Goal: Task Accomplishment & Management: Manage account settings

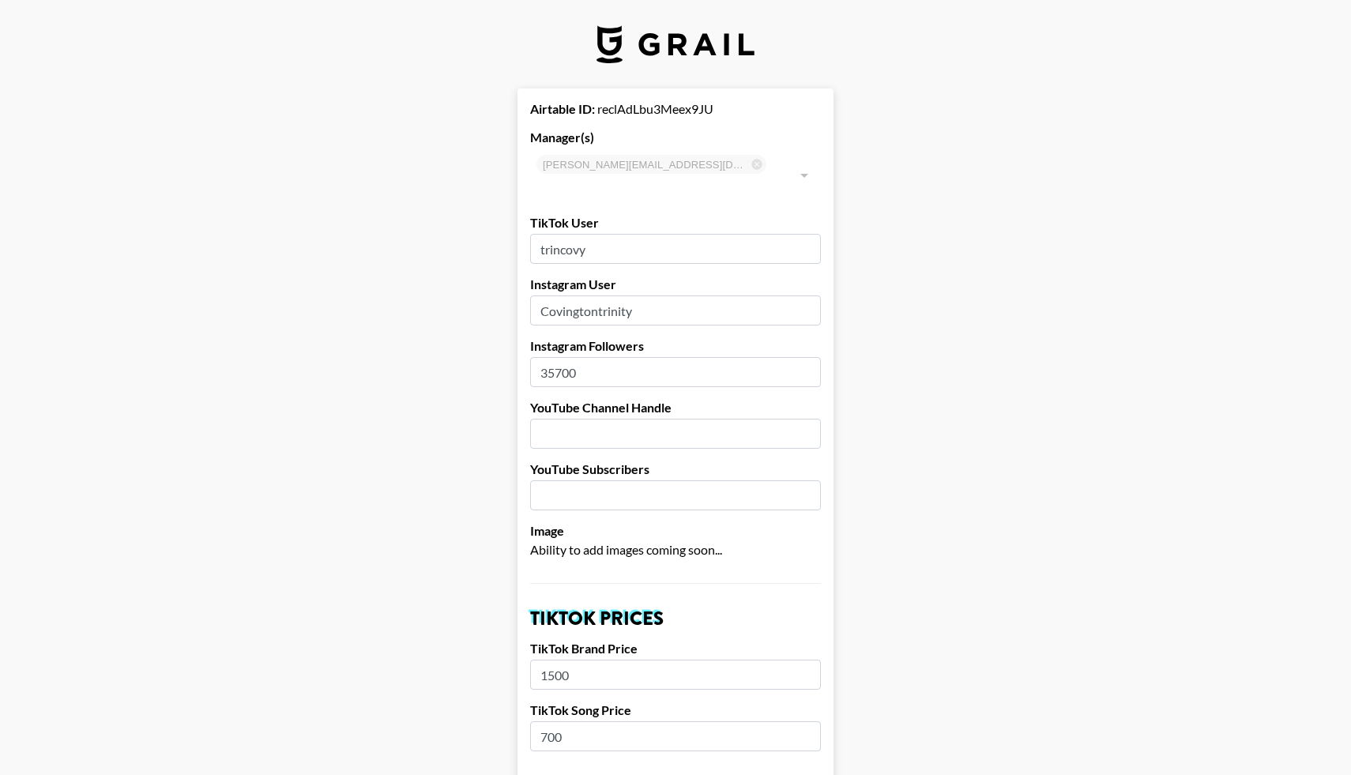
select select "USD"
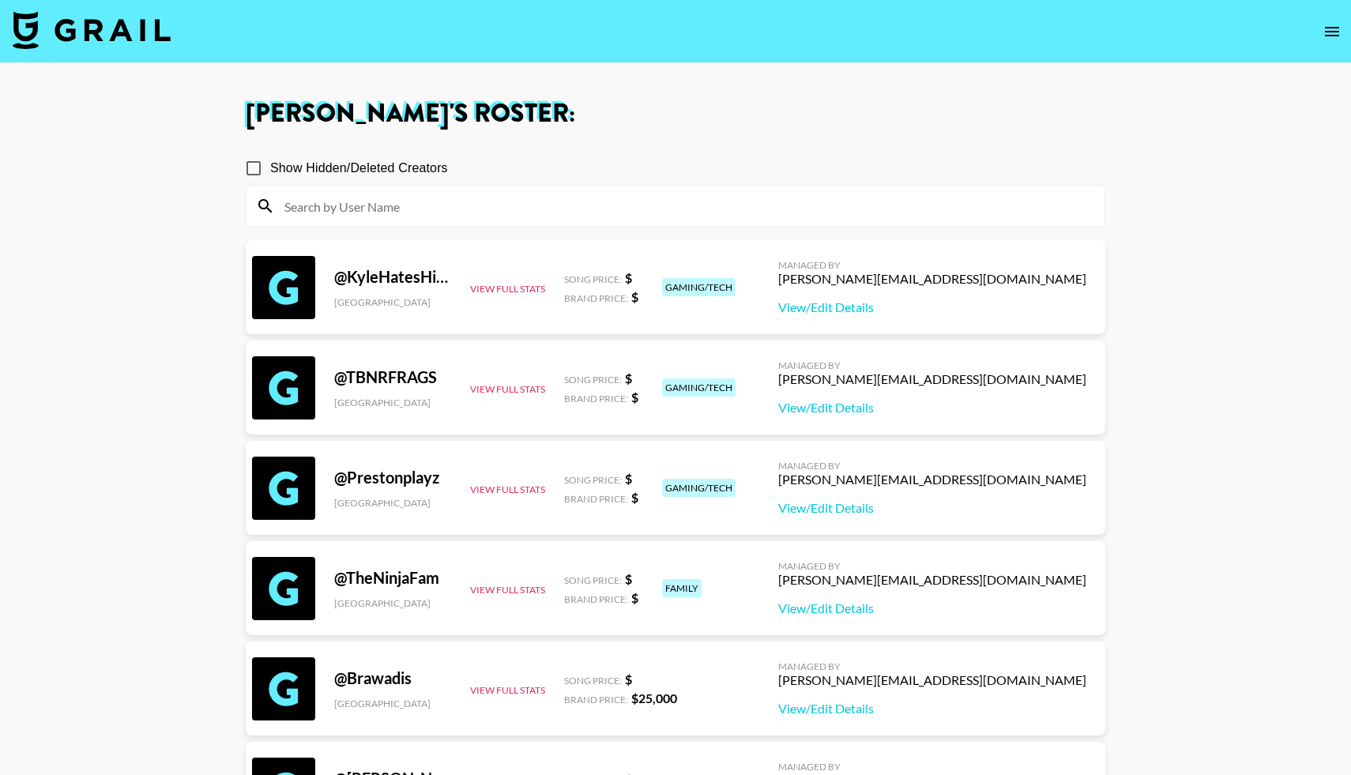
click at [61, 36] on img at bounding box center [92, 30] width 158 height 38
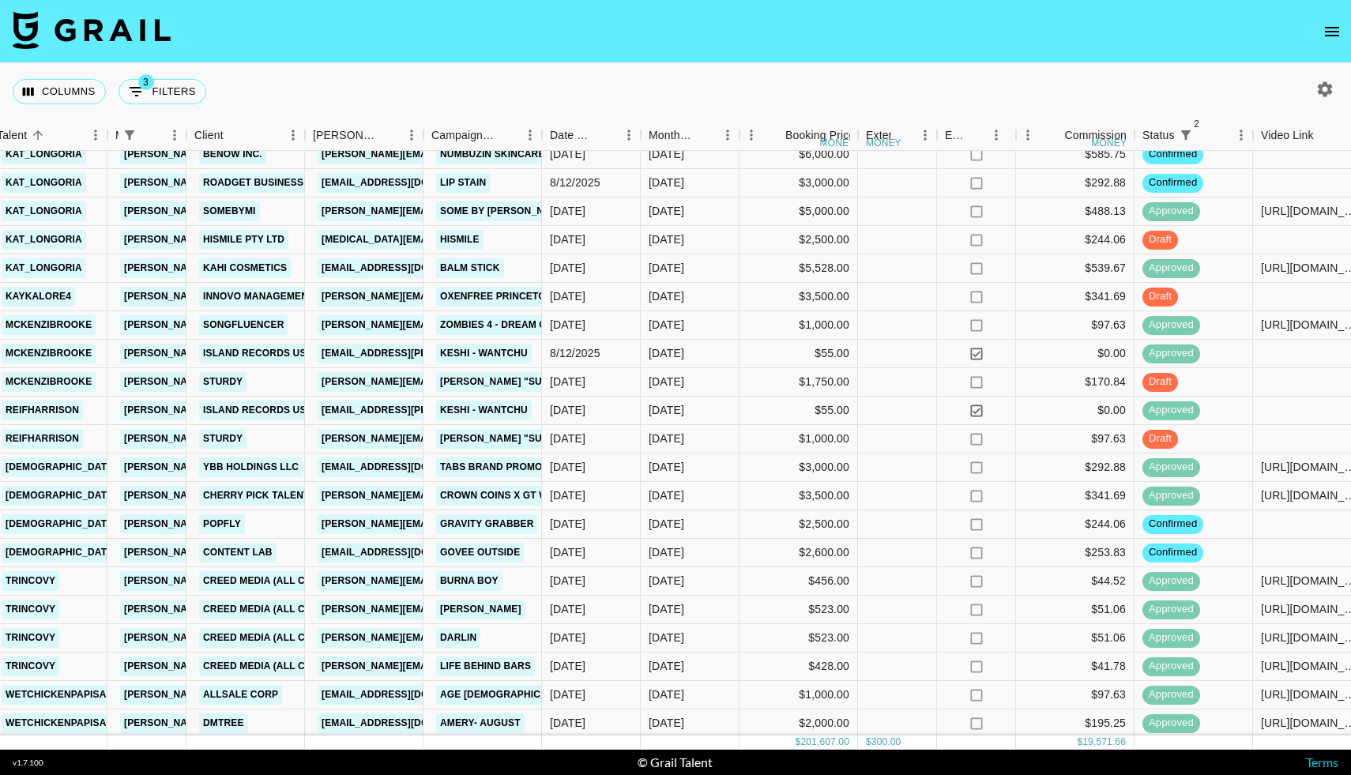
scroll to position [1697, 339]
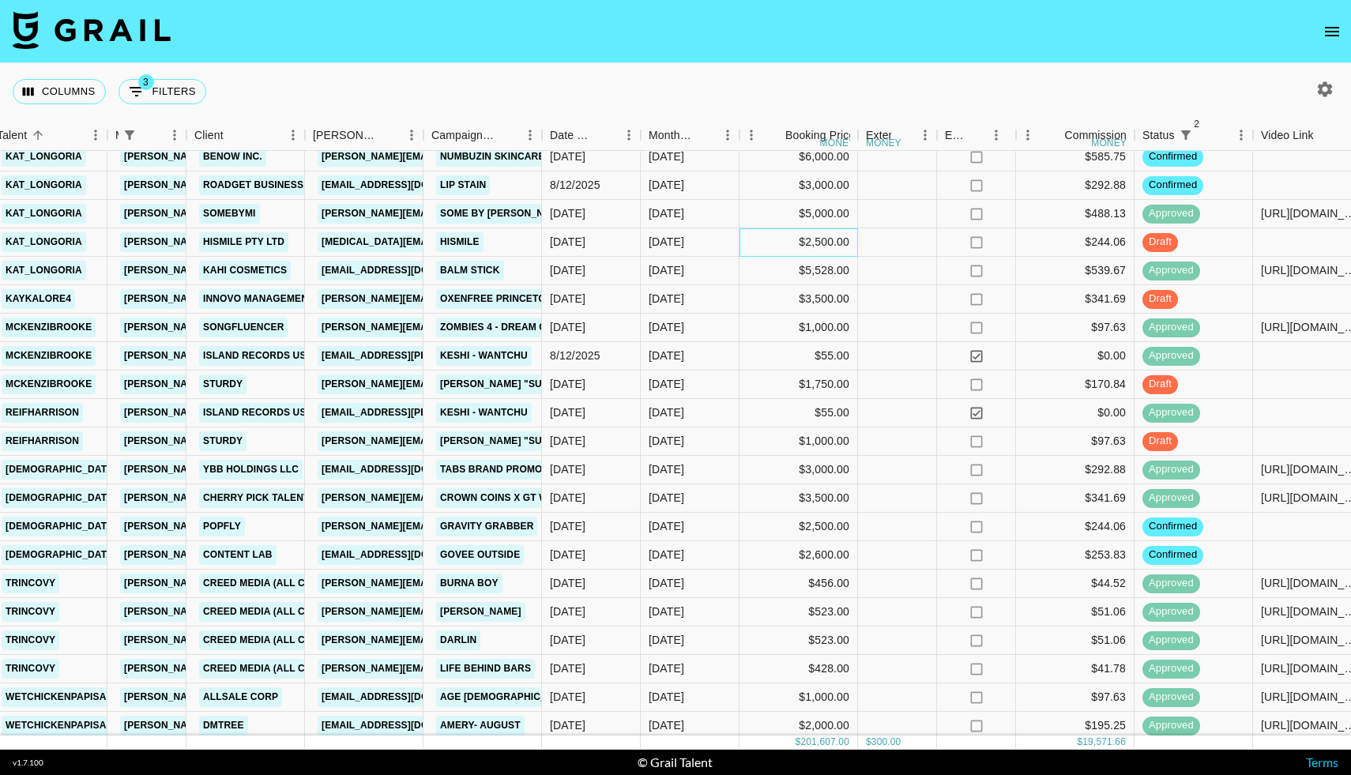
click at [812, 239] on div "$2,500.00" at bounding box center [798, 242] width 118 height 28
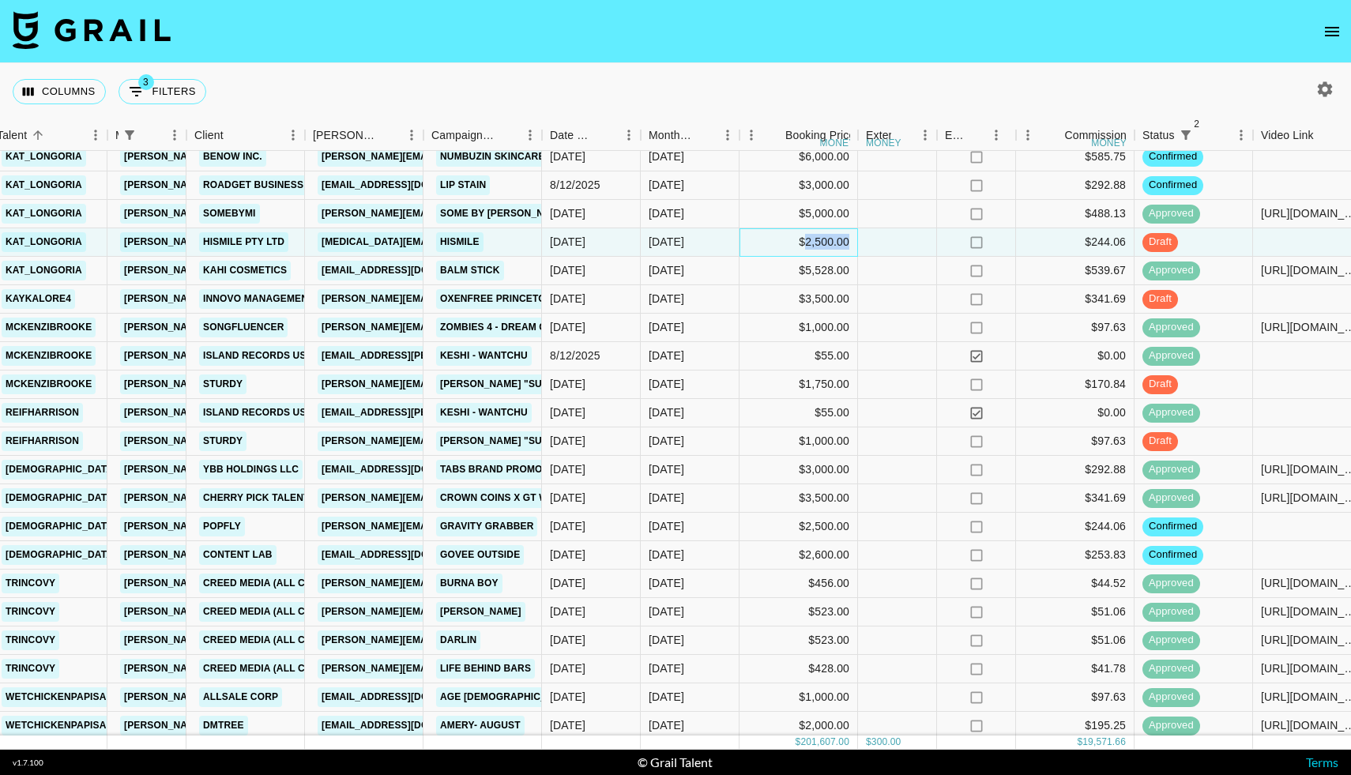
click at [812, 239] on div "$2,500.00" at bounding box center [798, 242] width 118 height 28
type input "2"
type input "3750"
click at [886, 238] on div at bounding box center [897, 242] width 79 height 28
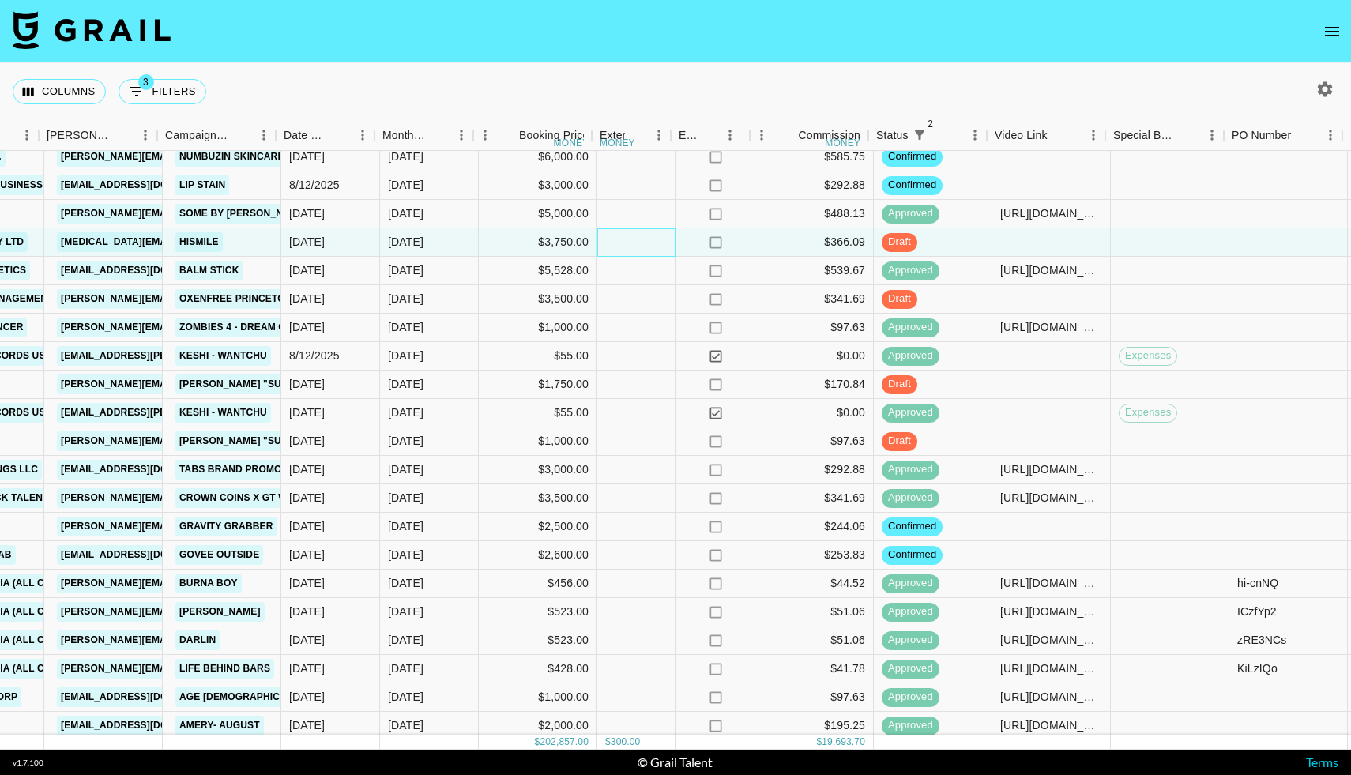
scroll to position [1697, 605]
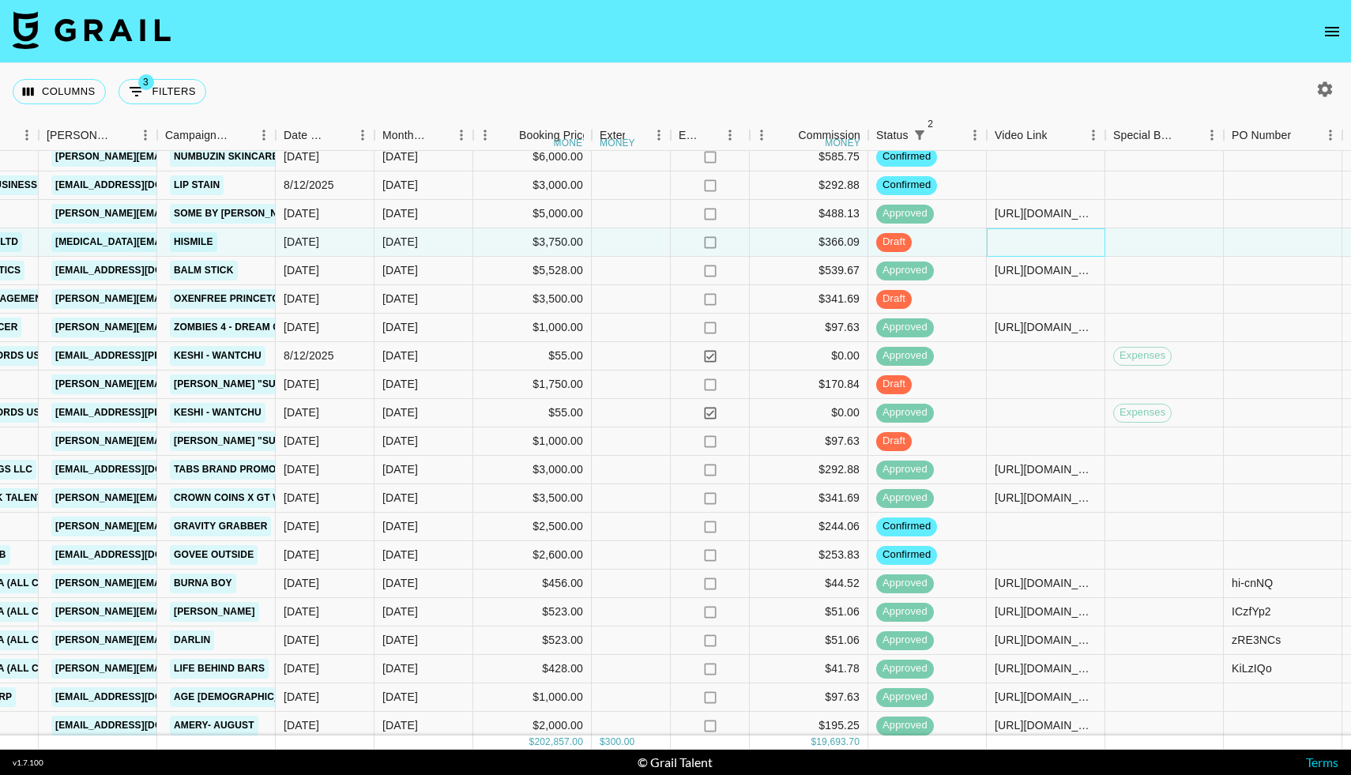
click at [1023, 244] on div at bounding box center [1045, 242] width 118 height 28
type input "https://www.tiktok.com/@kat_longoria/video/7551427008429821200?_r=1&_t=ZS-8zpdF…"
click at [1122, 250] on div at bounding box center [1164, 242] width 118 height 28
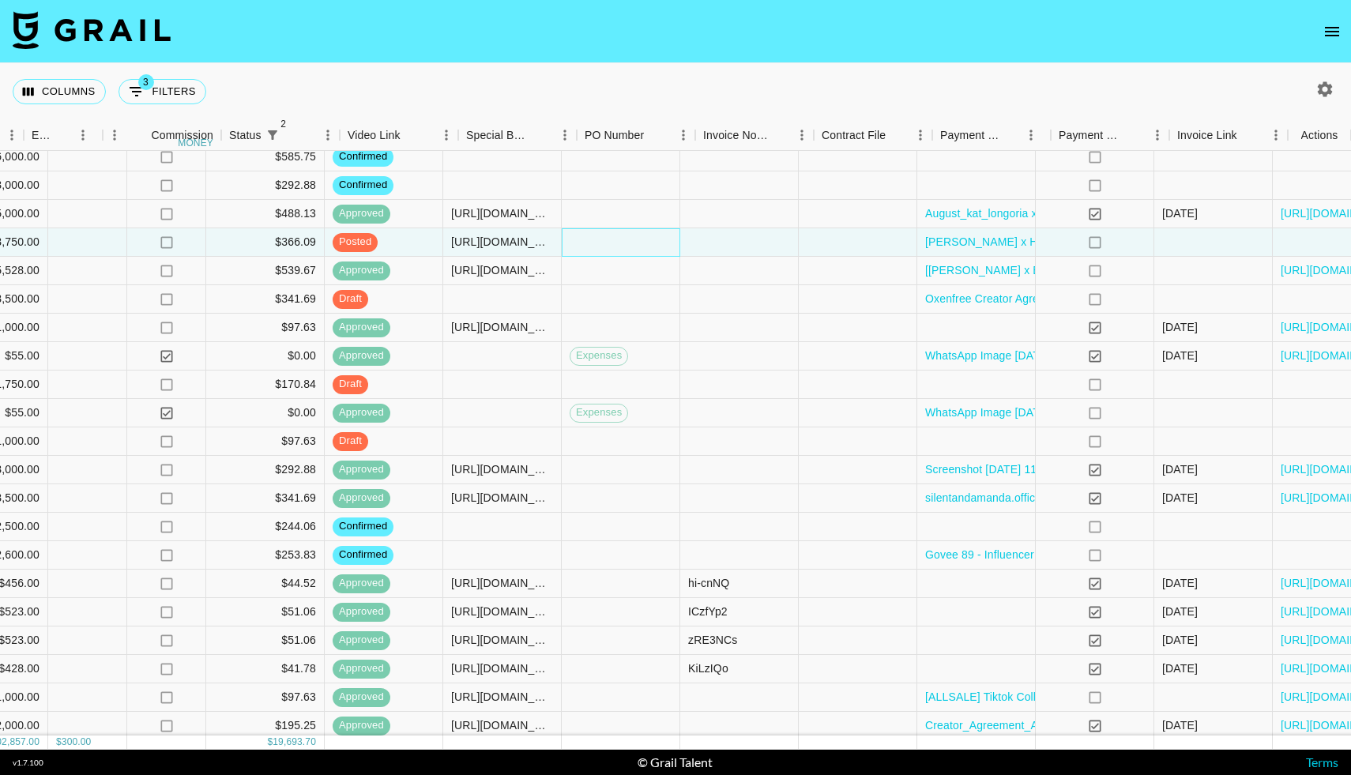
scroll to position [1697, 1252]
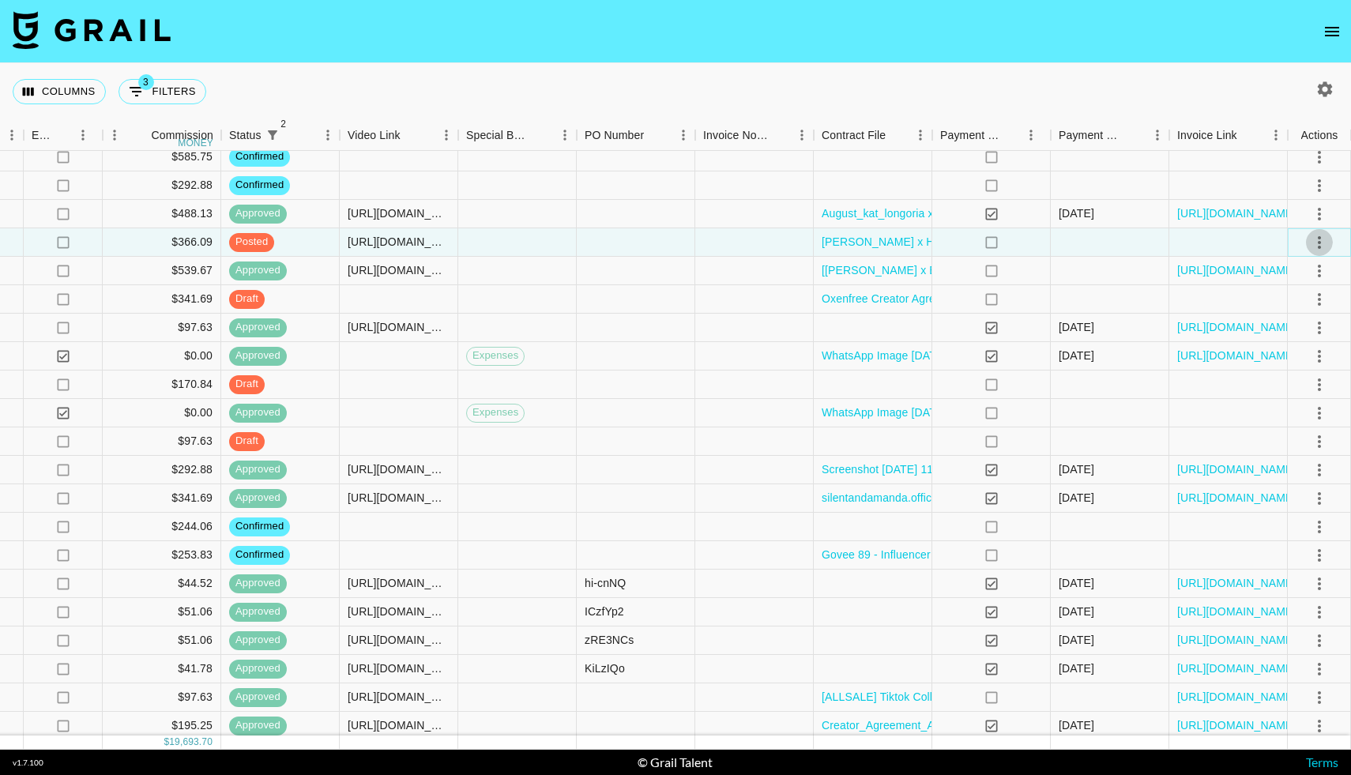
click at [1317, 236] on icon "select merge strategy" at bounding box center [1318, 242] width 19 height 19
click at [1275, 393] on div "Approve" at bounding box center [1285, 390] width 48 height 19
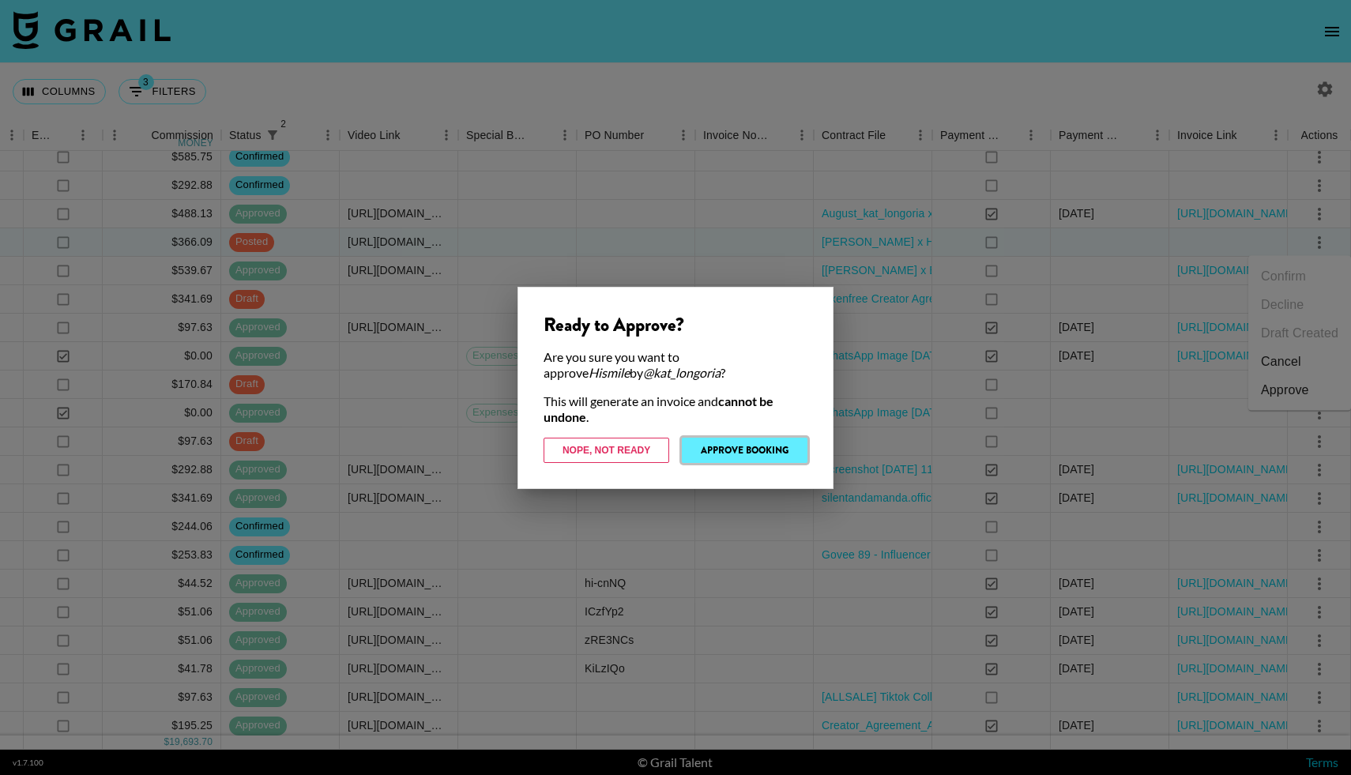
click at [728, 448] on button "Approve Booking" at bounding box center [745, 450] width 126 height 25
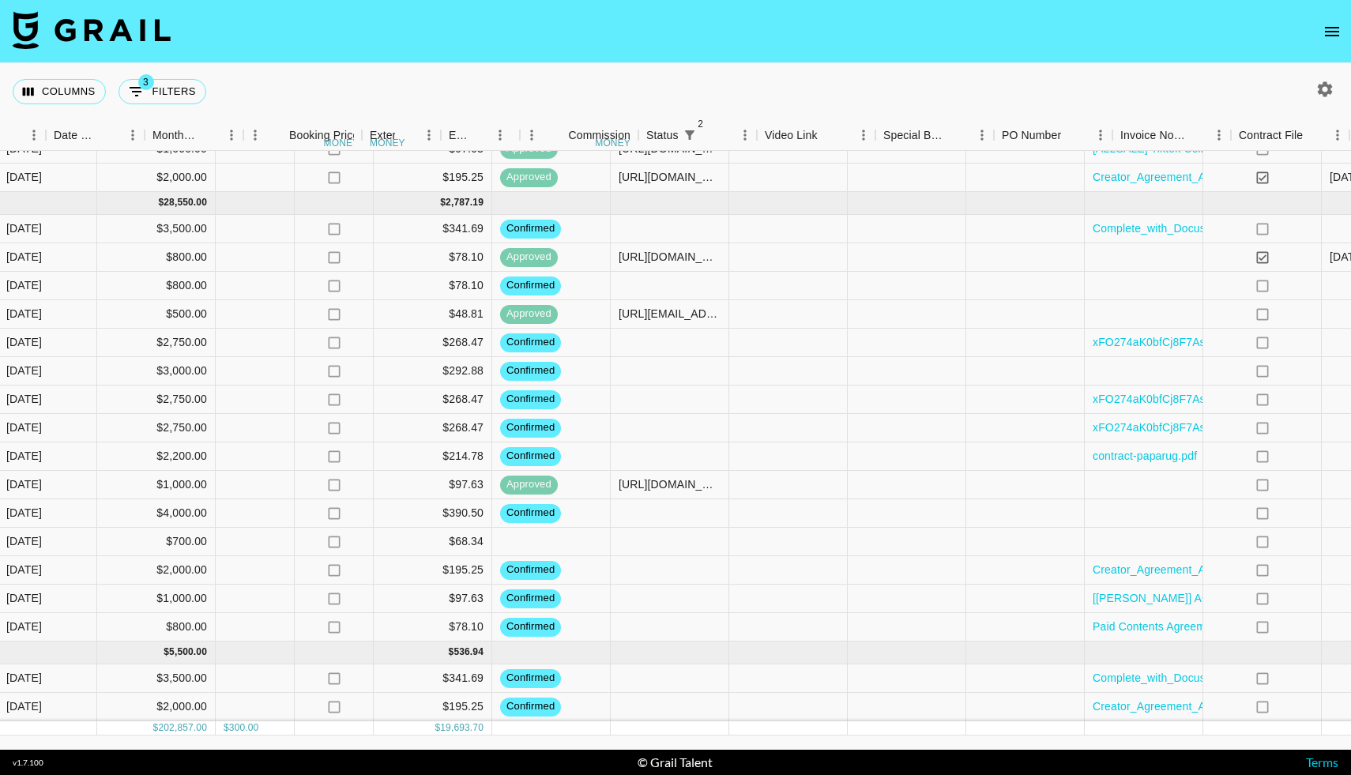
scroll to position [2245, 1252]
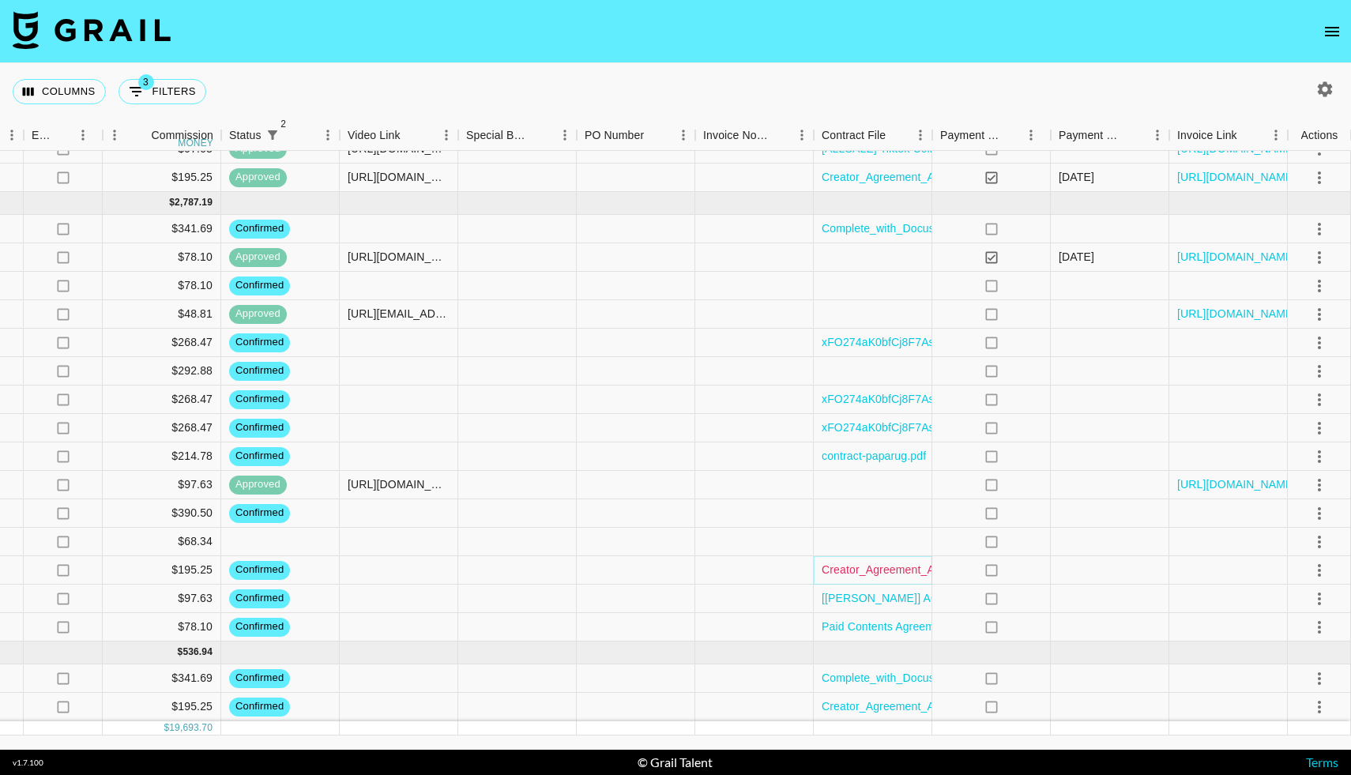
click at [892, 565] on link "Creator_Agreement_Amery.pdf" at bounding box center [899, 570] width 156 height 16
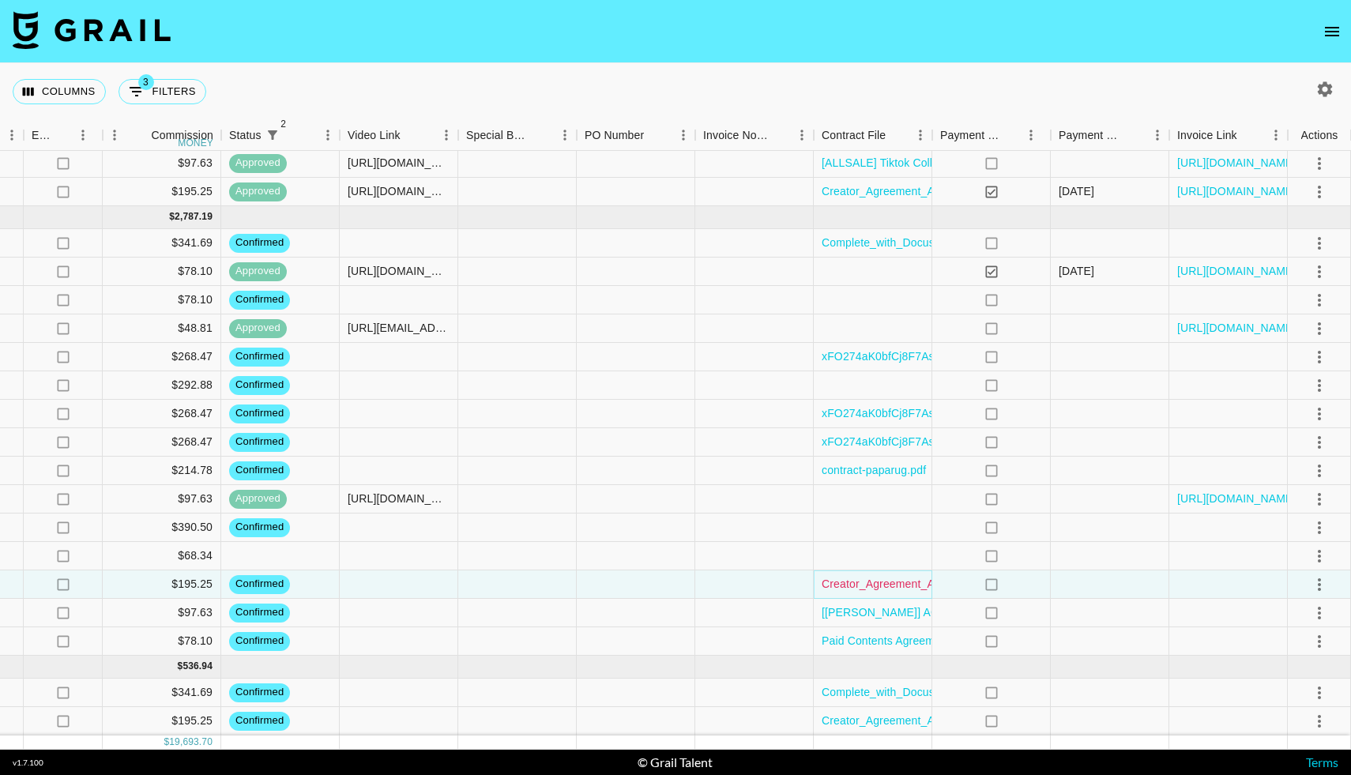
scroll to position [2231, 1252]
click at [513, 541] on div at bounding box center [517, 527] width 118 height 28
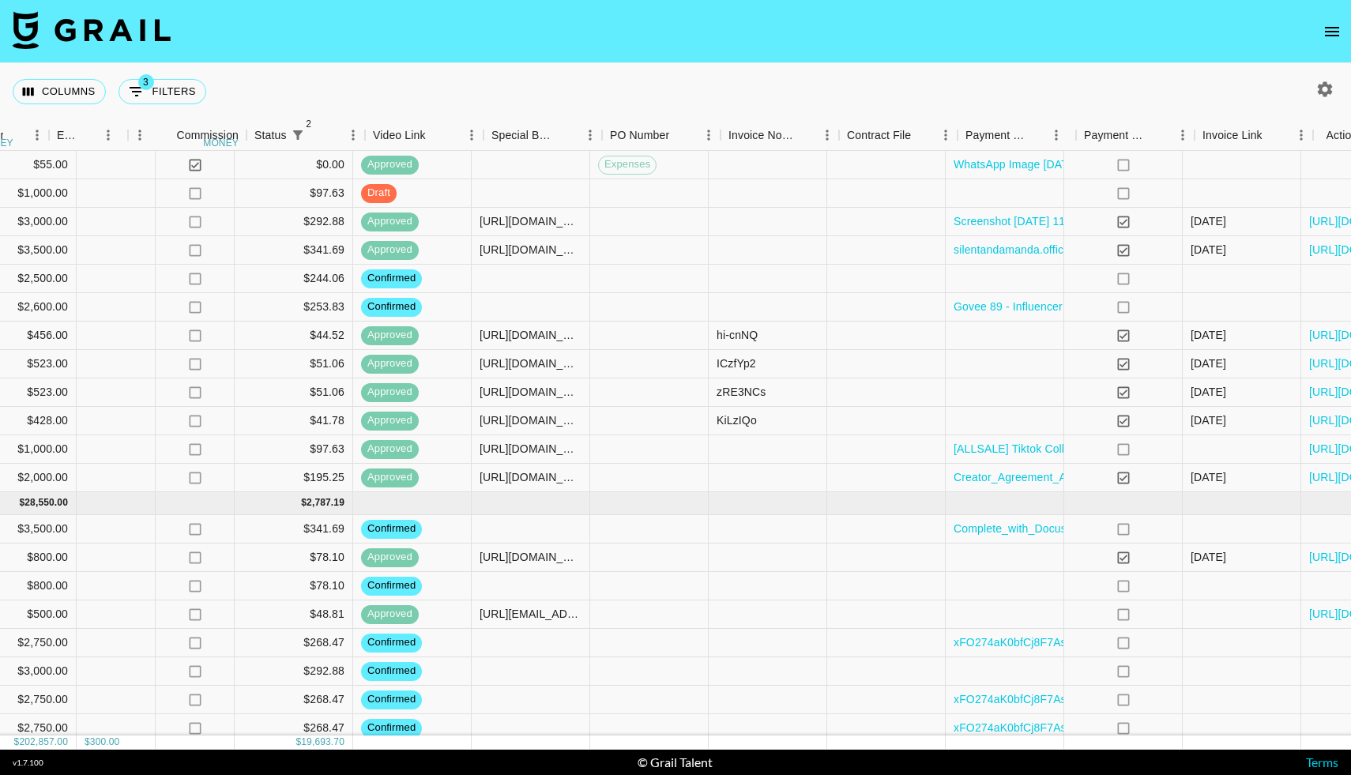
scroll to position [1945, 1252]
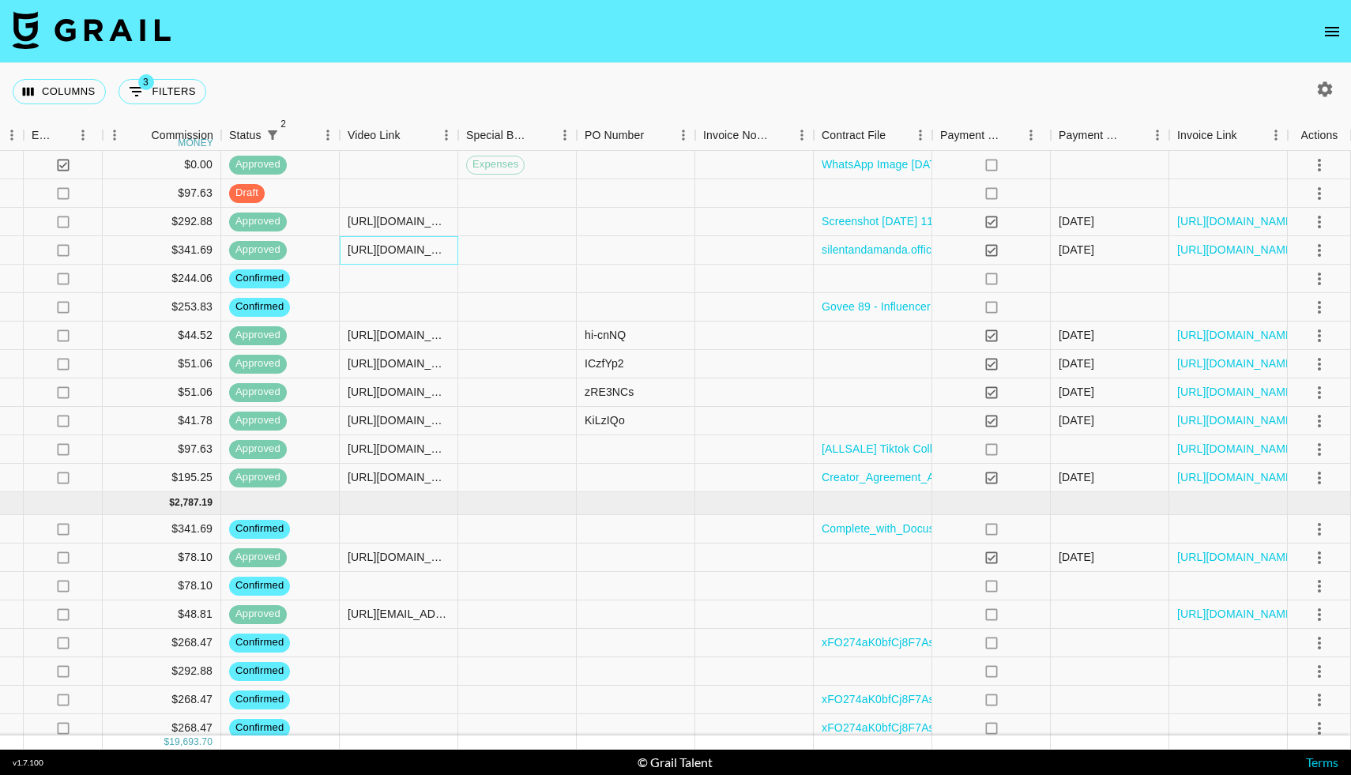
click at [390, 252] on div "https://www.instagram.com/p/DNQnJWHt3-F/" at bounding box center [399, 250] width 102 height 16
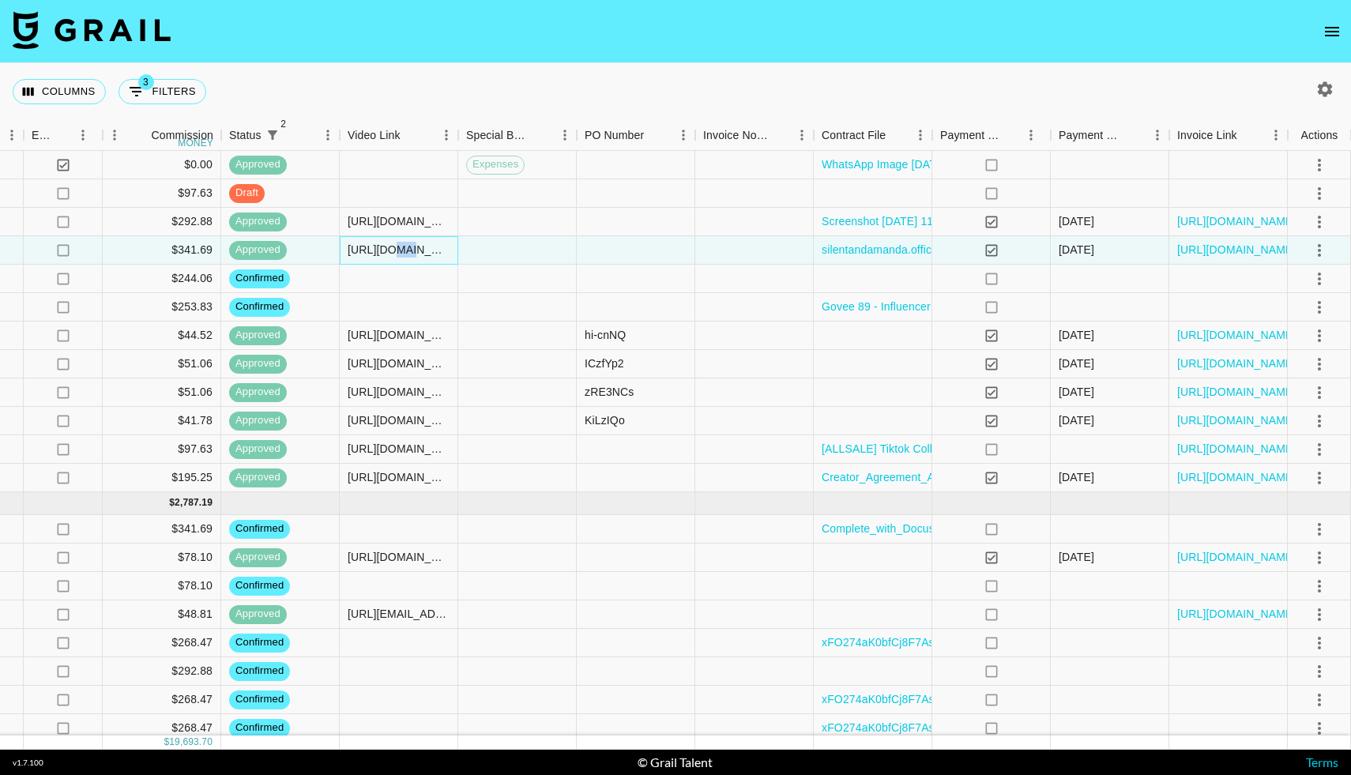
click at [390, 252] on div "https://www.instagram.com/p/DNQnJWHt3-F/" at bounding box center [399, 250] width 102 height 16
click at [390, 252] on input "https://www.instagram.com/p/DNQnJWHt3-F/" at bounding box center [398, 249] width 116 height 13
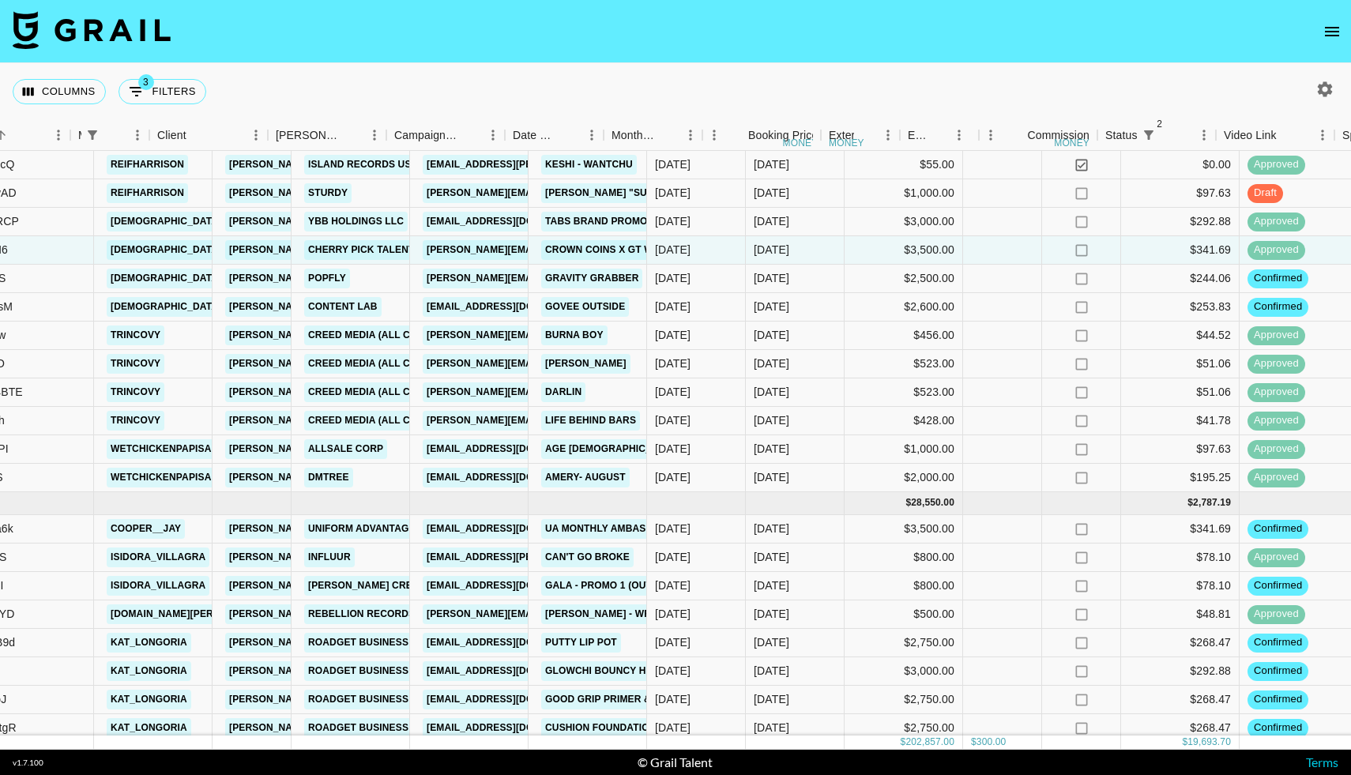
scroll to position [1945, 160]
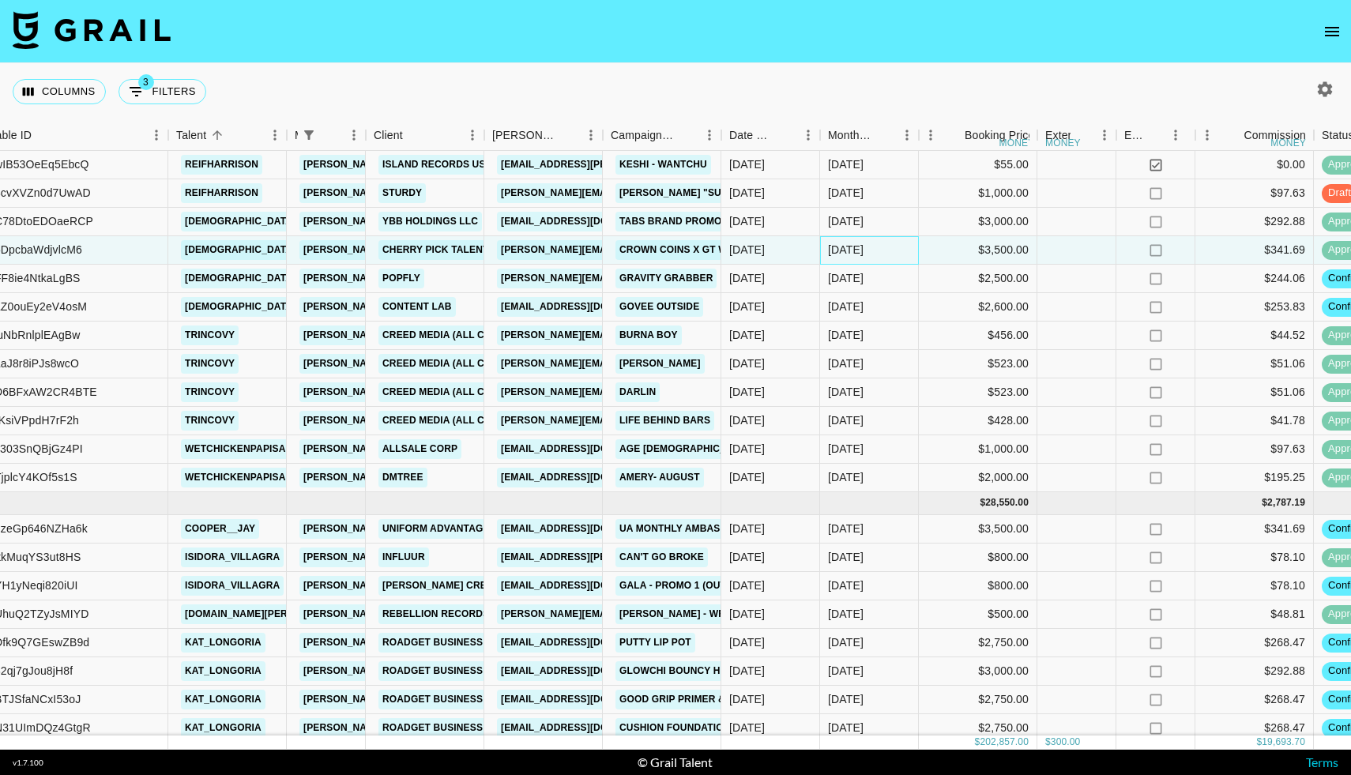
click at [911, 252] on div "Aug '25" at bounding box center [869, 250] width 99 height 28
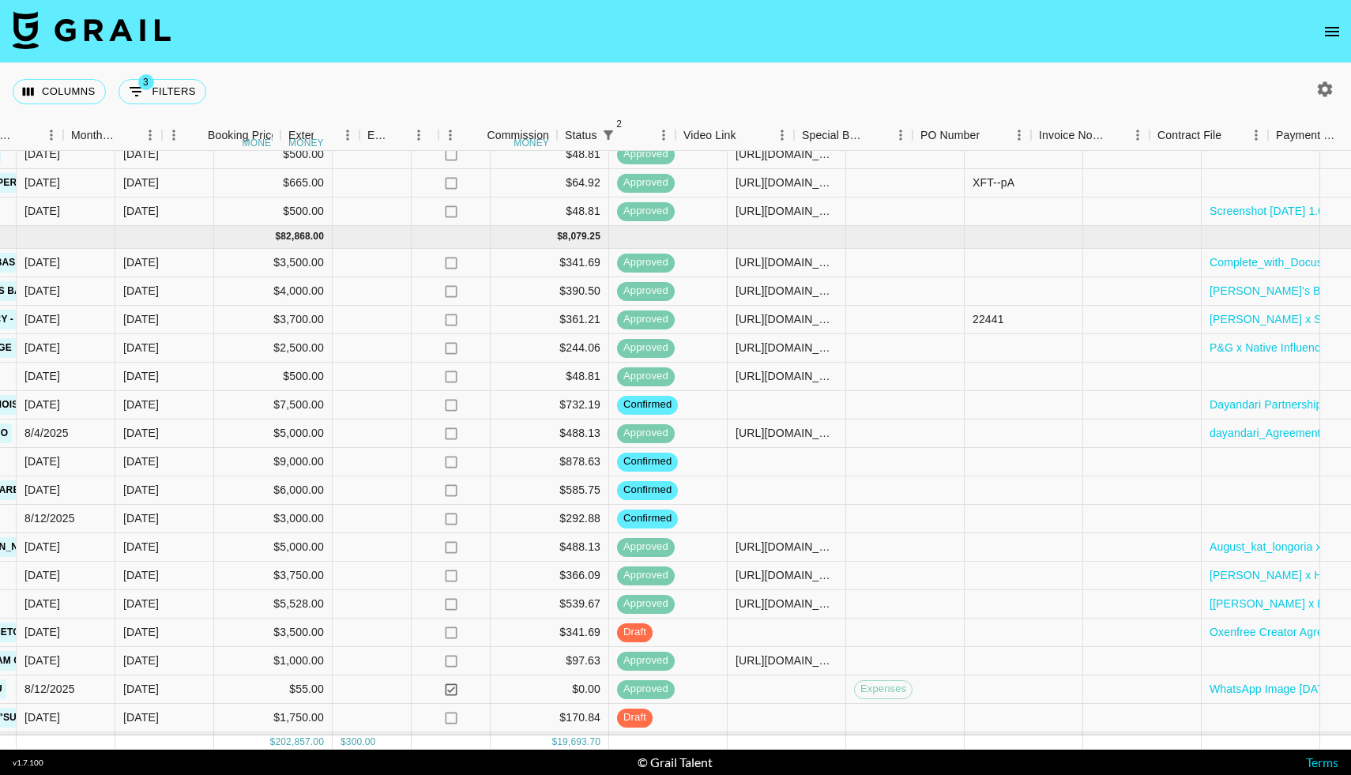
scroll to position [1364, 931]
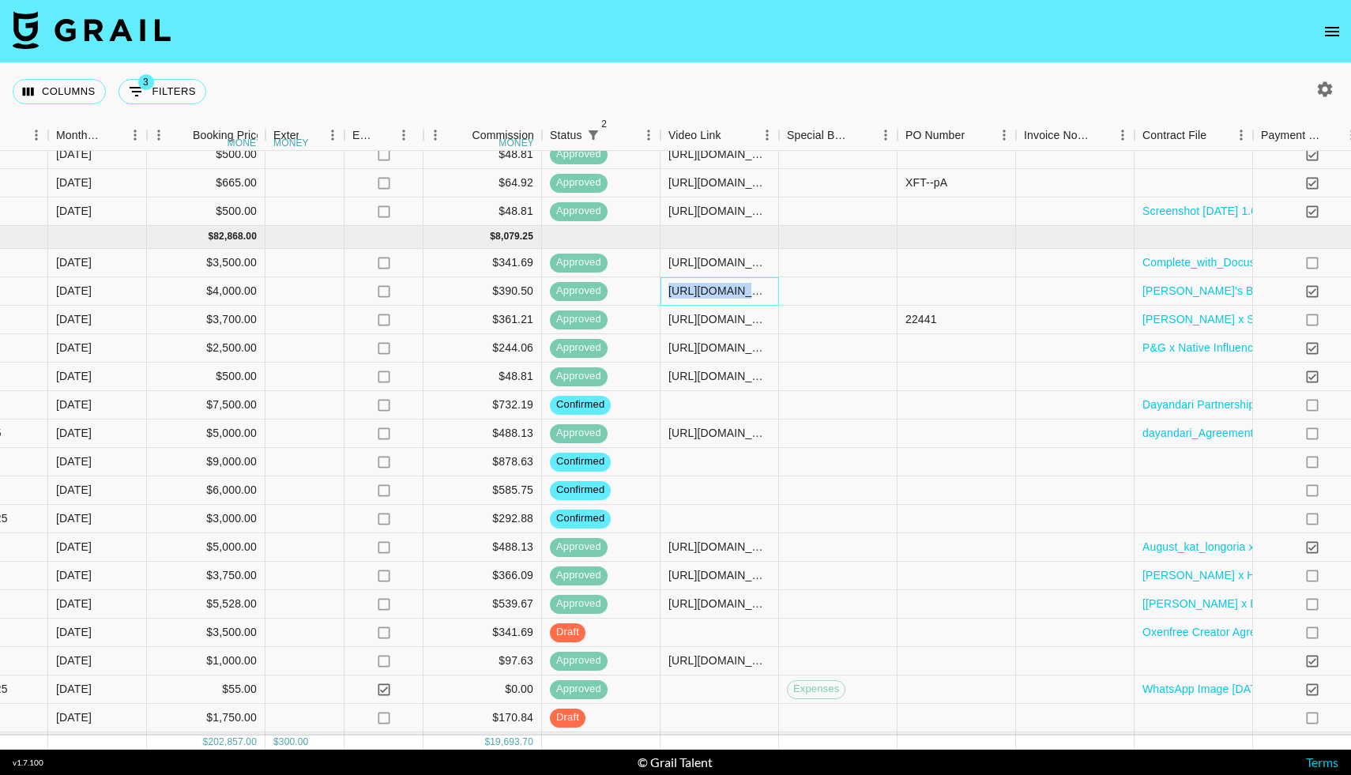
drag, startPoint x: 669, startPoint y: 288, endPoint x: 802, endPoint y: 296, distance: 132.9
click at [802, 296] on div "rec0kpES8LFMkw2pf cooper__jay laura_clark@grail-talent.com farrynheight alicia@…" at bounding box center [370, 291] width 2602 height 28
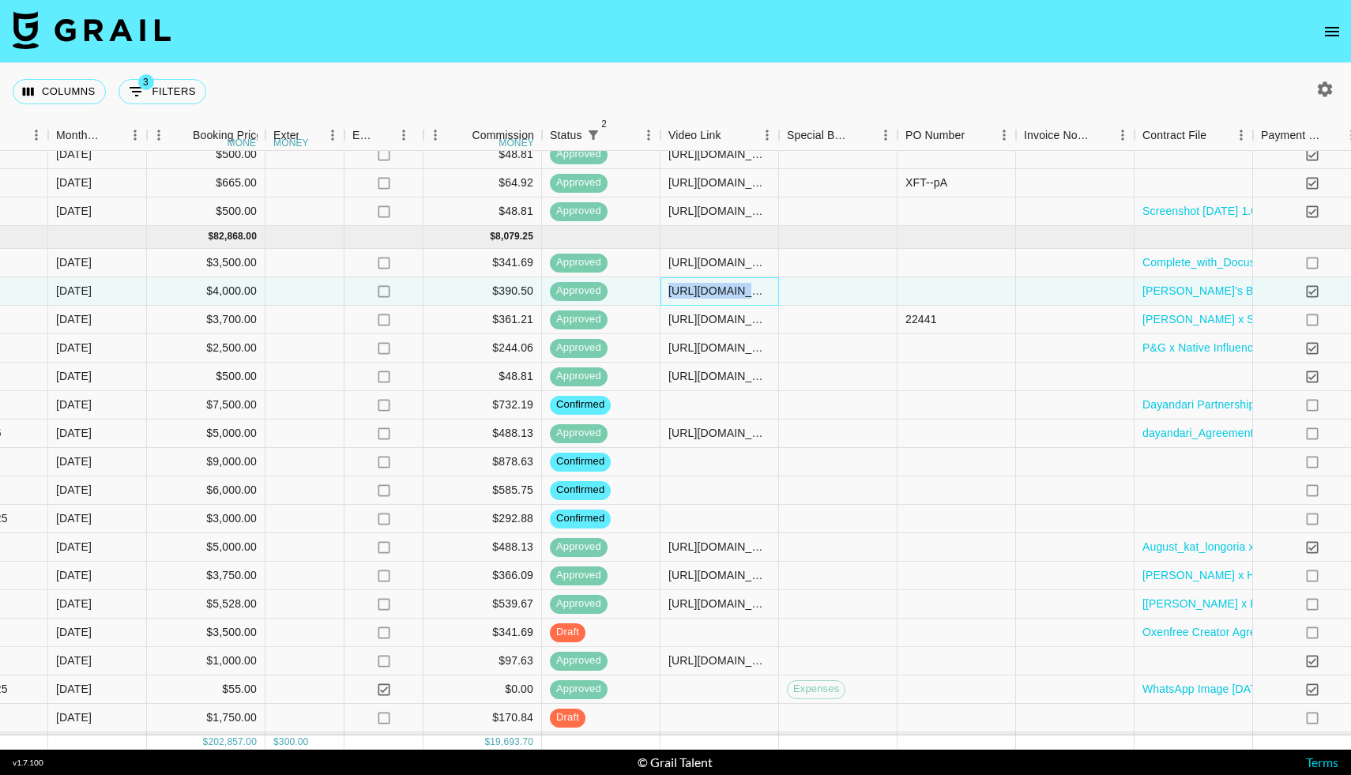
copy div "https://www.tiktok.com/@cooper__jay/video/7540000900555787551?is_from_webapp=1&…"
click at [636, 321] on div "approved" at bounding box center [601, 320] width 118 height 28
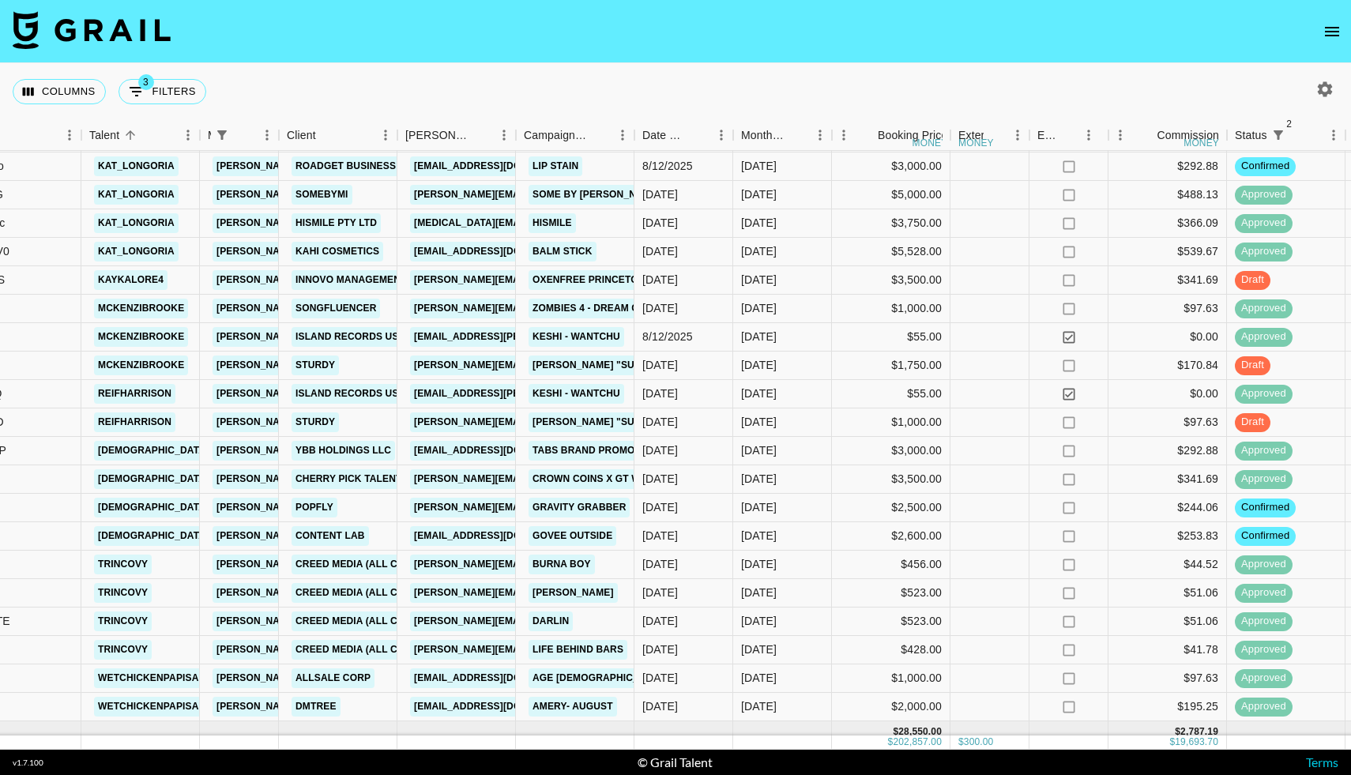
scroll to position [1725, 246]
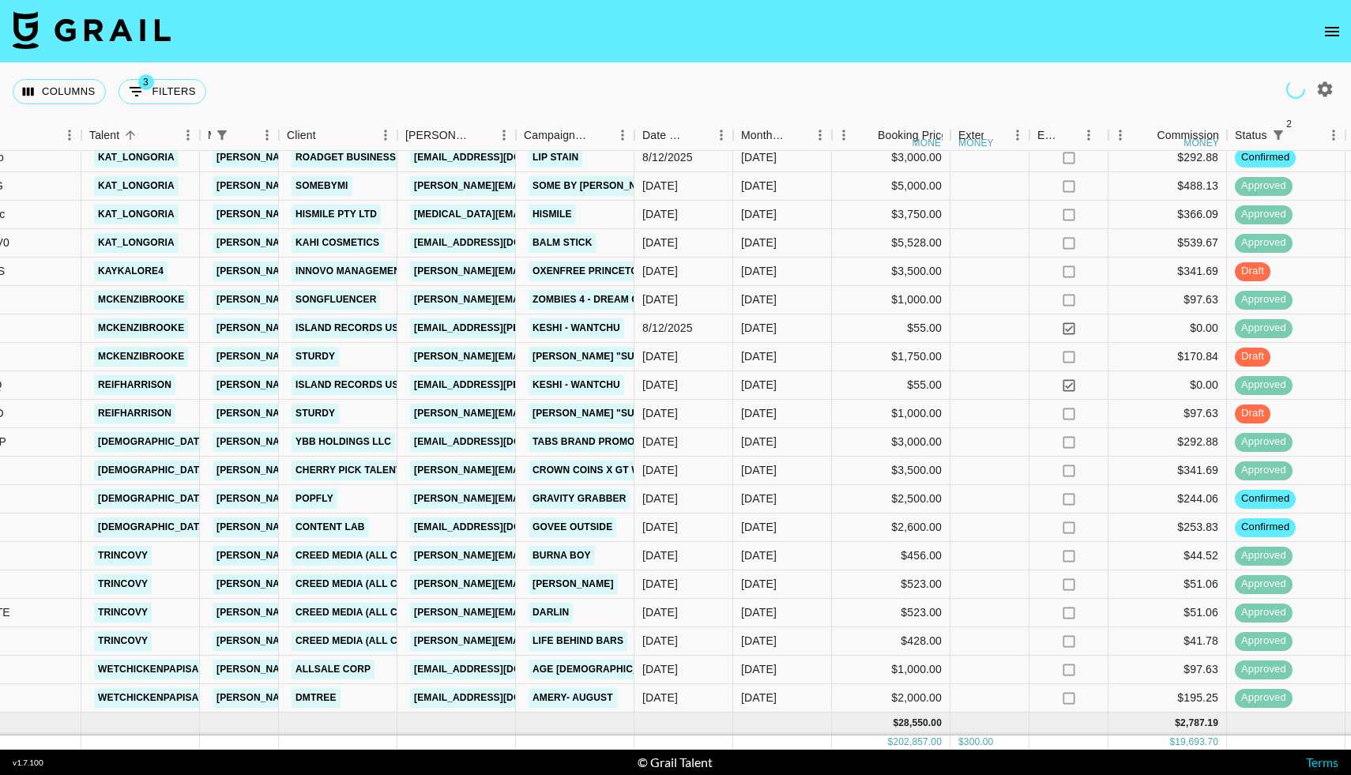
click at [1327, 33] on icon "open drawer" at bounding box center [1331, 31] width 19 height 19
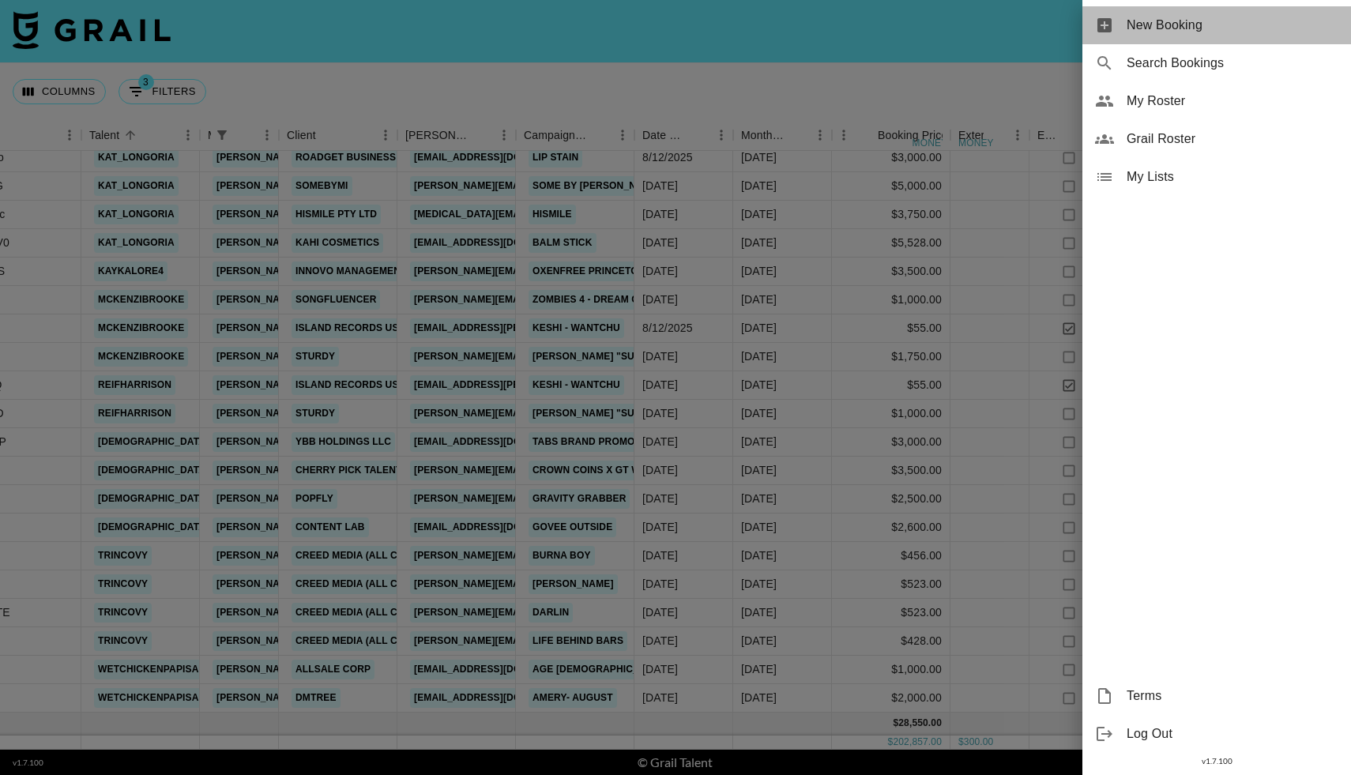
click at [1200, 21] on span "New Booking" at bounding box center [1232, 25] width 212 height 19
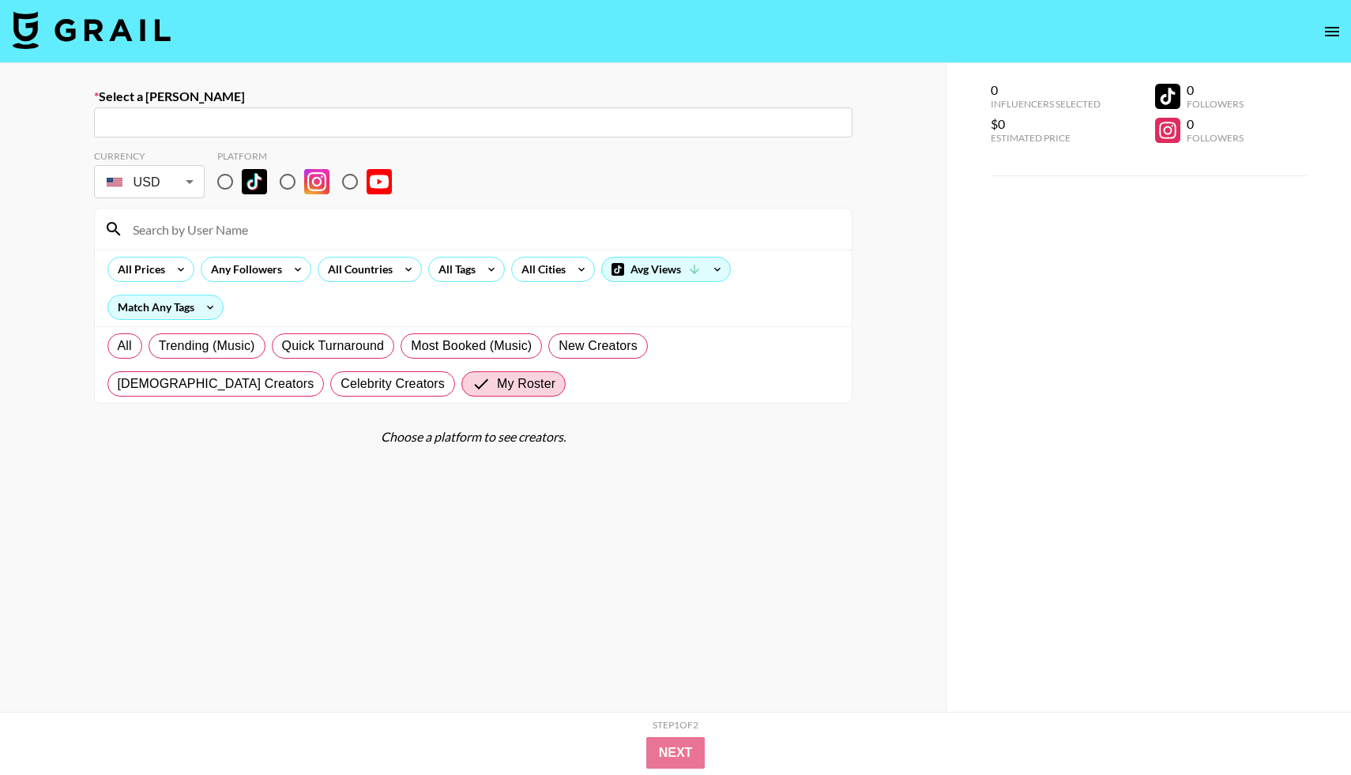
click at [441, 121] on input "text" at bounding box center [472, 123] width 739 height 18
paste input "influencers@rocketrx.com"
click at [284, 155] on li "Add New Booker "influencers@rocketrx.com"" at bounding box center [473, 156] width 758 height 25
type input "Add New Booker "influencers@rocketrx.com""
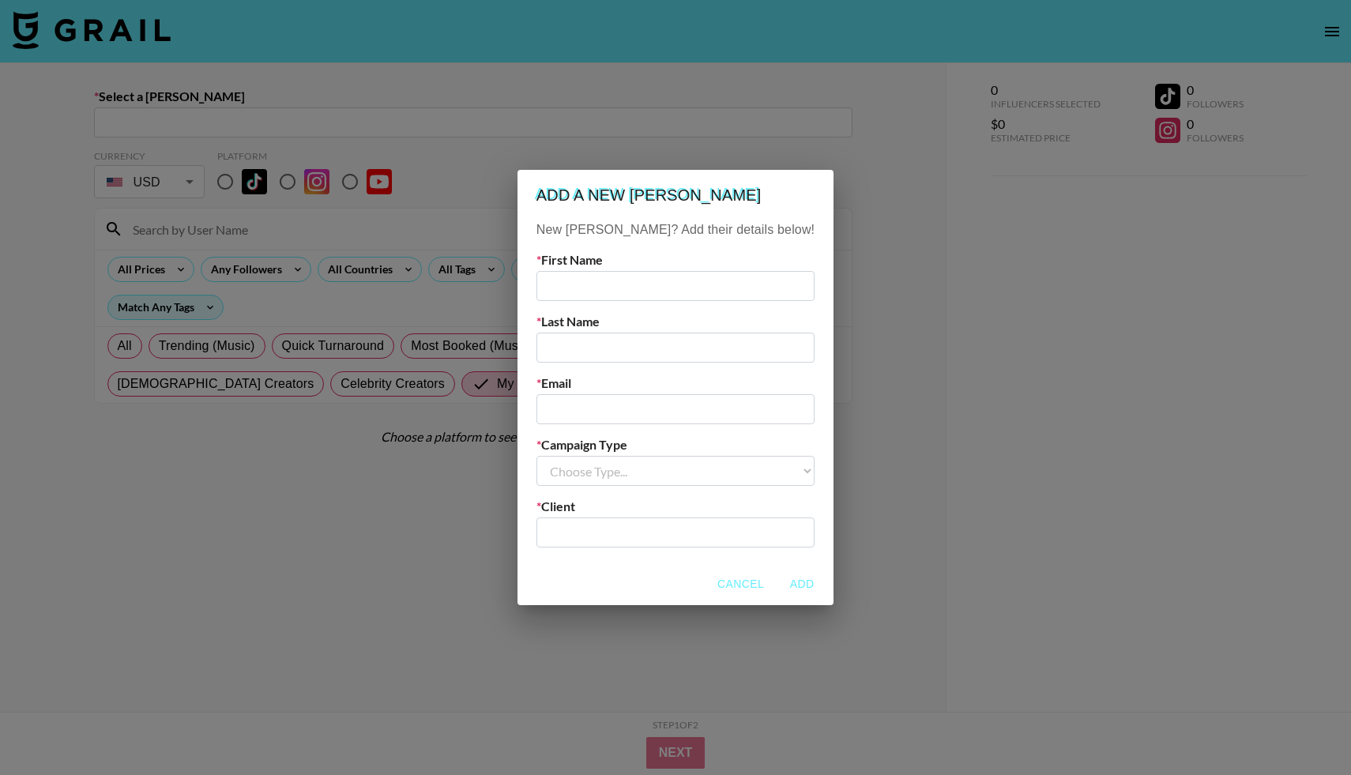
click at [605, 293] on input "text" at bounding box center [675, 286] width 278 height 30
type input "Lizzie"
type input "oladunni"
click at [597, 405] on input "email" at bounding box center [675, 409] width 278 height 30
paste input "influencers@rocketrx.com"
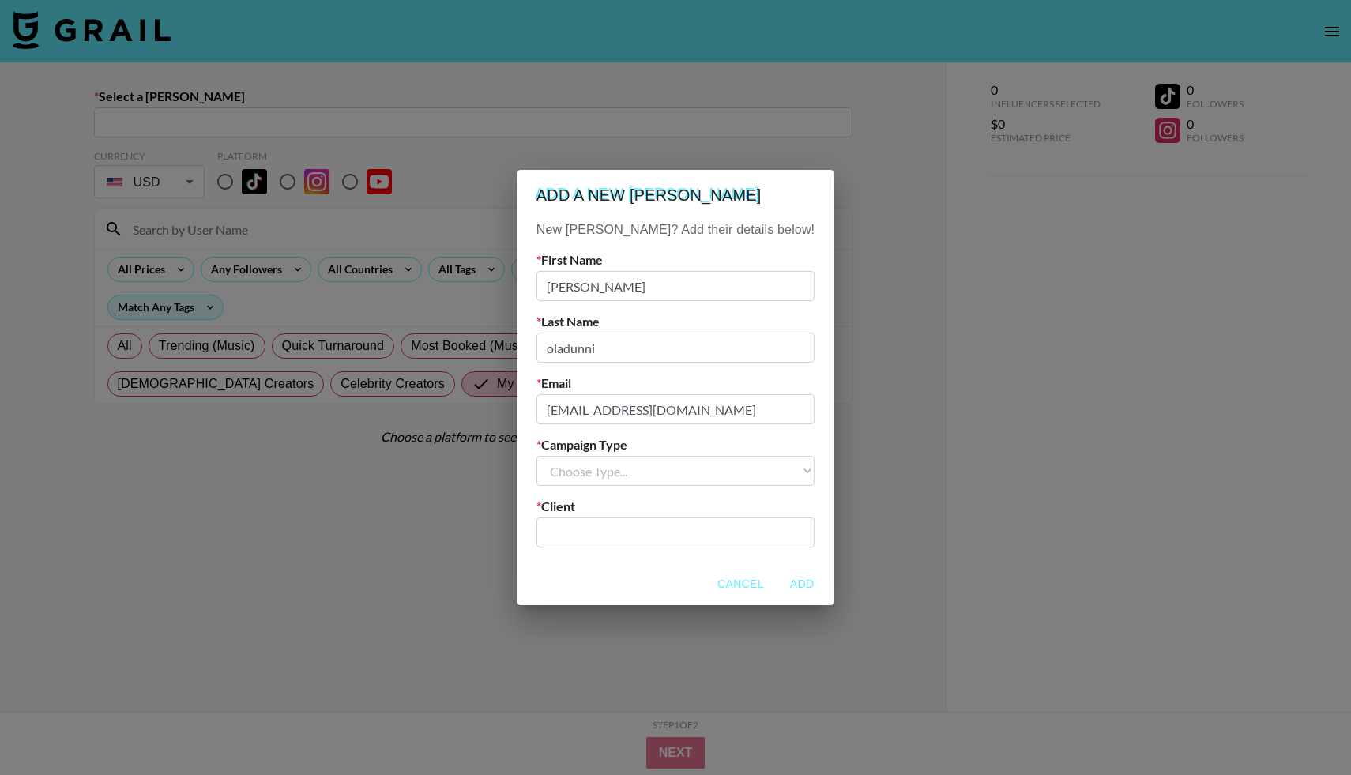
type input "influencers@rocketrx.com"
click at [596, 488] on div "New Booker? Add their details below! First Name Lizzie Last Name oladunni Email…" at bounding box center [675, 391] width 316 height 343
click at [599, 470] on select "Choose Type... Song Promos Brand Promos" at bounding box center [675, 471] width 278 height 30
select select "Brand"
click at [568, 456] on select "Choose Type... Song Promos Brand Promos" at bounding box center [675, 471] width 278 height 30
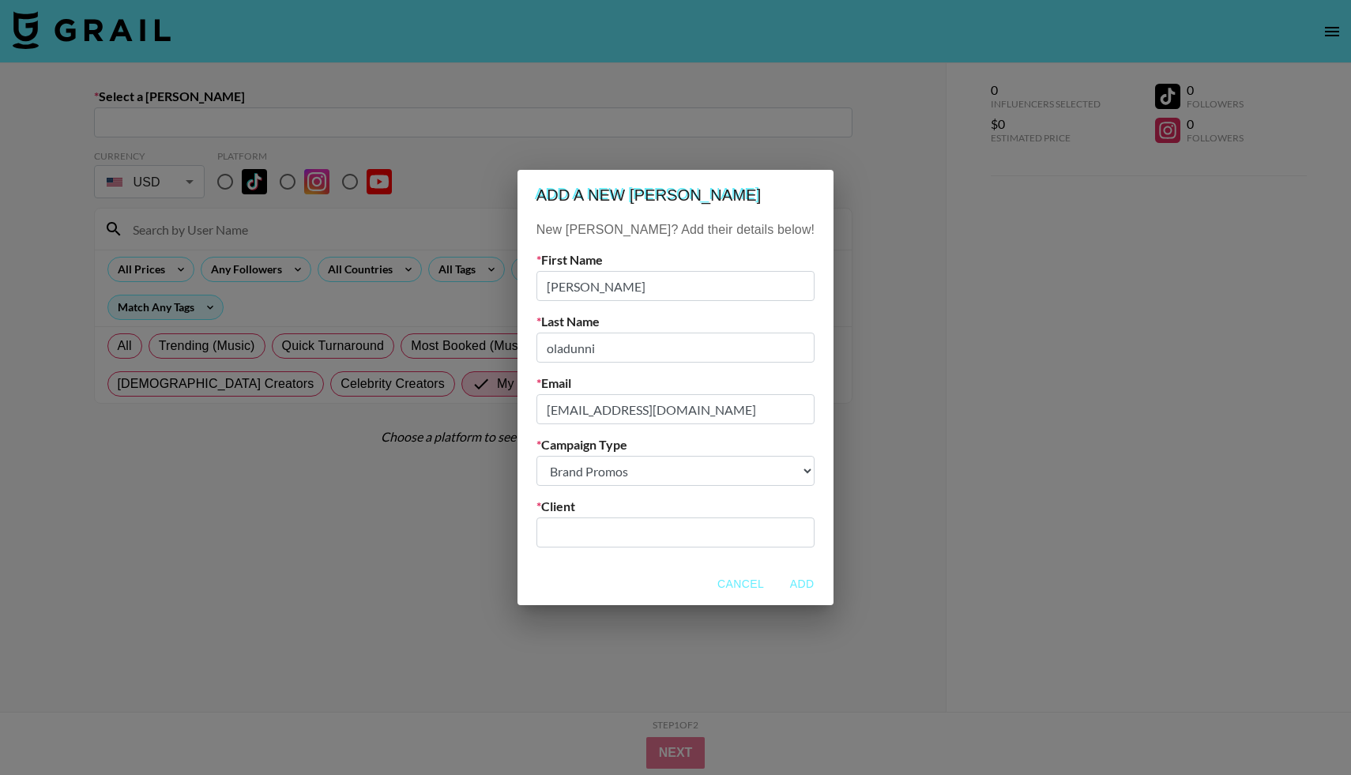
click at [595, 538] on input "text" at bounding box center [675, 533] width 259 height 18
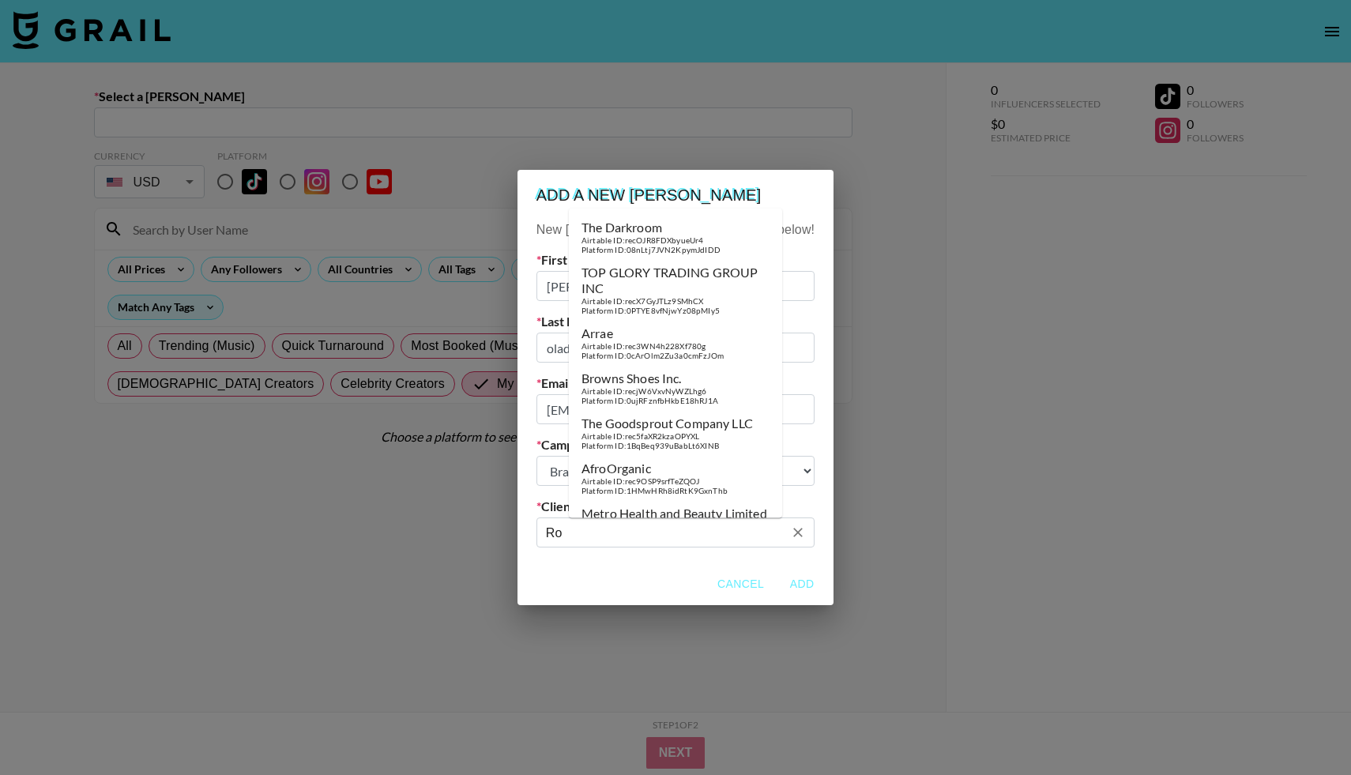
type input "R"
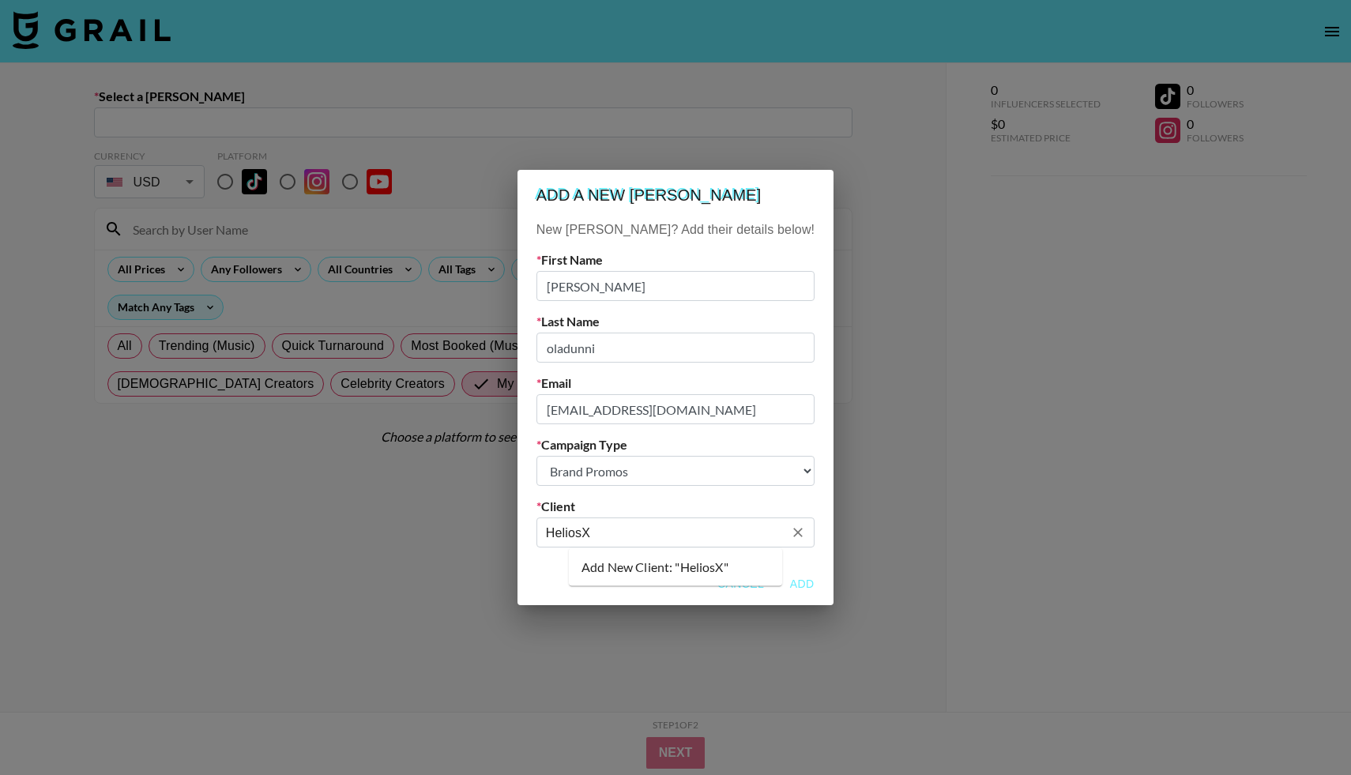
click at [641, 574] on li "Add New Client: "HeliosX"" at bounding box center [675, 566] width 213 height 25
type input "HeliosX"
click at [776, 582] on button "Add" at bounding box center [801, 583] width 51 height 29
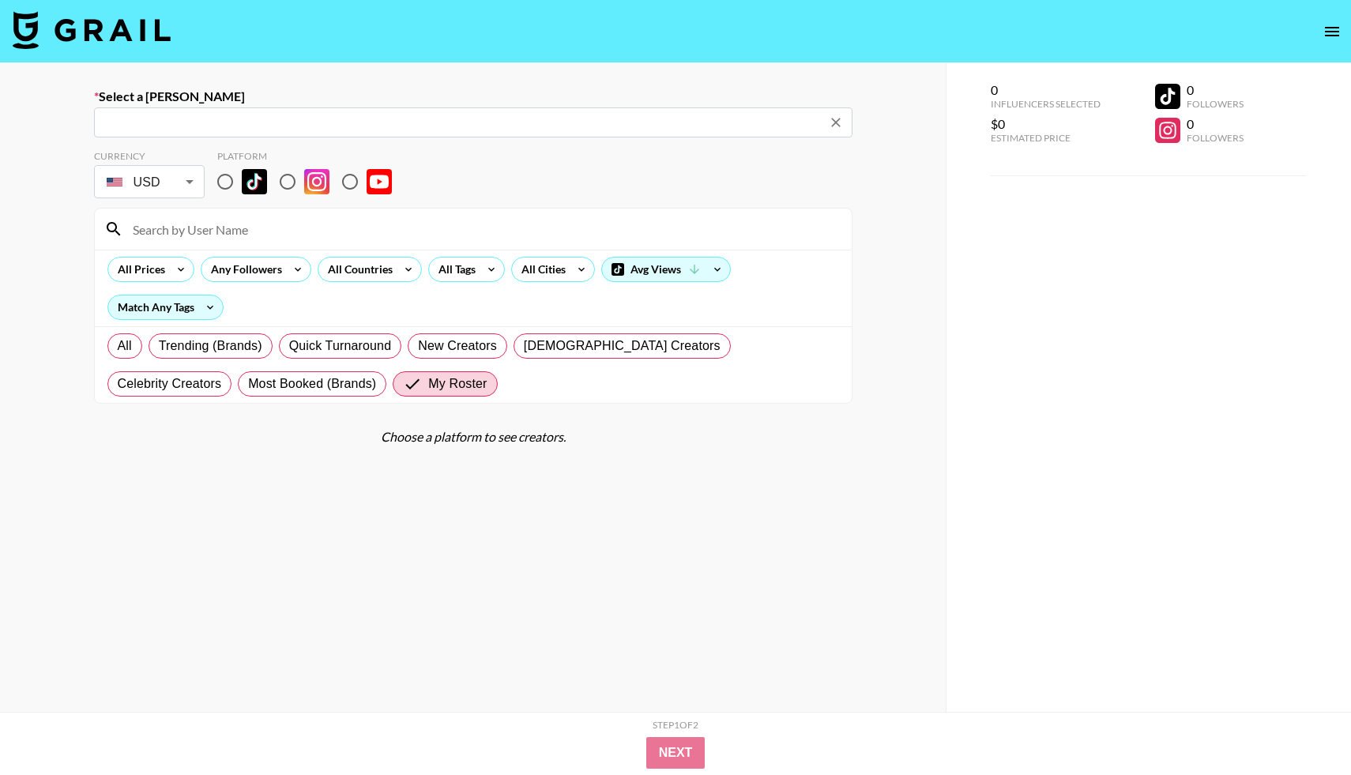
type input "influencers@rocketrx.com: Lizzie oladunni -- HeliosX -- SBcx2wbQHDYMEPA1Ek2Vgfr…"
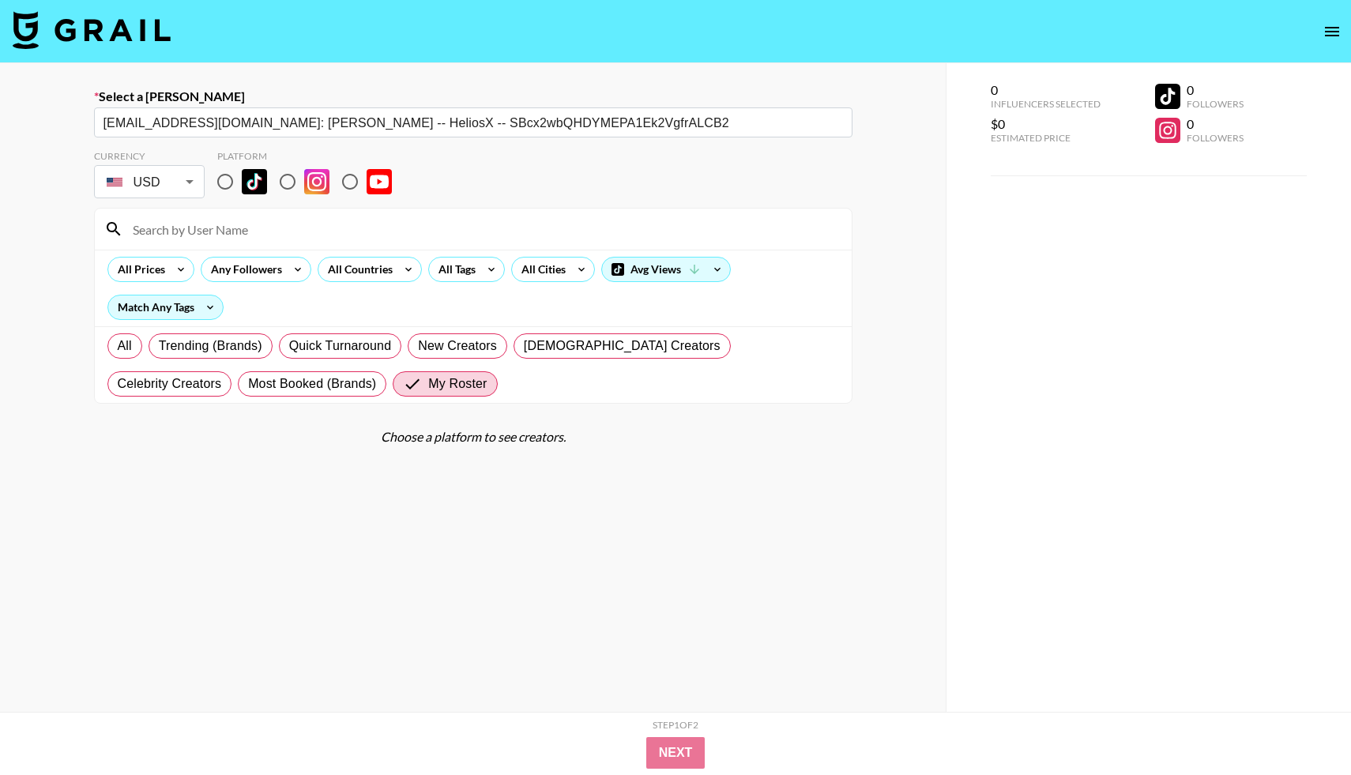
click at [324, 242] on div at bounding box center [473, 229] width 757 height 41
click at [323, 223] on input at bounding box center [482, 228] width 719 height 25
click at [225, 182] on input "radio" at bounding box center [225, 181] width 33 height 33
radio input "true"
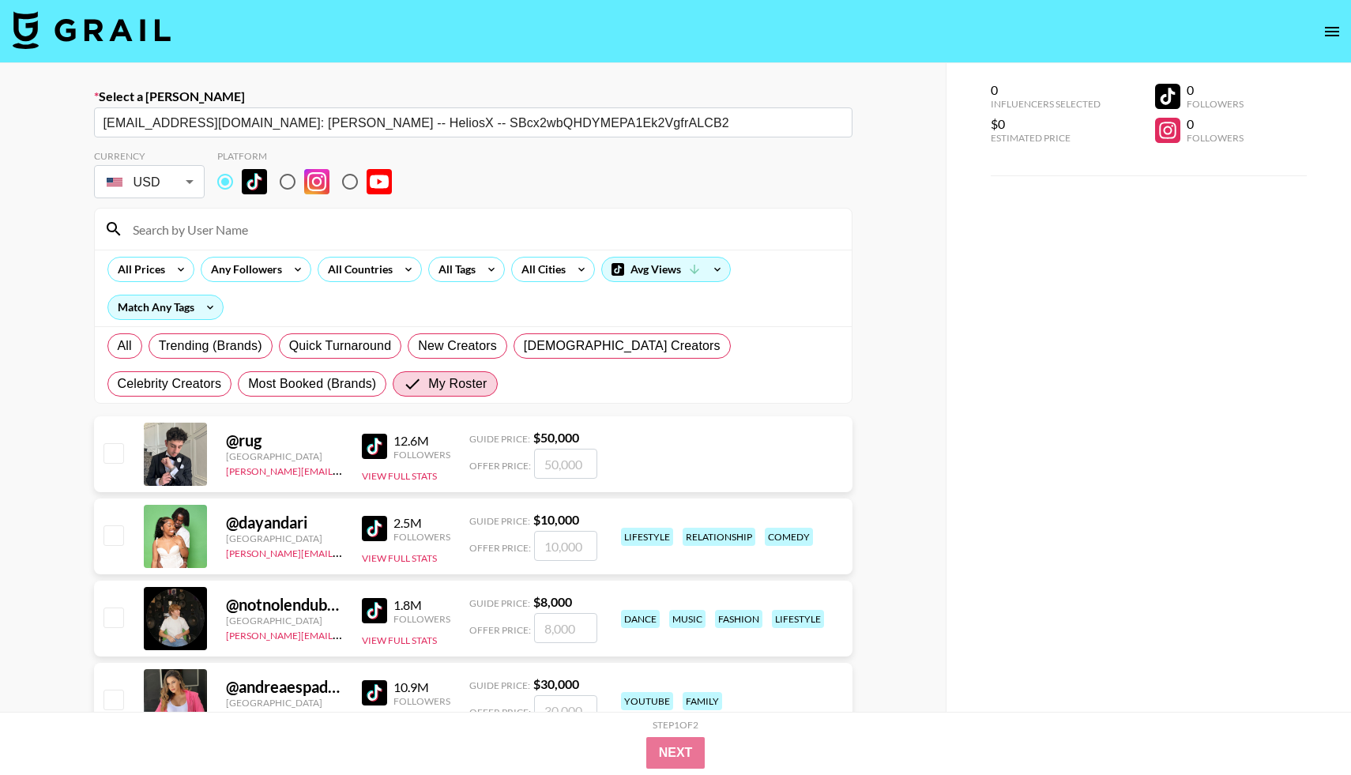
click at [213, 231] on input at bounding box center [482, 228] width 719 height 25
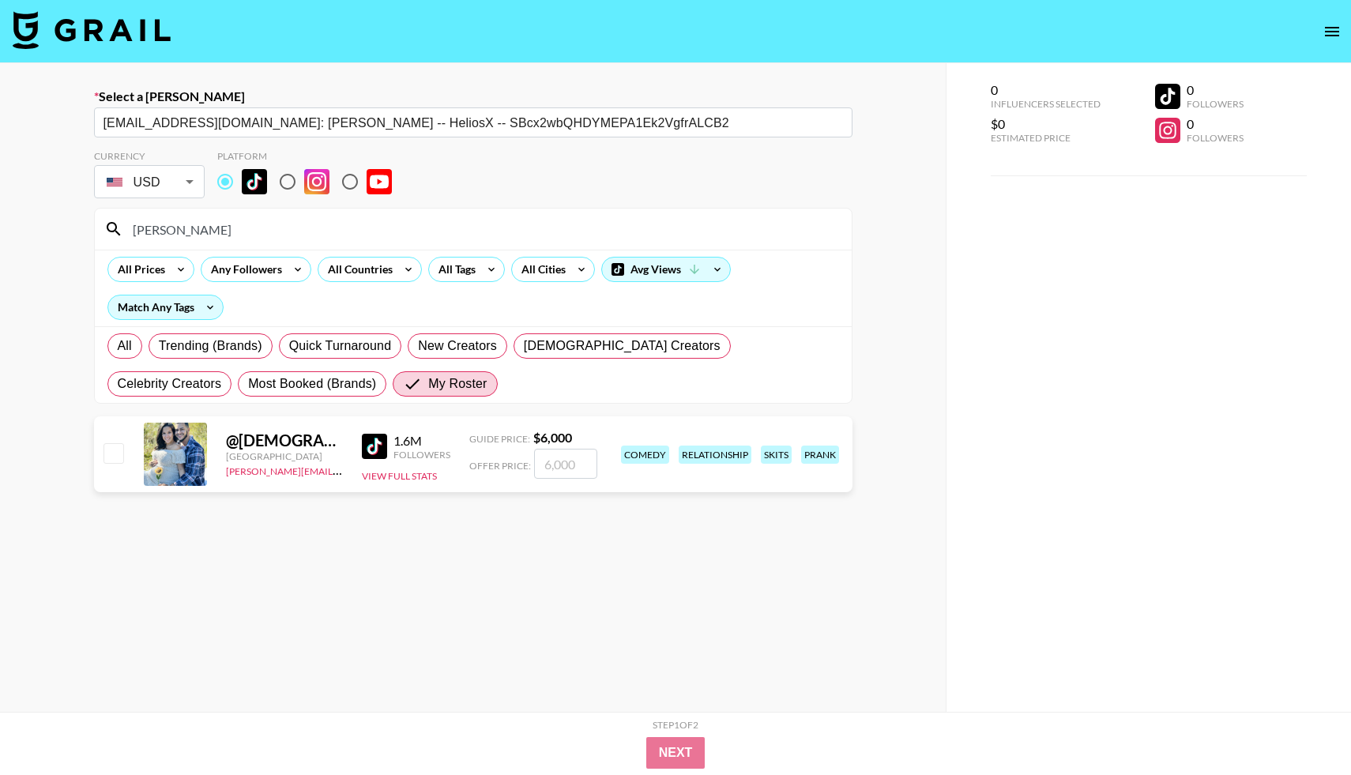
type input "otero"
click at [110, 455] on input "checkbox" at bounding box center [112, 452] width 19 height 19
checkbox input "true"
type input "6000"
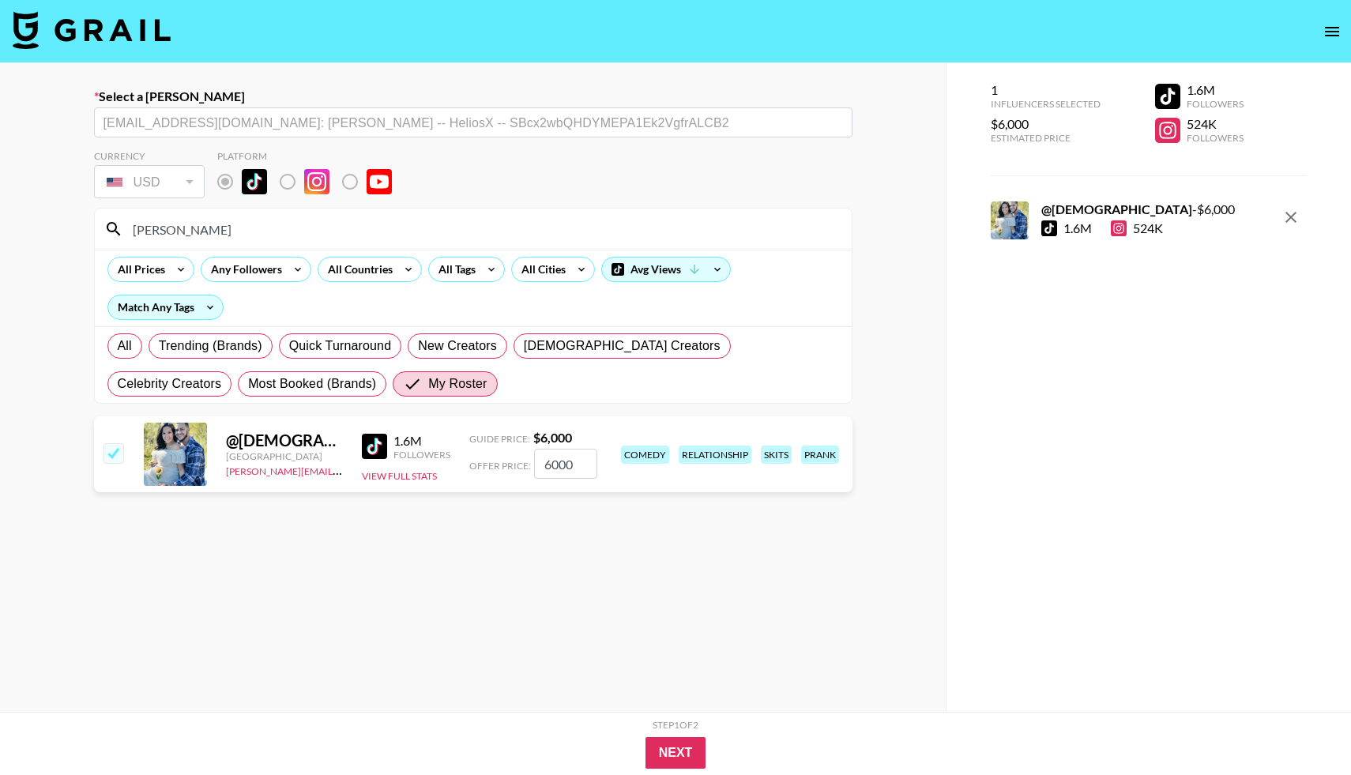
drag, startPoint x: 553, startPoint y: 461, endPoint x: 520, endPoint y: 453, distance: 34.3
click at [522, 453] on div "Offer Price: 6000" at bounding box center [533, 464] width 128 height 30
checkbox input "false"
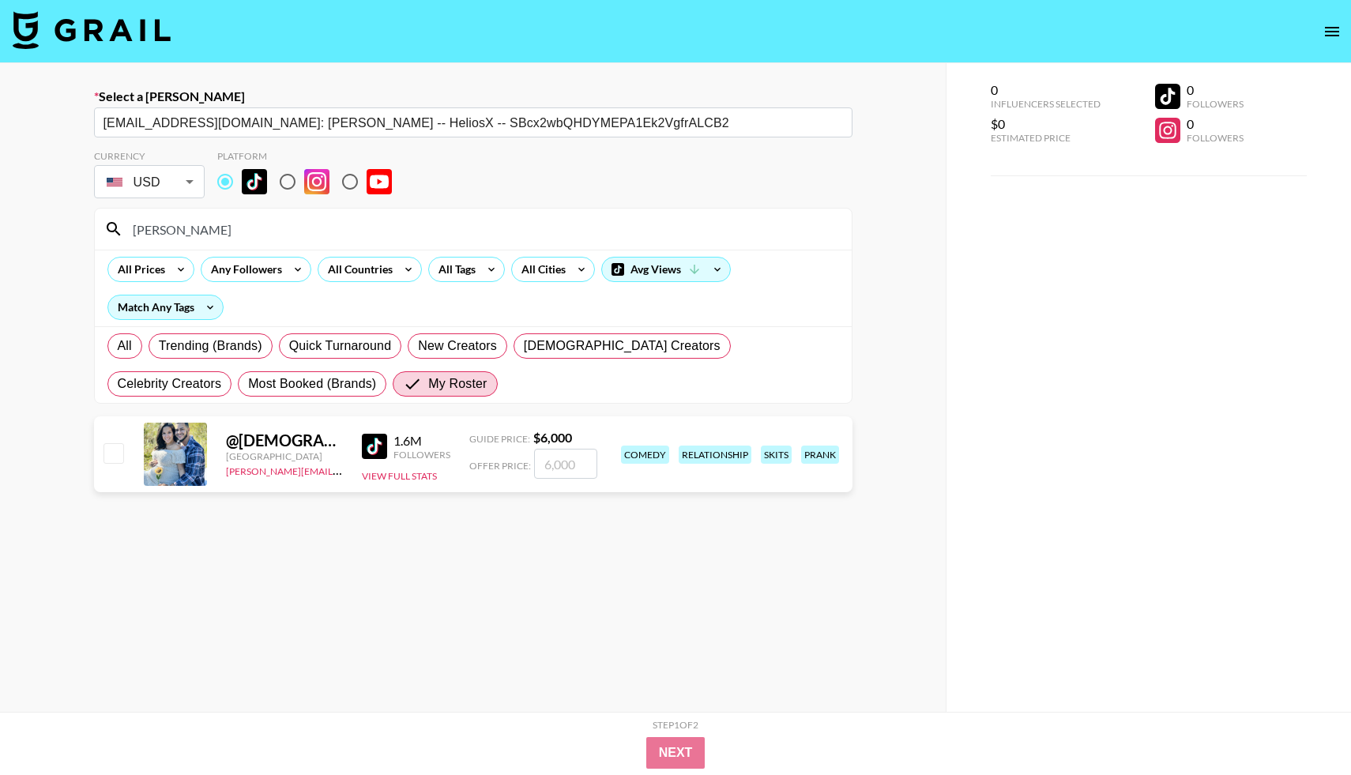
checkbox input "true"
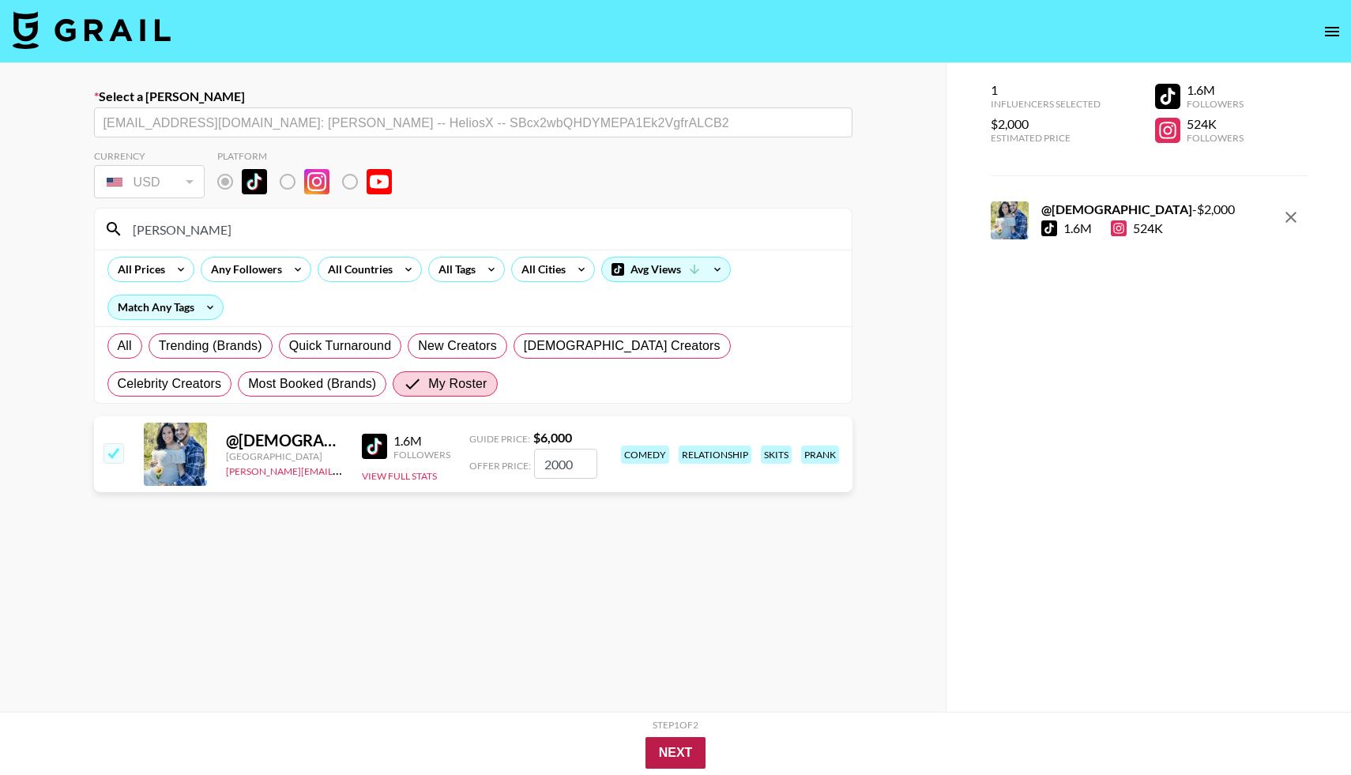
type input "2000"
click at [674, 761] on button "Next" at bounding box center [675, 753] width 61 height 32
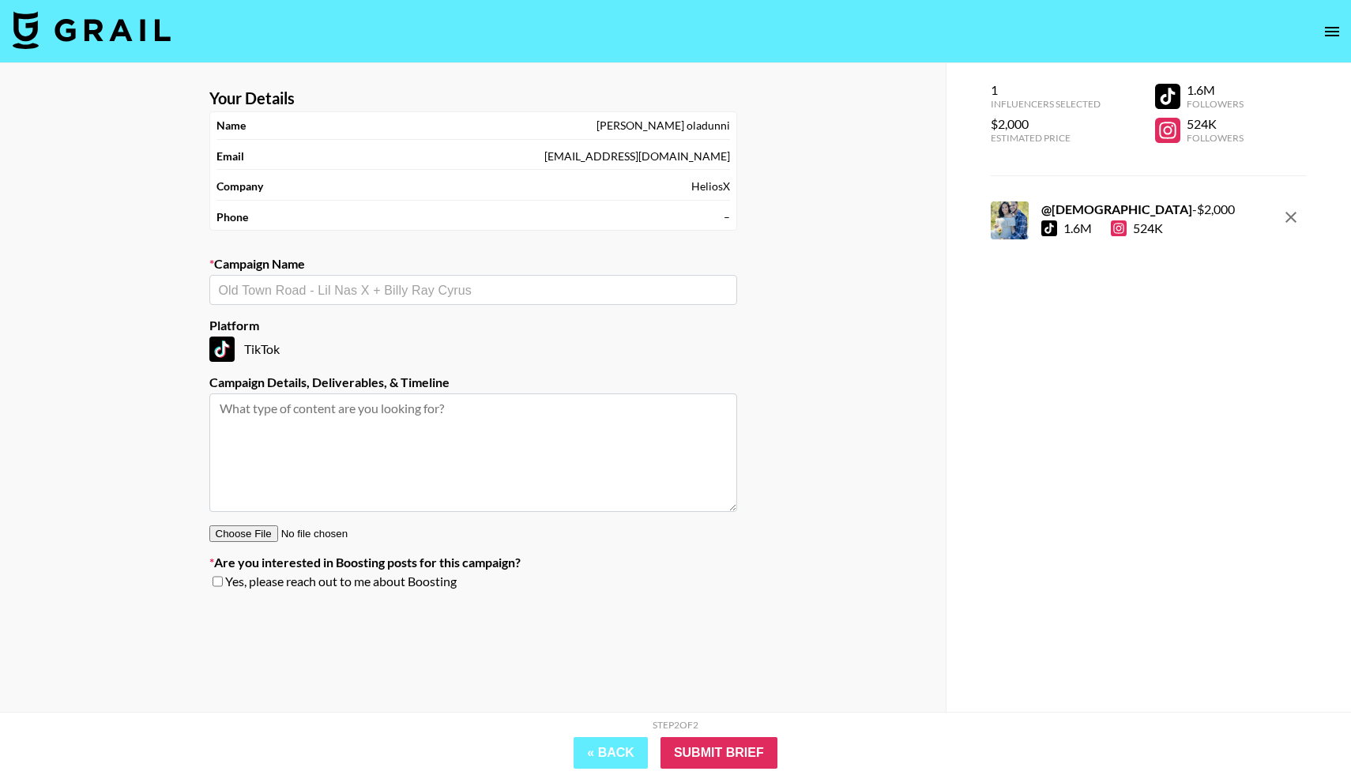
click at [361, 292] on input "text" at bounding box center [473, 290] width 509 height 18
click at [354, 326] on li "Add New Campaign: "Rocket Rx"" at bounding box center [473, 323] width 528 height 25
type input "Rocket Rx"
click at [302, 424] on textarea at bounding box center [473, 452] width 528 height 118
type textarea "1 TT"
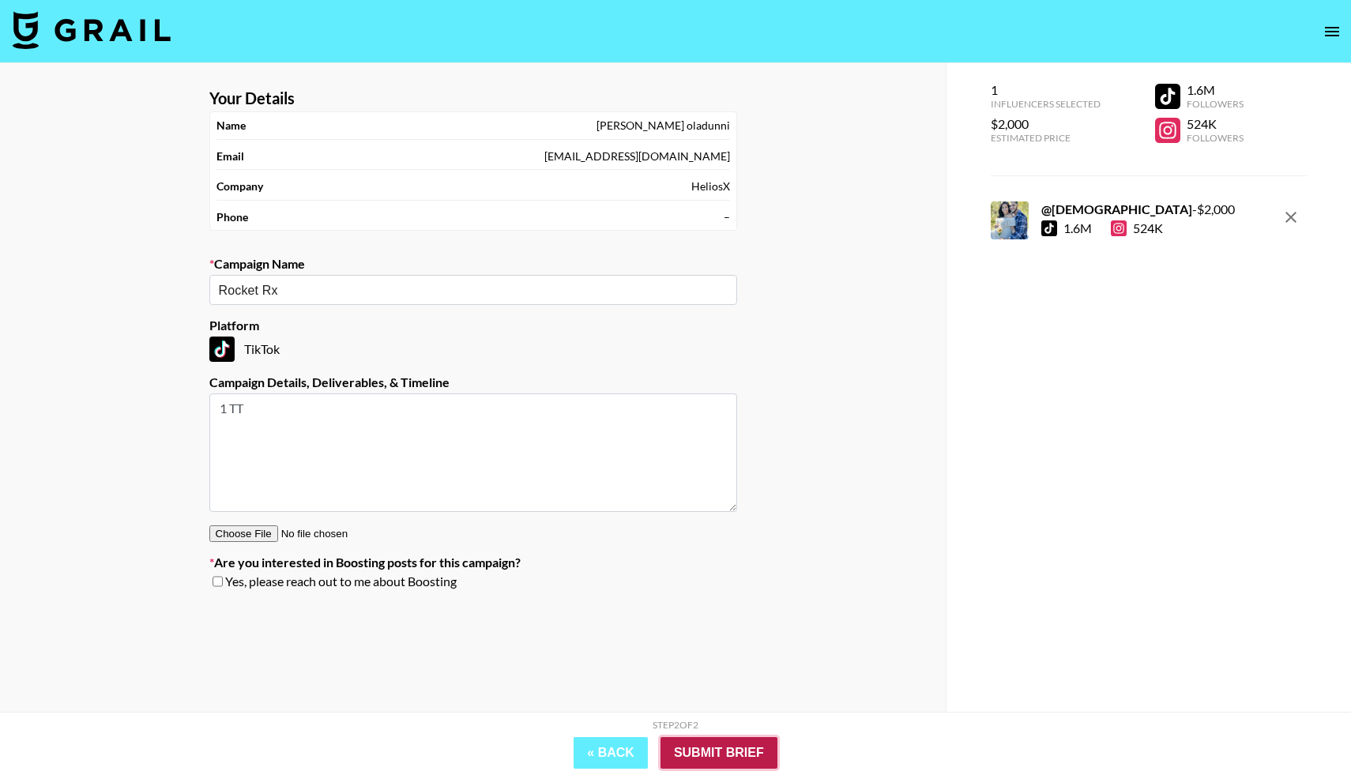
click at [712, 760] on input "Submit Brief" at bounding box center [718, 753] width 117 height 32
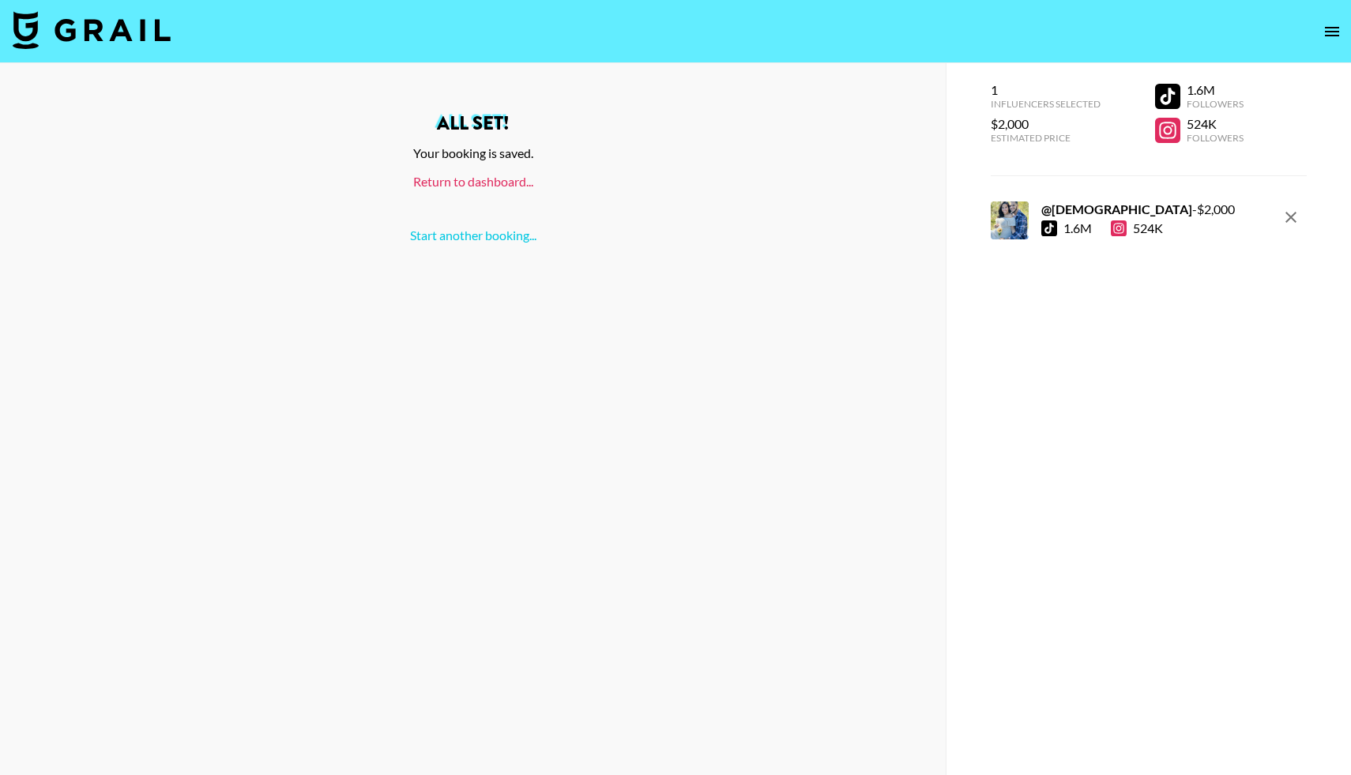
click at [490, 177] on link "Return to dashboard..." at bounding box center [473, 181] width 120 height 15
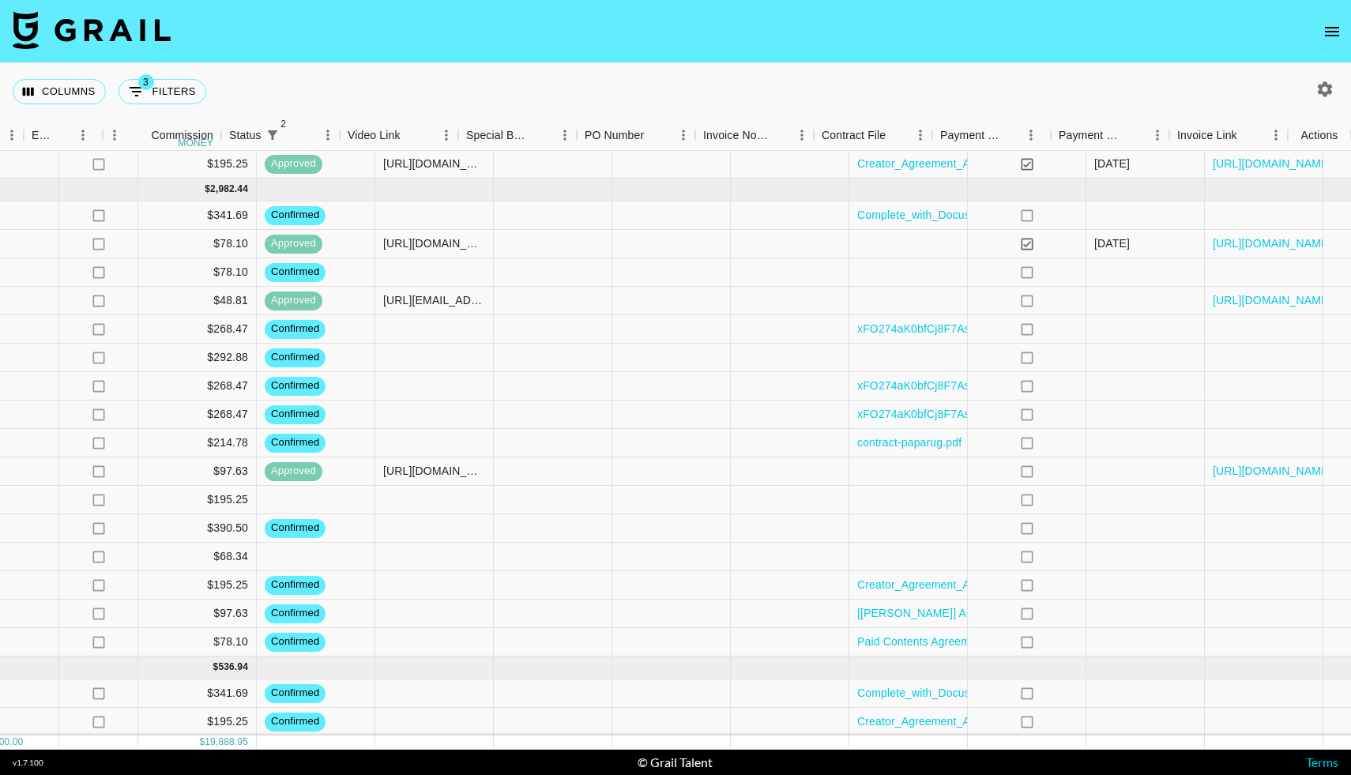
scroll to position [2259, 1252]
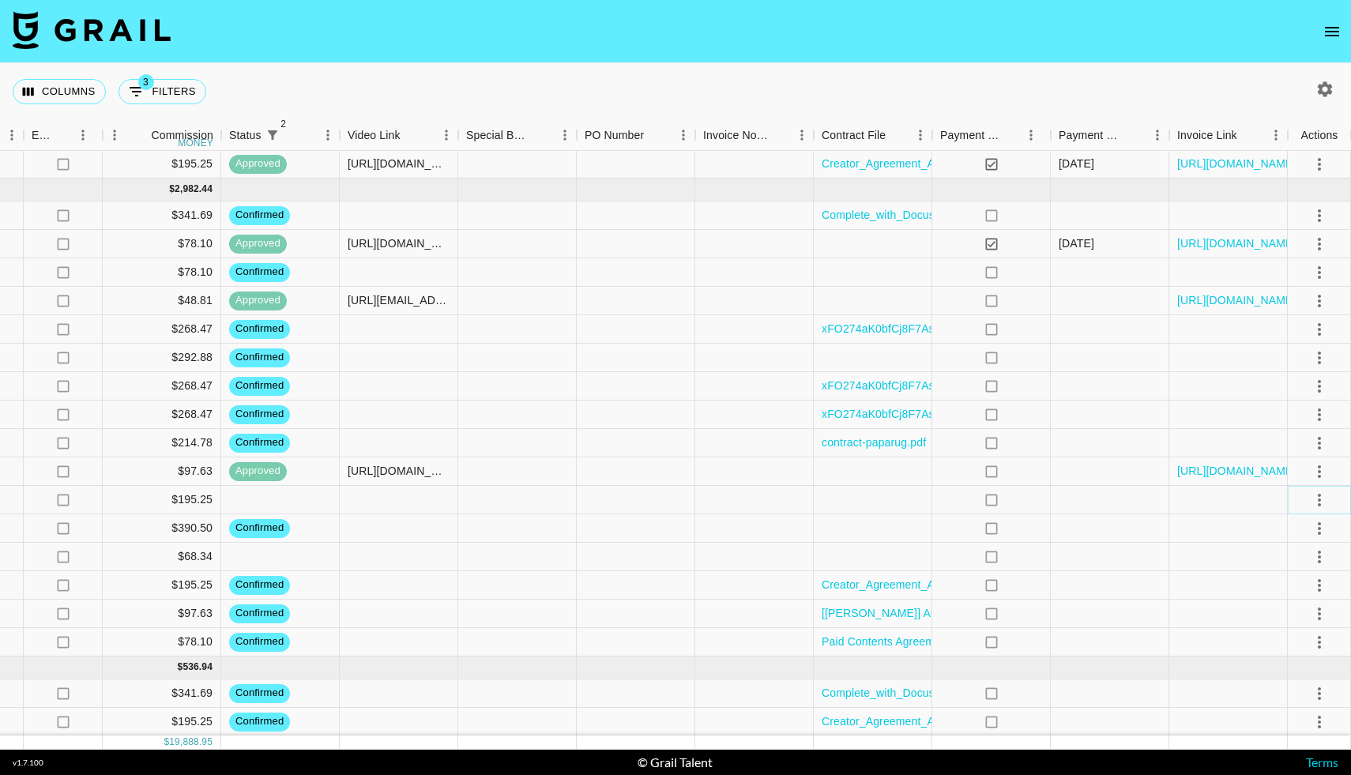
click at [1317, 498] on icon "select merge strategy" at bounding box center [1318, 500] width 3 height 13
click at [1274, 529] on li "Confirm" at bounding box center [1299, 534] width 103 height 28
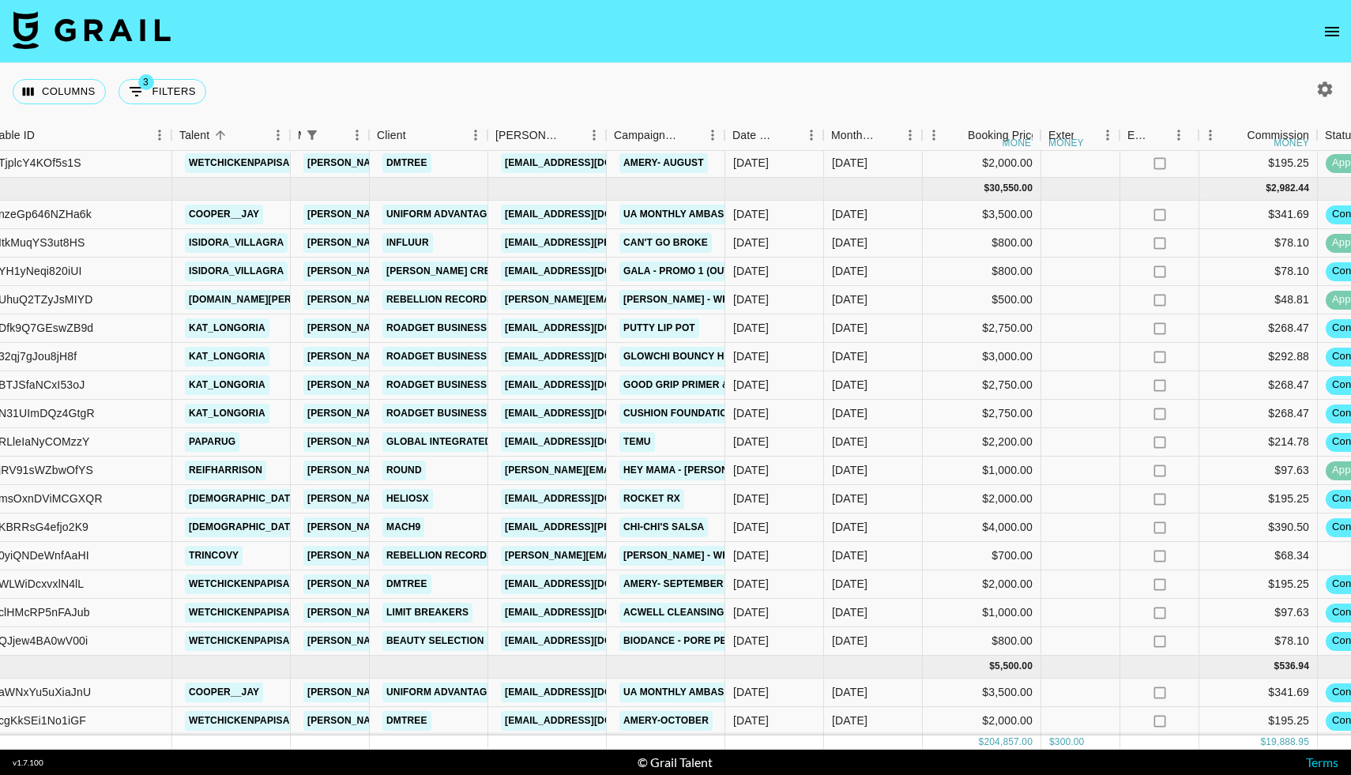
scroll to position [2260, 154]
click at [420, 498] on link "HeliosX" at bounding box center [409, 499] width 51 height 20
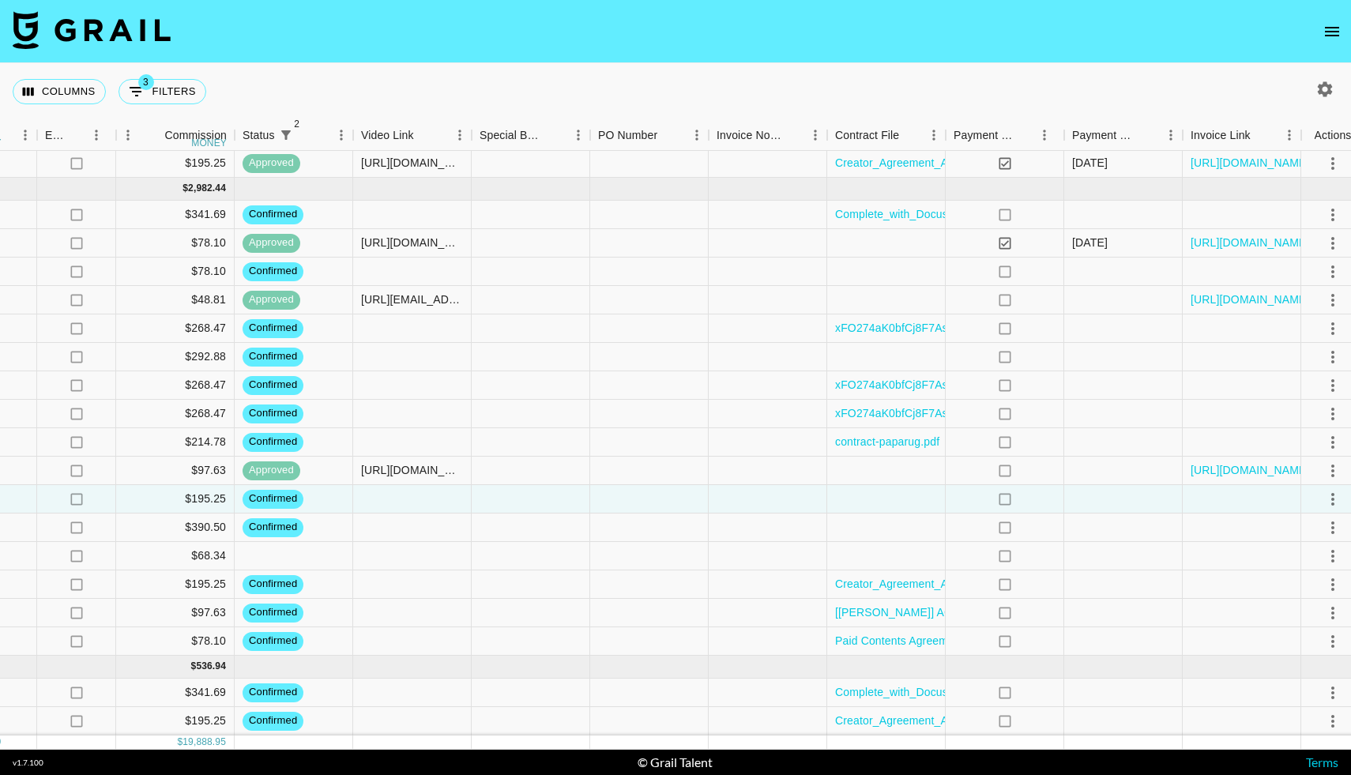
scroll to position [2260, 1252]
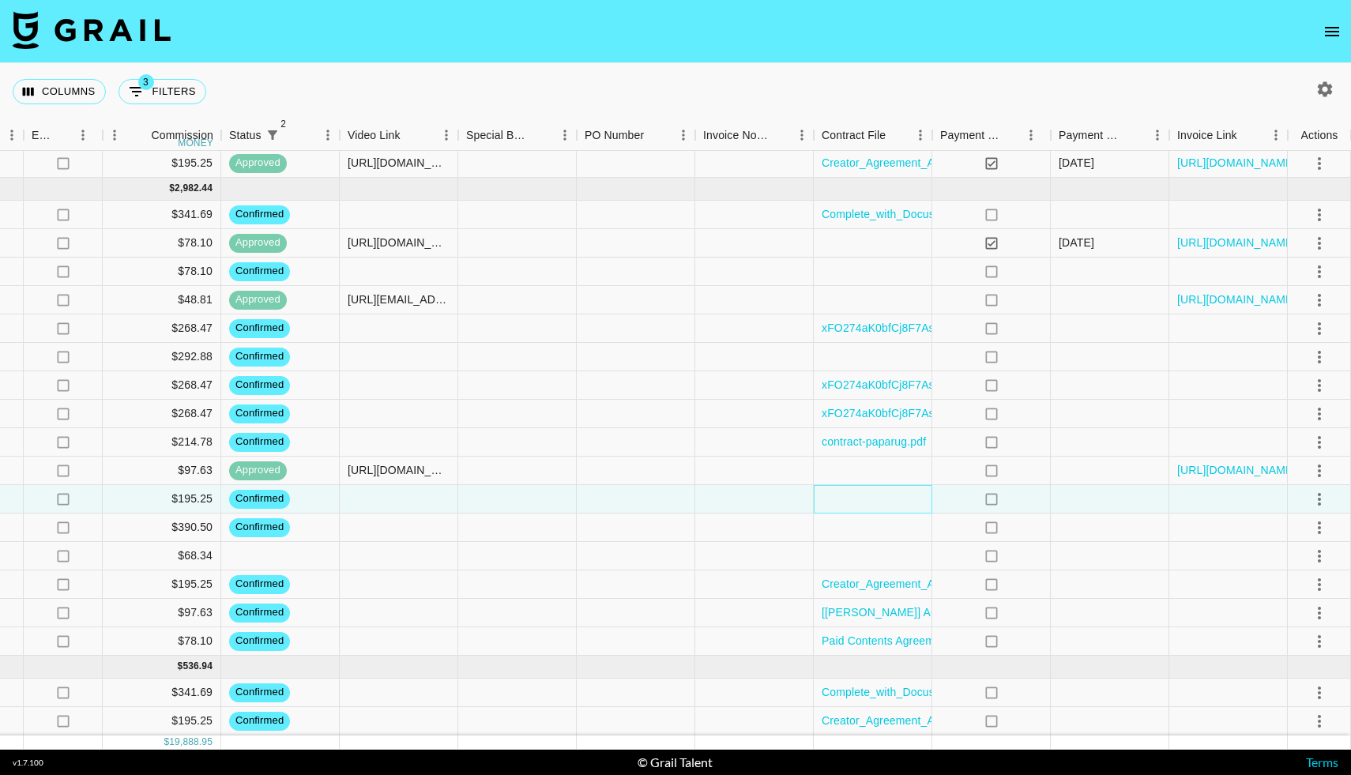
click at [857, 501] on div at bounding box center [872, 499] width 118 height 28
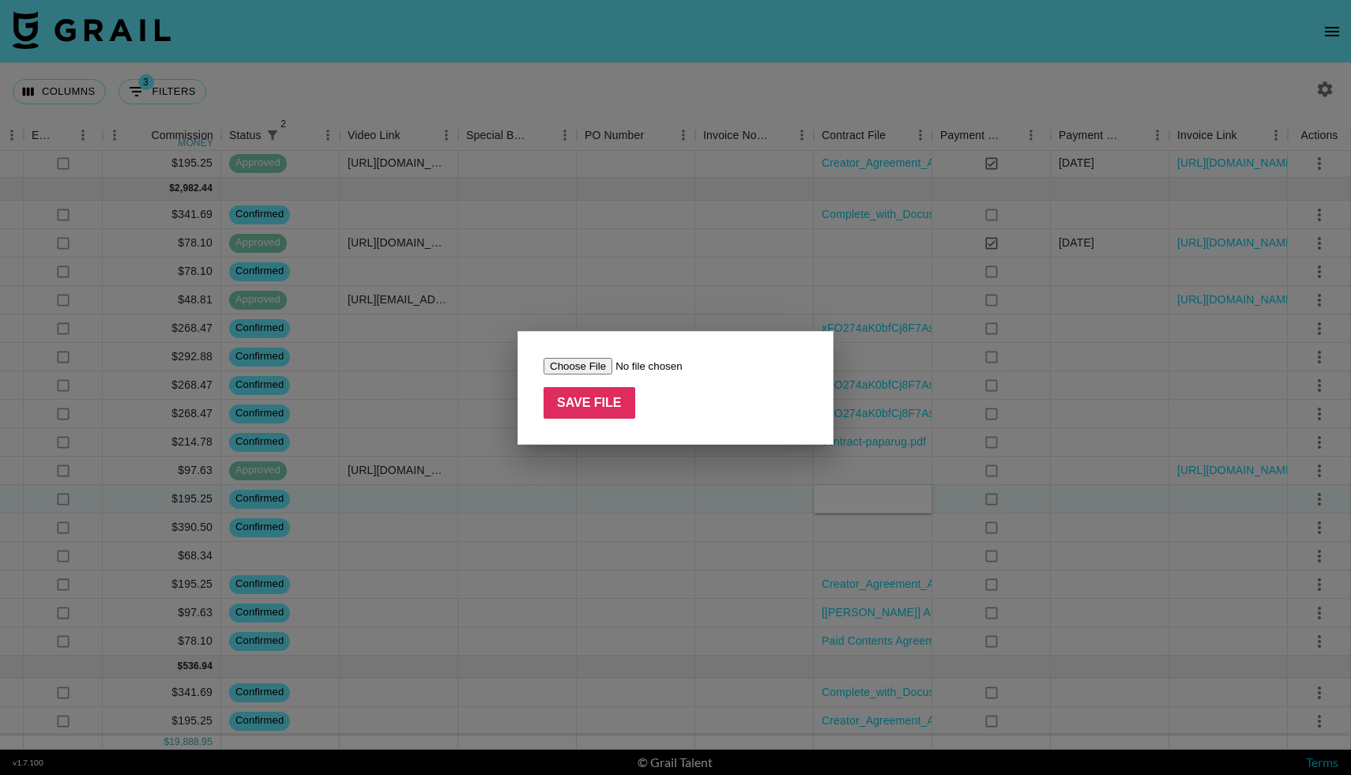
click at [569, 358] on input "file" at bounding box center [643, 366] width 200 height 17
type input "C:\fakepath\Complete_with_Docusign_Silent_and_Amanda_x_R.pdf"
click at [595, 399] on input "Save File" at bounding box center [589, 403] width 92 height 32
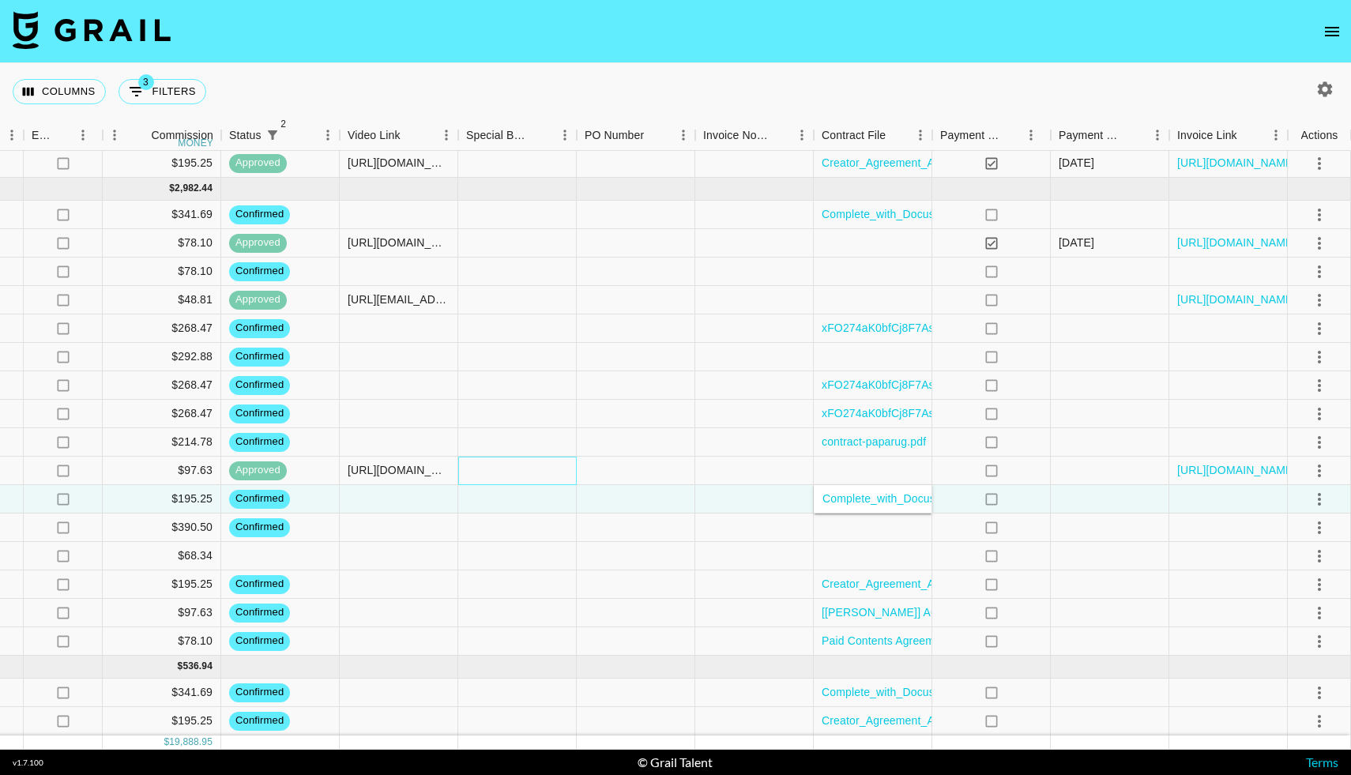
click at [565, 475] on div at bounding box center [517, 470] width 118 height 28
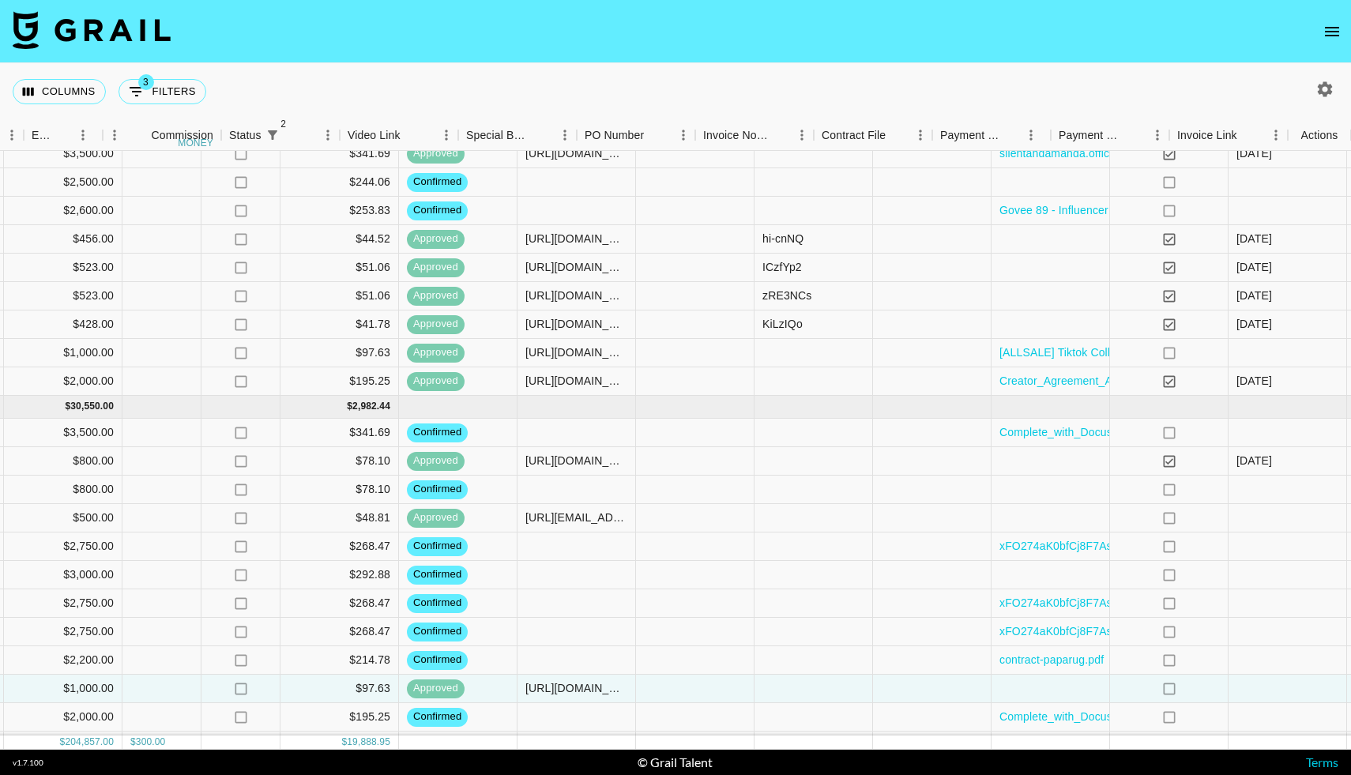
scroll to position [2042, 1252]
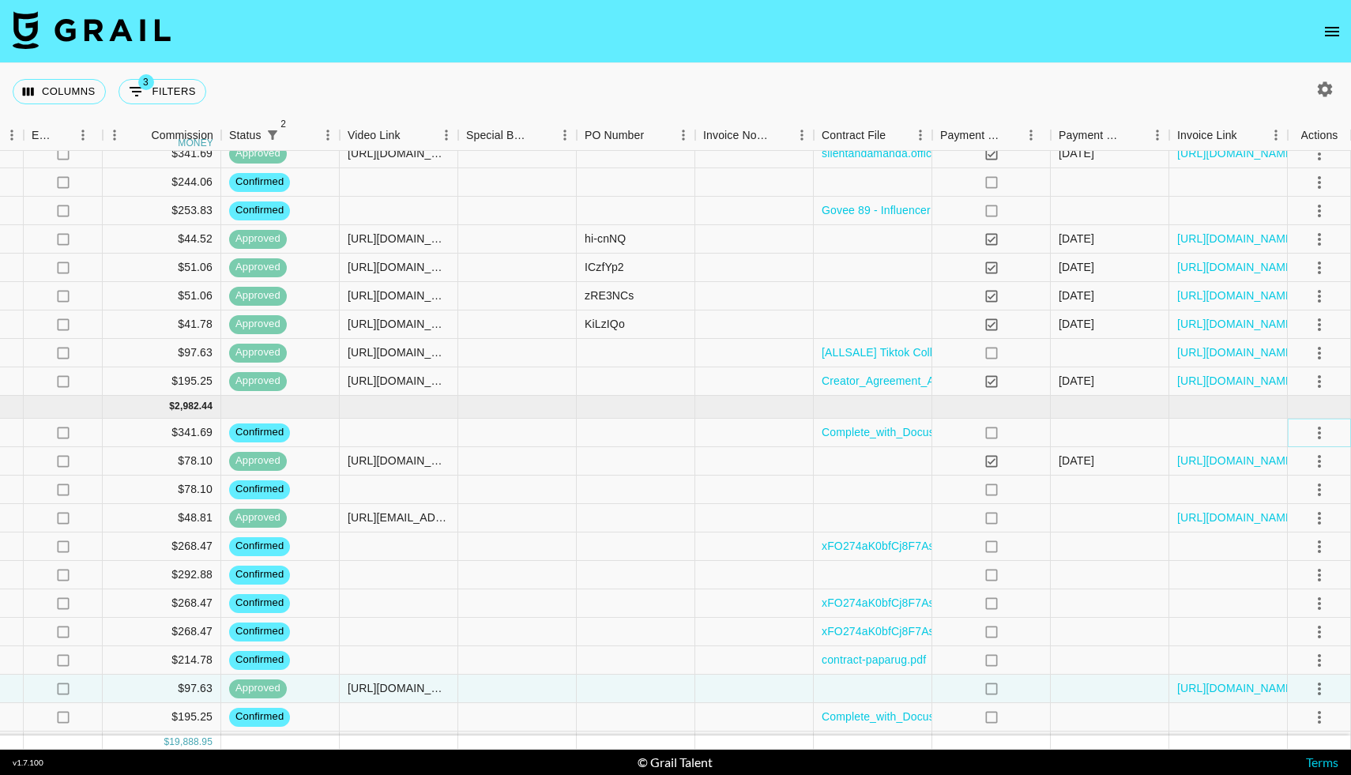
click at [1322, 434] on icon "select merge strategy" at bounding box center [1318, 432] width 19 height 19
click at [1282, 520] on li "Draft Created" at bounding box center [1299, 523] width 103 height 28
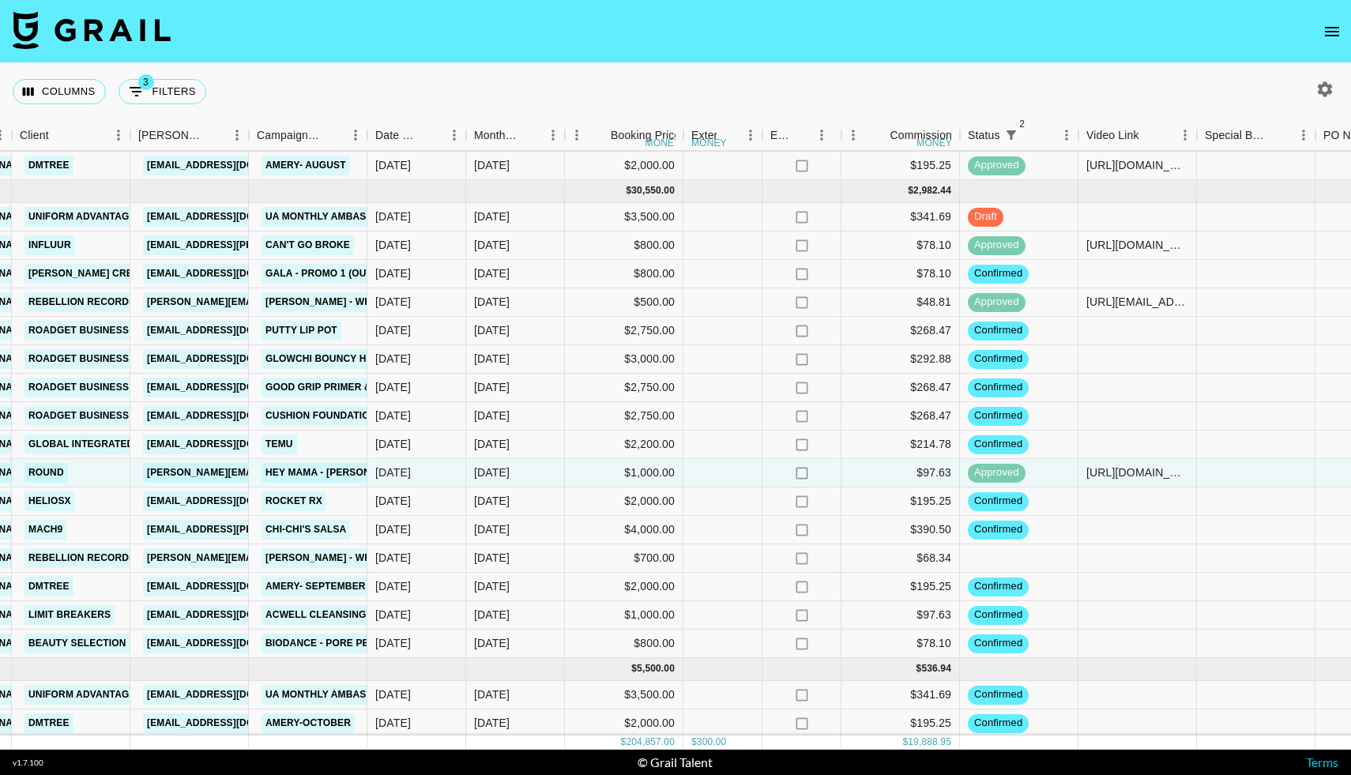
scroll to position [2260, 513]
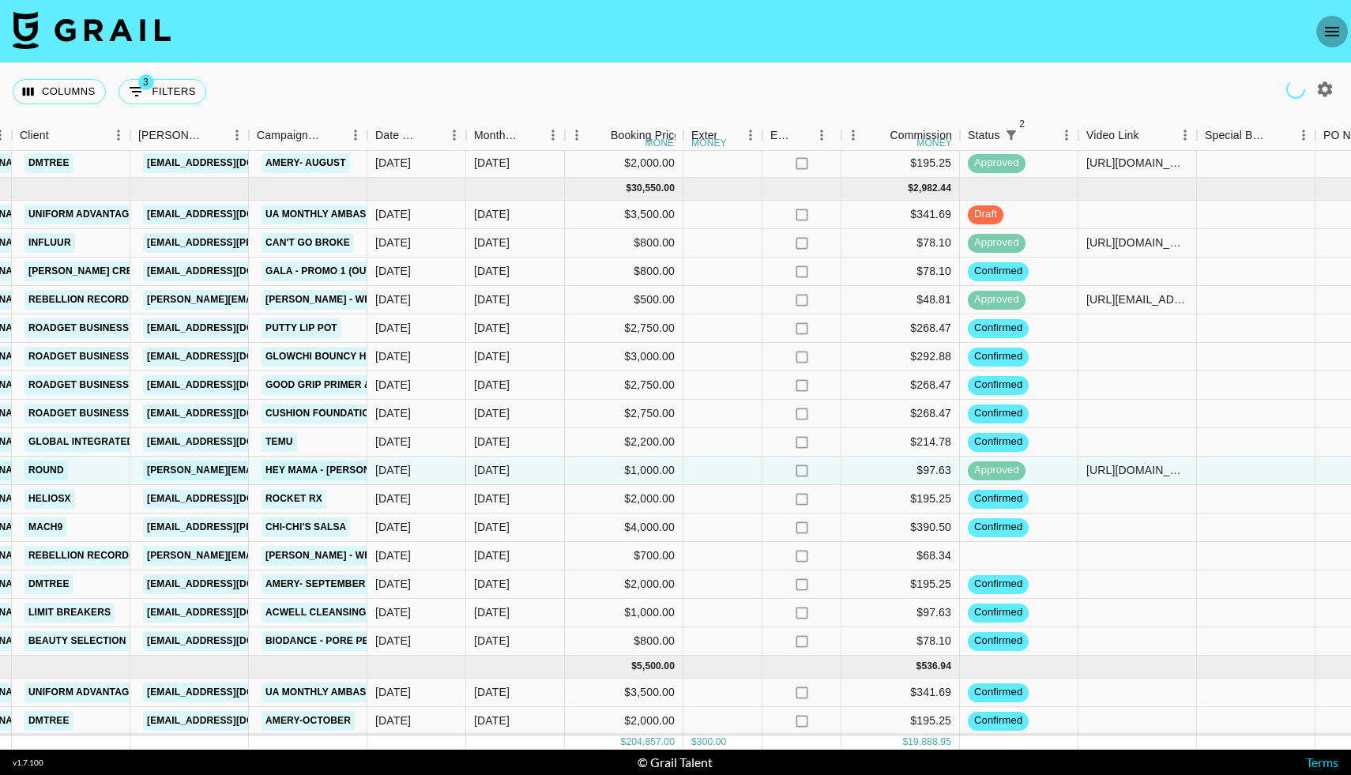
click at [1329, 32] on icon "open drawer" at bounding box center [1331, 31] width 19 height 19
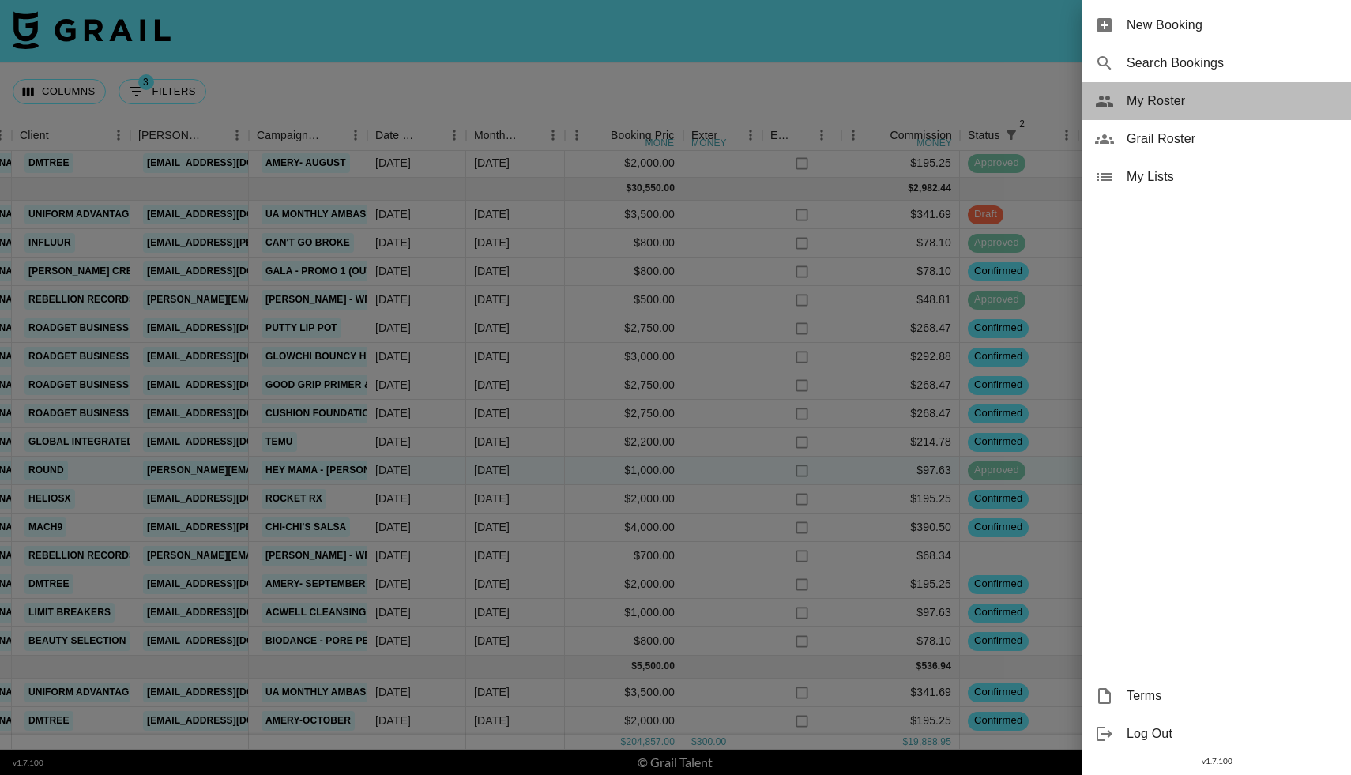
click at [1149, 100] on span "My Roster" at bounding box center [1232, 101] width 212 height 19
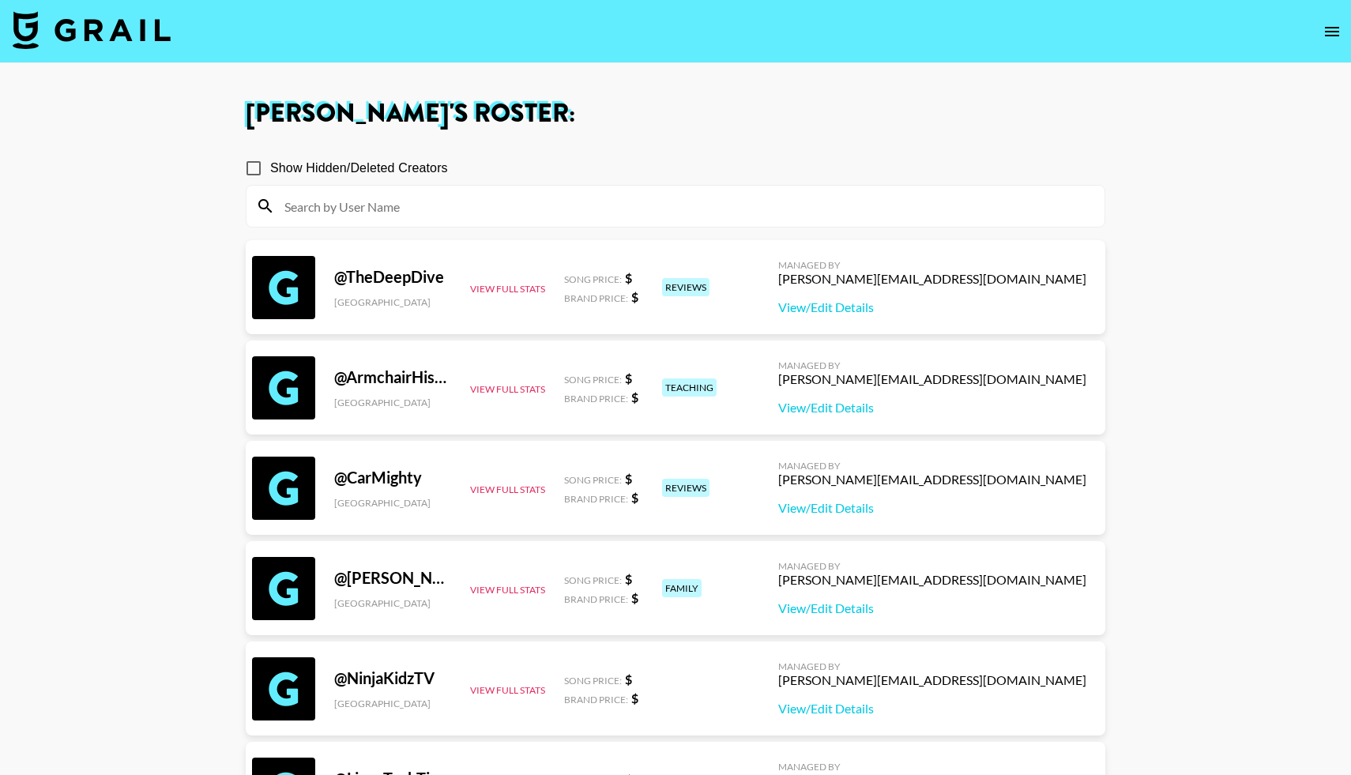
click at [514, 209] on input at bounding box center [685, 205] width 820 height 25
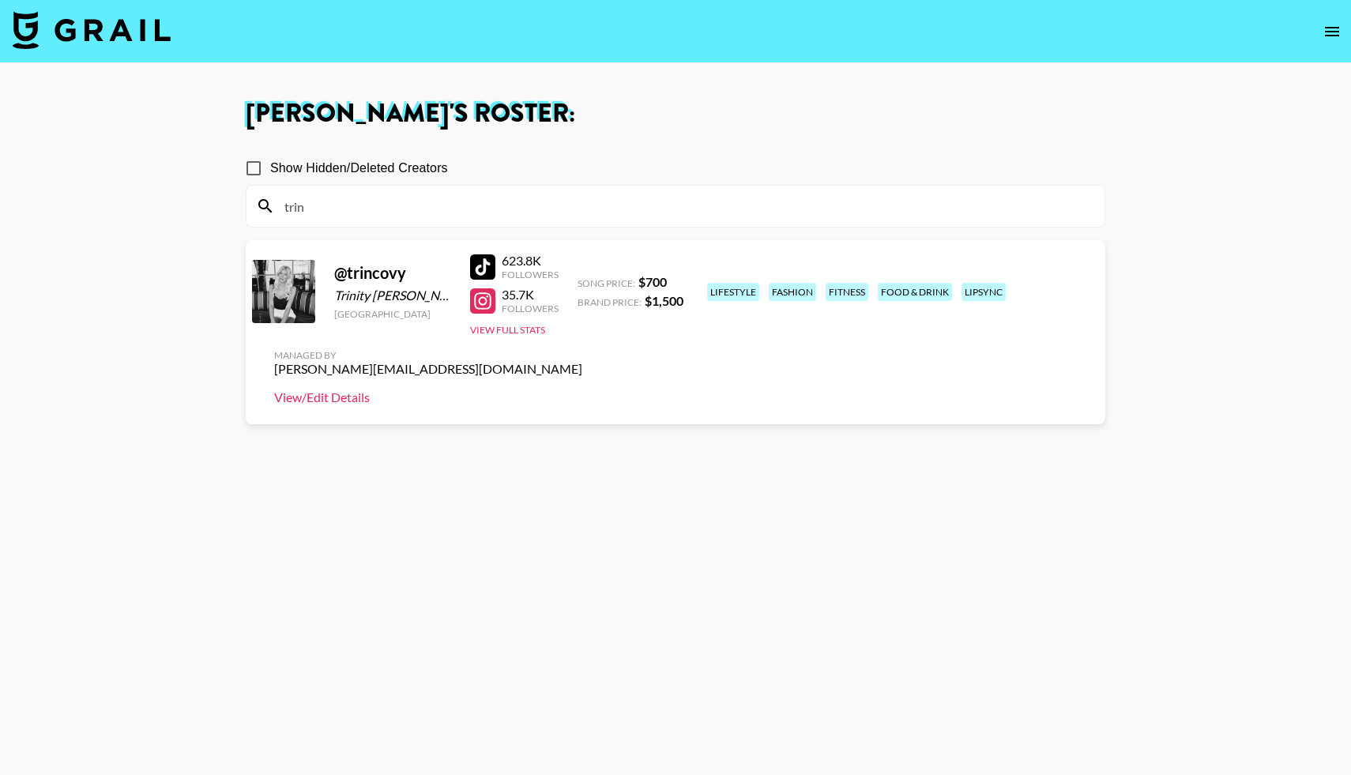
click at [582, 389] on link "View/Edit Details" at bounding box center [428, 397] width 308 height 16
click at [486, 278] on div at bounding box center [482, 266] width 25 height 25
click at [341, 211] on input "trin" at bounding box center [685, 205] width 820 height 25
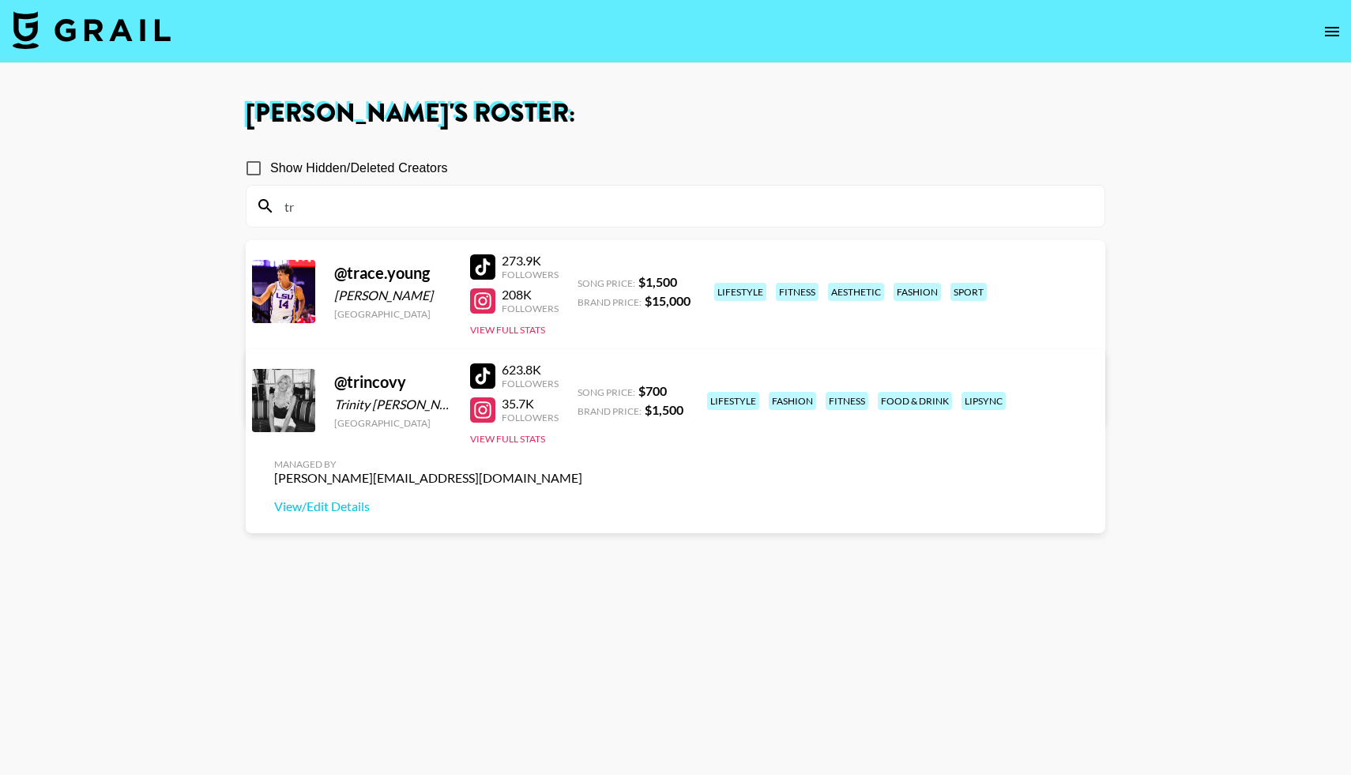
type input "t"
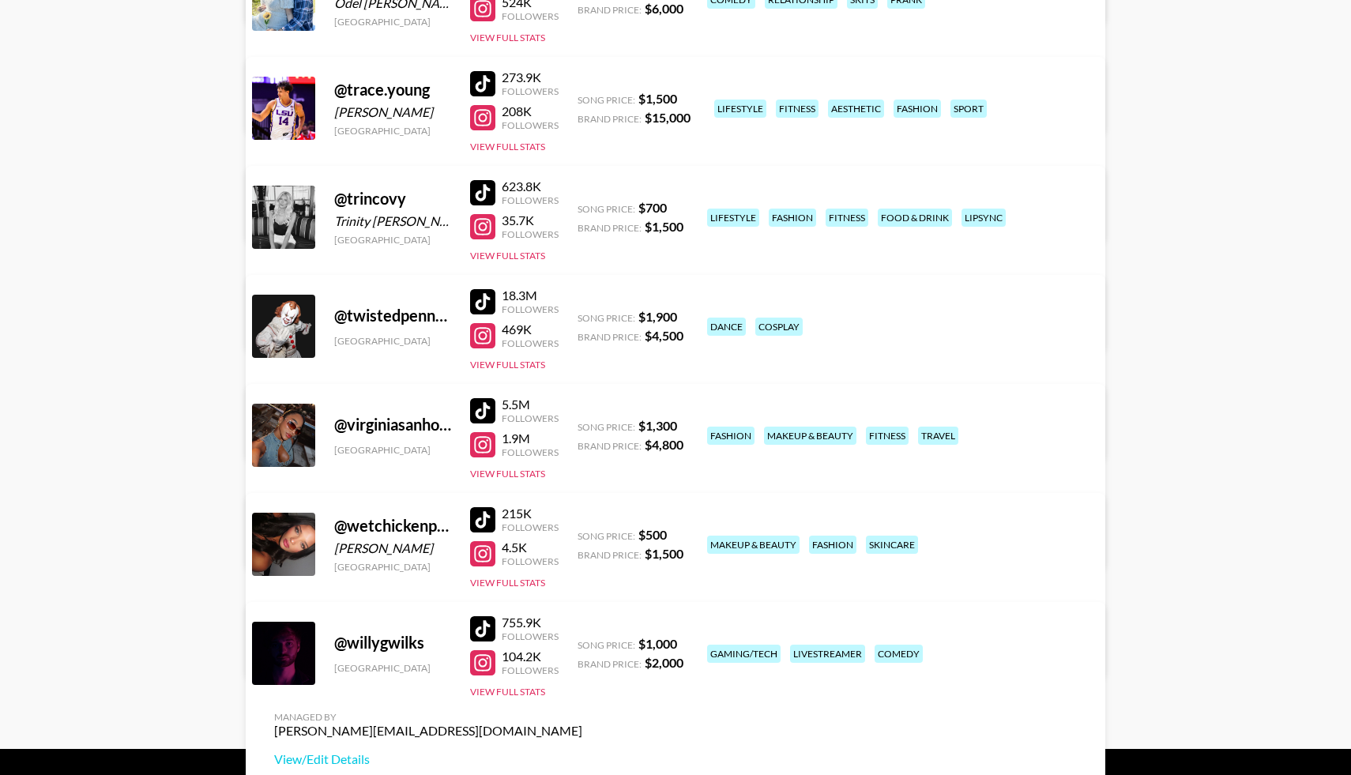
scroll to position [10247, 0]
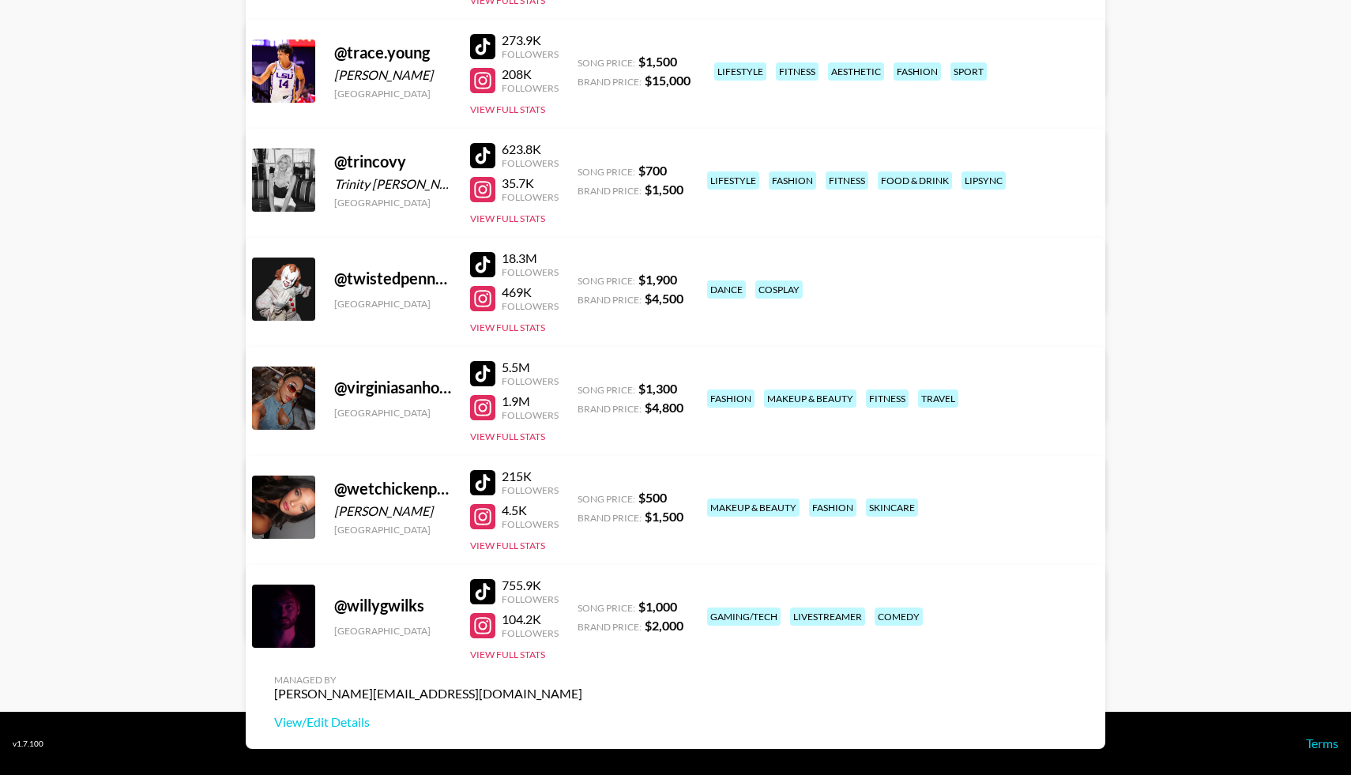
click at [582, 278] on link "View/Edit Details" at bounding box center [428, 286] width 308 height 16
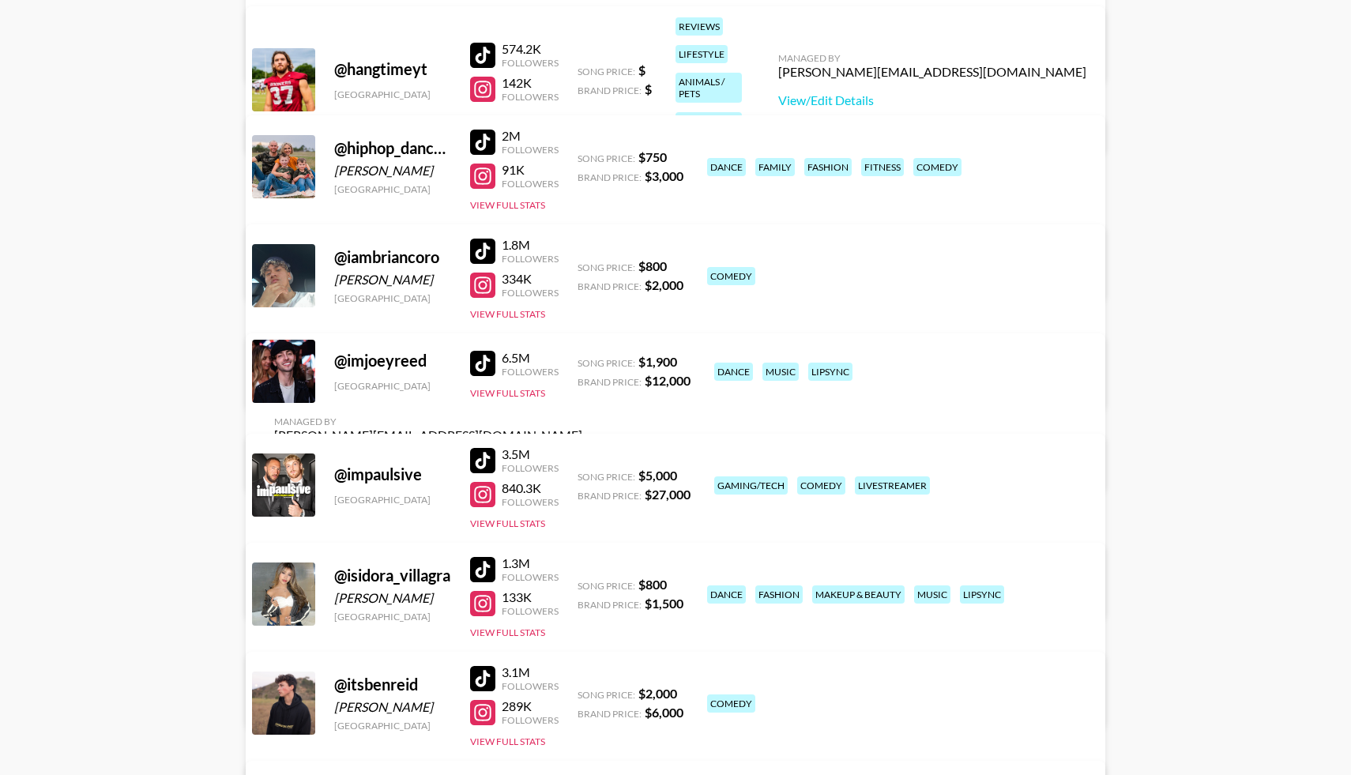
scroll to position [4514, 0]
click at [512, 111] on button "View Full Stats" at bounding box center [507, 117] width 75 height 12
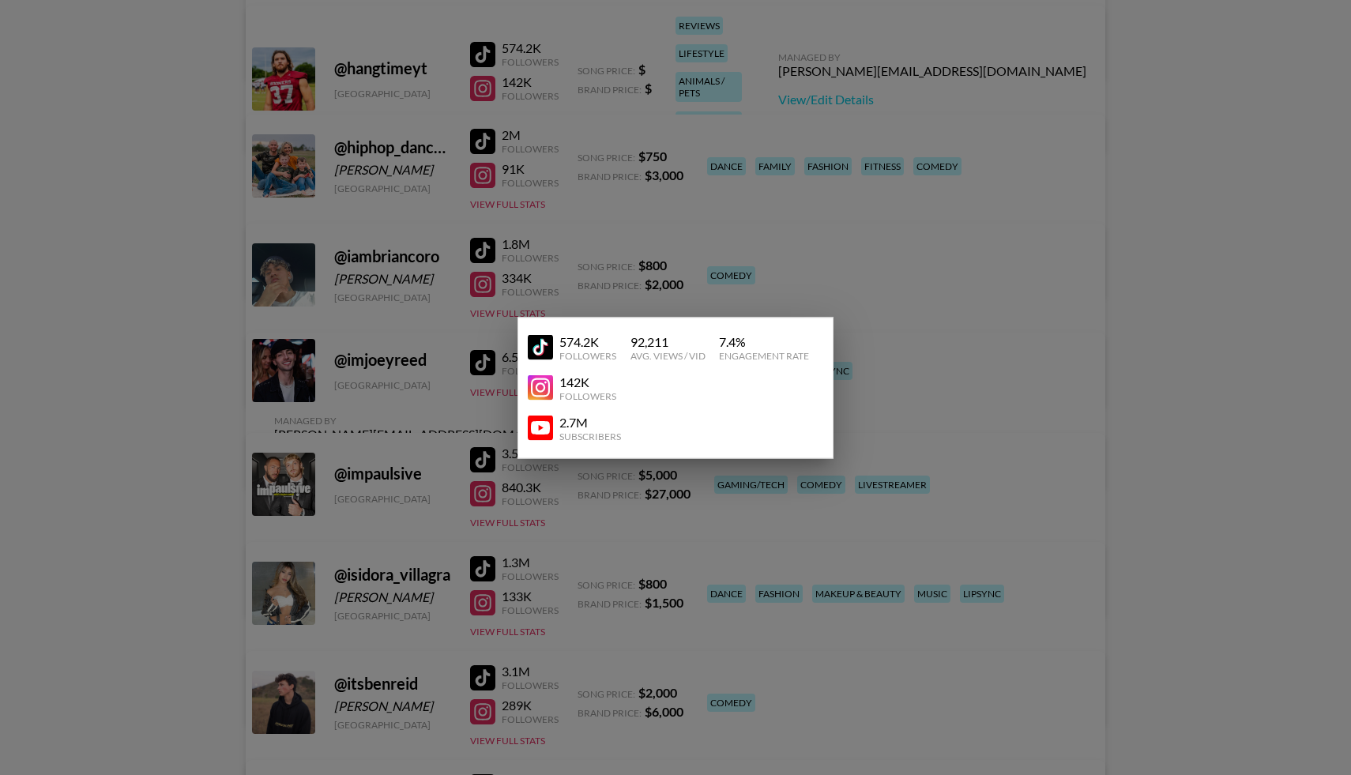
click at [966, 80] on div at bounding box center [675, 387] width 1351 height 775
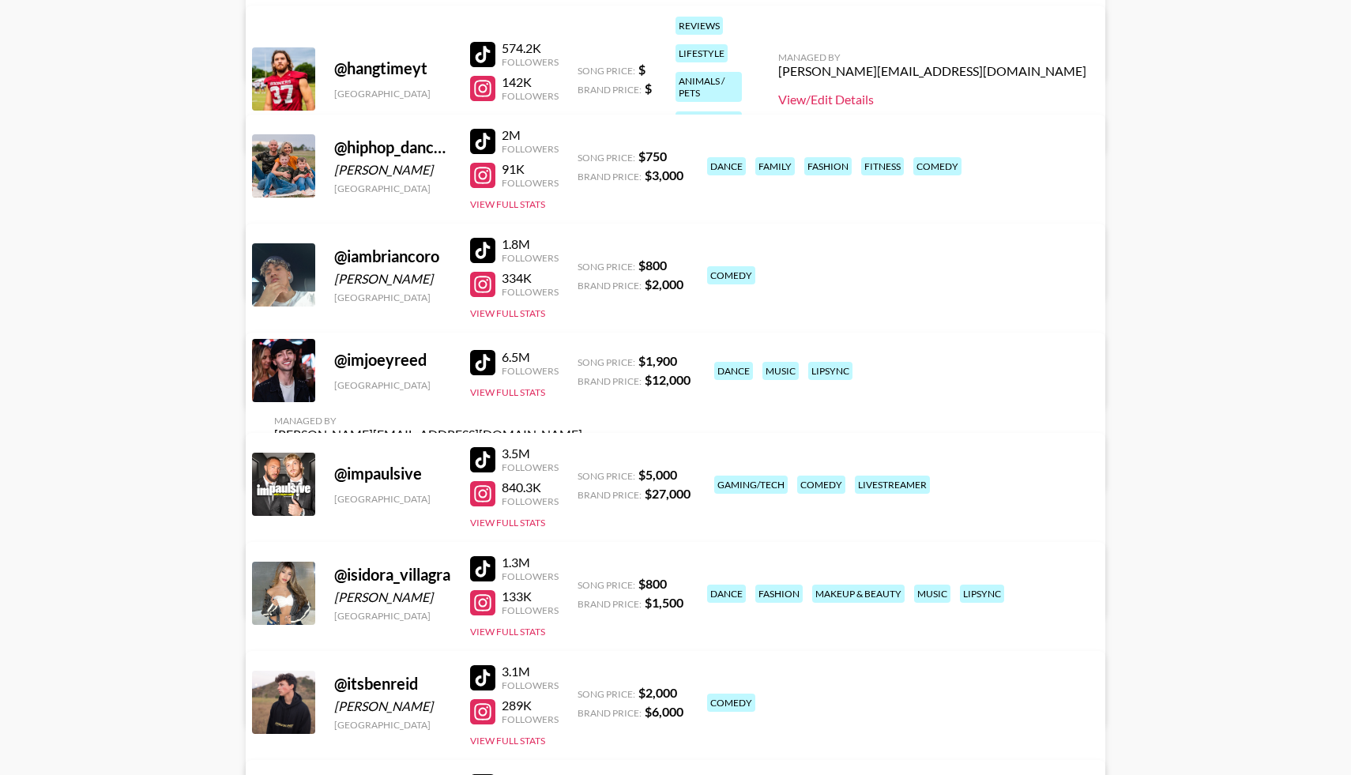
click at [960, 92] on link "View/Edit Details" at bounding box center [932, 100] width 308 height 16
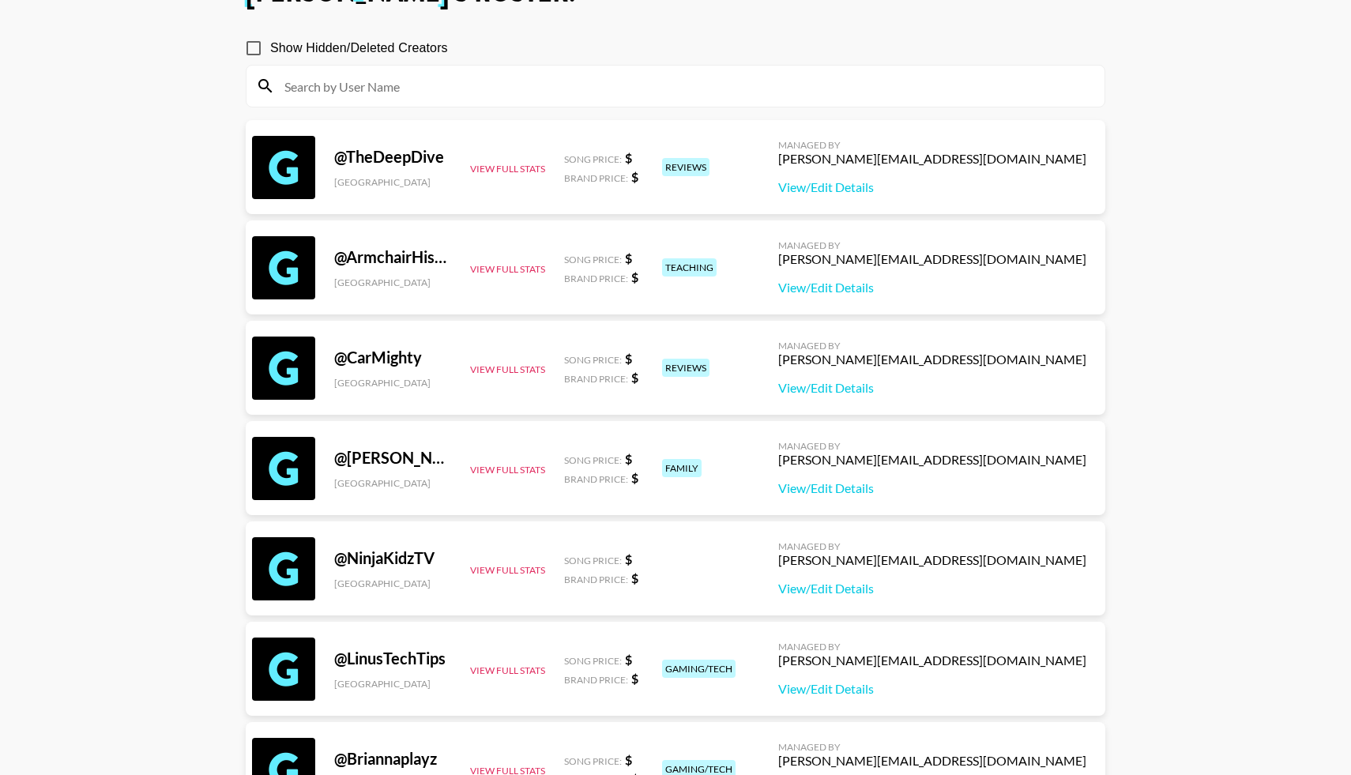
scroll to position [0, 0]
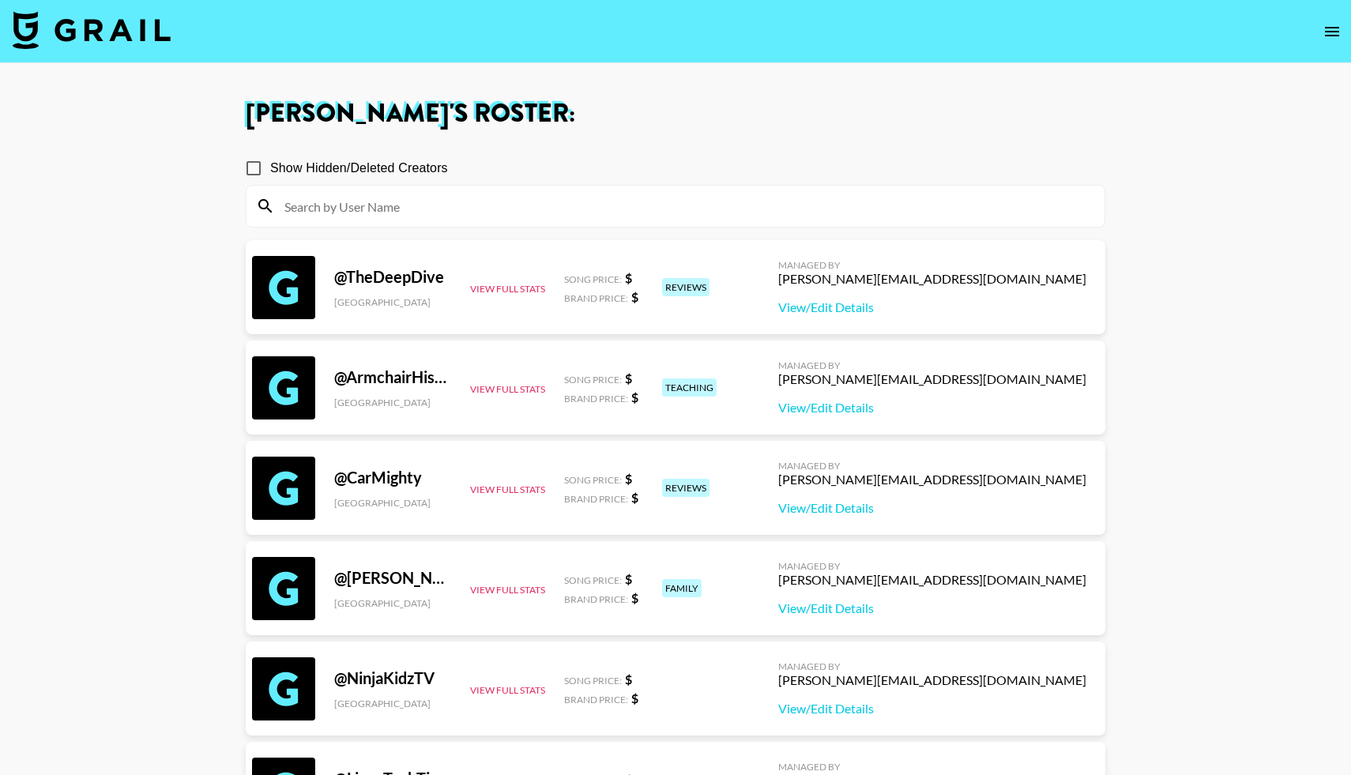
click at [378, 201] on input at bounding box center [685, 205] width 820 height 25
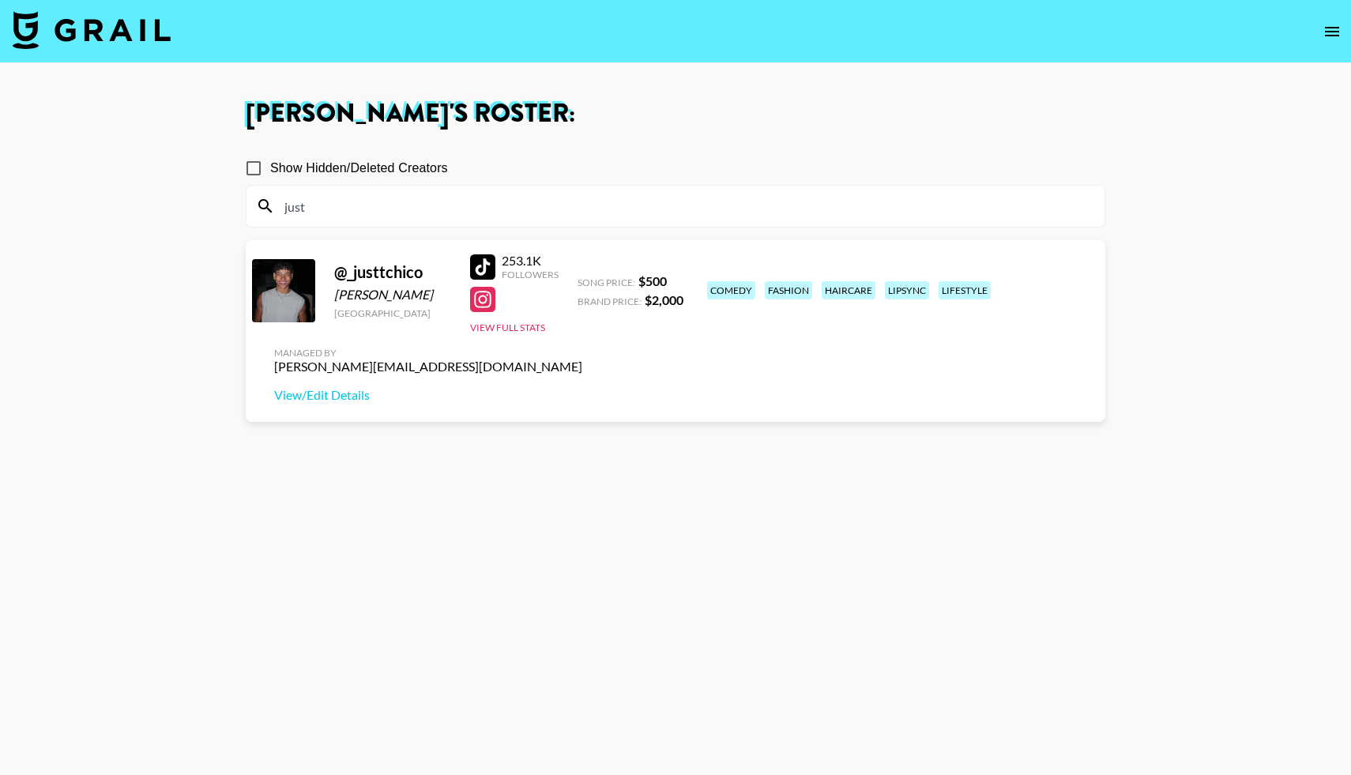
click at [487, 300] on div at bounding box center [482, 299] width 25 height 25
click at [483, 262] on div at bounding box center [482, 266] width 25 height 25
click at [1332, 24] on icon "open drawer" at bounding box center [1331, 31] width 19 height 19
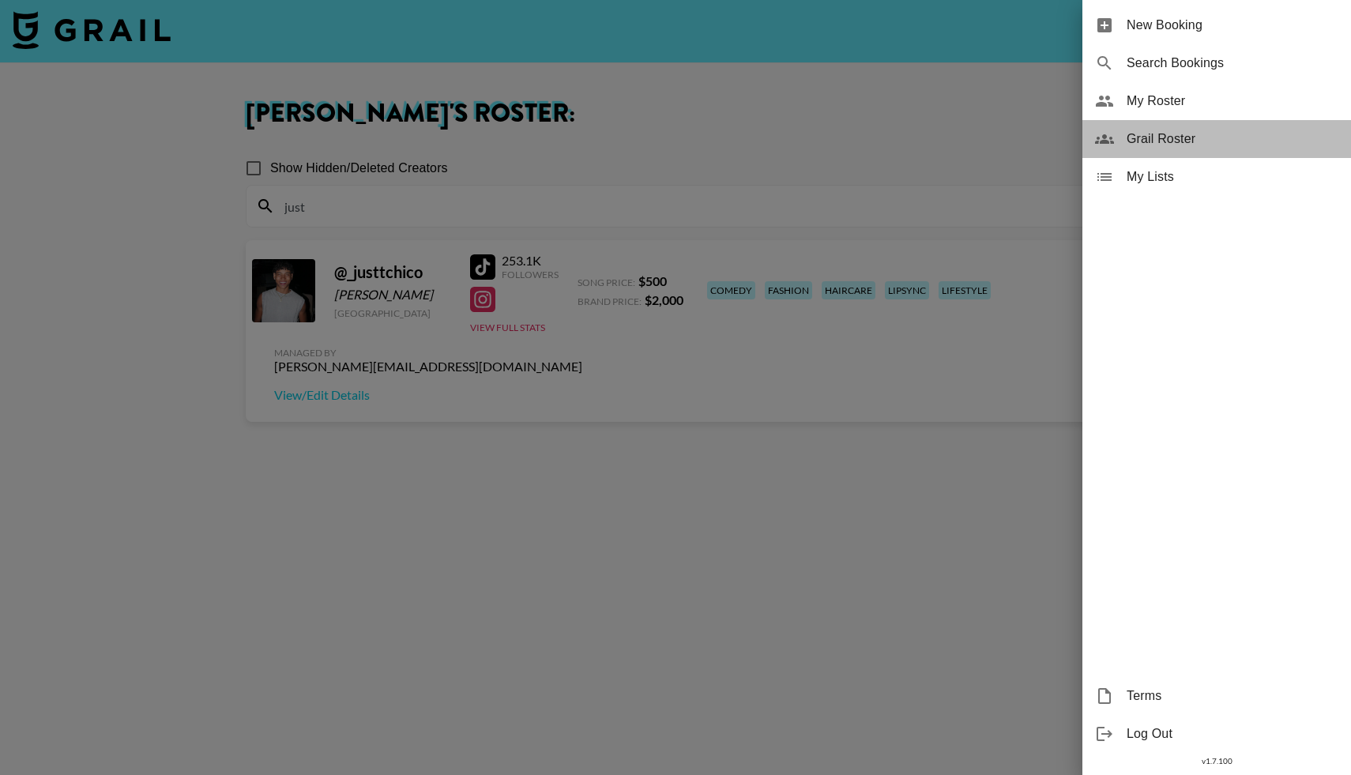
click at [1174, 138] on span "Grail Roster" at bounding box center [1232, 139] width 212 height 19
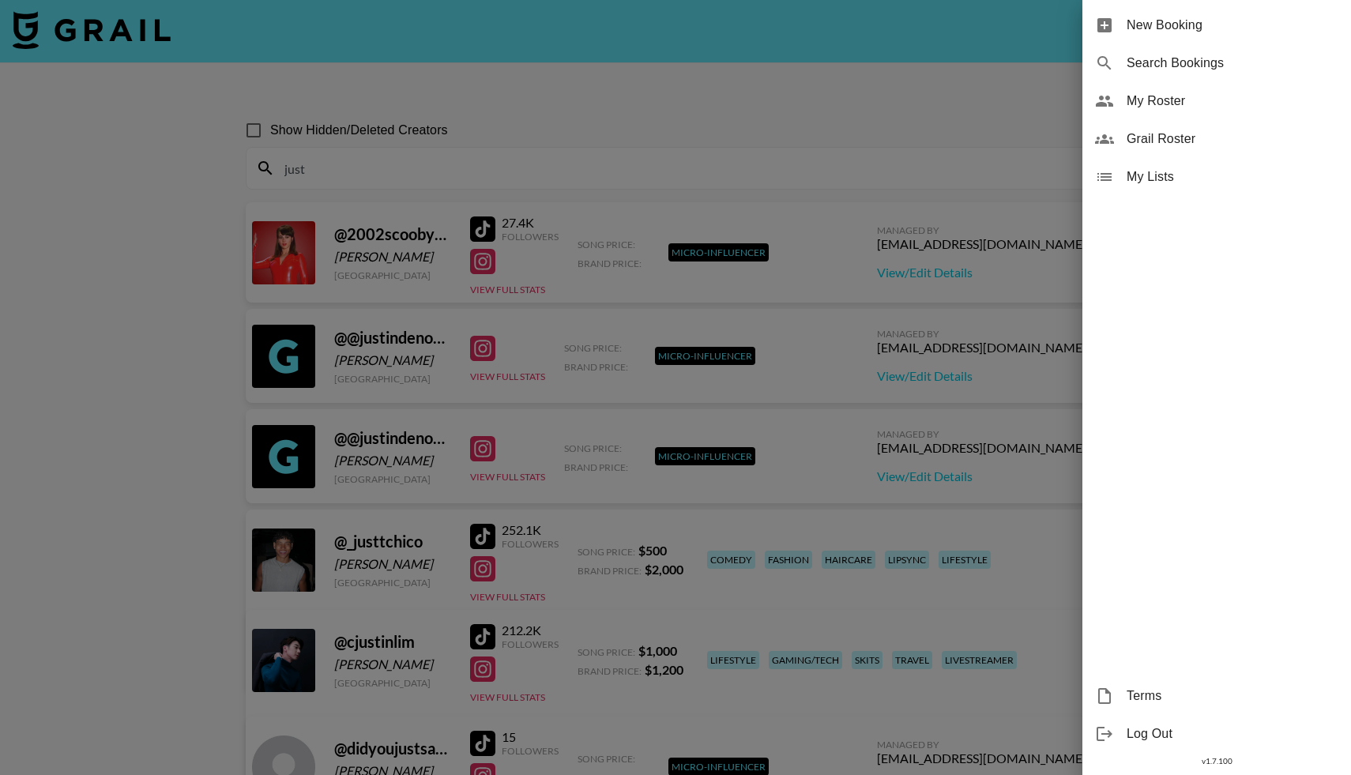
click at [446, 161] on div at bounding box center [675, 387] width 1351 height 775
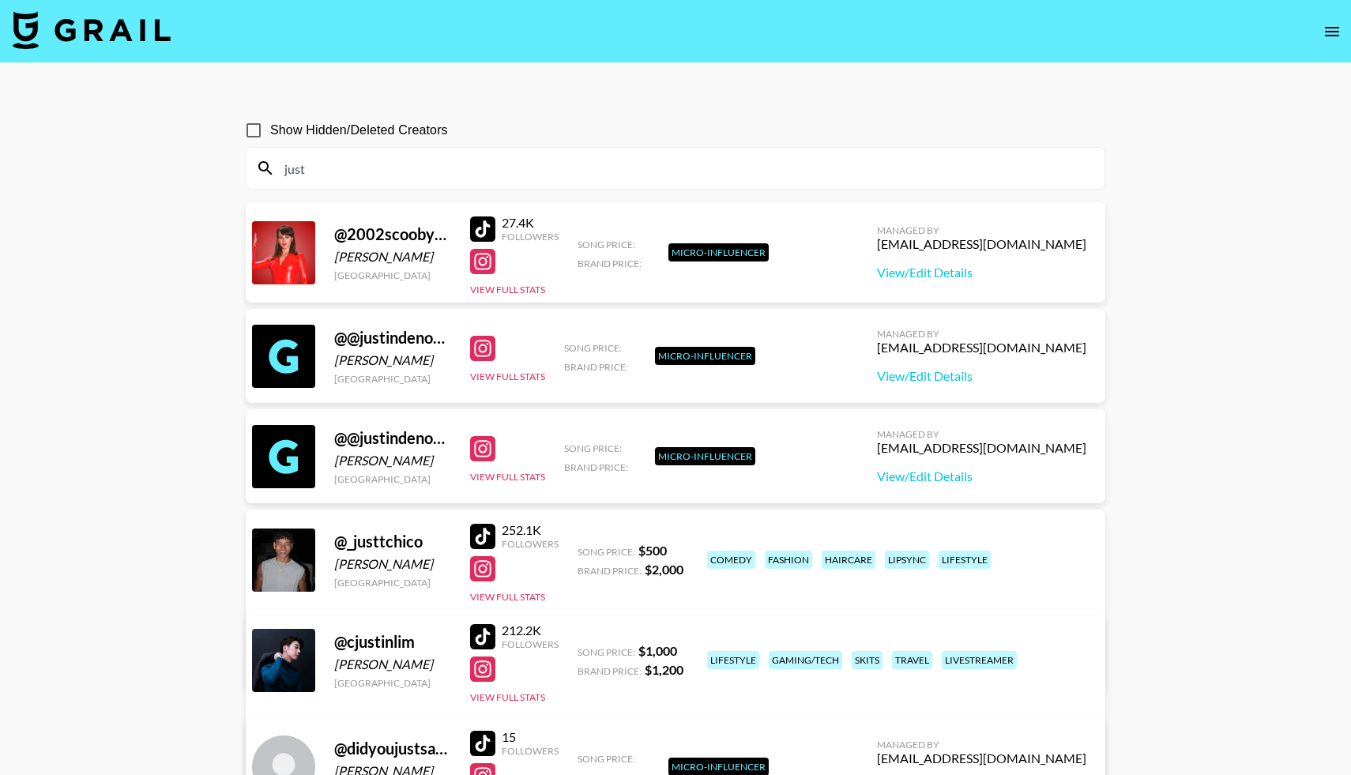
click at [446, 161] on input "just" at bounding box center [685, 168] width 820 height 25
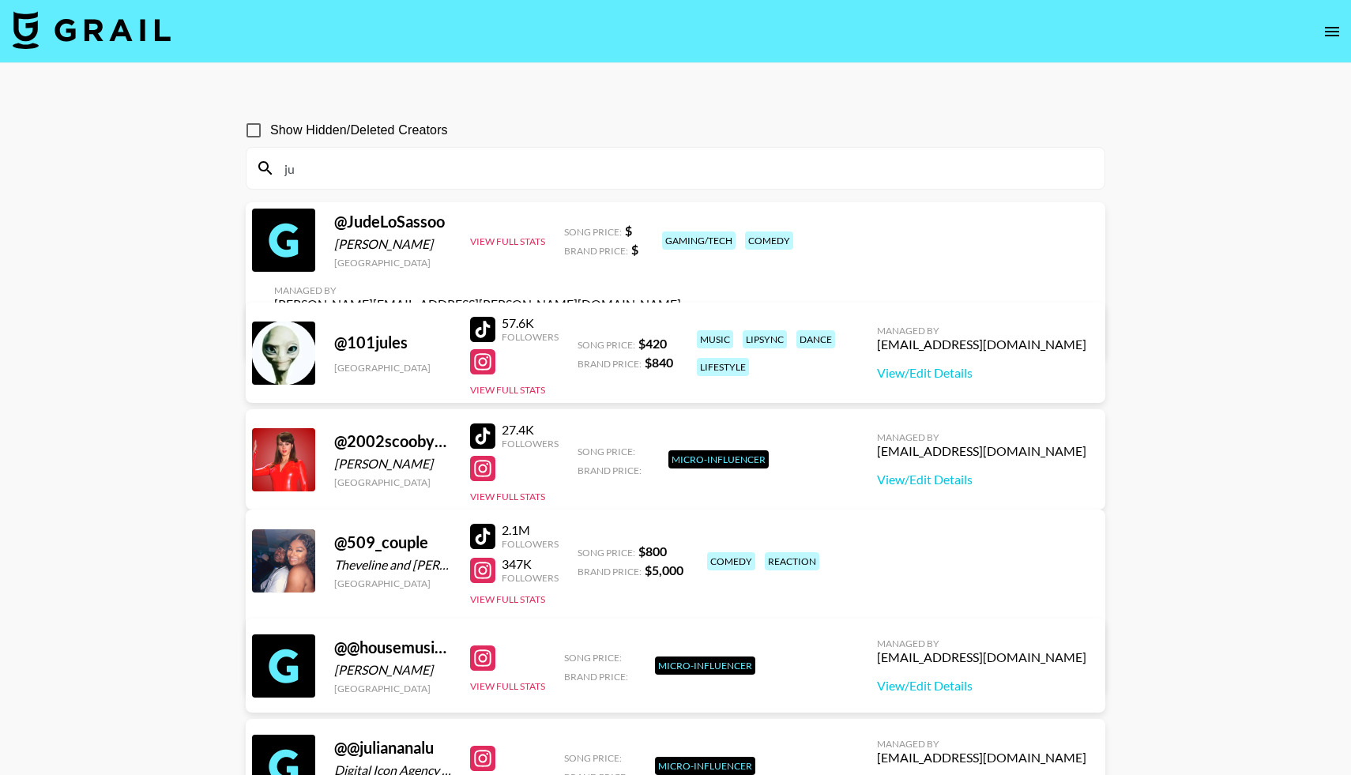
type input "j"
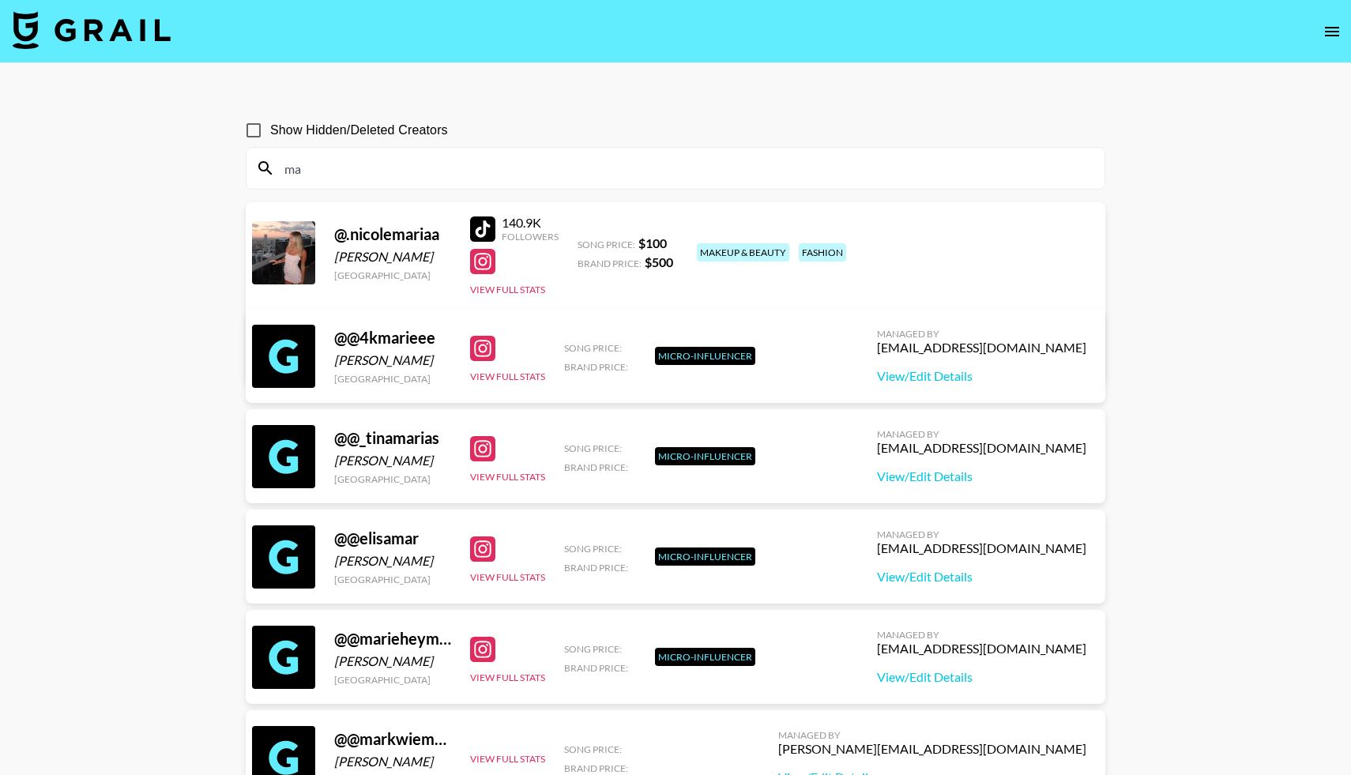
type input "m"
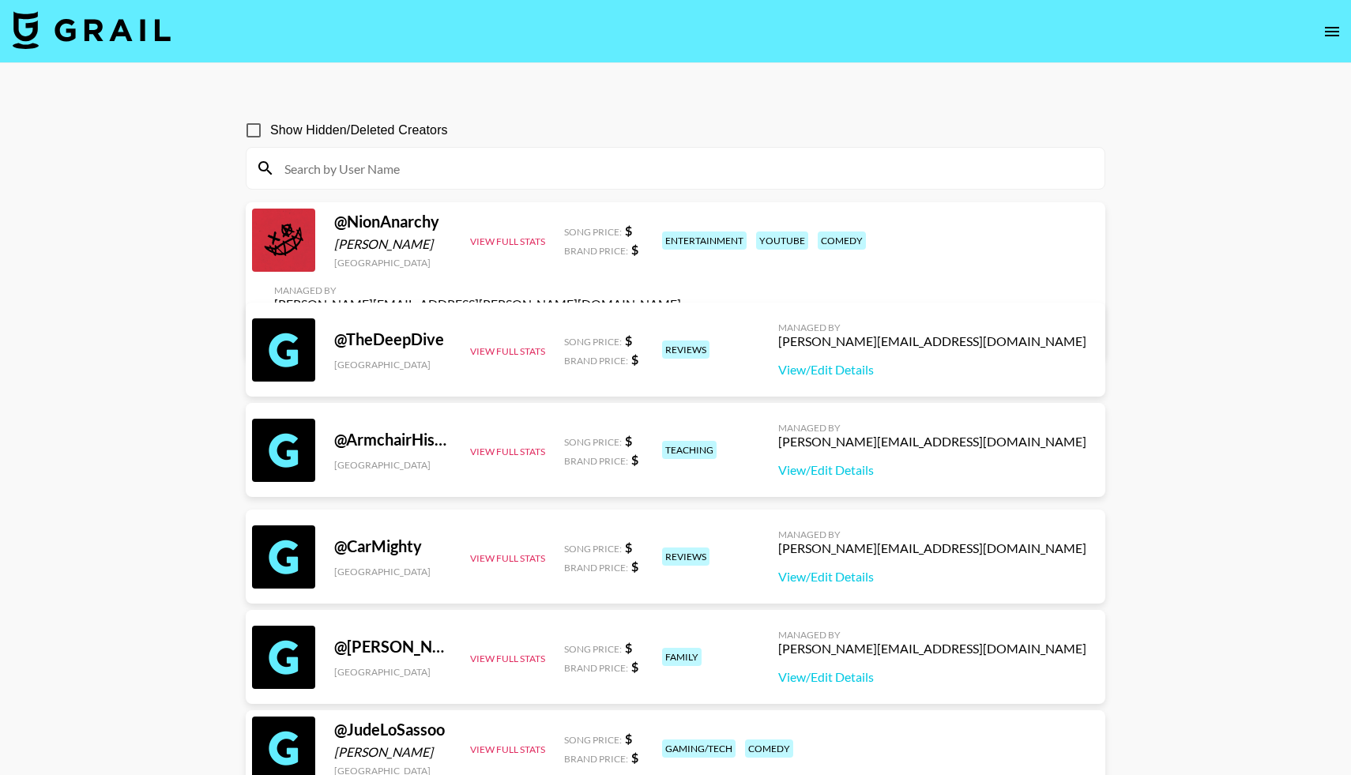
click at [350, 163] on input at bounding box center [685, 168] width 820 height 25
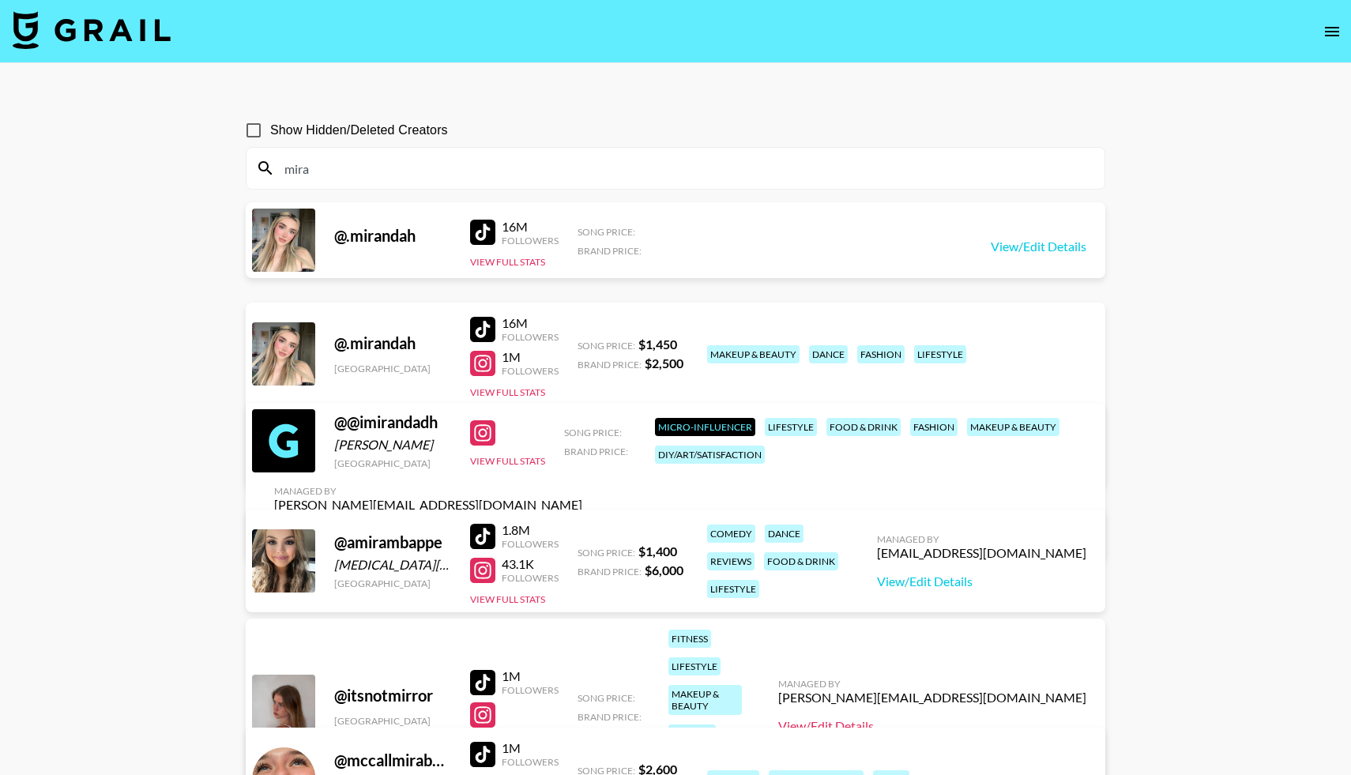
click at [945, 718] on link "View/Edit Details" at bounding box center [932, 726] width 308 height 16
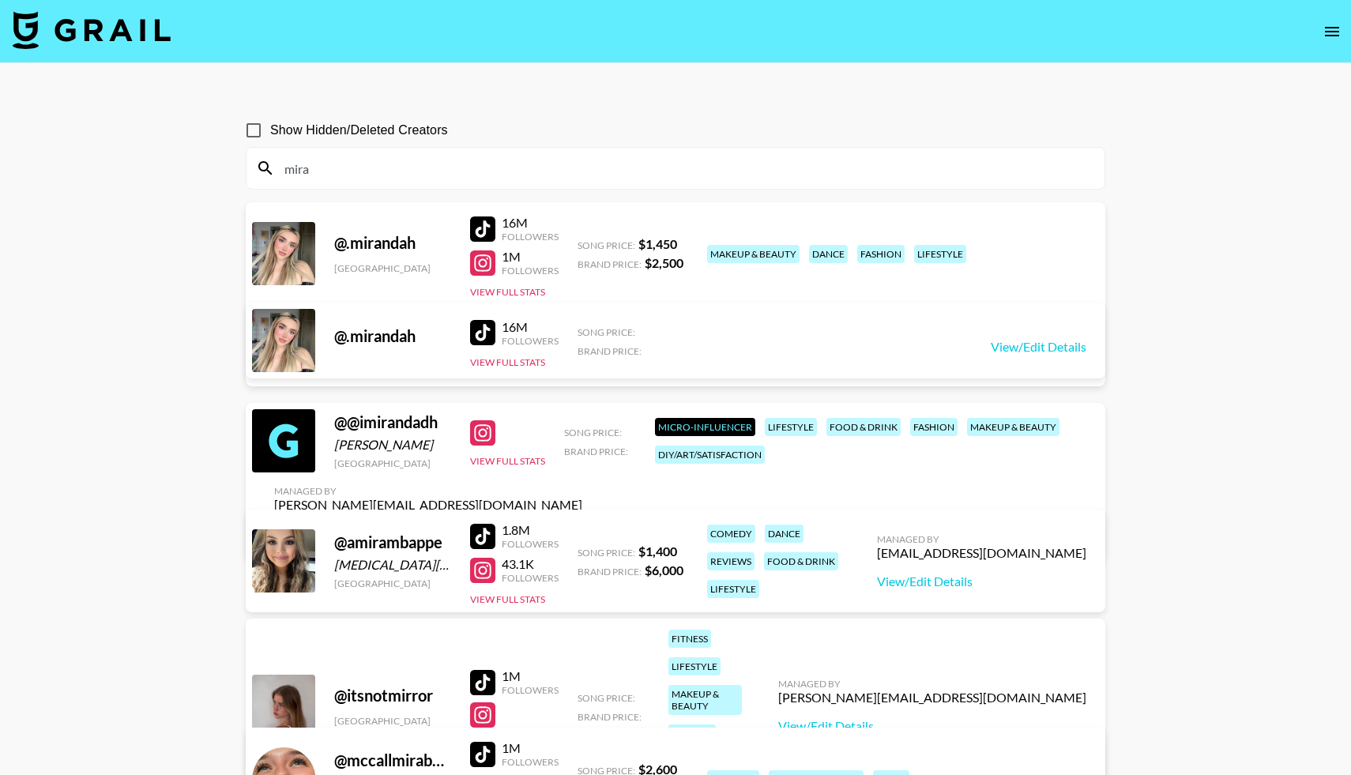
click at [325, 178] on input "mira" at bounding box center [685, 168] width 820 height 25
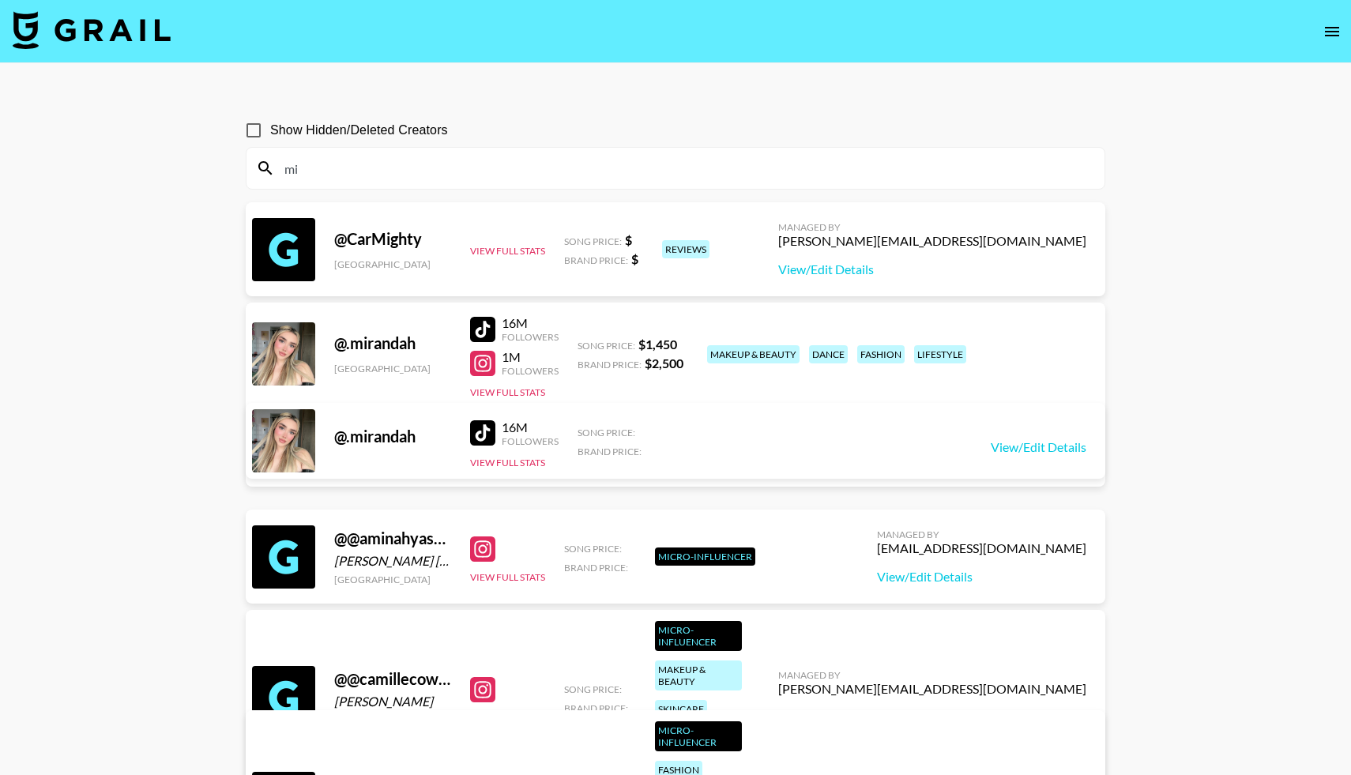
type input "m"
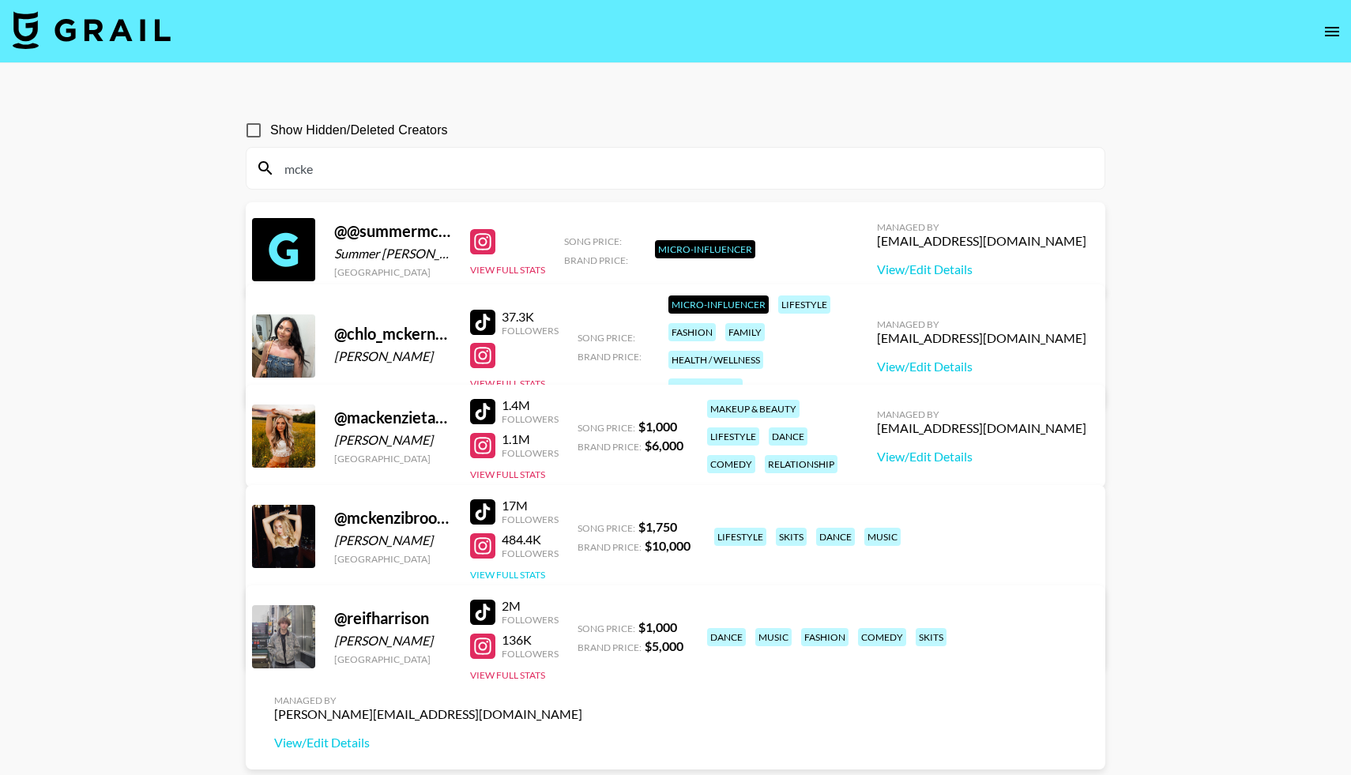
type input "mcke"
click at [495, 569] on button "View Full Stats" at bounding box center [507, 575] width 75 height 12
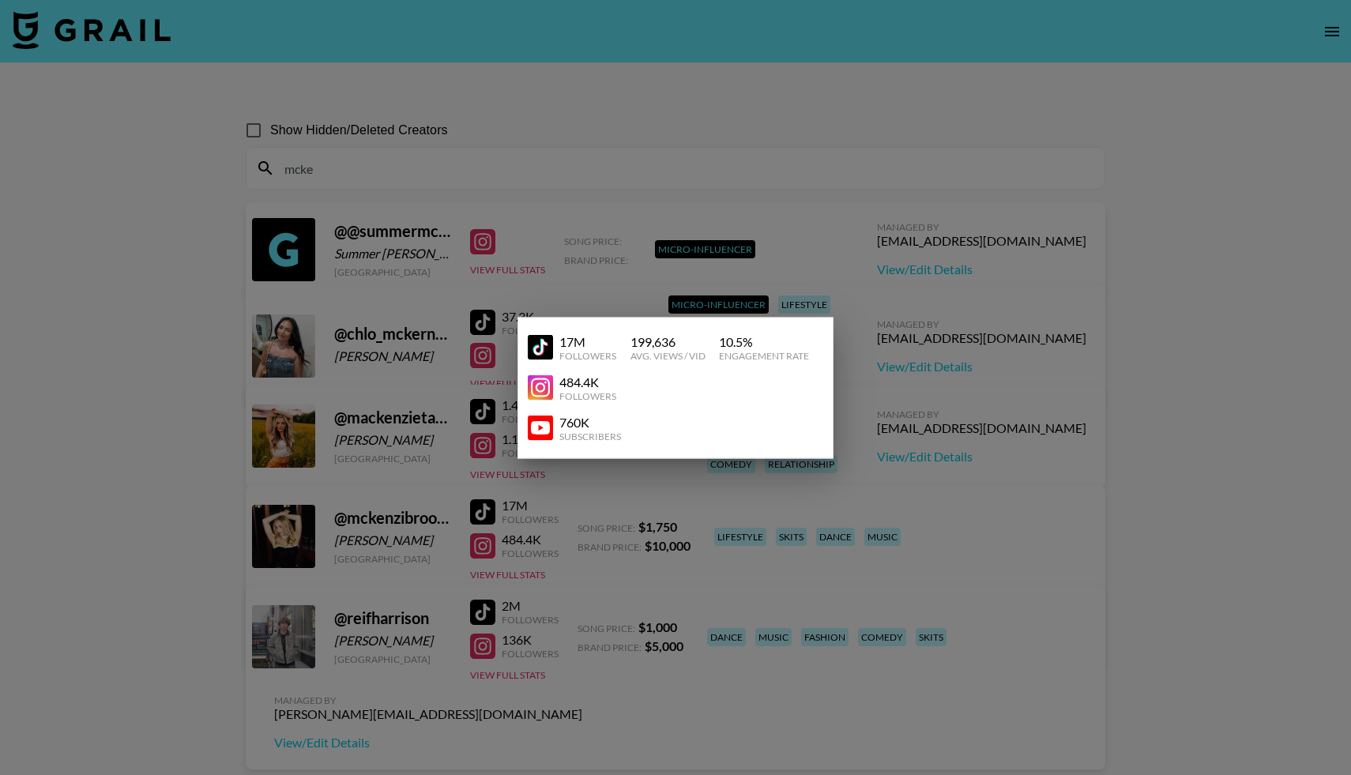
click at [556, 419] on link at bounding box center [544, 427] width 32 height 25
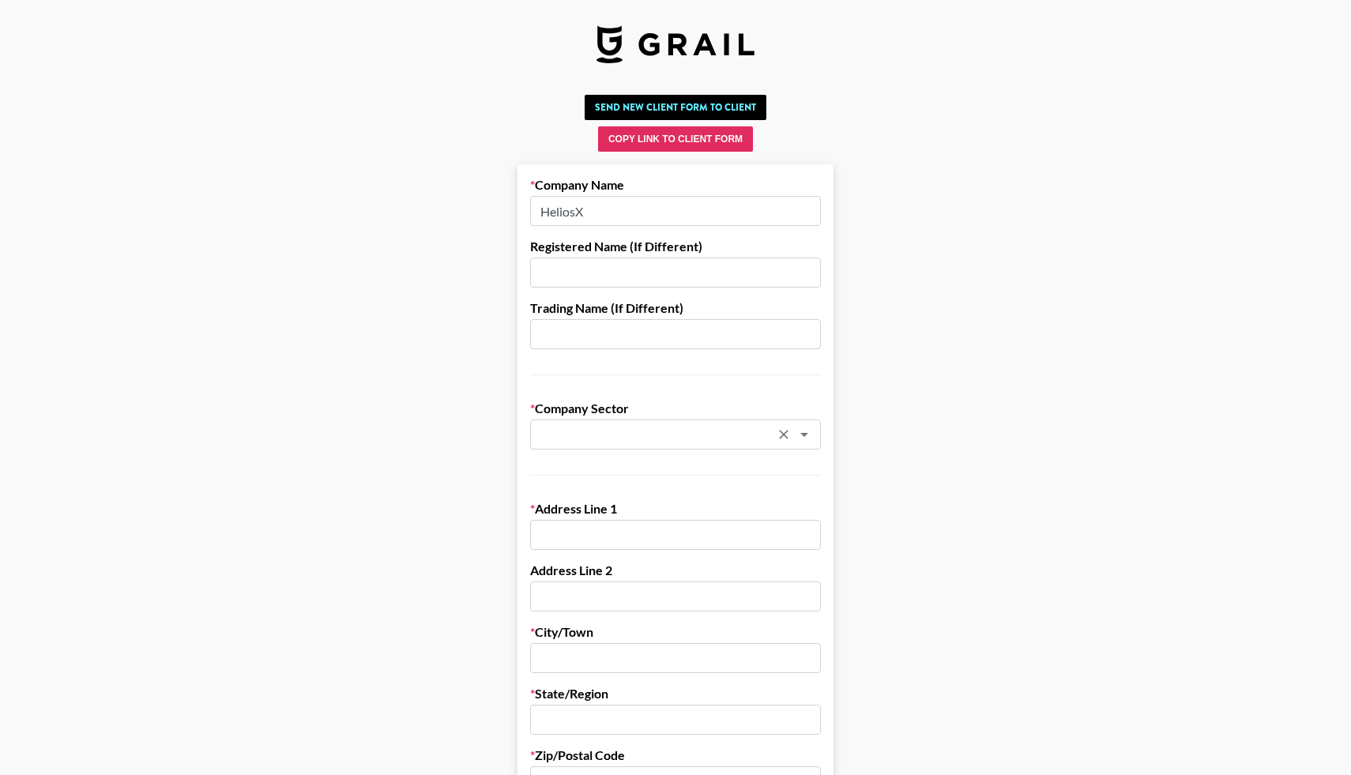
click at [553, 424] on div "​" at bounding box center [675, 434] width 291 height 30
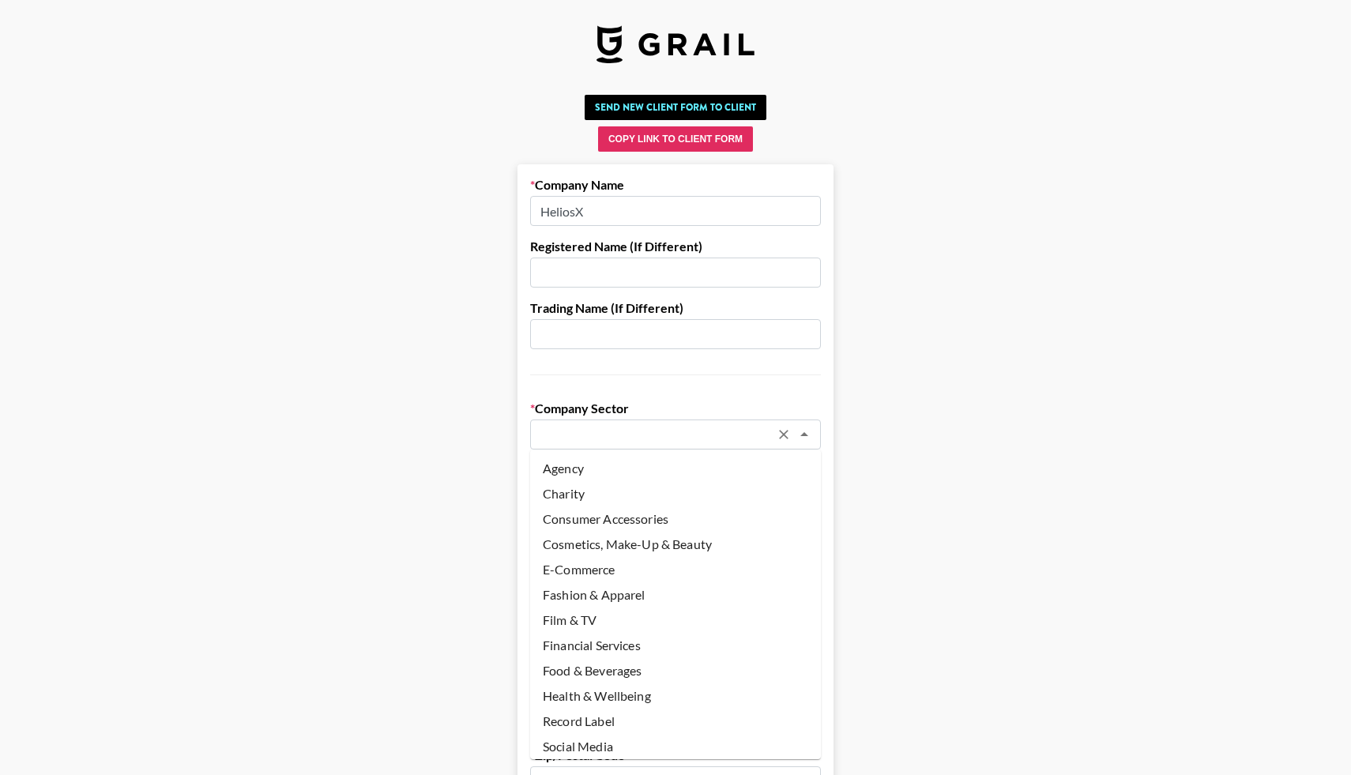
click at [562, 693] on li "Health & Wellbeing" at bounding box center [675, 695] width 291 height 25
type input "Health & Wellbeing"
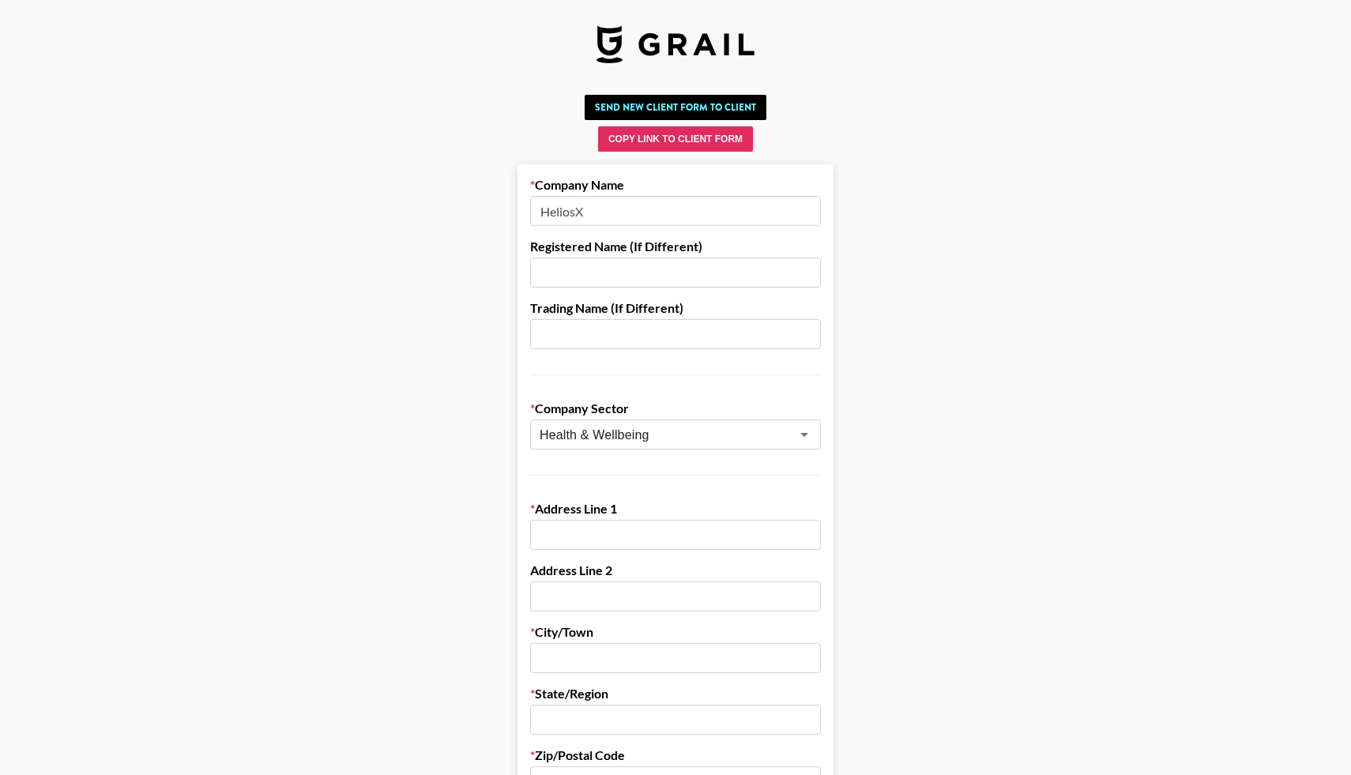
click at [569, 538] on input "text" at bounding box center [675, 535] width 291 height 30
paste input "876 Doctor Andres Way STE 83"
type input "876 Doctor Andres Way STE 83"
click at [587, 658] on input "text" at bounding box center [675, 658] width 291 height 30
type input "Delray Beach"
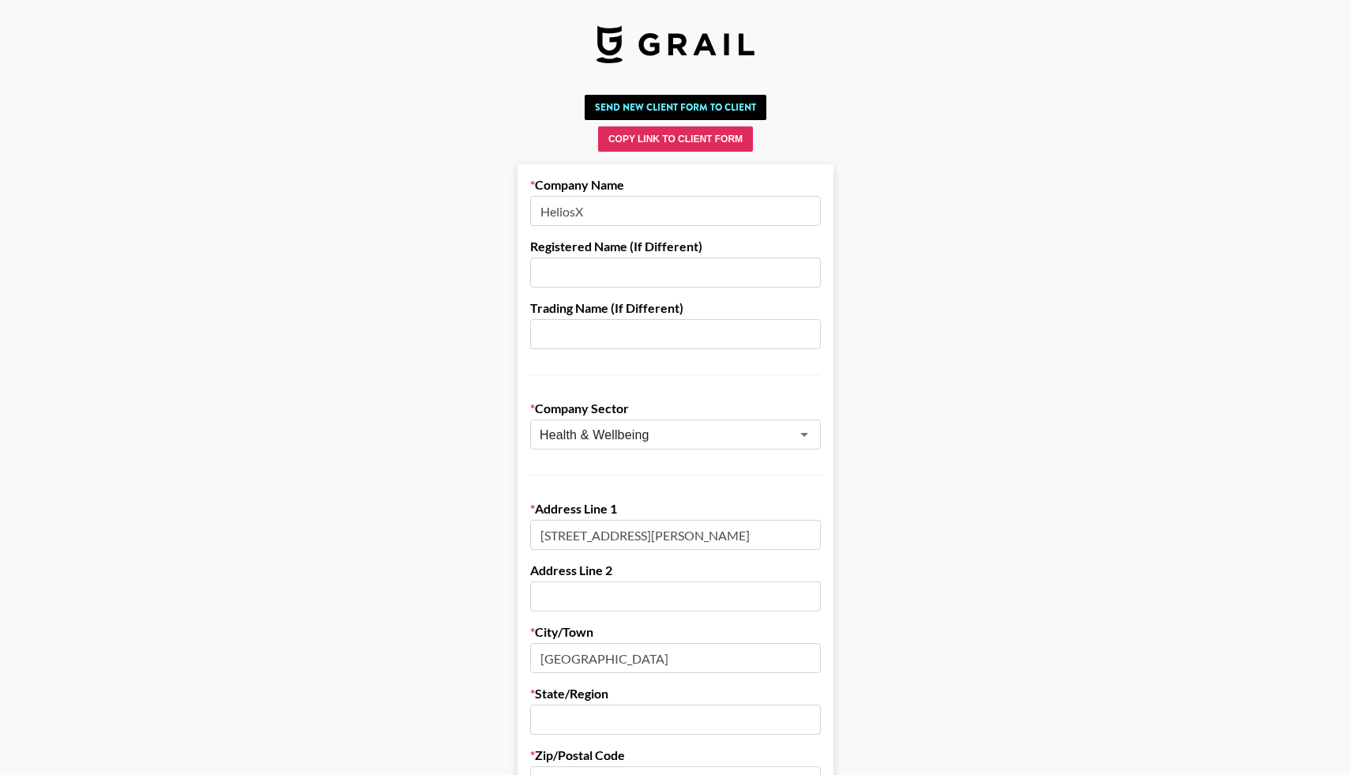
click at [588, 711] on input "text" at bounding box center [675, 719] width 291 height 30
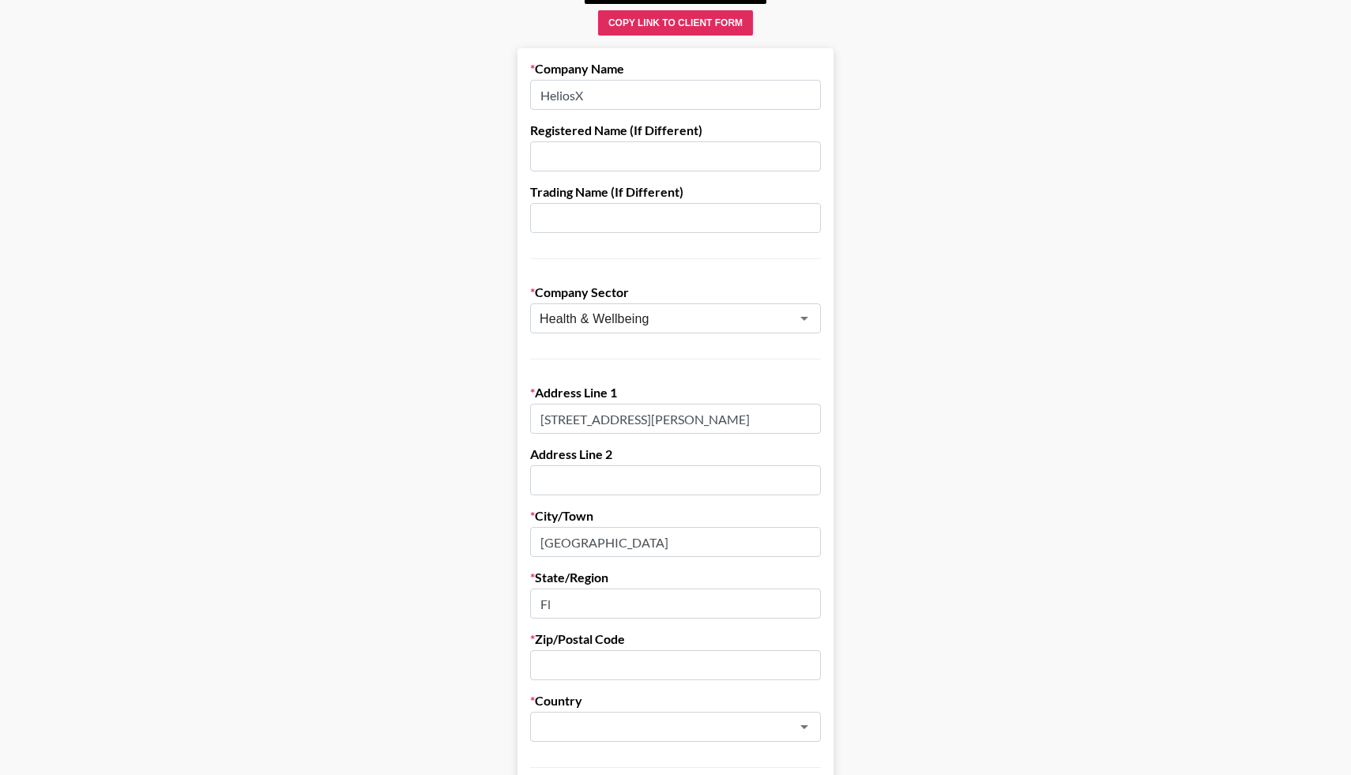
scroll to position [157, 0]
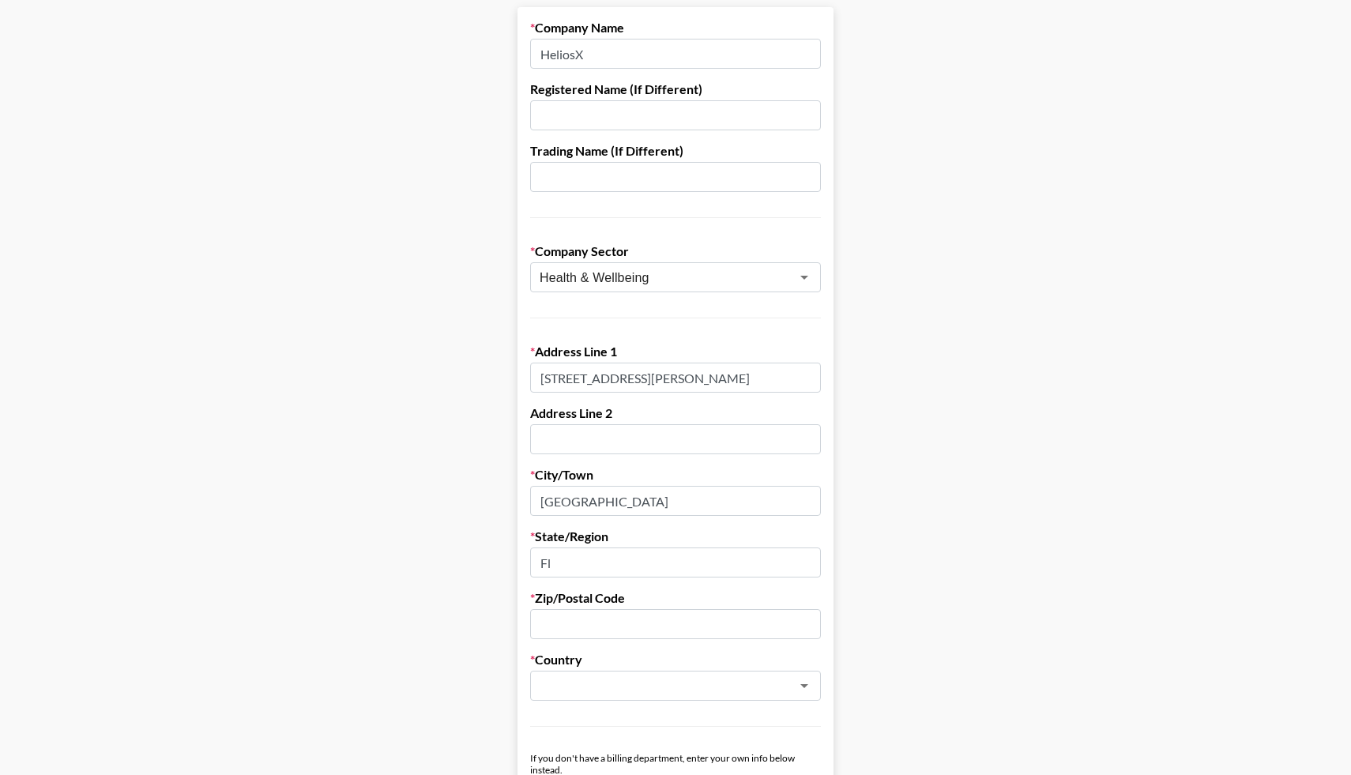
type input "Fl"
click at [568, 623] on input "text" at bounding box center [675, 624] width 291 height 30
type input "33445"
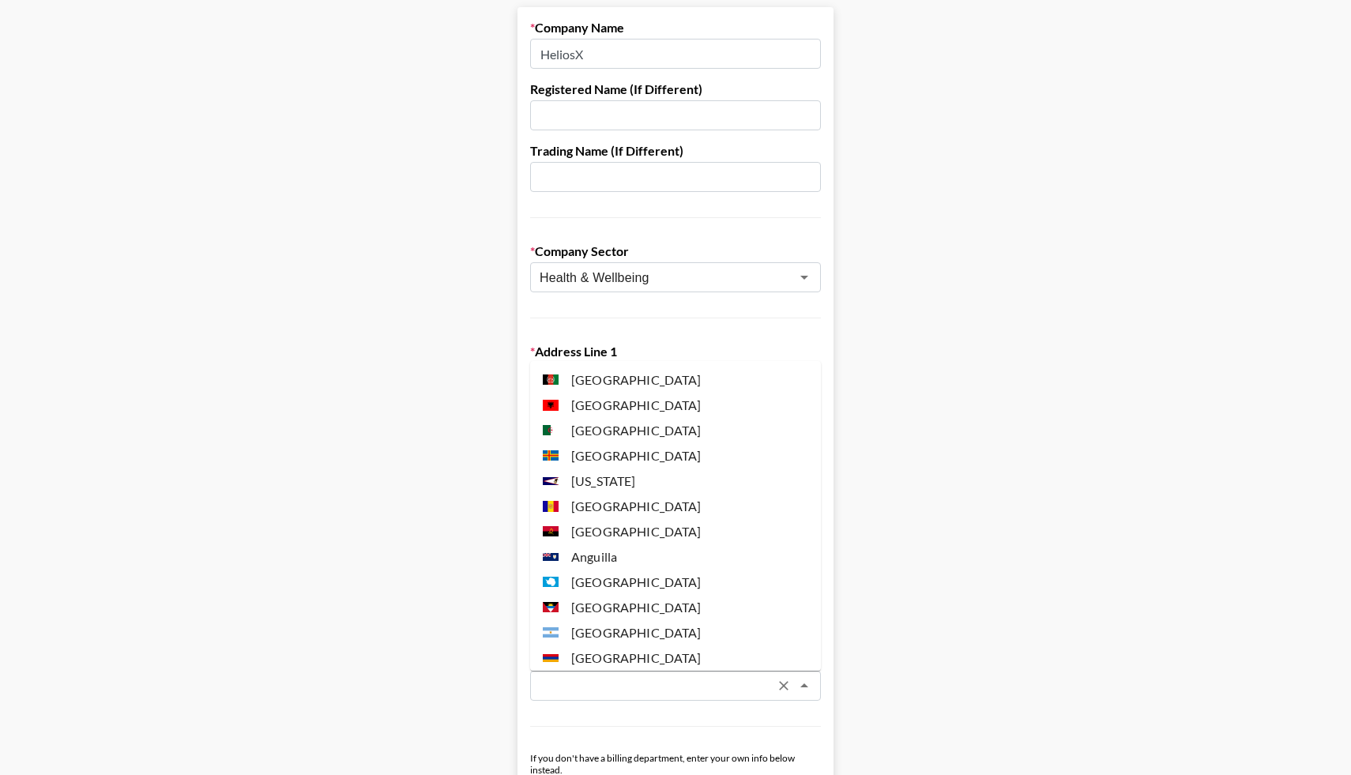
click at [558, 683] on input "text" at bounding box center [654, 686] width 230 height 18
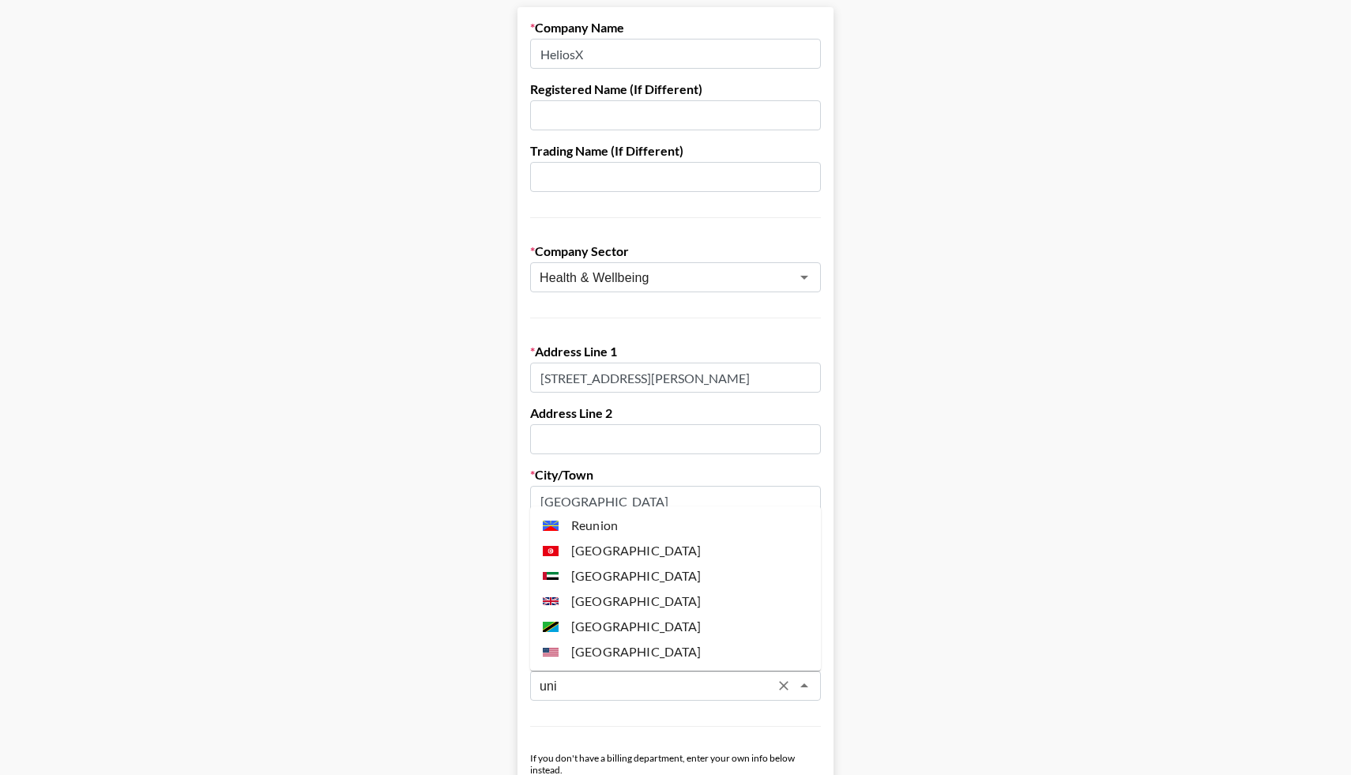
click at [574, 651] on li "[GEOGRAPHIC_DATA]" at bounding box center [675, 651] width 291 height 25
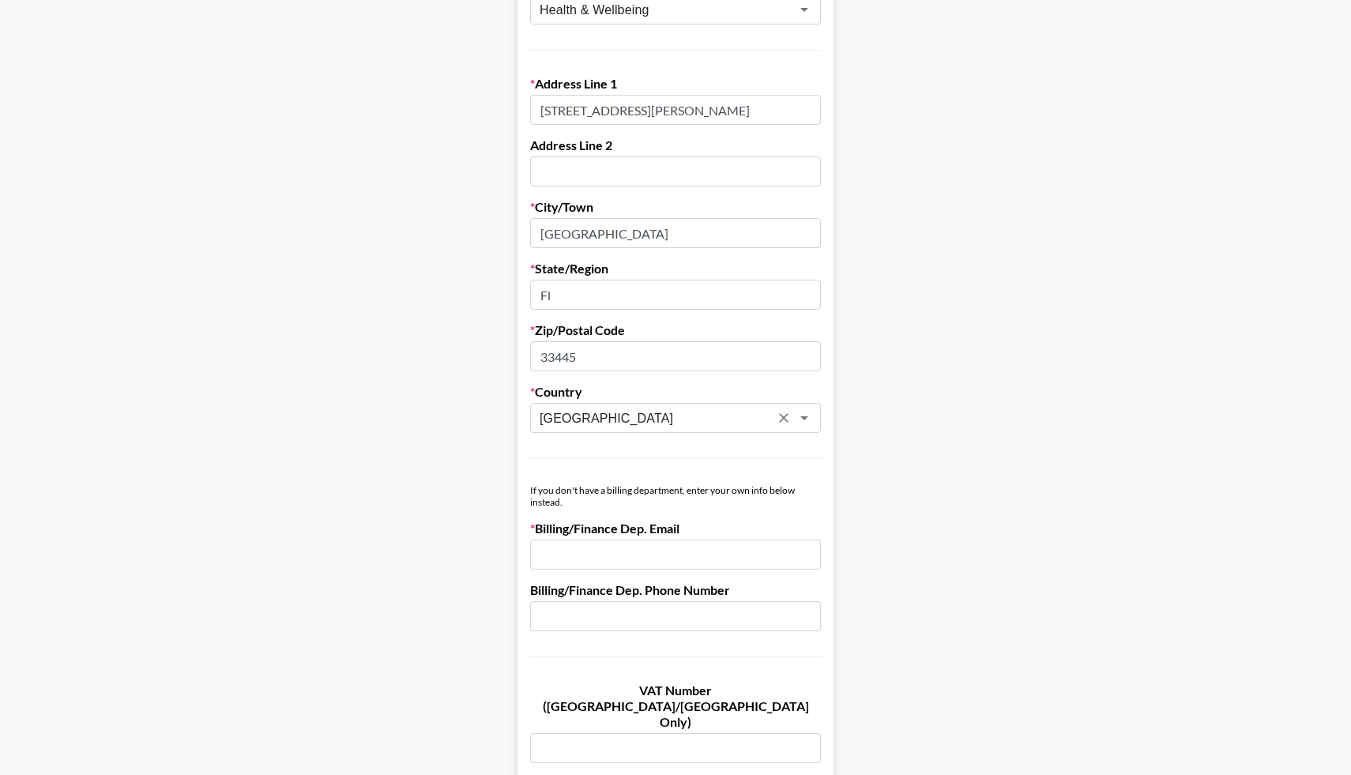
scroll to position [441, 0]
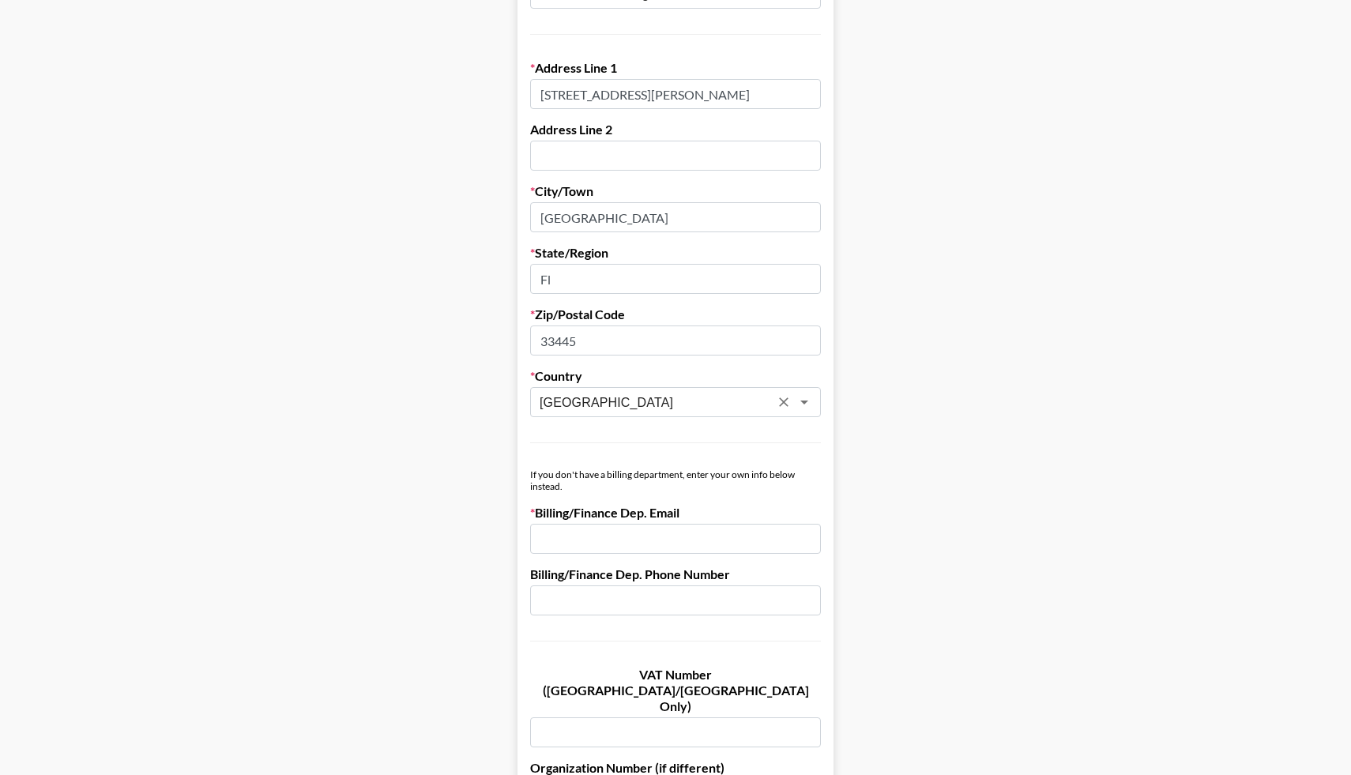
type input "[GEOGRAPHIC_DATA]"
click at [577, 547] on input "email" at bounding box center [675, 539] width 291 height 30
paste input "invoices-usa@heliosx.com"
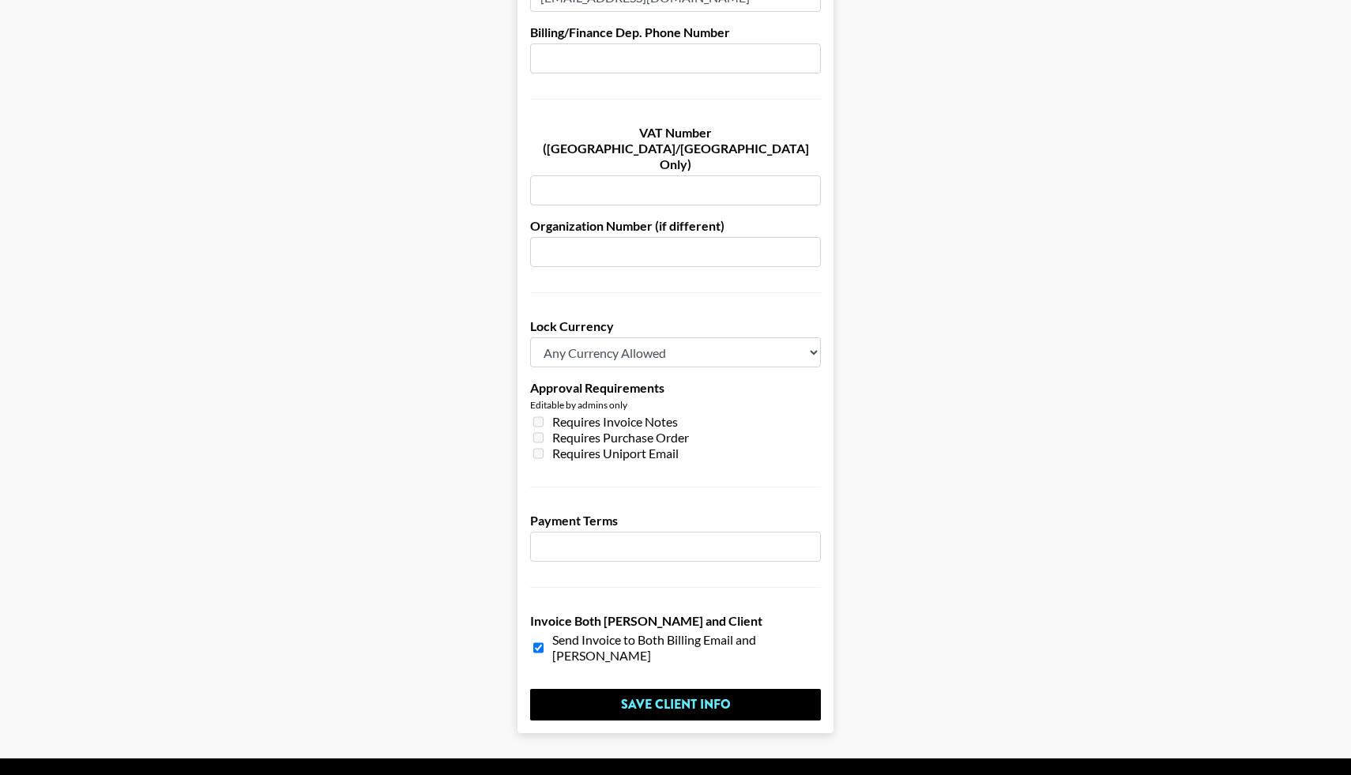
scroll to position [998, 0]
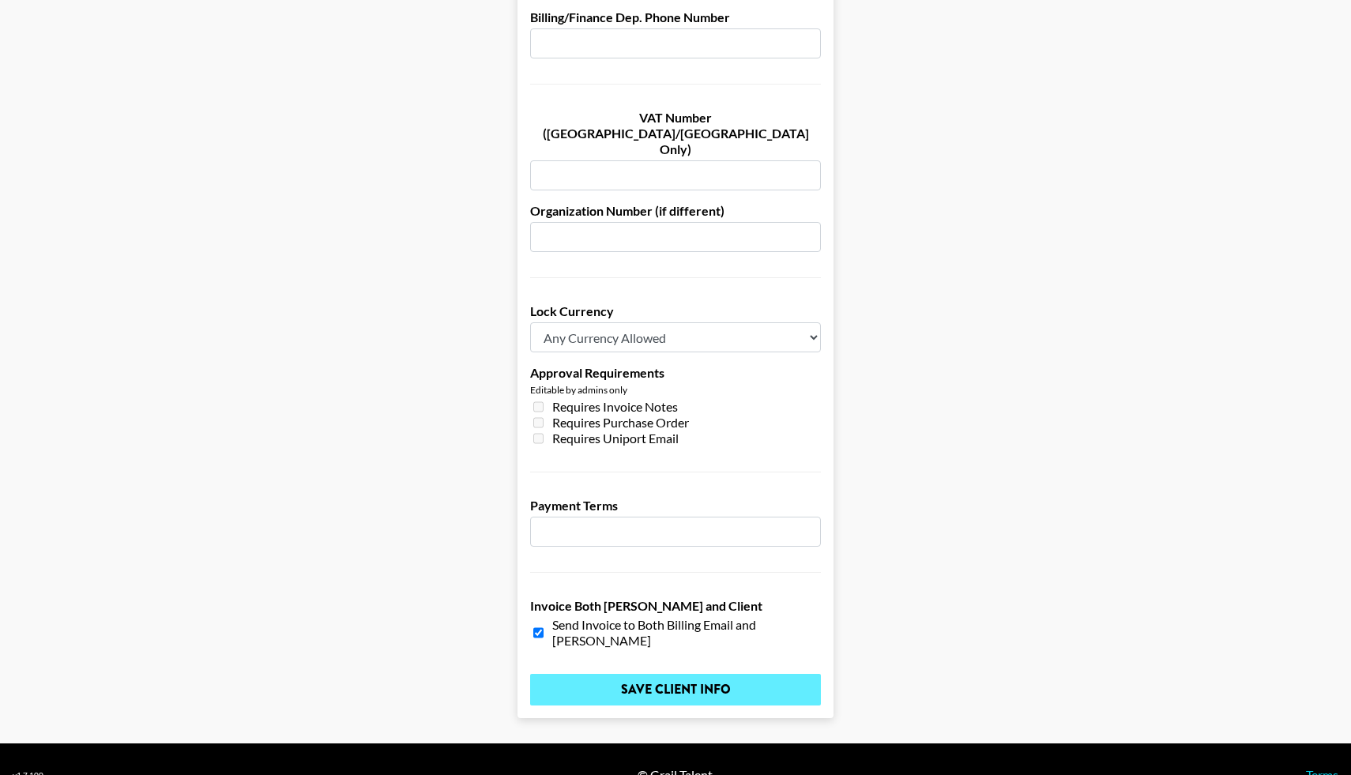
type input "invoices-usa@heliosx.com"
click at [595, 674] on input "Save Client Info" at bounding box center [675, 690] width 291 height 32
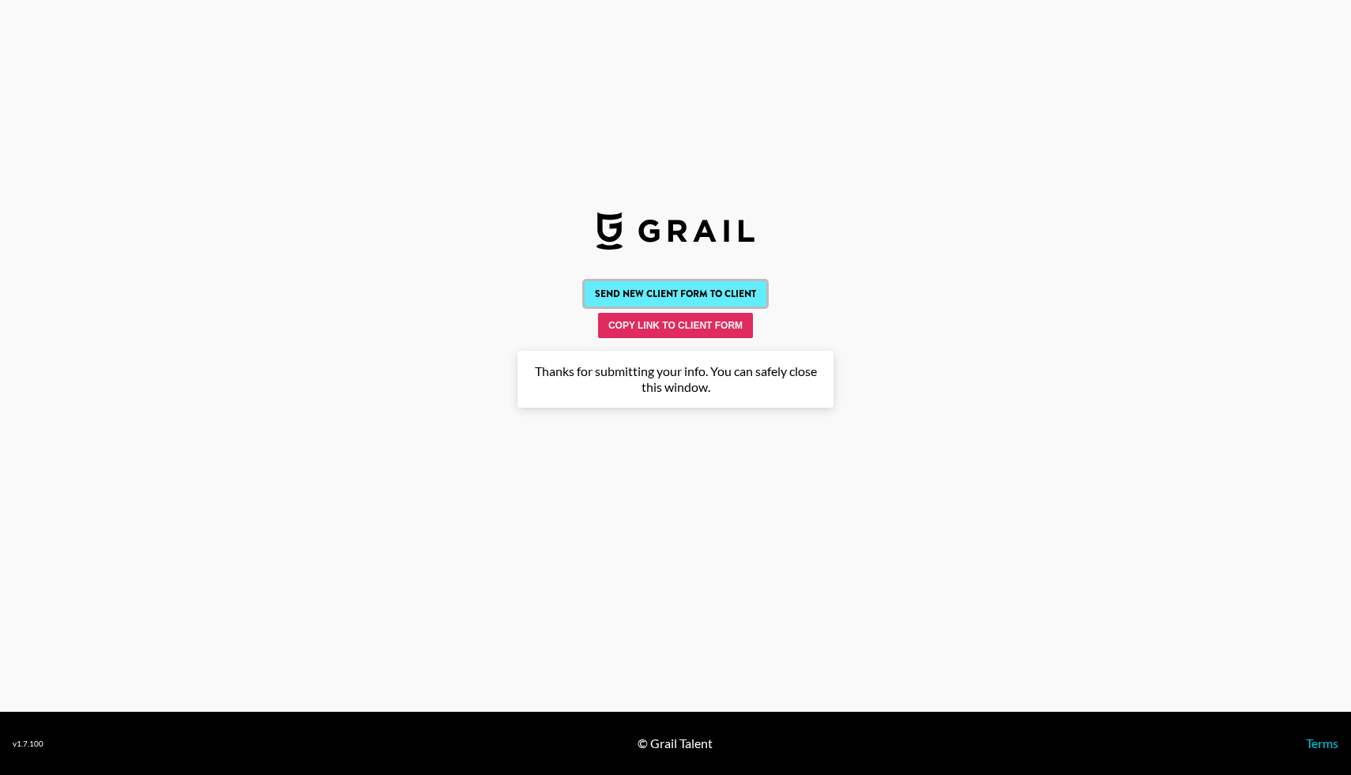
click at [697, 286] on button "Send New Client Form to Client" at bounding box center [675, 293] width 182 height 25
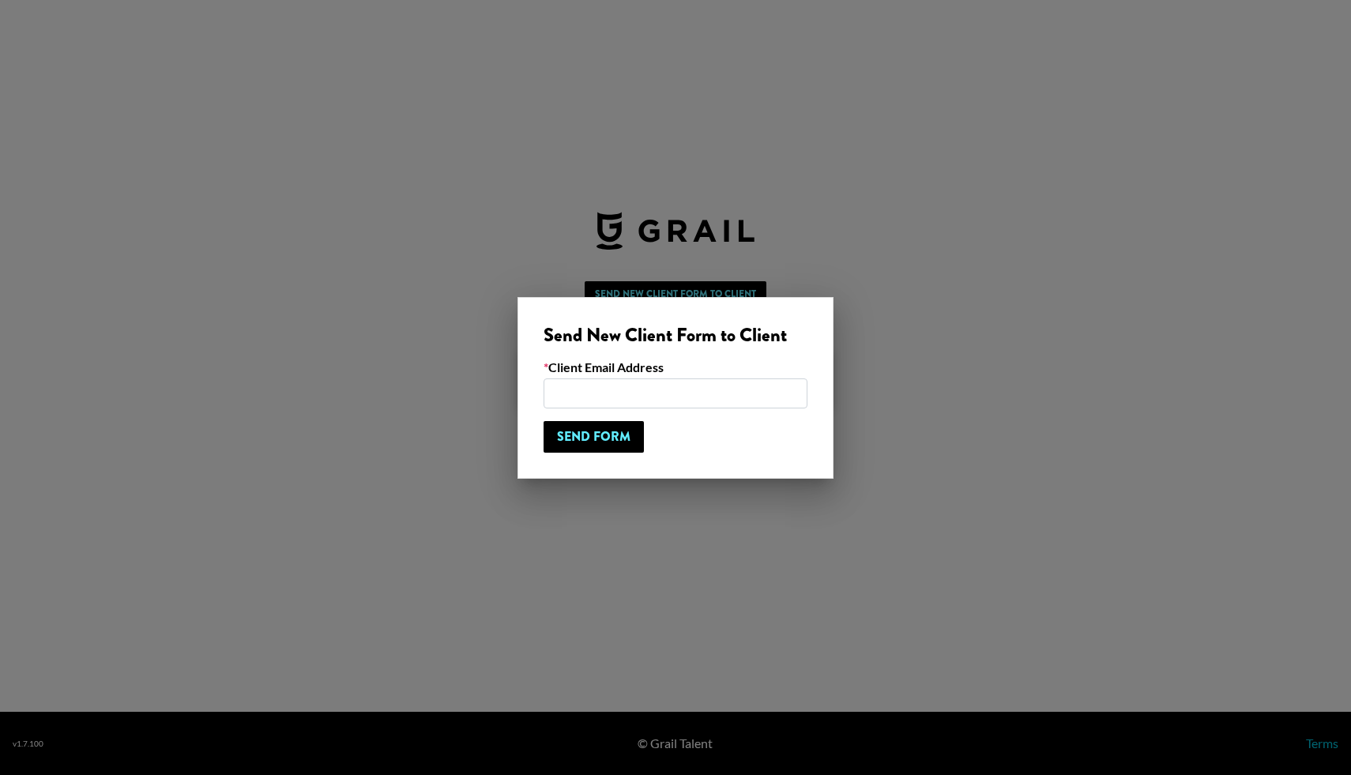
click at [580, 388] on input "email" at bounding box center [675, 393] width 264 height 30
paste input "invoices-usa@heliosx.com"
type input "invoices-usa@heliosx.com"
click at [586, 436] on input "Send Form" at bounding box center [593, 437] width 100 height 32
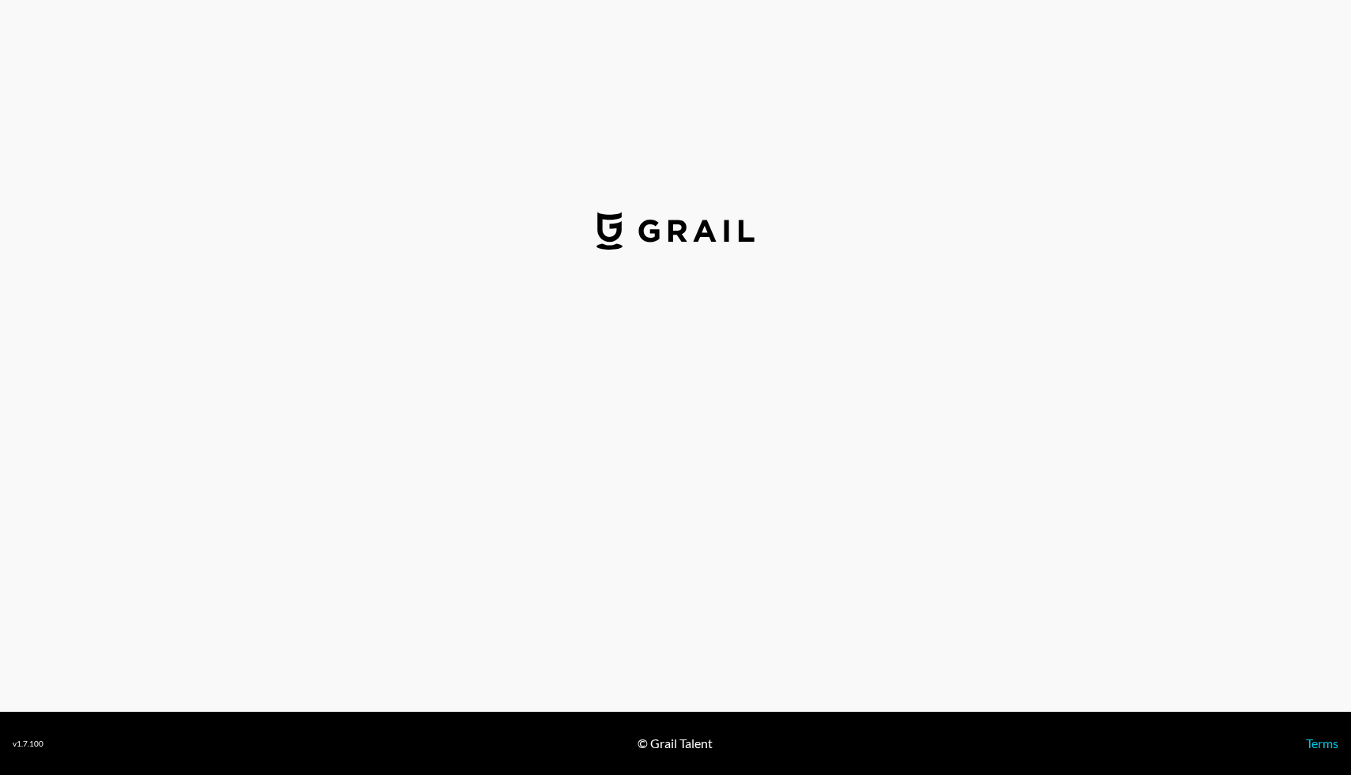
select select "USD"
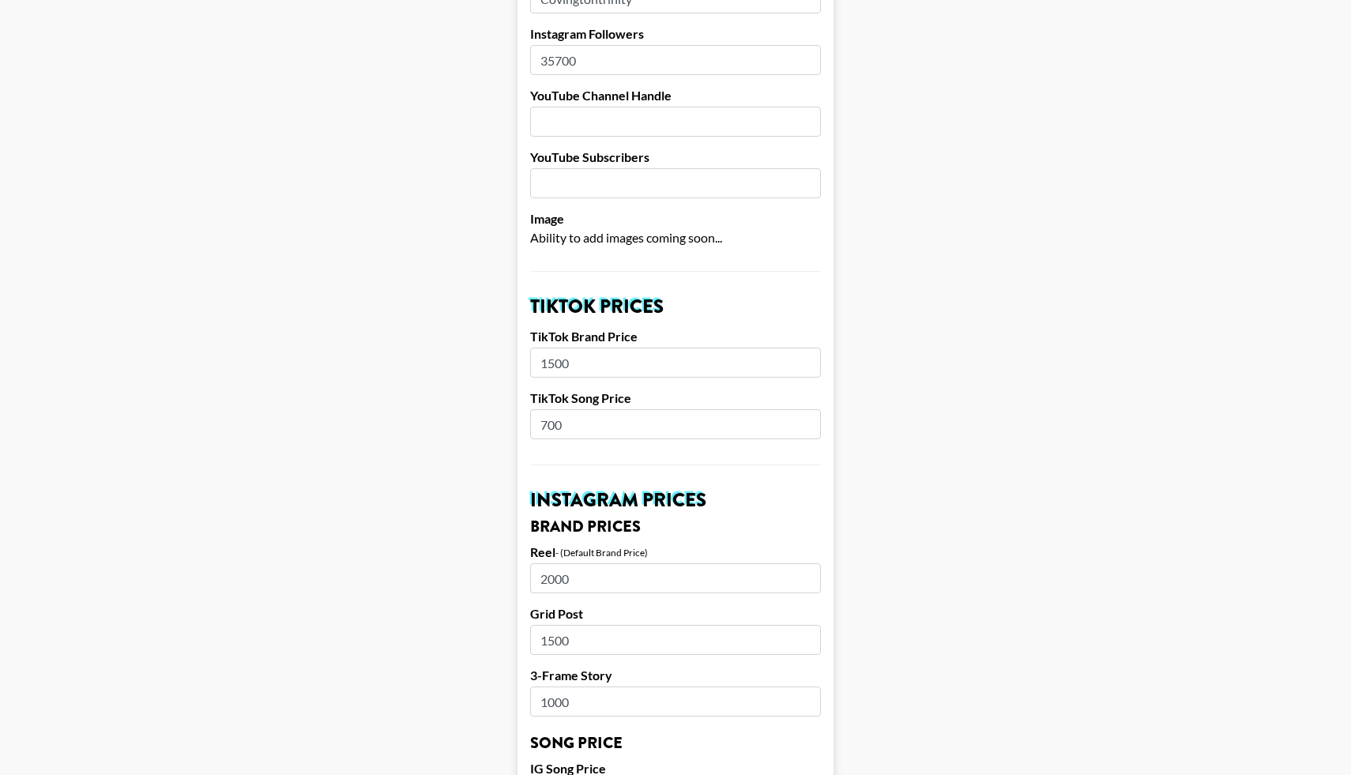
scroll to position [333, 0]
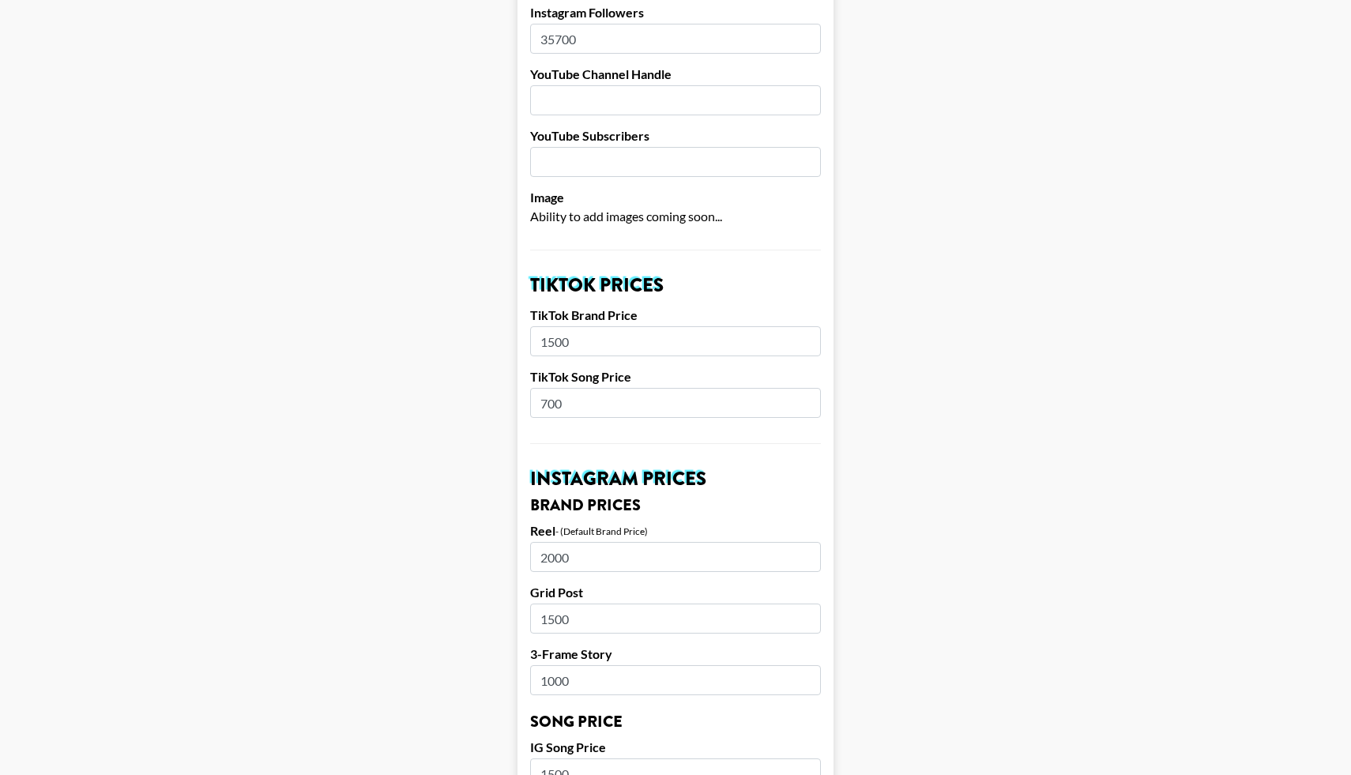
click at [565, 388] on input "700" at bounding box center [675, 403] width 291 height 30
type input "7"
type input "900"
click at [544, 326] on input "1500" at bounding box center [675, 341] width 291 height 30
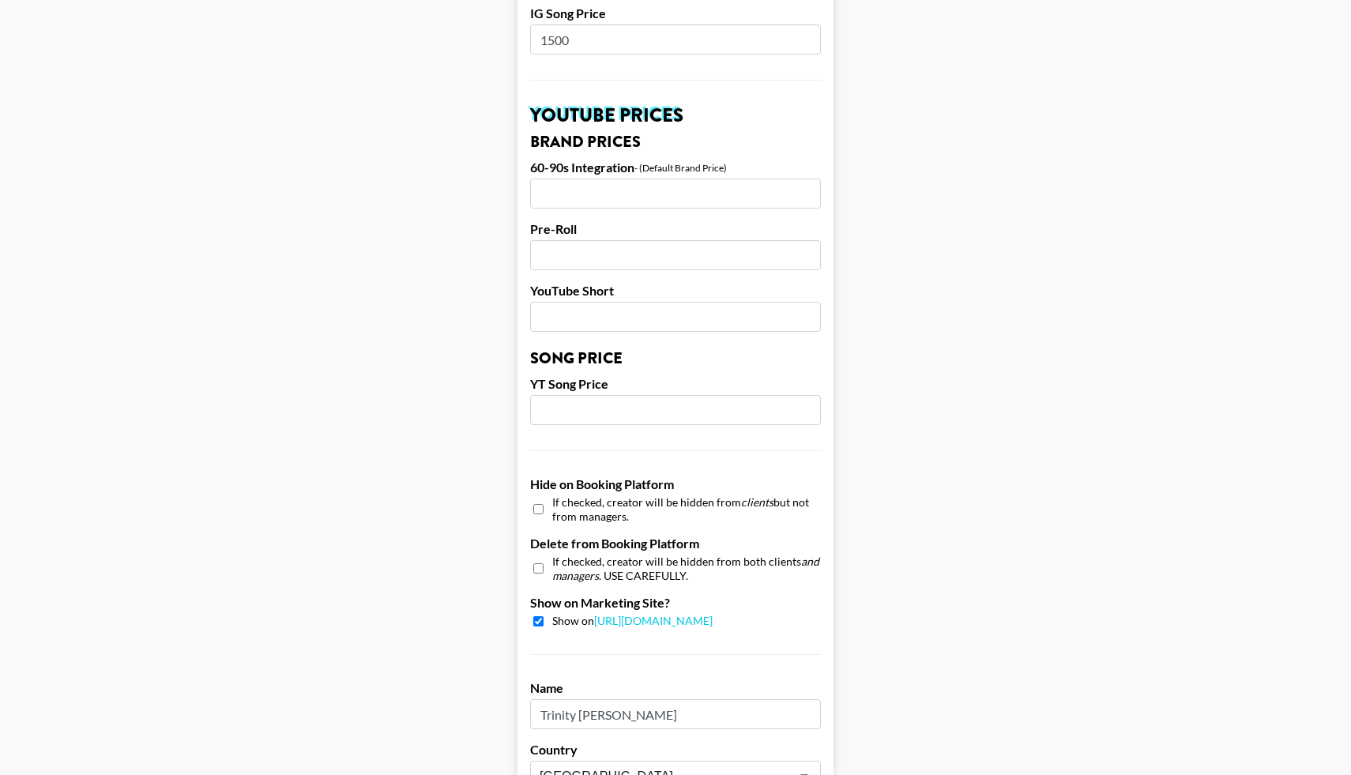
scroll to position [1368, 0]
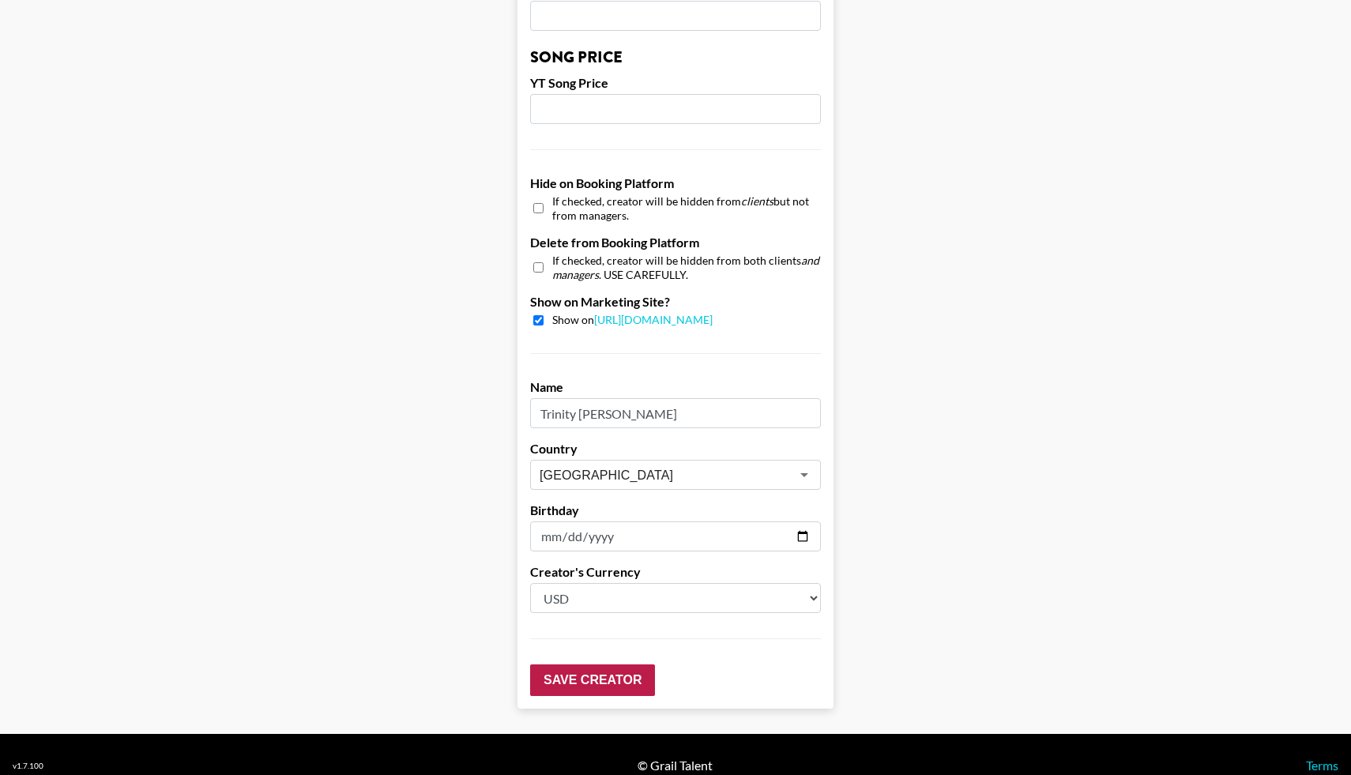
type input "2500"
click at [583, 664] on input "Save Creator" at bounding box center [592, 680] width 125 height 32
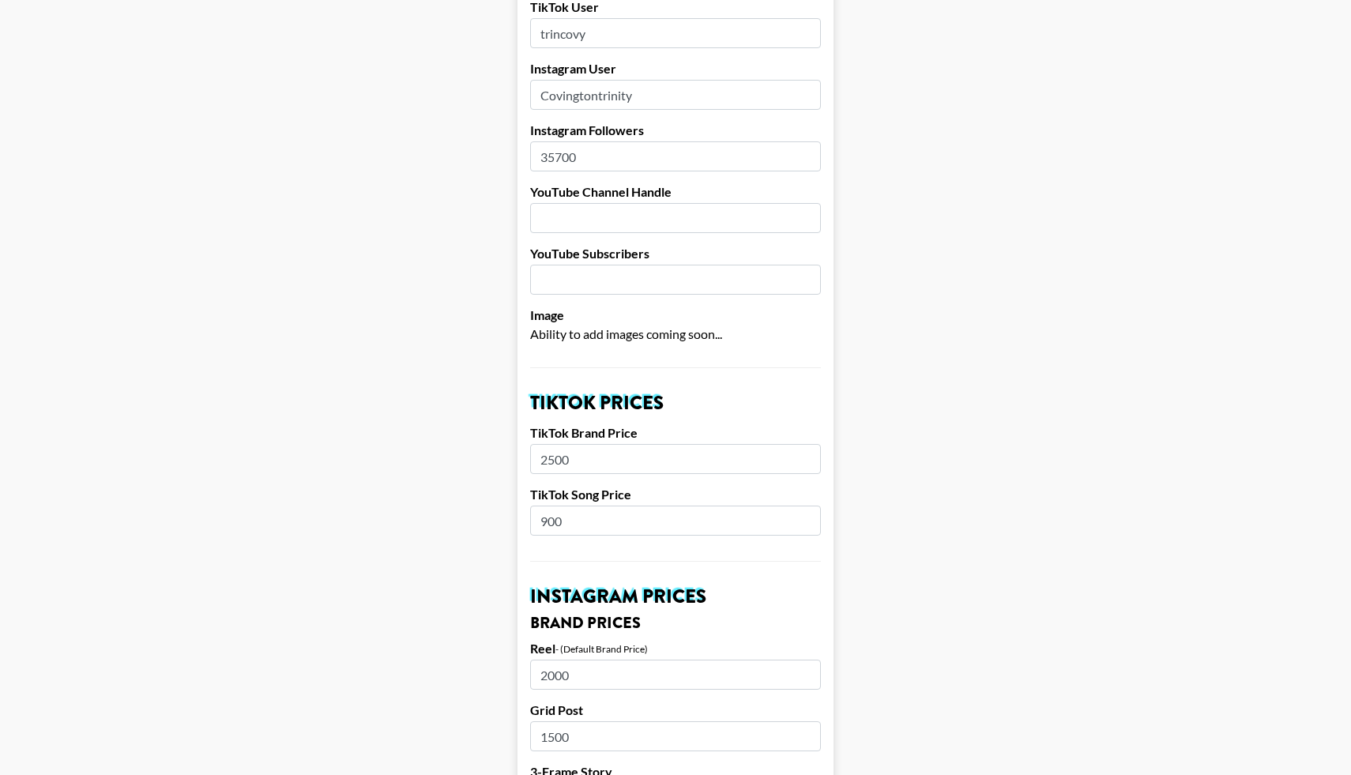
scroll to position [0, 0]
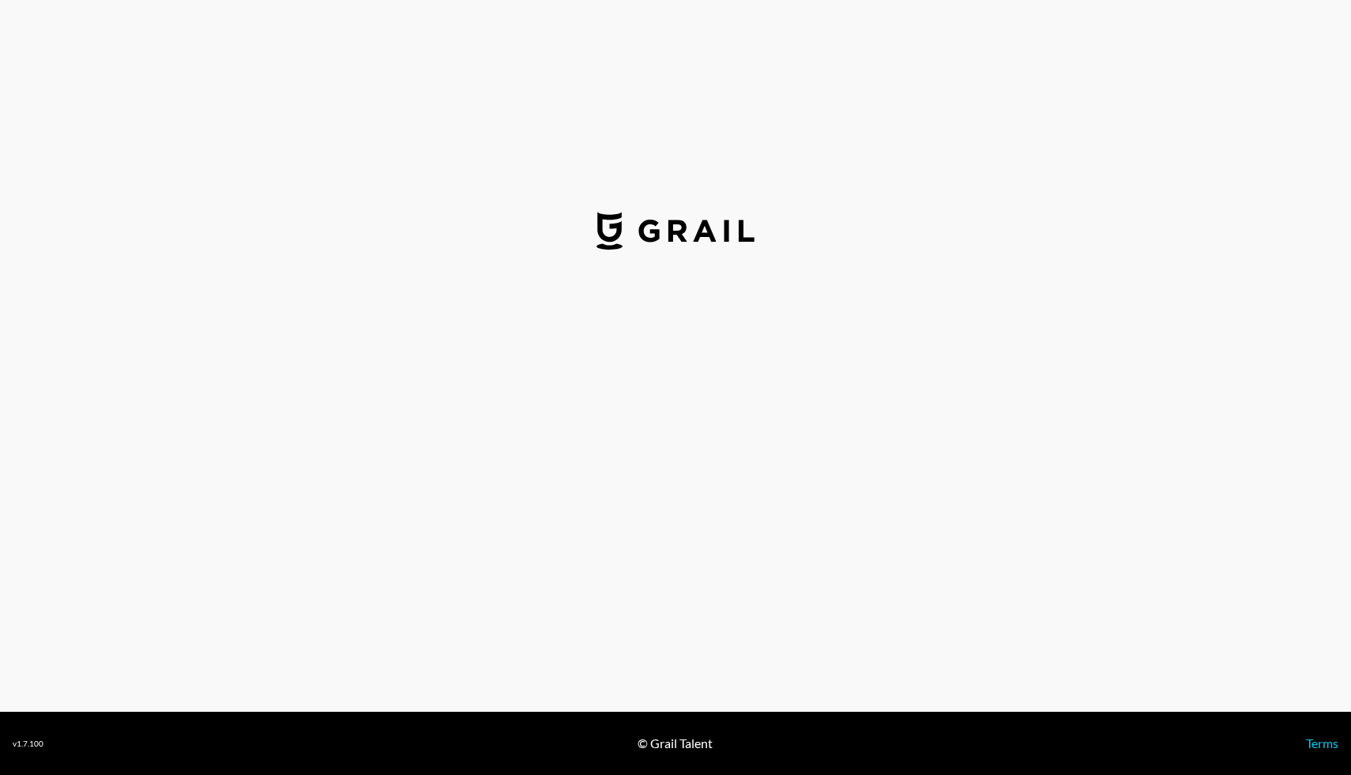
select select "USD"
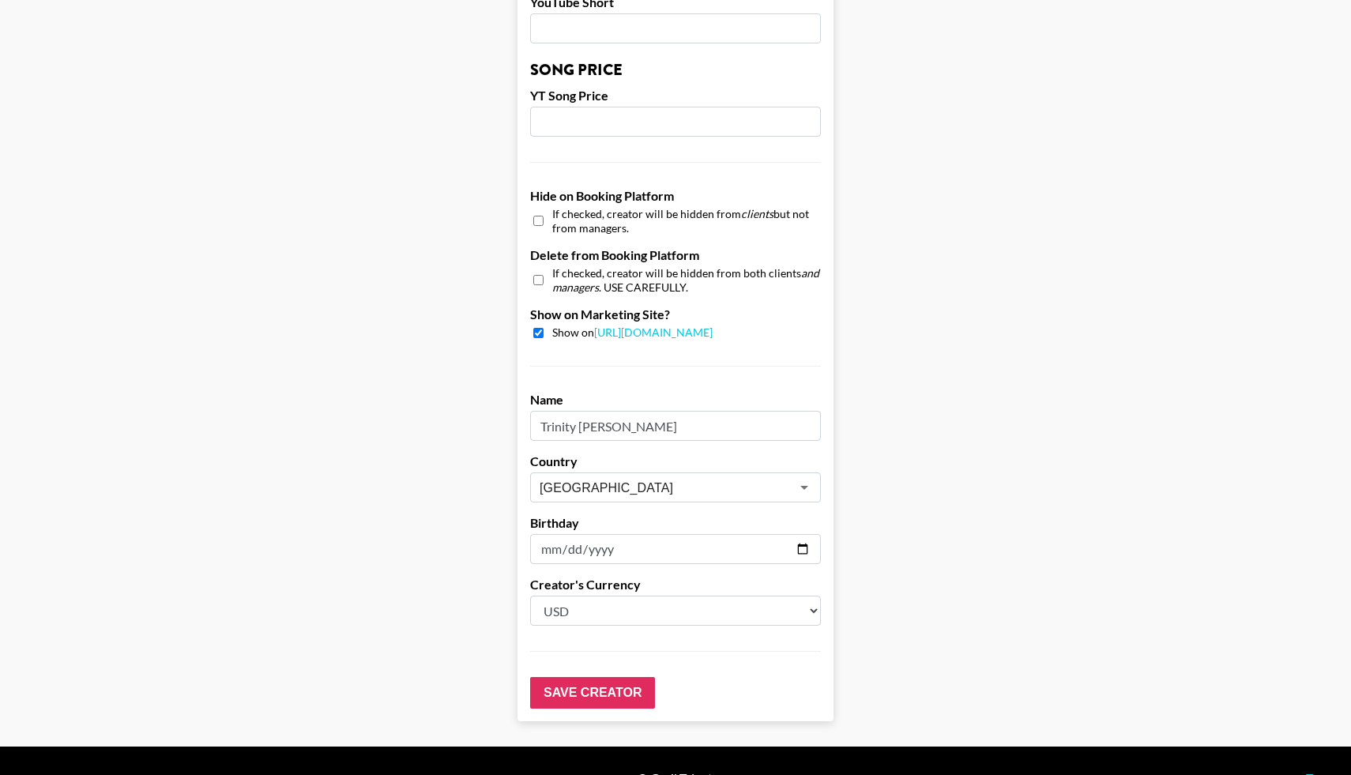
scroll to position [1368, 0]
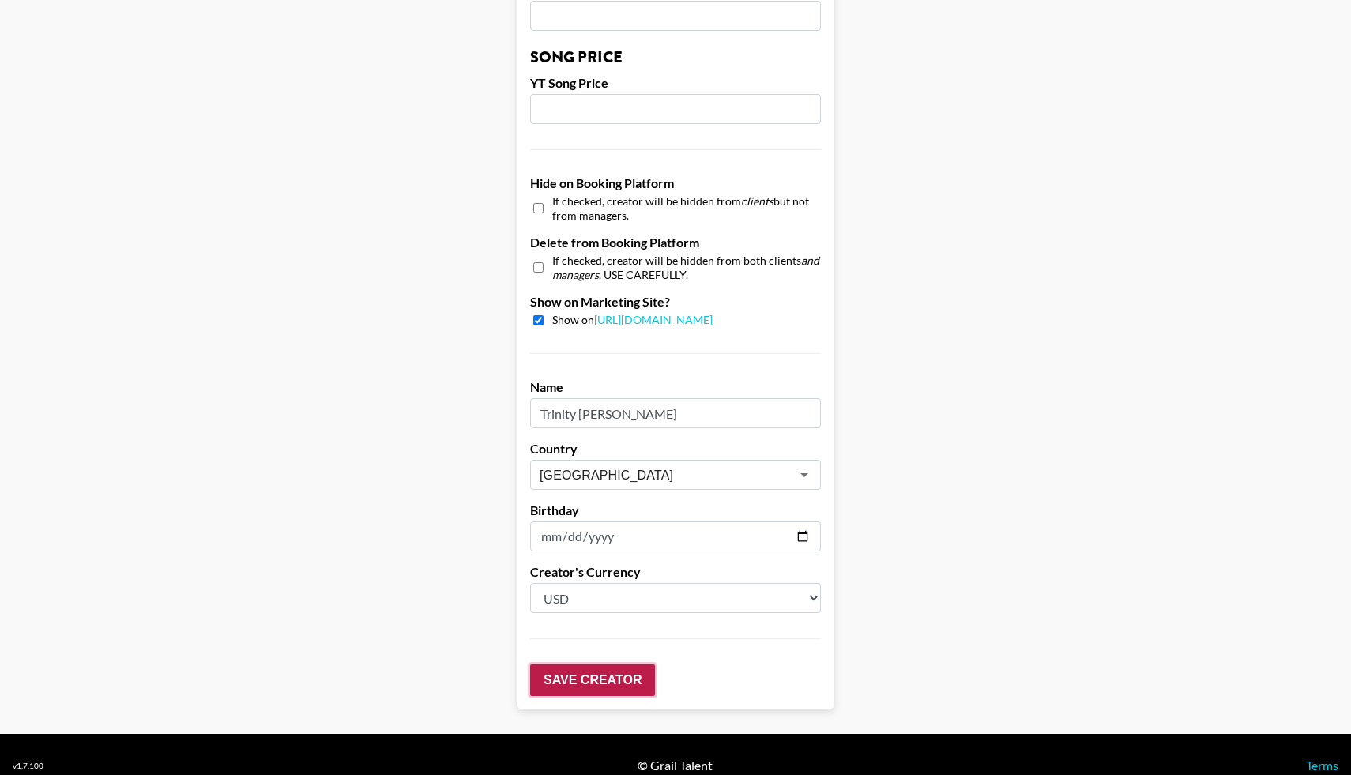
click at [561, 664] on input "Save Creator" at bounding box center [592, 680] width 125 height 32
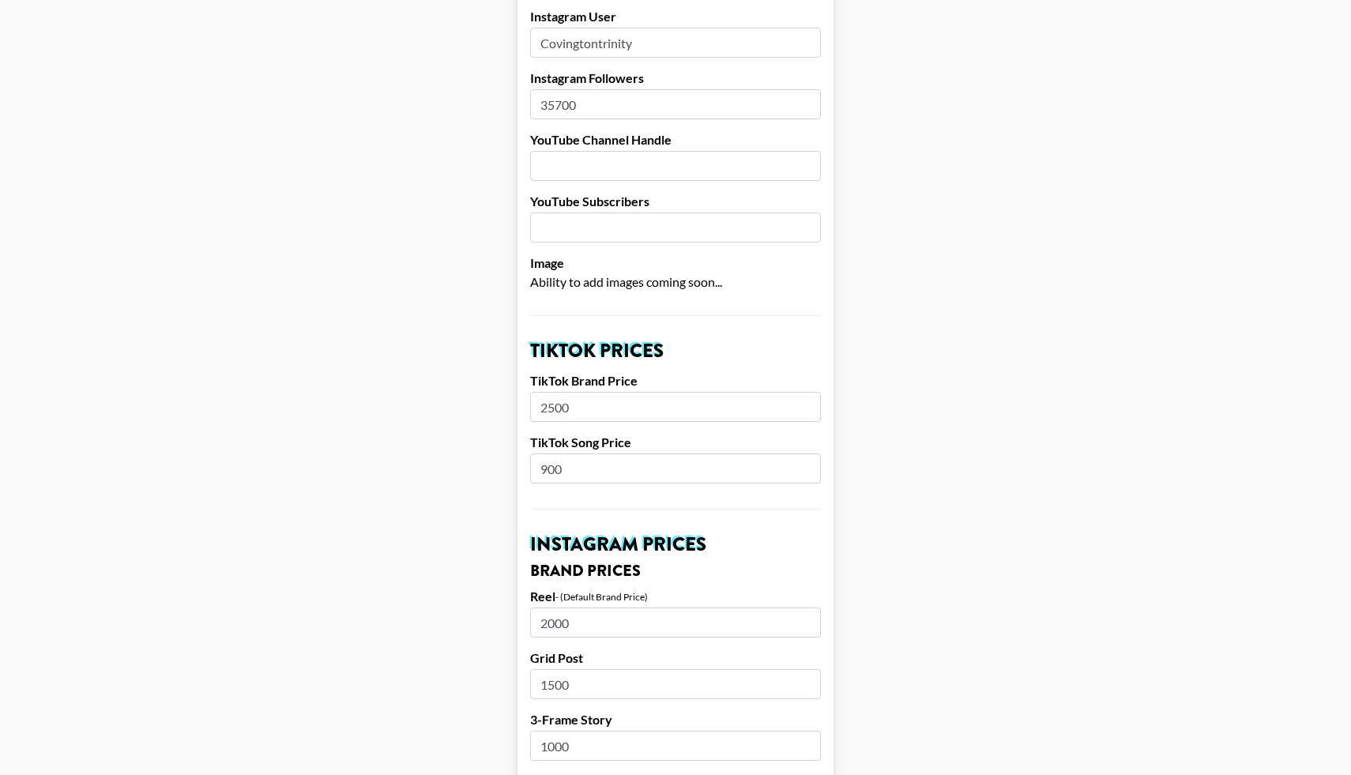
scroll to position [0, 0]
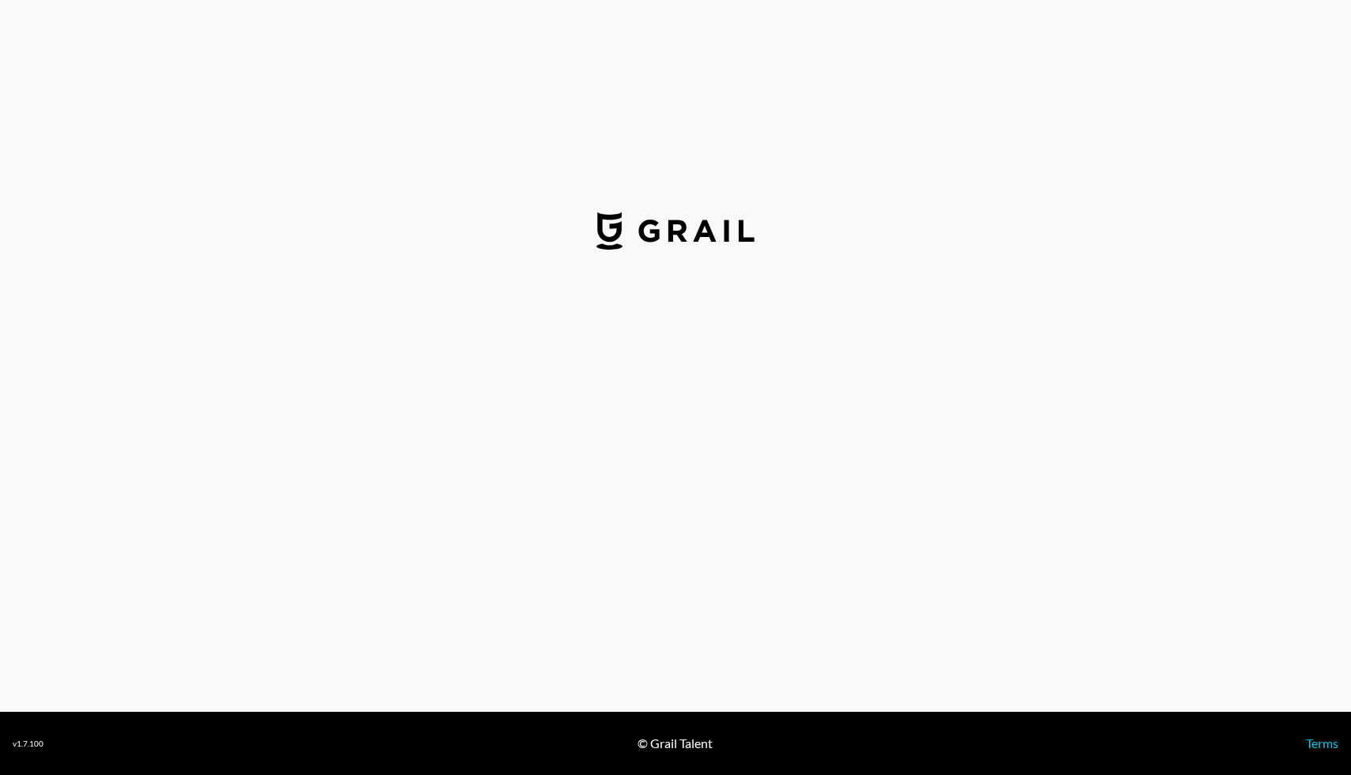
select select "USD"
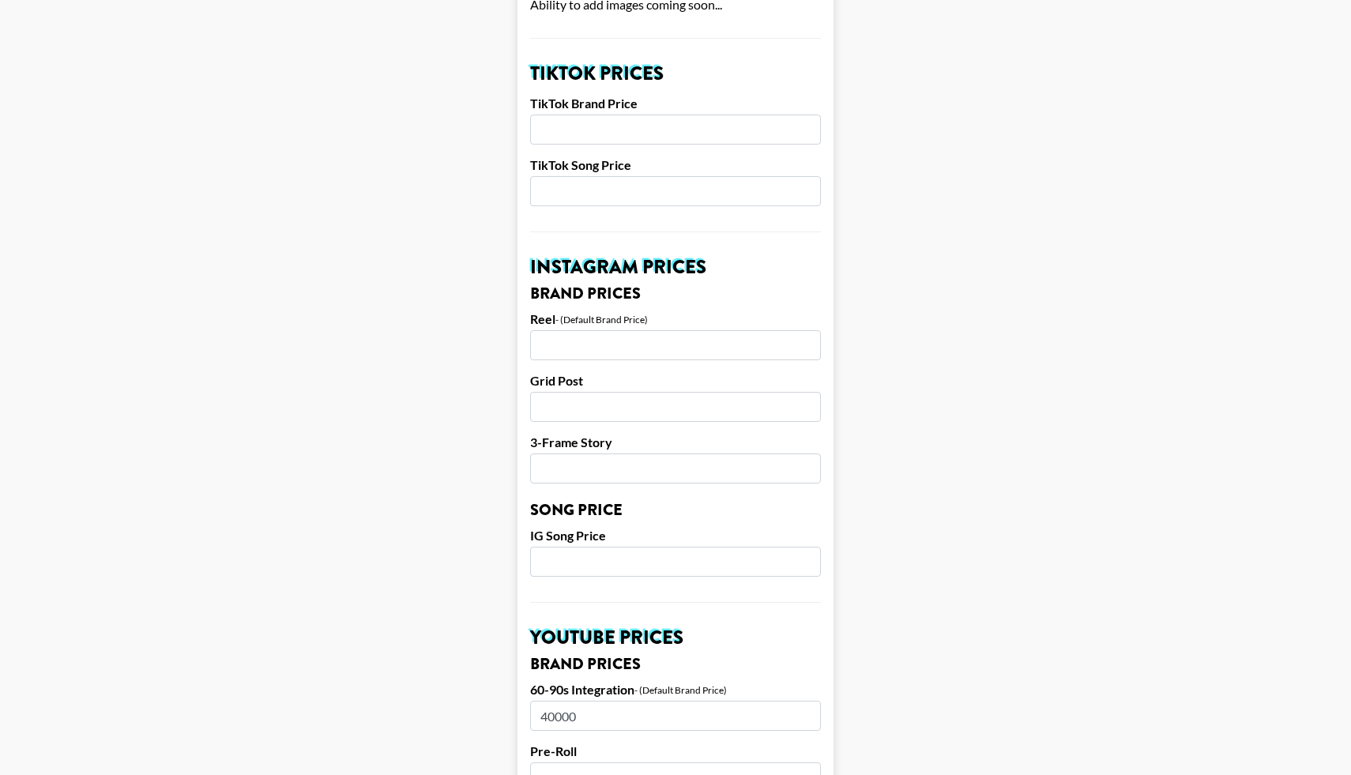
scroll to position [351, 0]
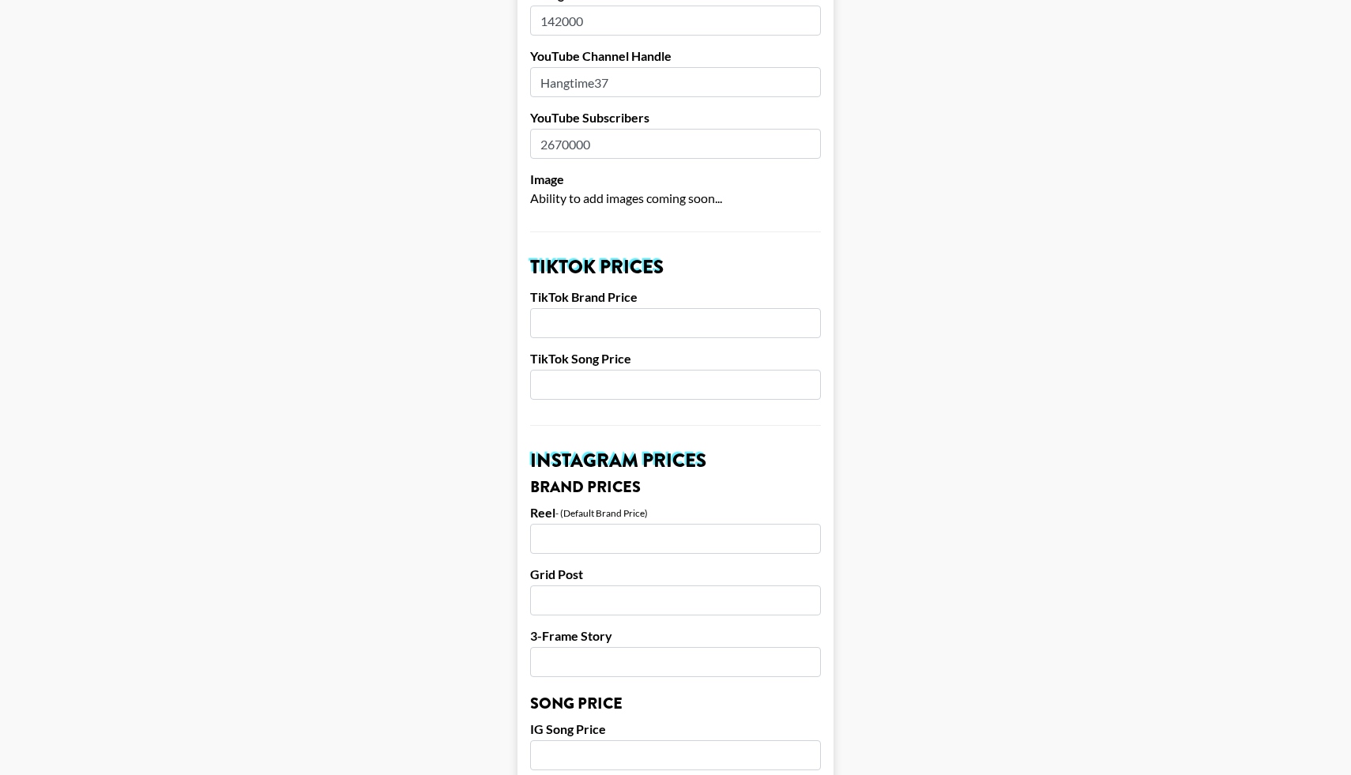
click at [579, 308] on input "number" at bounding box center [675, 323] width 291 height 30
type input "20000"
click at [562, 524] on input "number" at bounding box center [675, 539] width 291 height 30
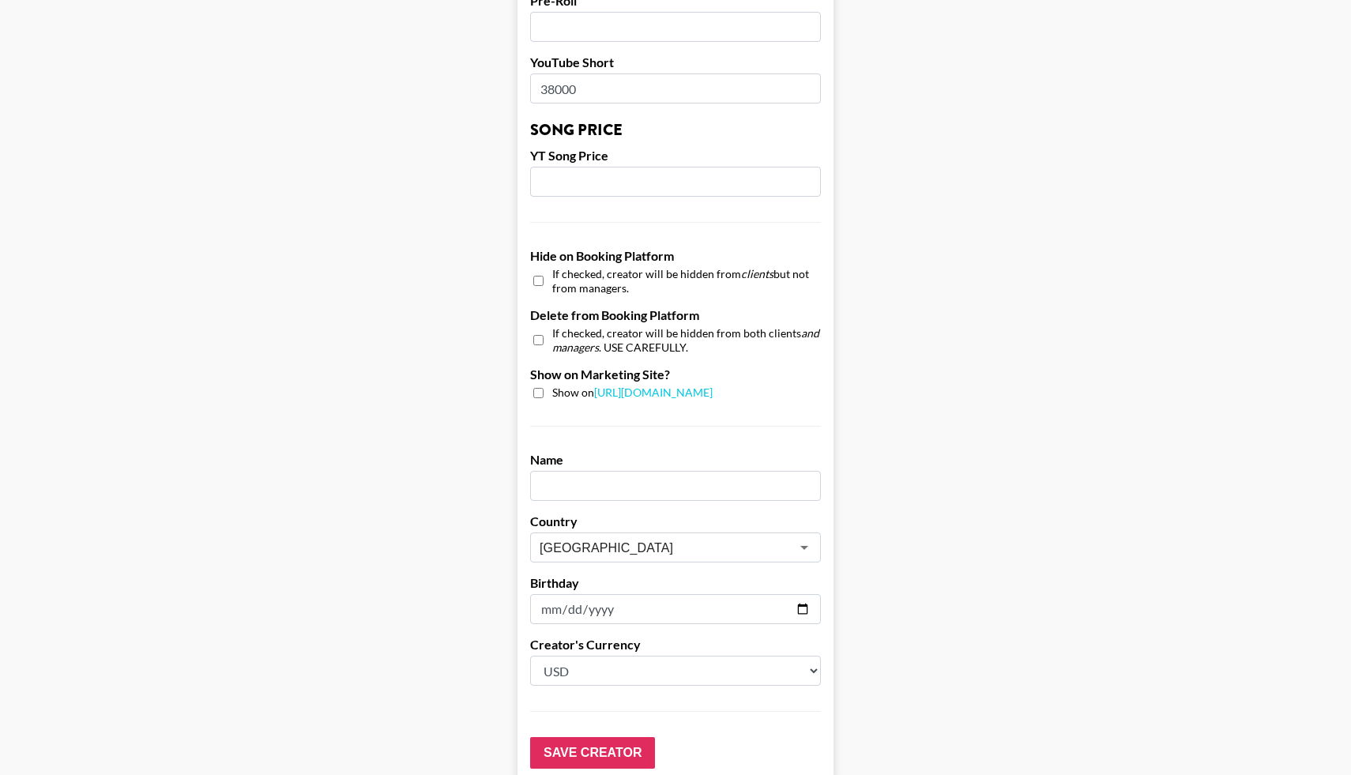
scroll to position [1368, 0]
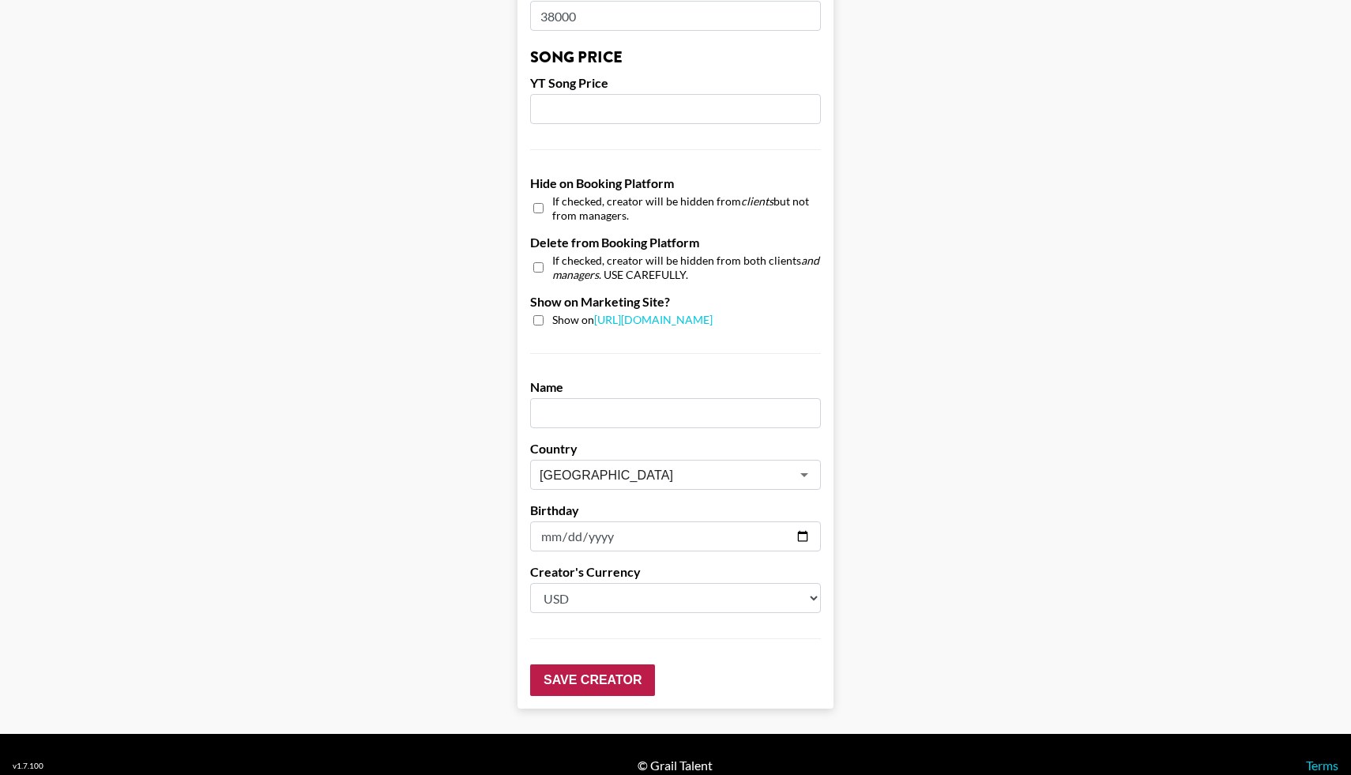
type input "20000"
click at [569, 664] on input "Save Creator" at bounding box center [592, 680] width 125 height 32
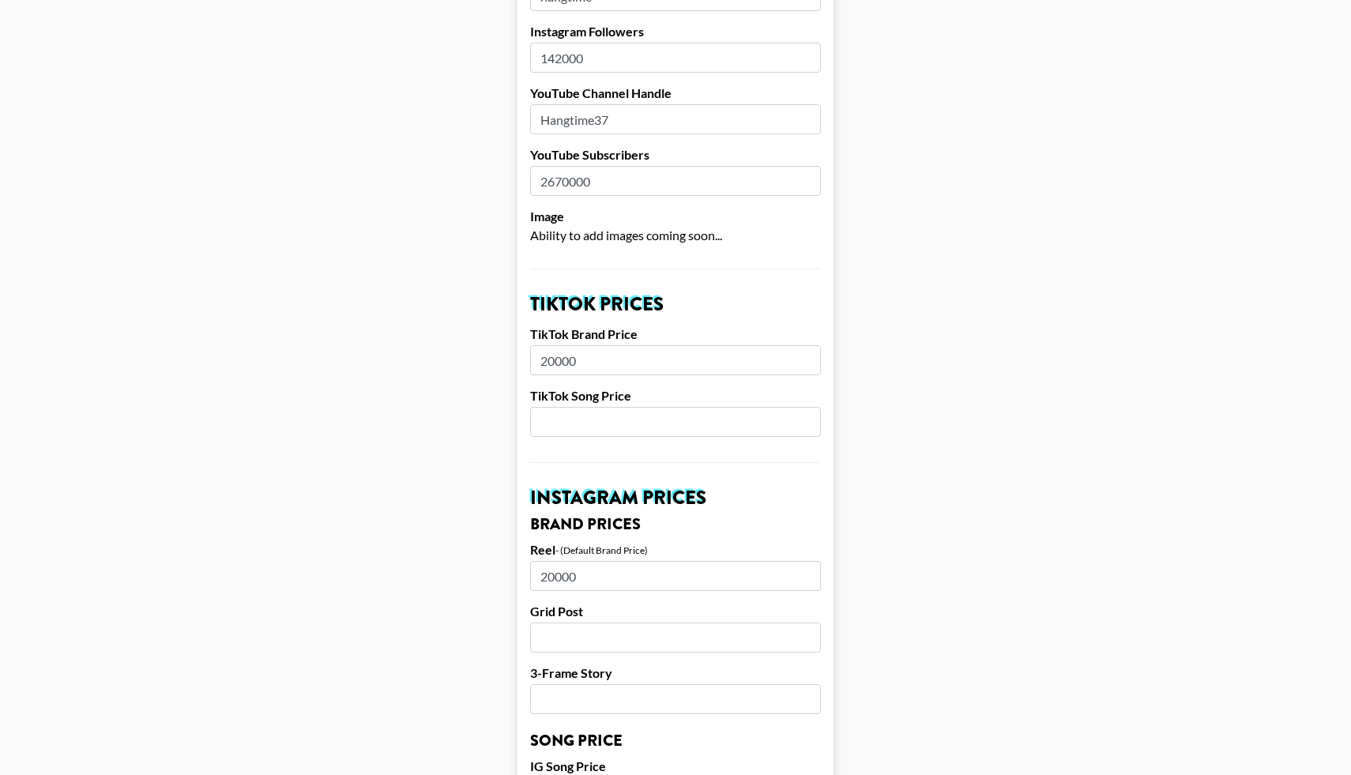
scroll to position [0, 0]
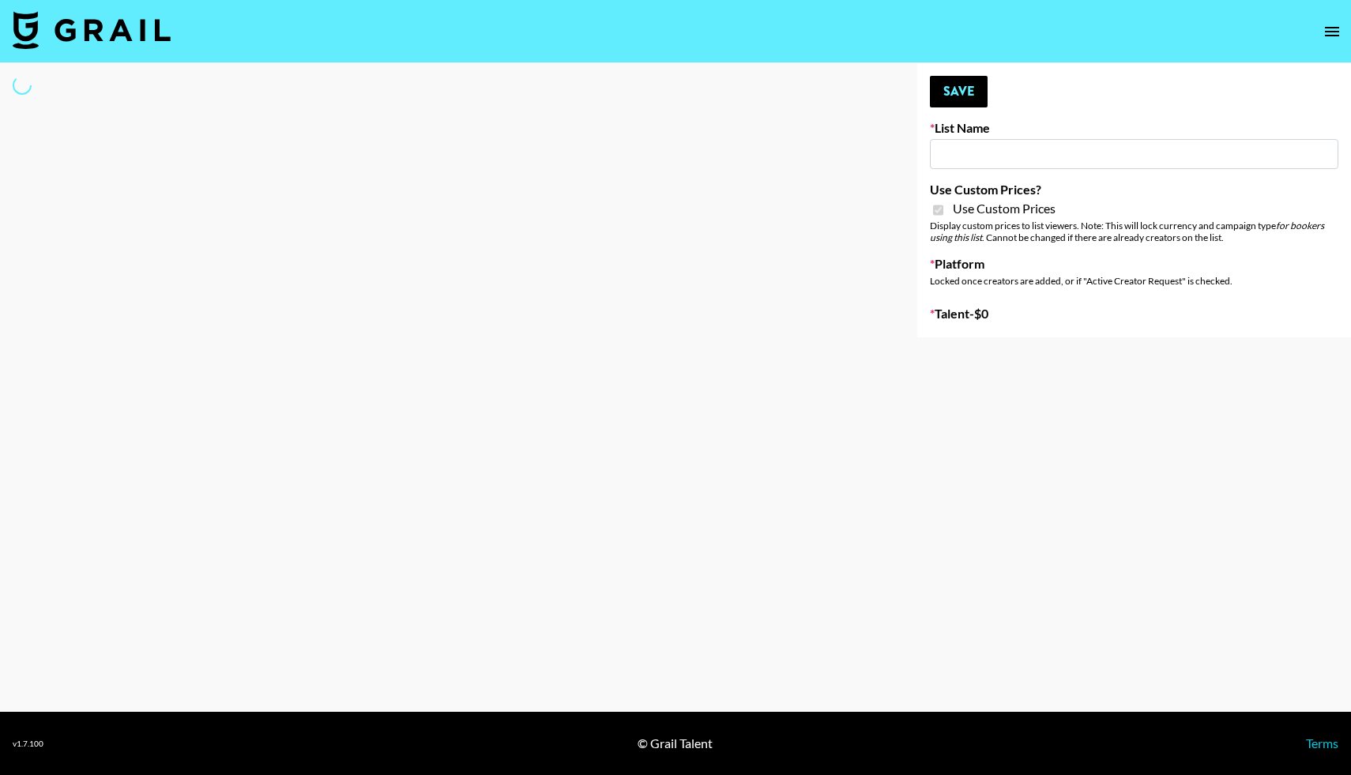
type input "Flimeal + Liveling"
checkbox input "true"
select select "Brand"
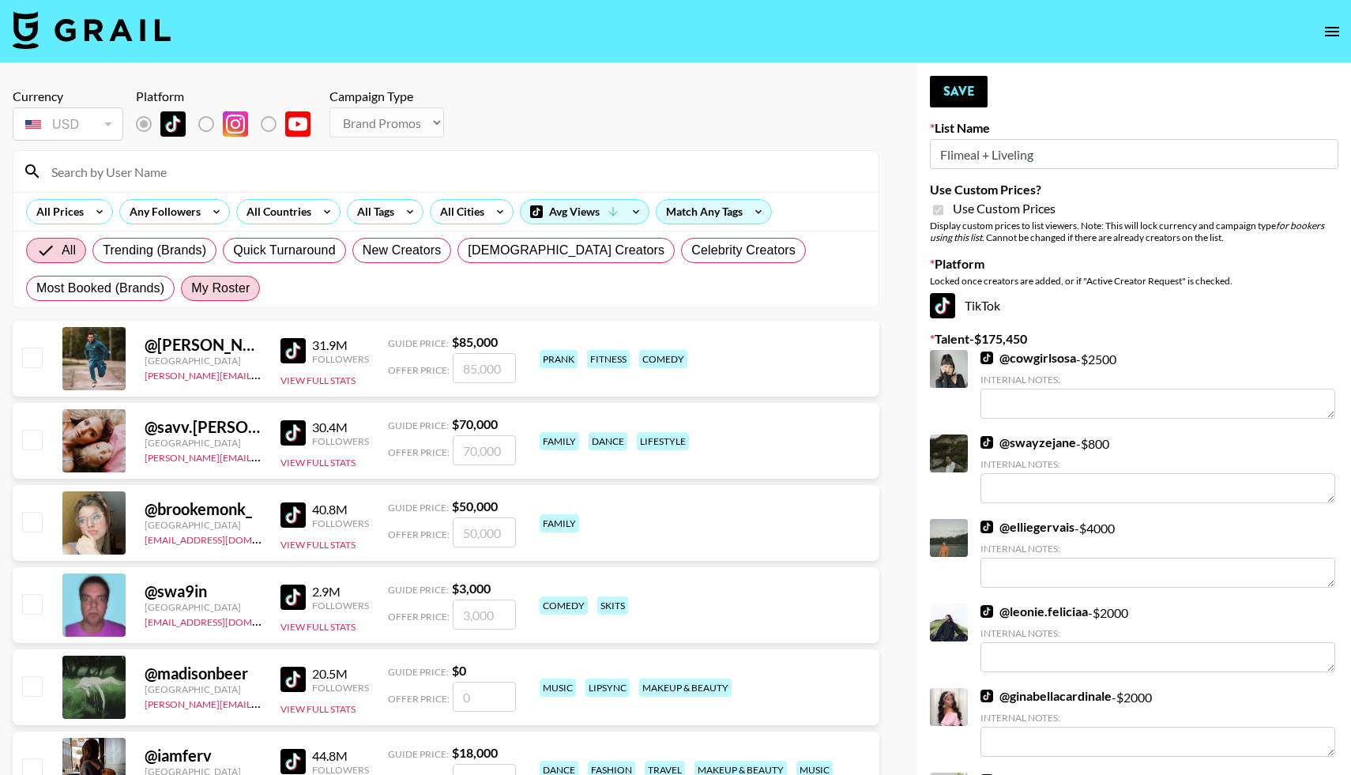
click at [212, 279] on span "My Roster" at bounding box center [220, 288] width 58 height 19
click at [191, 288] on input "My Roster" at bounding box center [191, 288] width 0 height 0
radio input "true"
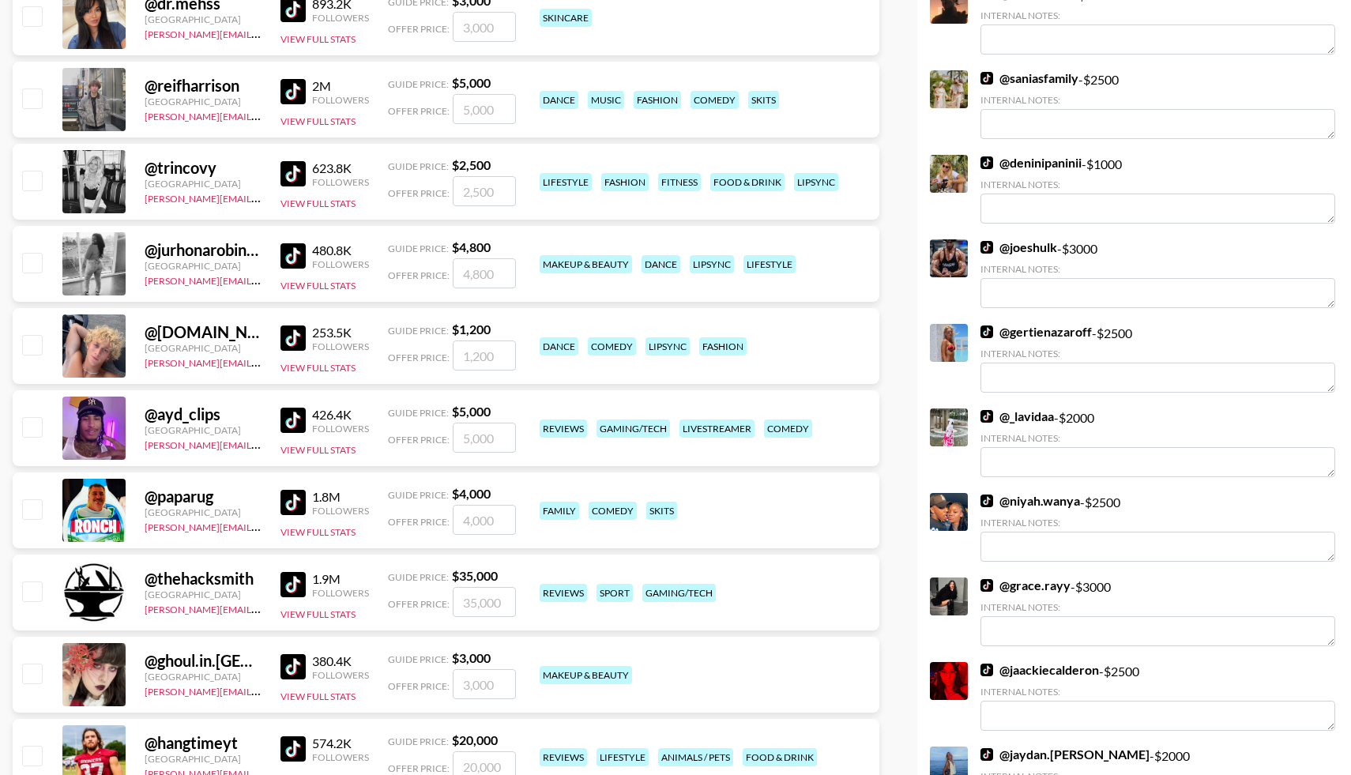
scroll to position [2480, 0]
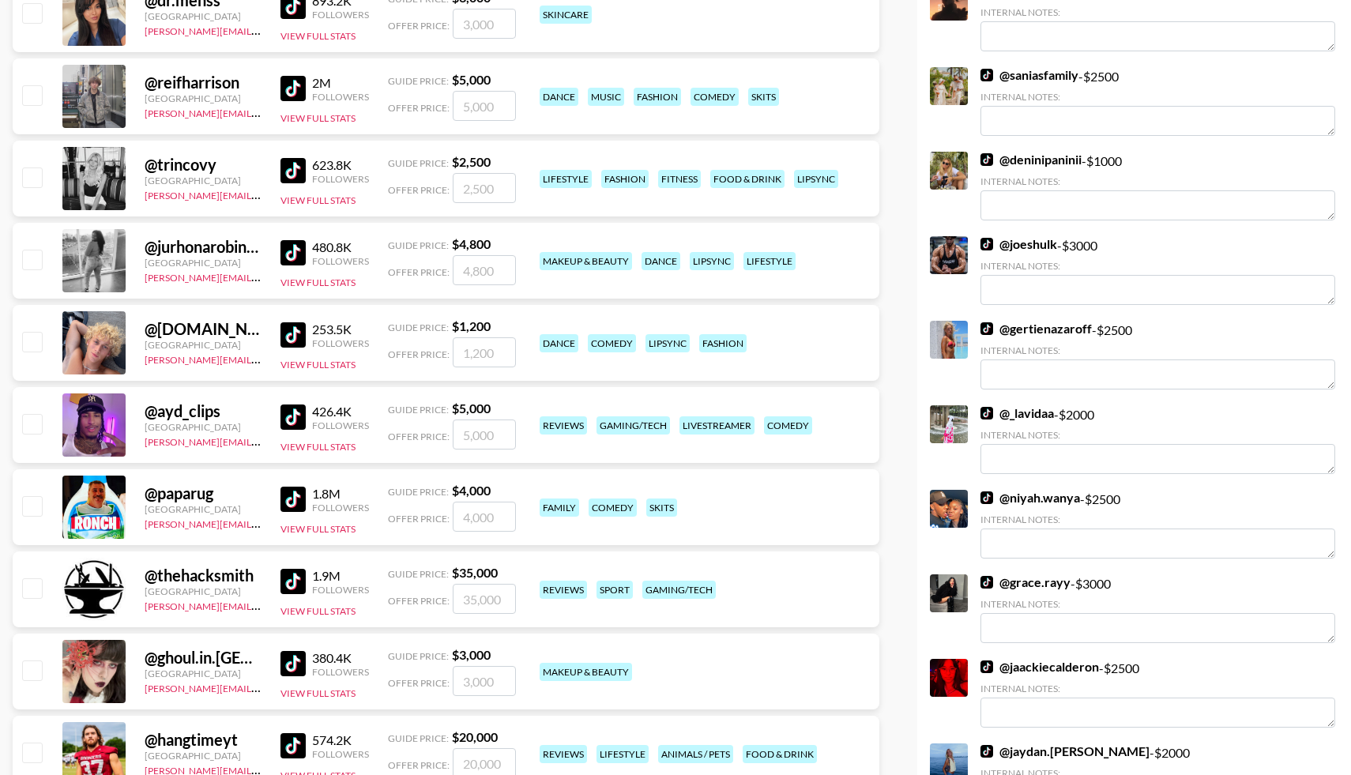
click at [36, 345] on input "checkbox" at bounding box center [31, 341] width 19 height 19
checkbox input "true"
type input "1200"
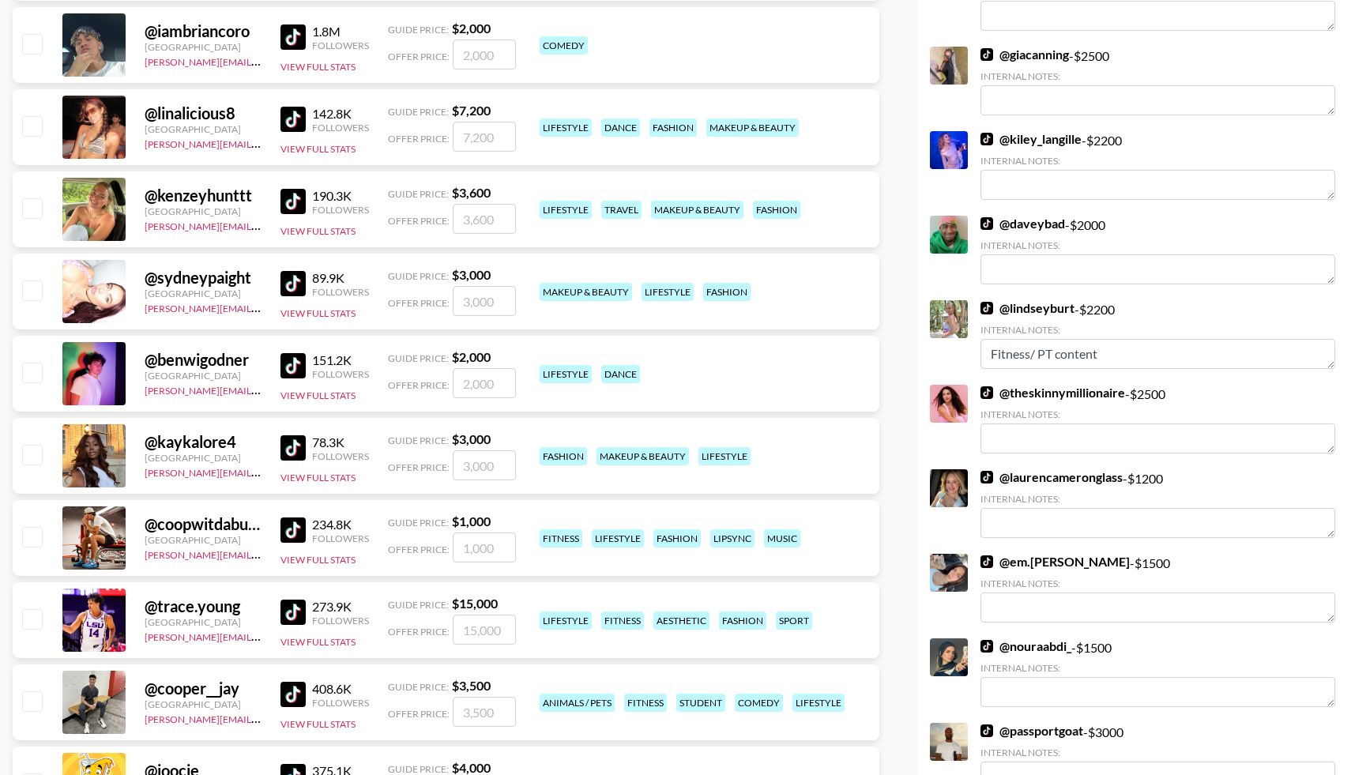
scroll to position [3605, 0]
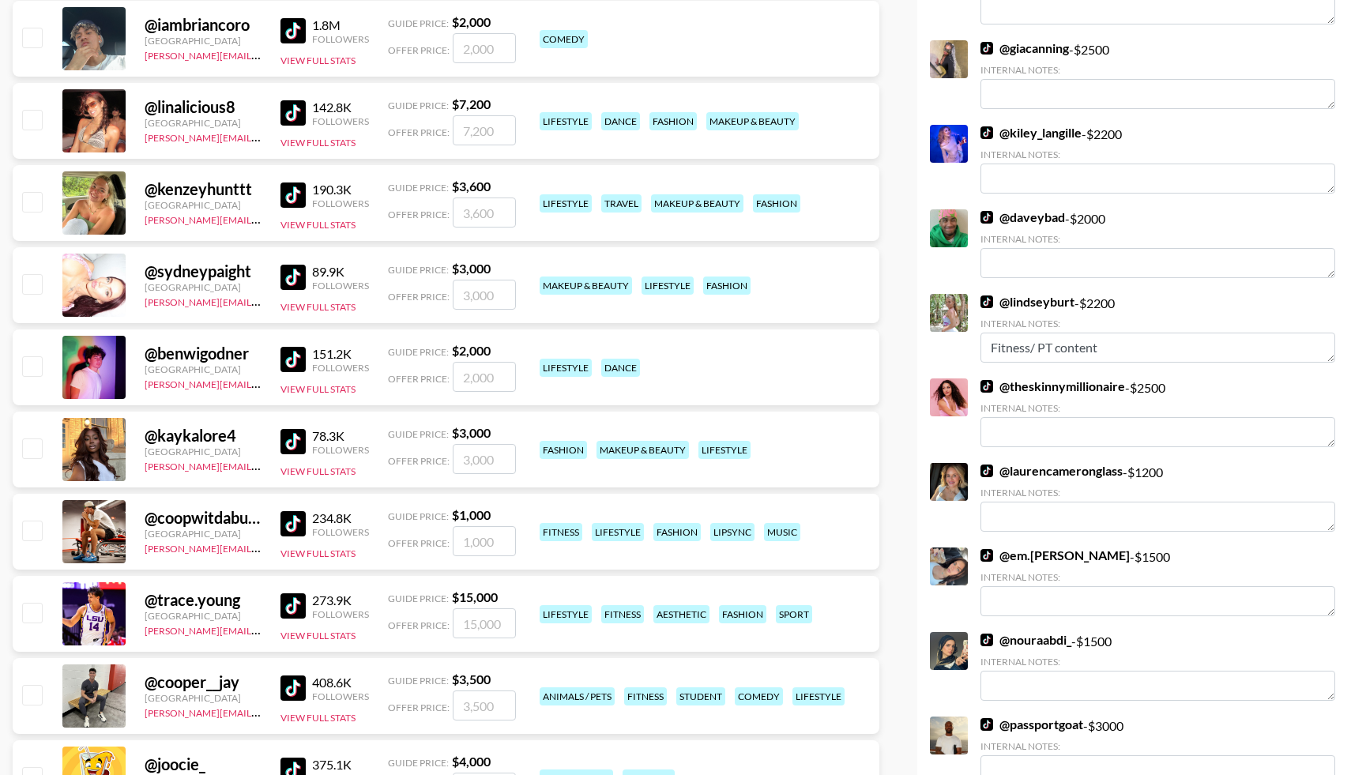
click at [33, 533] on input "checkbox" at bounding box center [31, 529] width 19 height 19
checkbox input "true"
type input "1000"
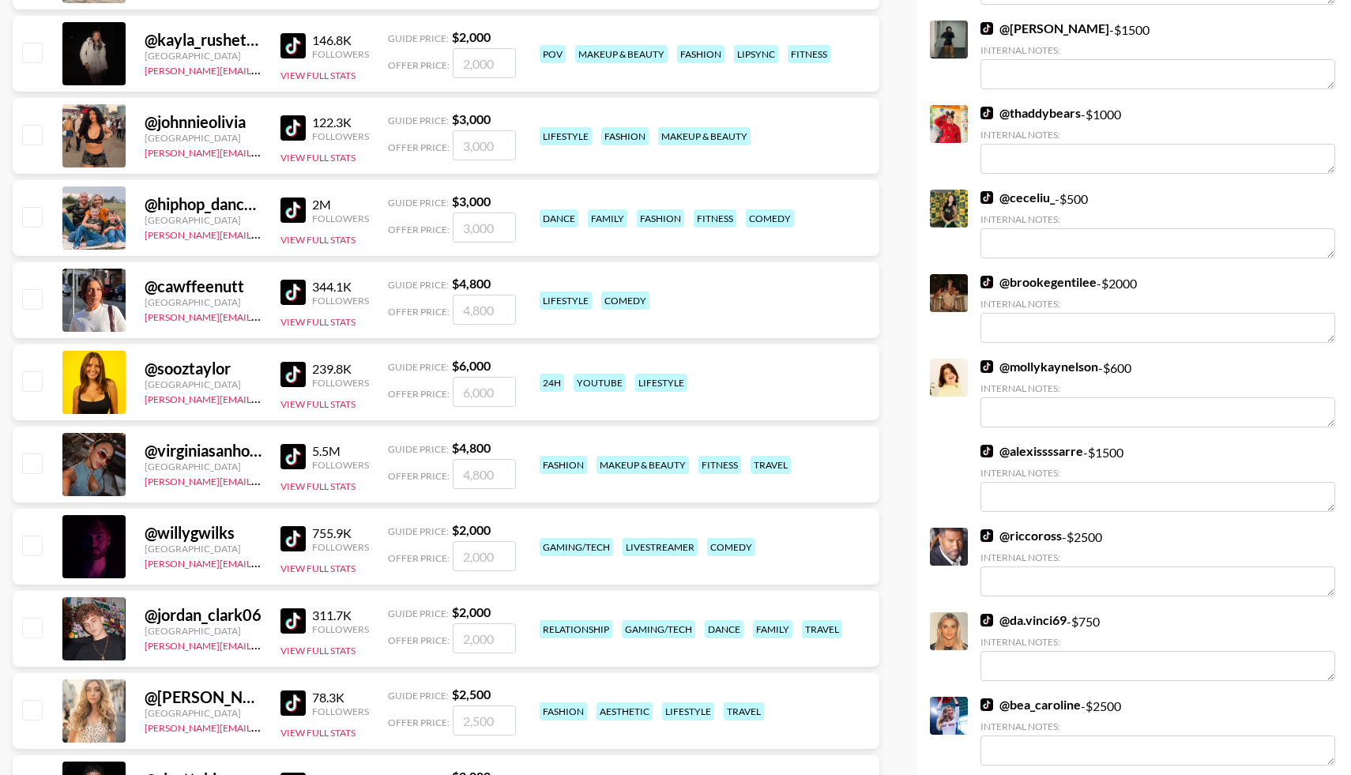
scroll to position [5319, 0]
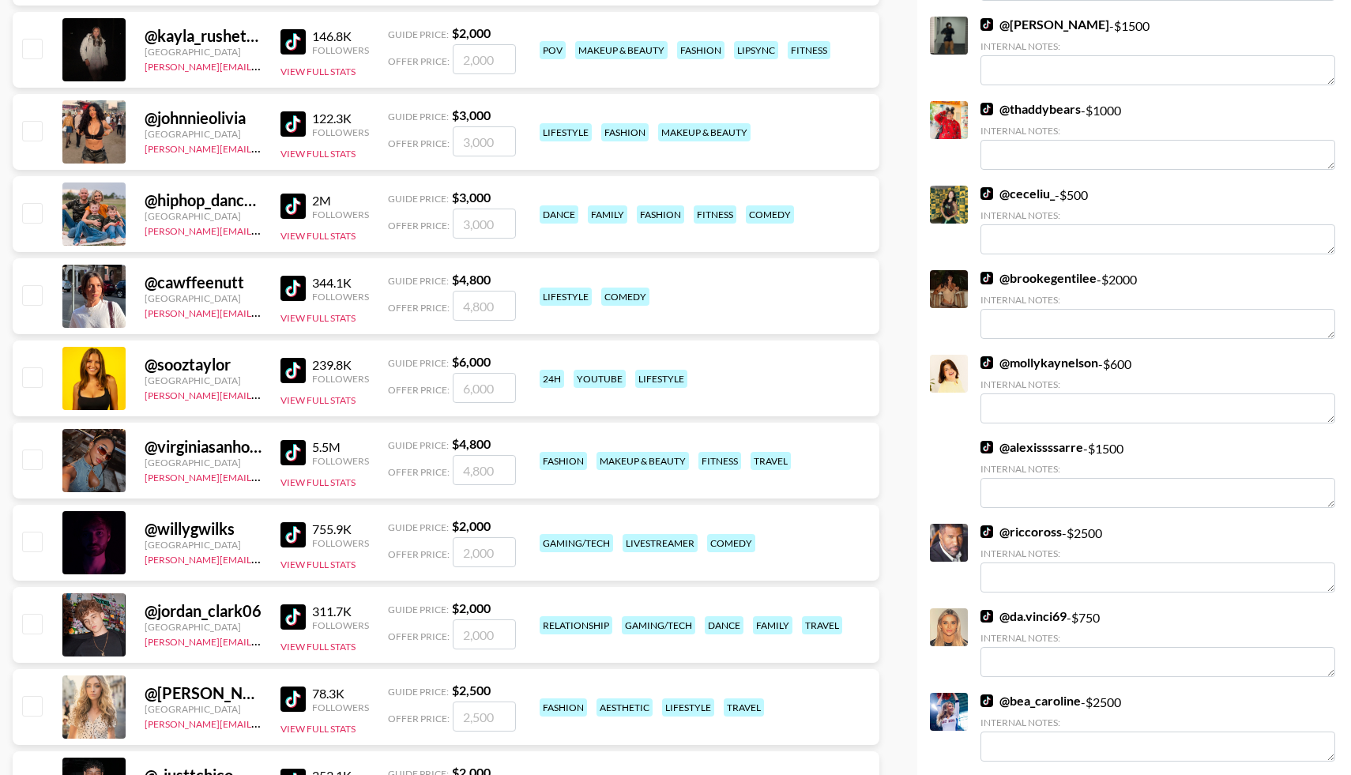
click at [36, 618] on input "checkbox" at bounding box center [31, 623] width 19 height 19
checkbox input "true"
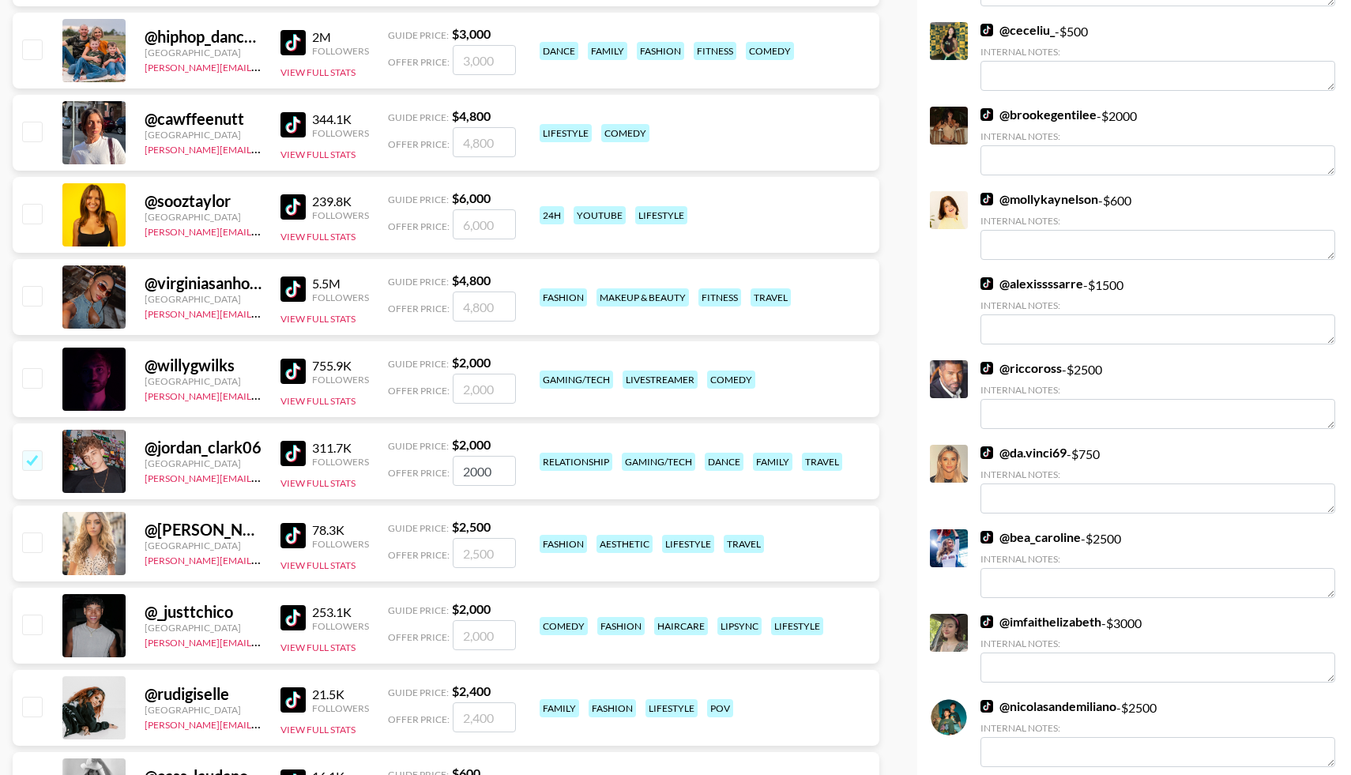
scroll to position [5487, 0]
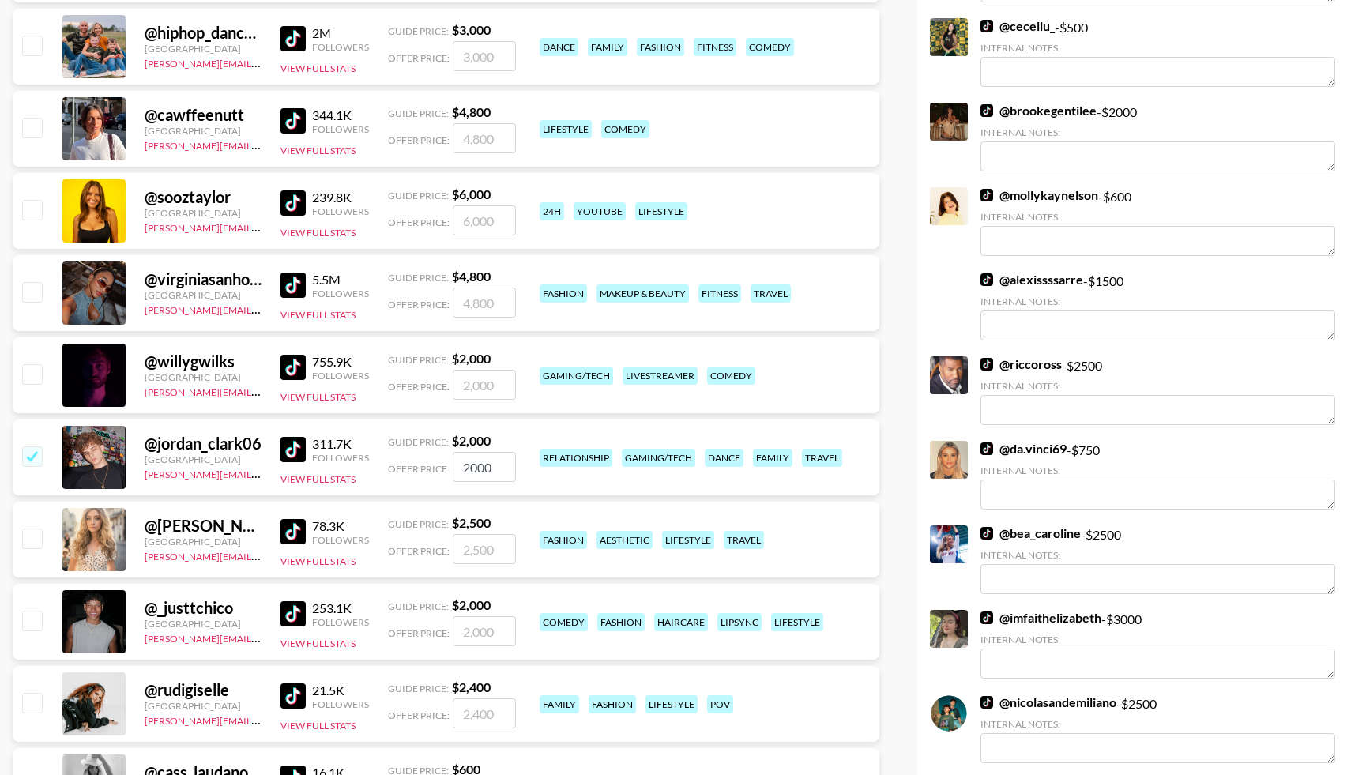
drag, startPoint x: 499, startPoint y: 461, endPoint x: 430, endPoint y: 464, distance: 68.8
click at [430, 464] on div "Offer Price: 2000" at bounding box center [452, 467] width 128 height 30
type input "1500"
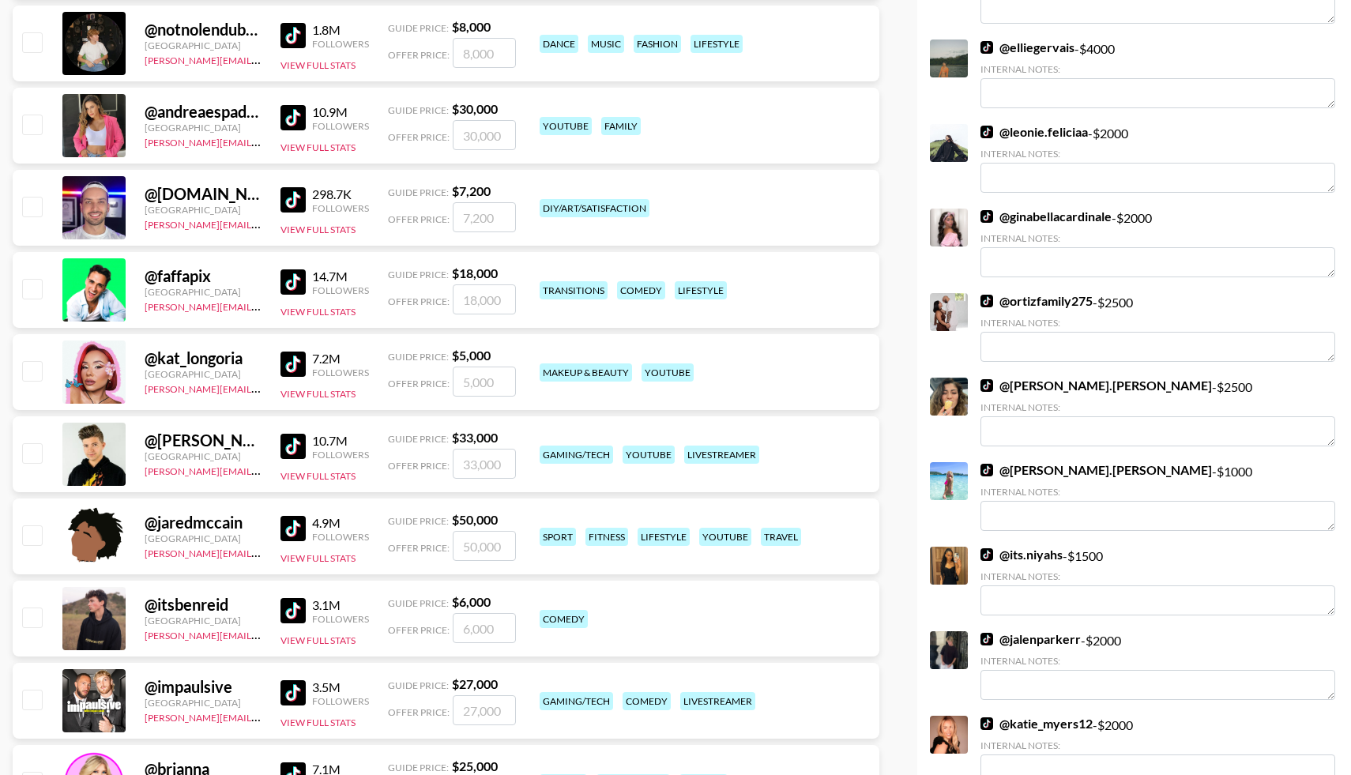
scroll to position [0, 0]
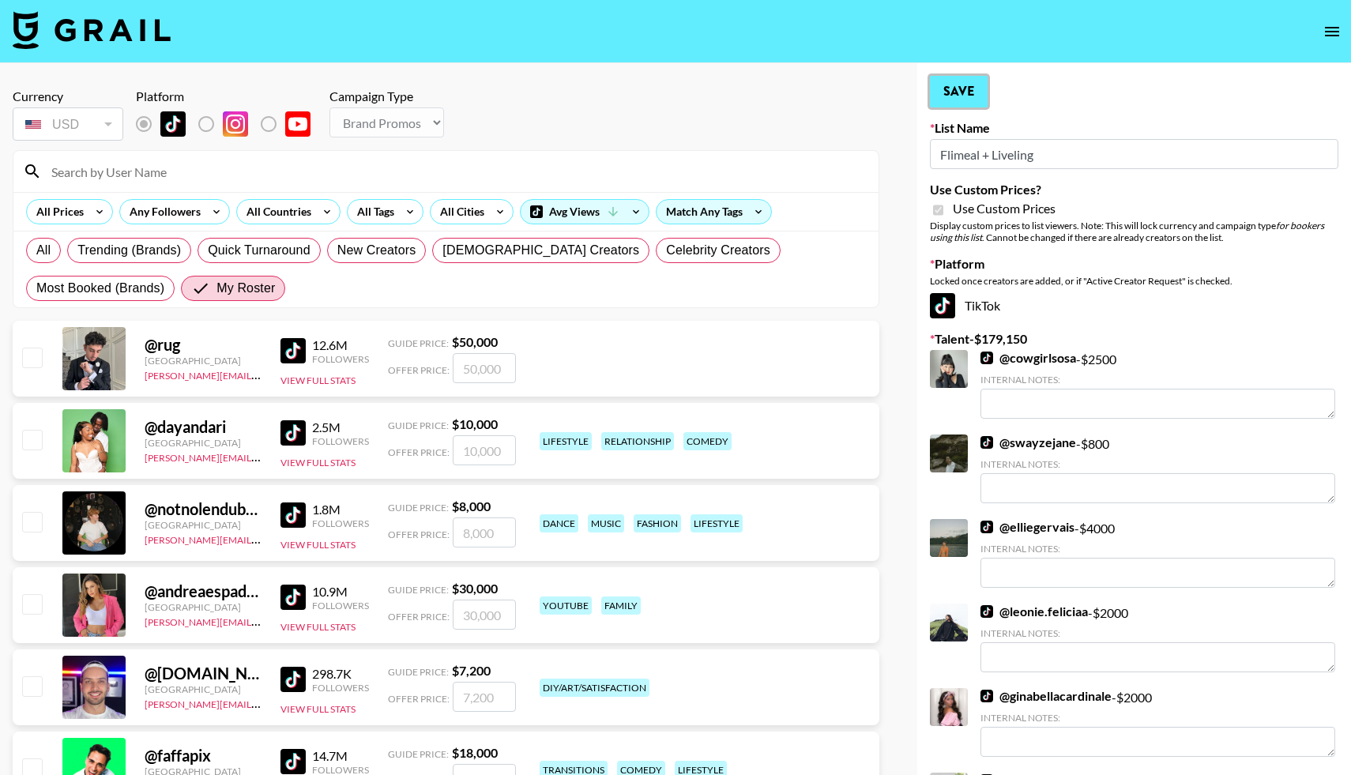
click at [967, 94] on button "Save" at bounding box center [959, 92] width 58 height 32
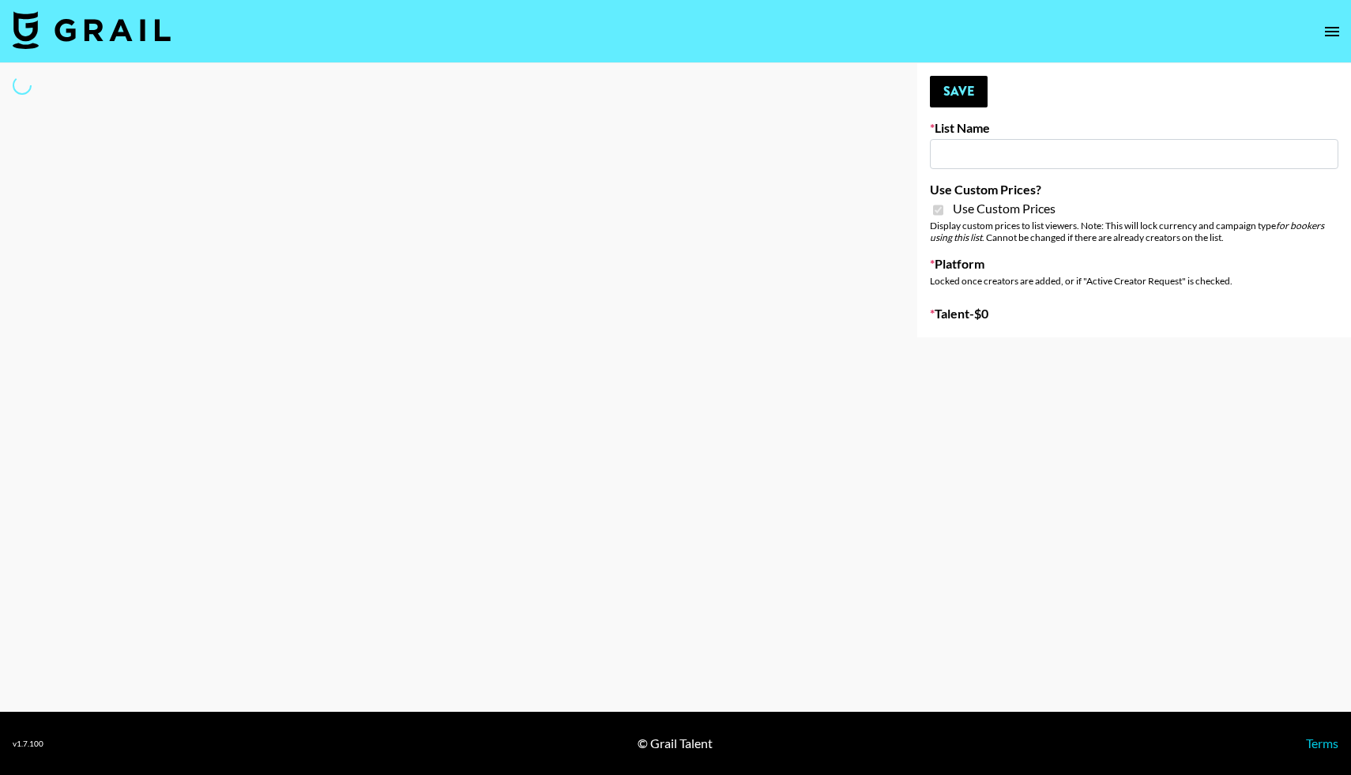
type input "Peppermayo"
checkbox input "true"
select select "Brand"
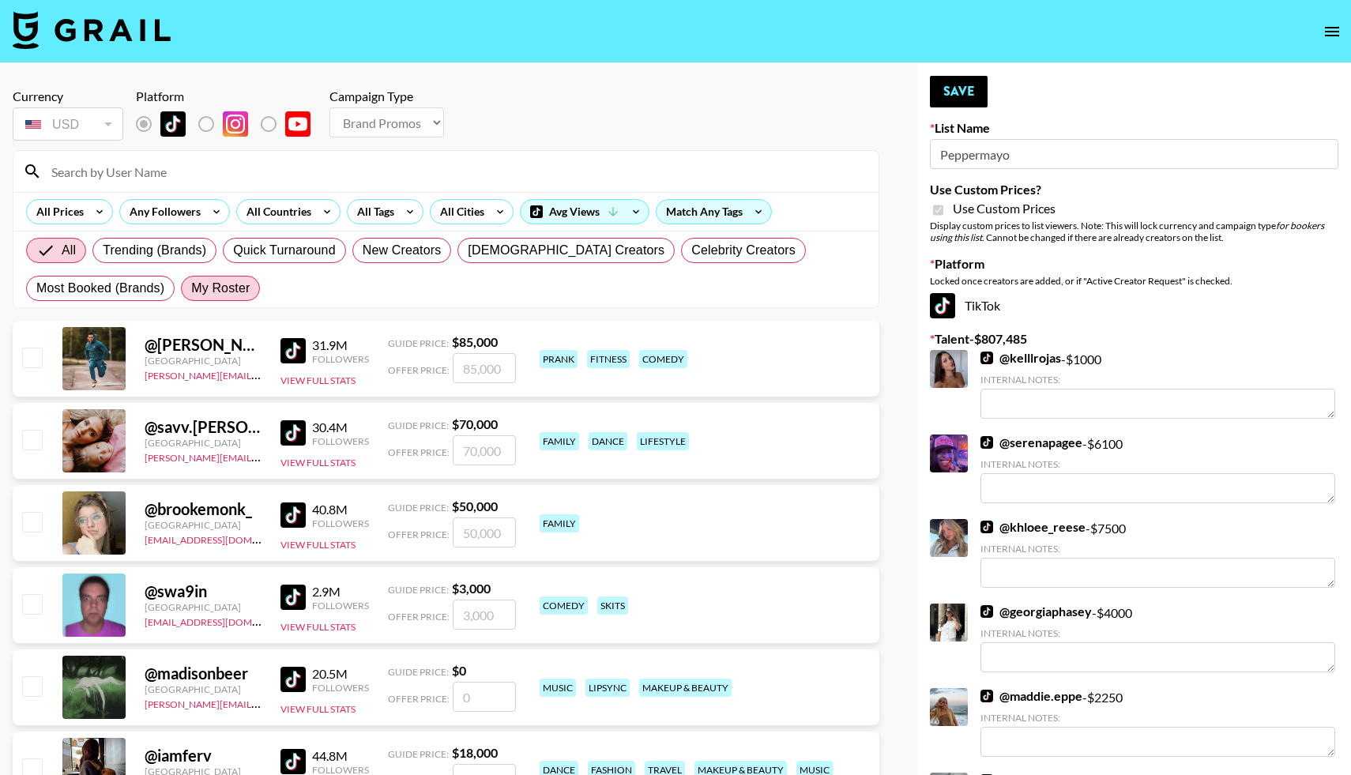
click at [231, 285] on span "My Roster" at bounding box center [220, 288] width 58 height 19
click at [191, 288] on input "My Roster" at bounding box center [191, 288] width 0 height 0
radio input "true"
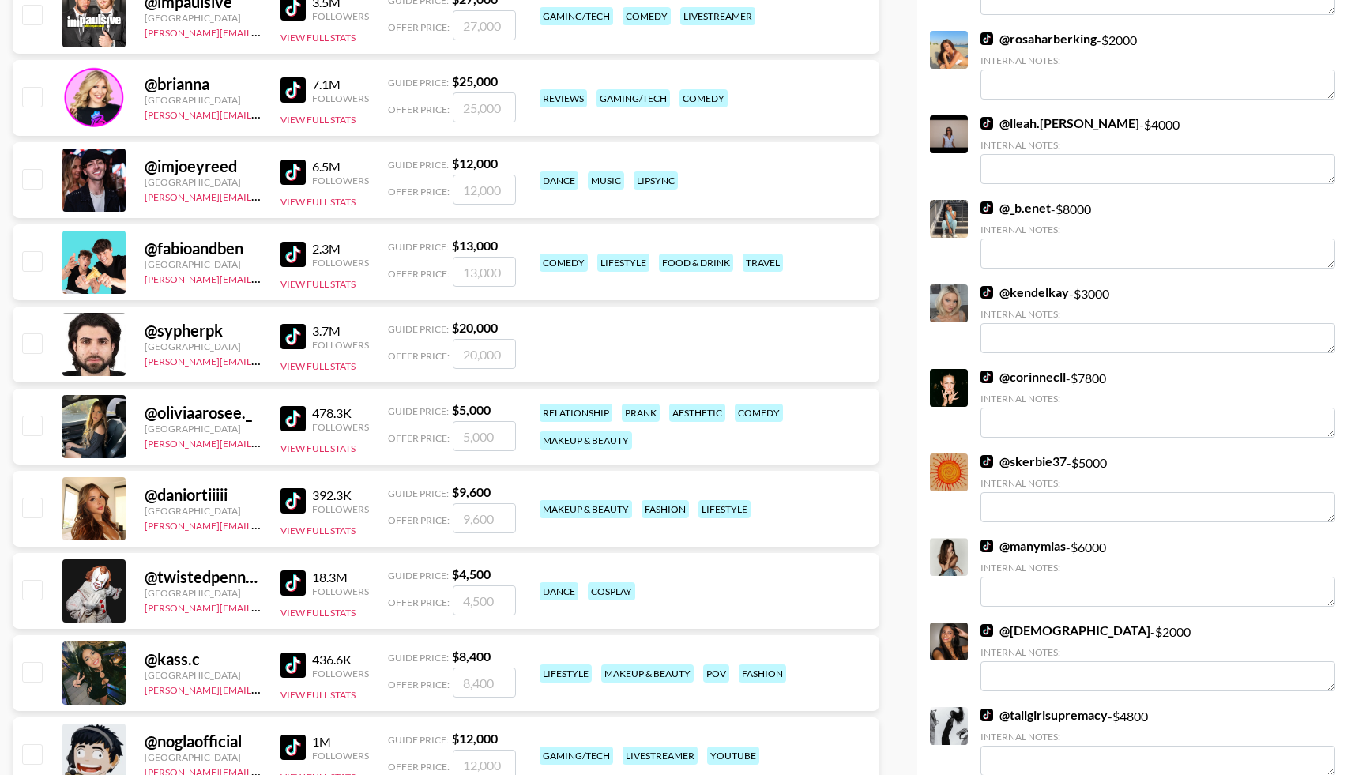
scroll to position [1171, 0]
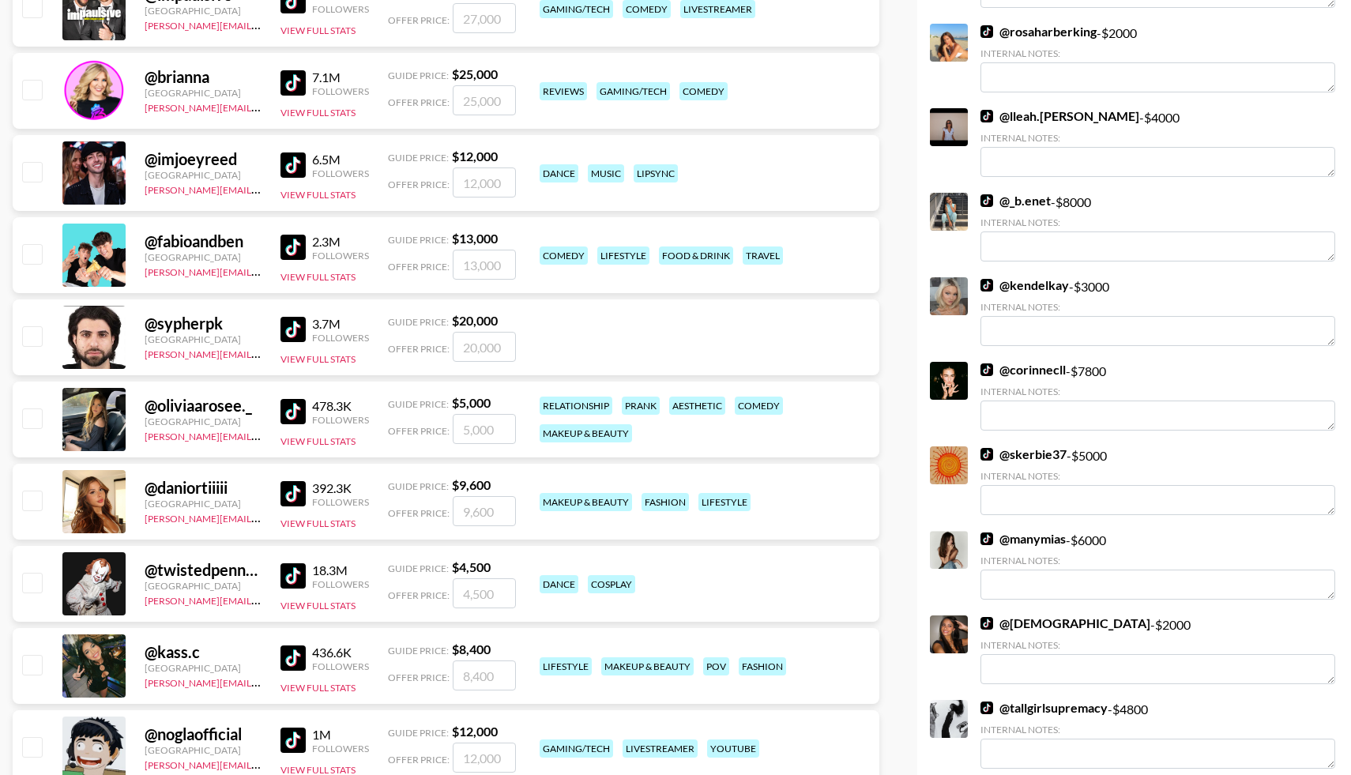
click at [34, 418] on input "checkbox" at bounding box center [31, 417] width 19 height 19
checkbox input "true"
type input "5000"
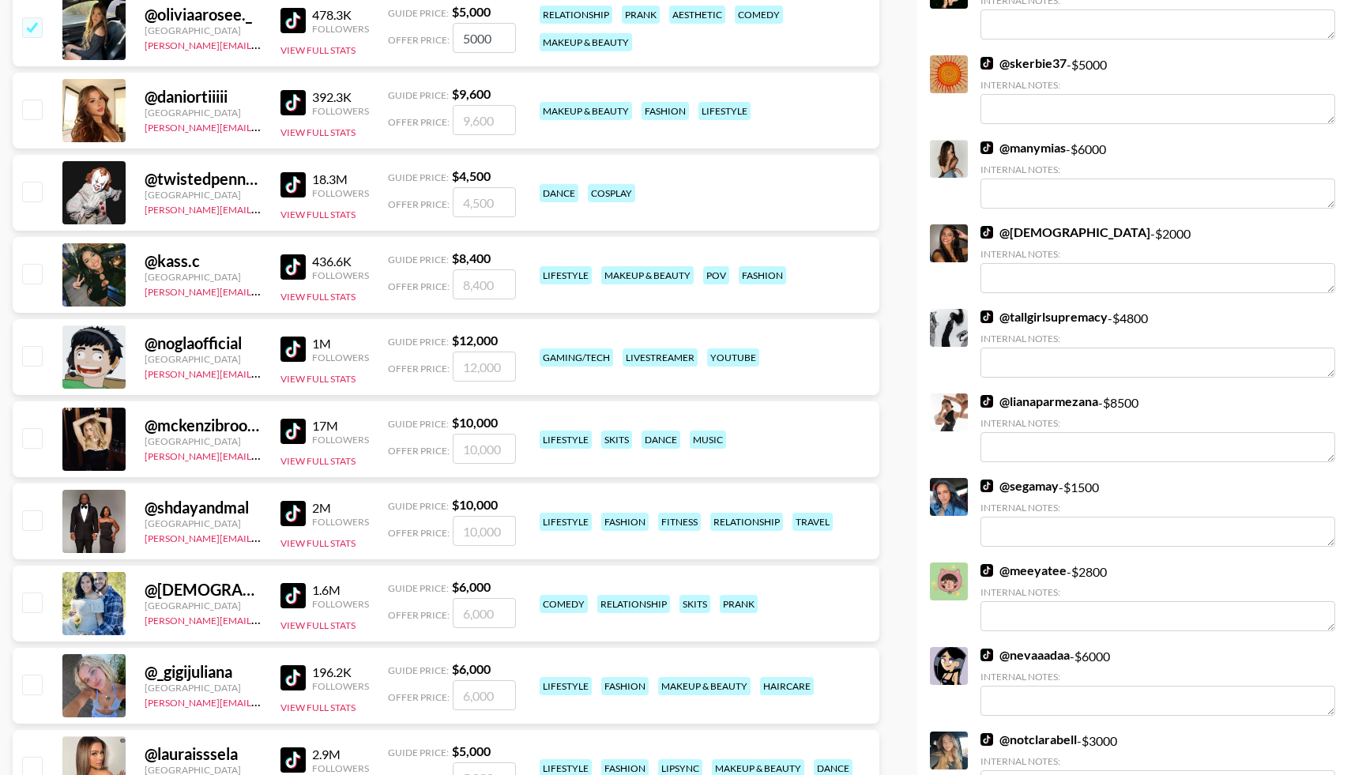
scroll to position [1572, 0]
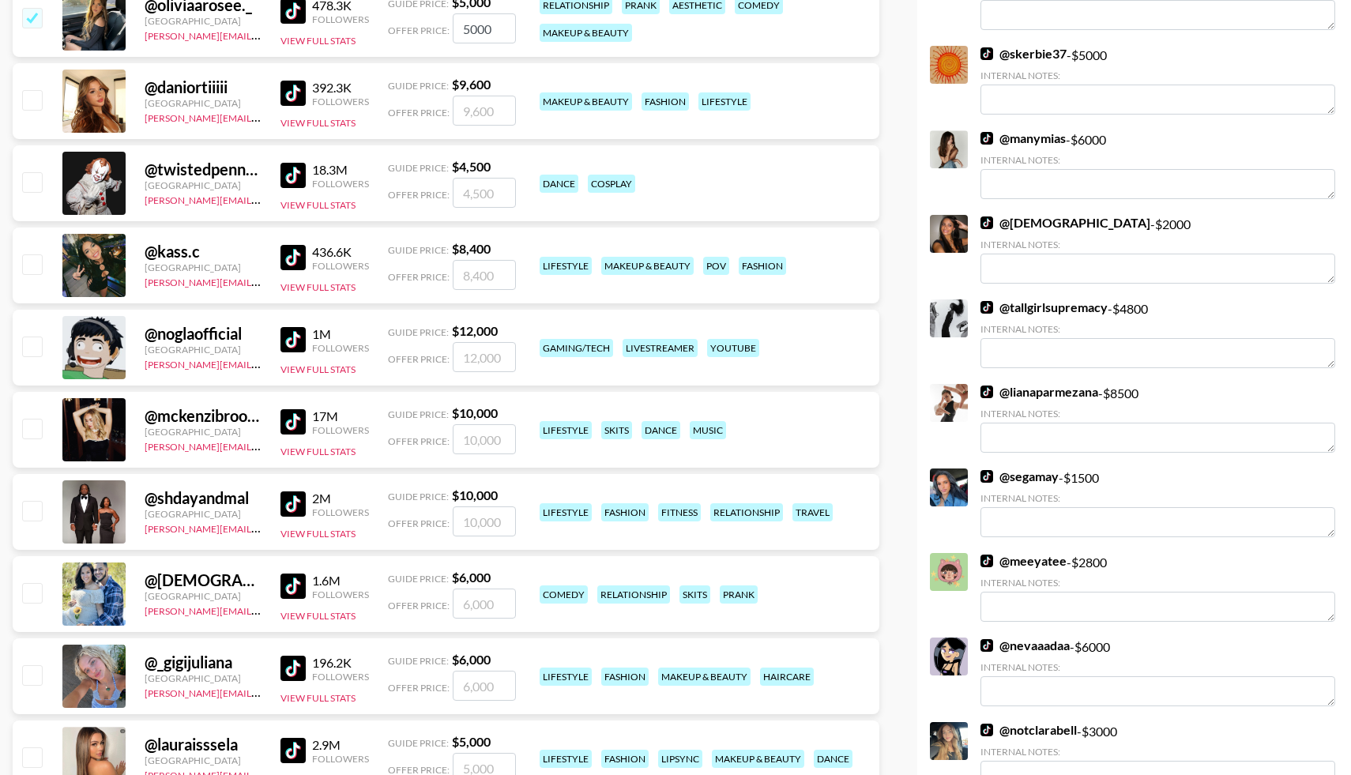
click at [34, 426] on input "checkbox" at bounding box center [31, 428] width 19 height 19
checkbox input "true"
type input "10000"
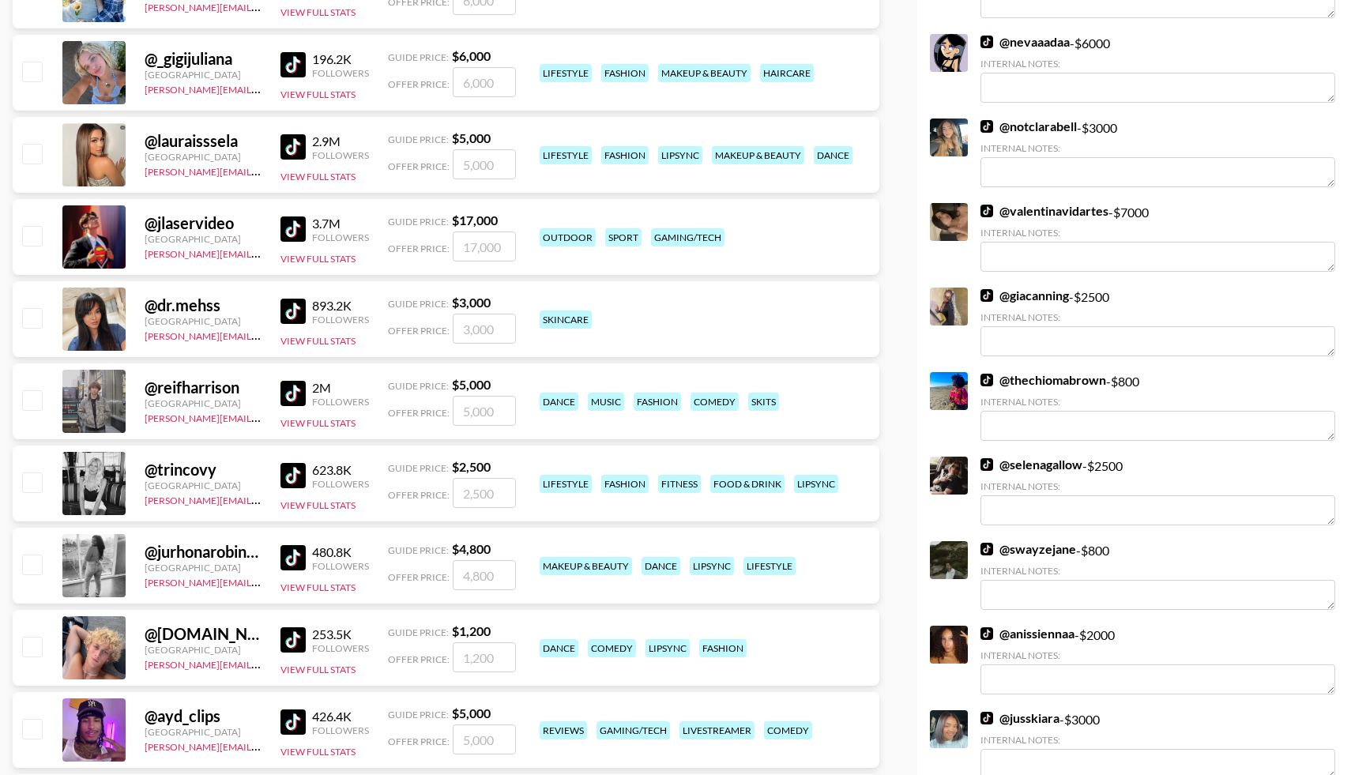
scroll to position [2189, 0]
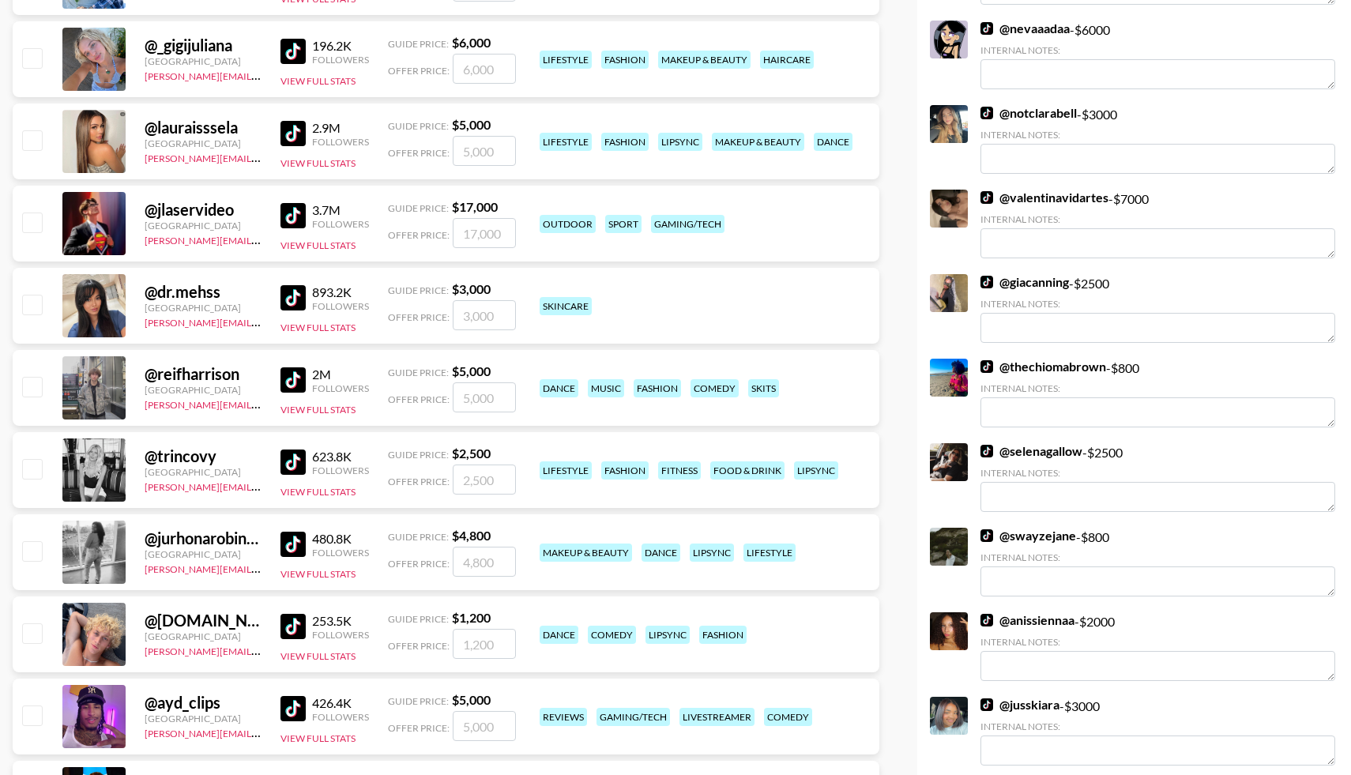
click at [37, 479] on div at bounding box center [31, 469] width 24 height 27
click at [38, 467] on input "checkbox" at bounding box center [31, 468] width 19 height 19
checkbox input "true"
drag, startPoint x: 496, startPoint y: 476, endPoint x: 453, endPoint y: 476, distance: 43.4
click at [453, 477] on input "2500" at bounding box center [484, 479] width 63 height 30
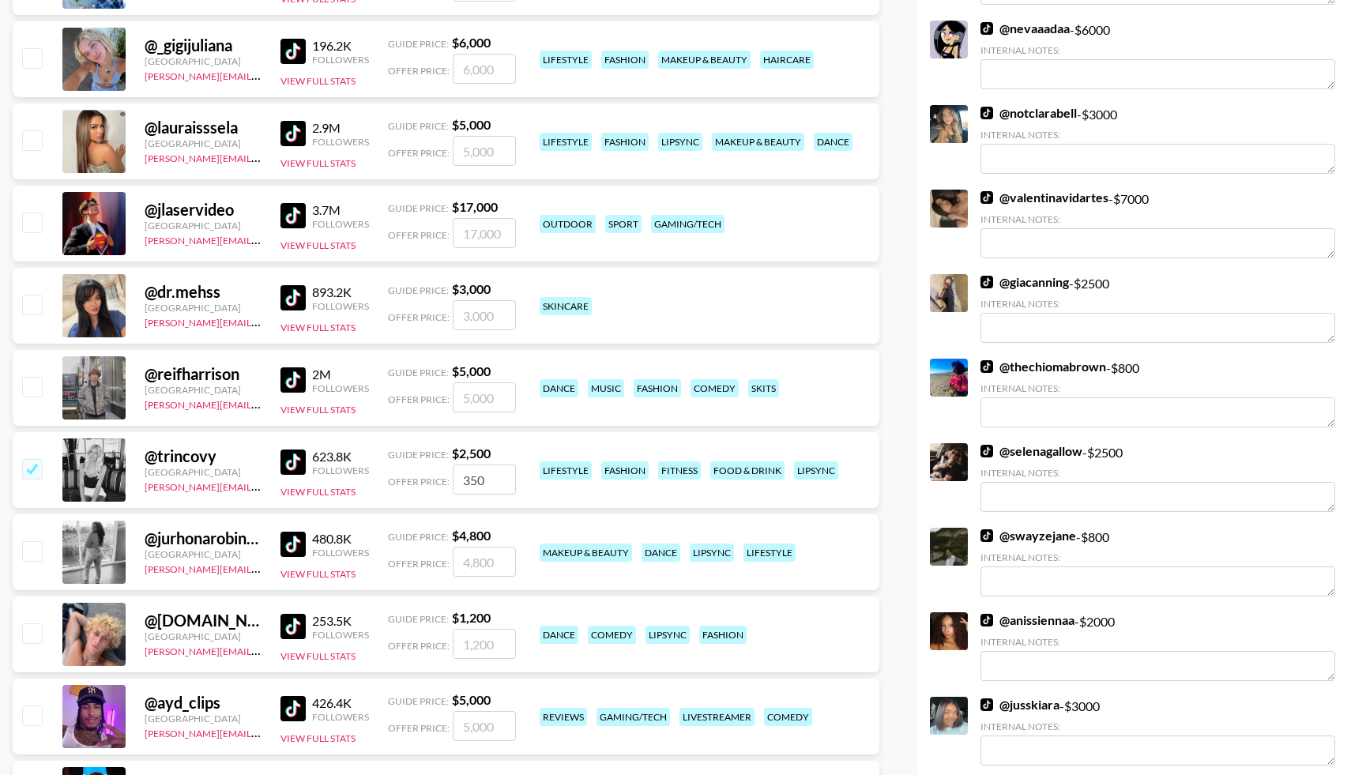
type input "3500"
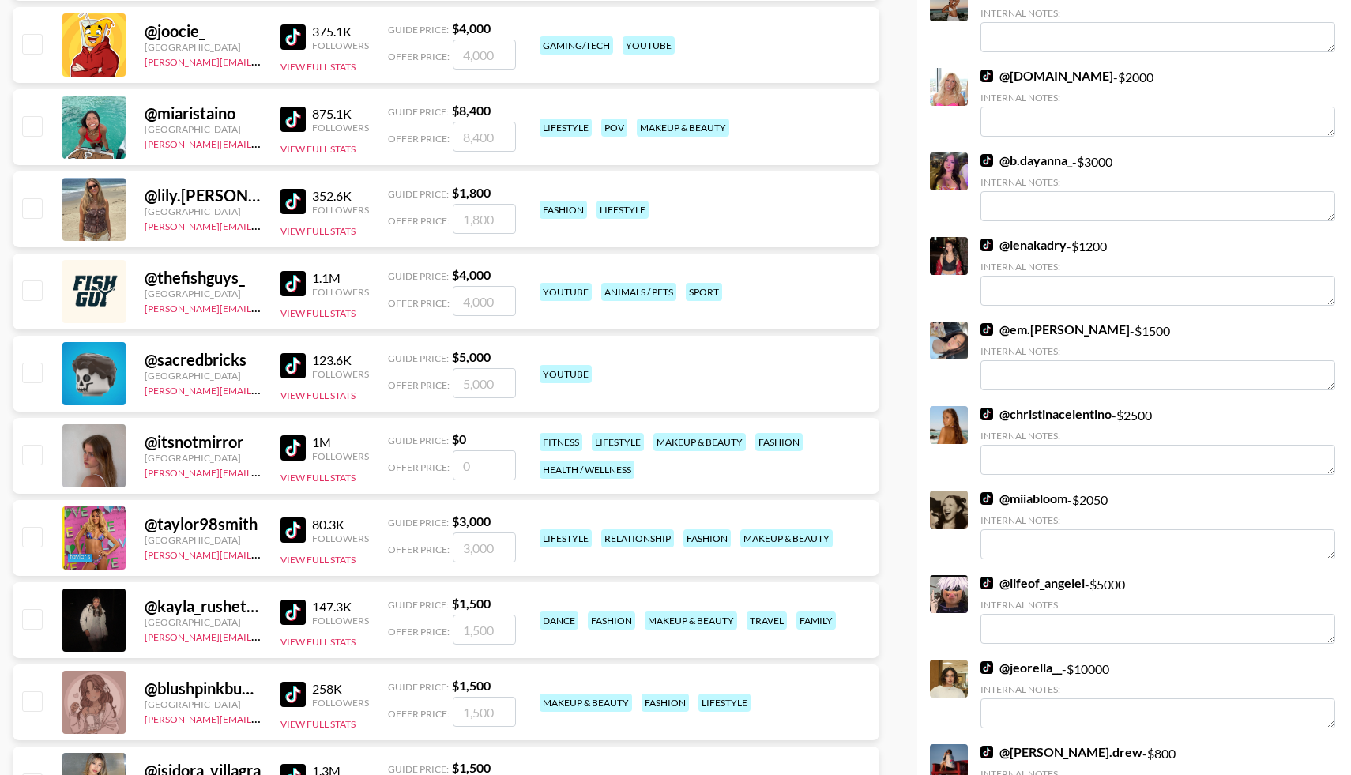
scroll to position [4339, 0]
click at [35, 619] on input "checkbox" at bounding box center [31, 617] width 19 height 19
checkbox input "true"
type input "1500"
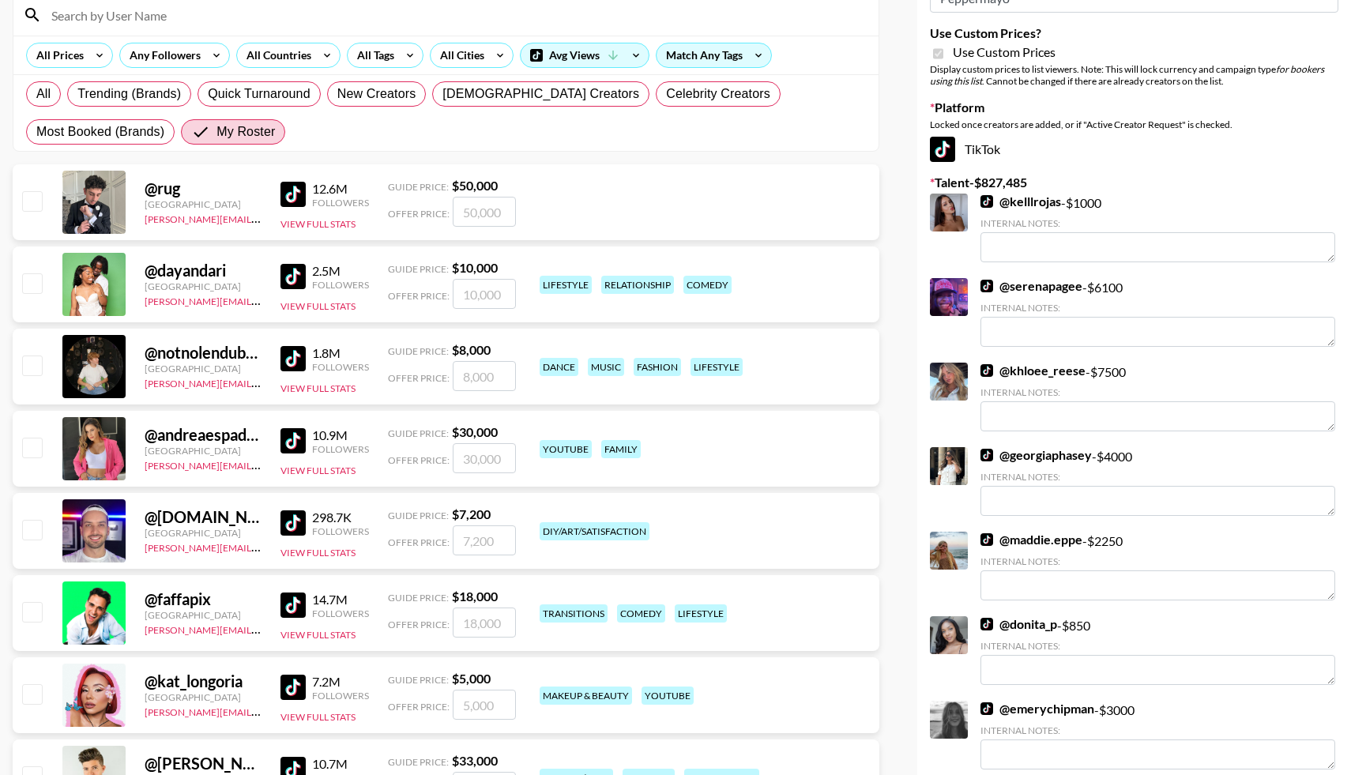
scroll to position [0, 0]
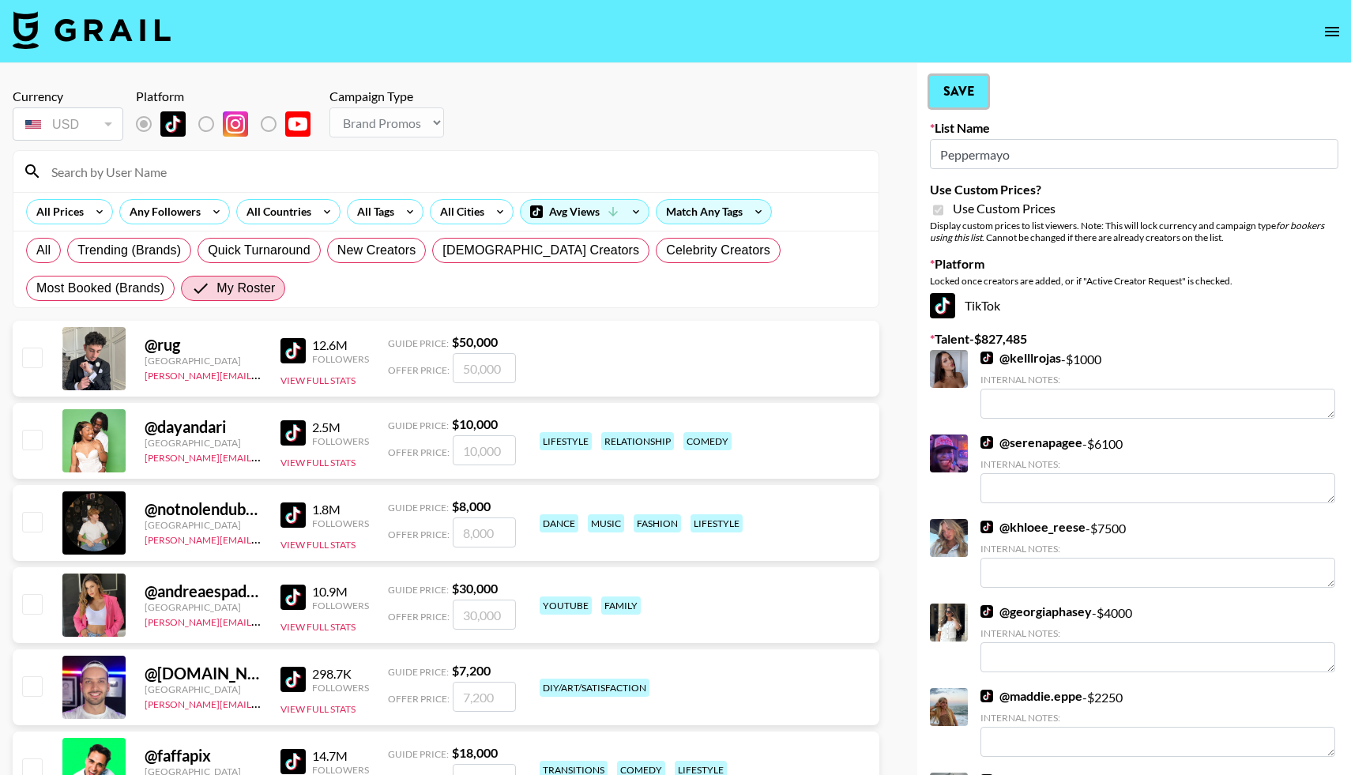
click at [964, 102] on button "Save" at bounding box center [959, 92] width 58 height 32
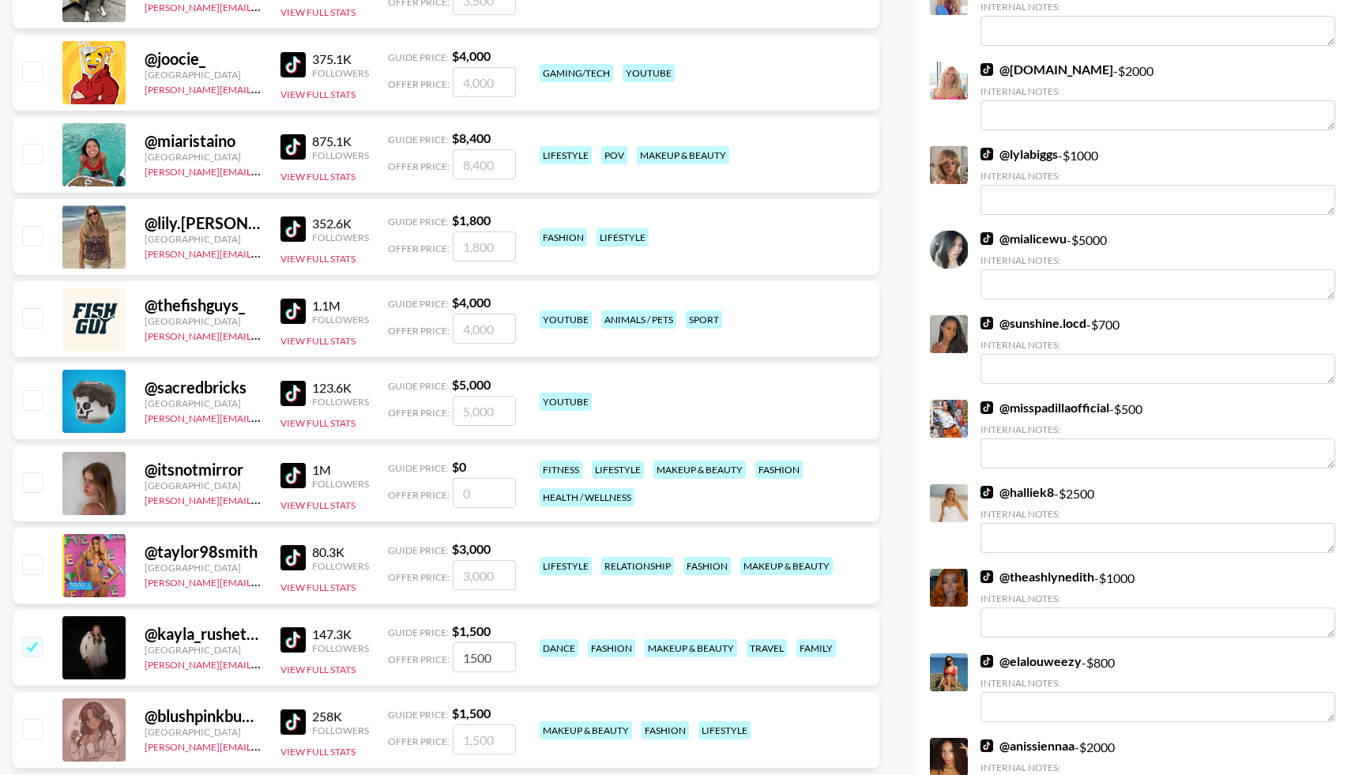
scroll to position [4317, 0]
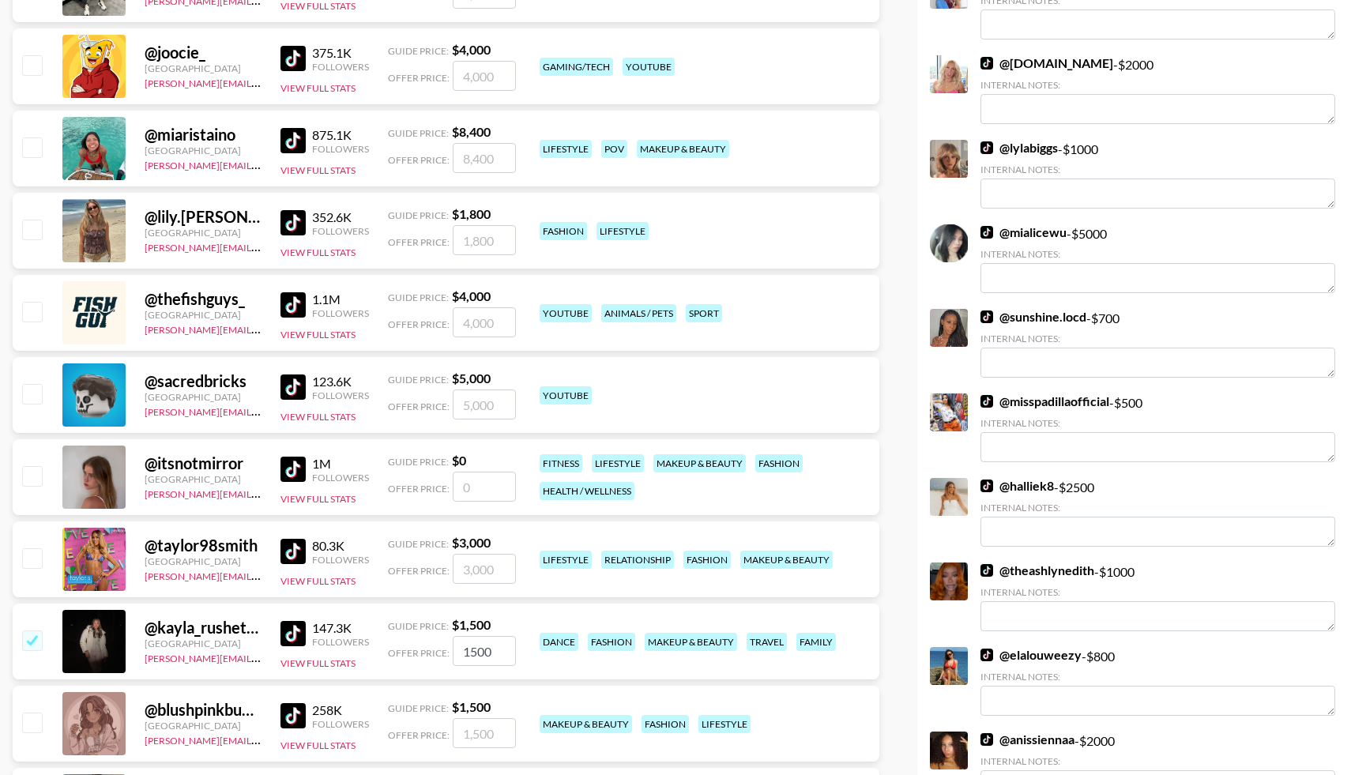
click at [36, 469] on input "checkbox" at bounding box center [31, 475] width 19 height 19
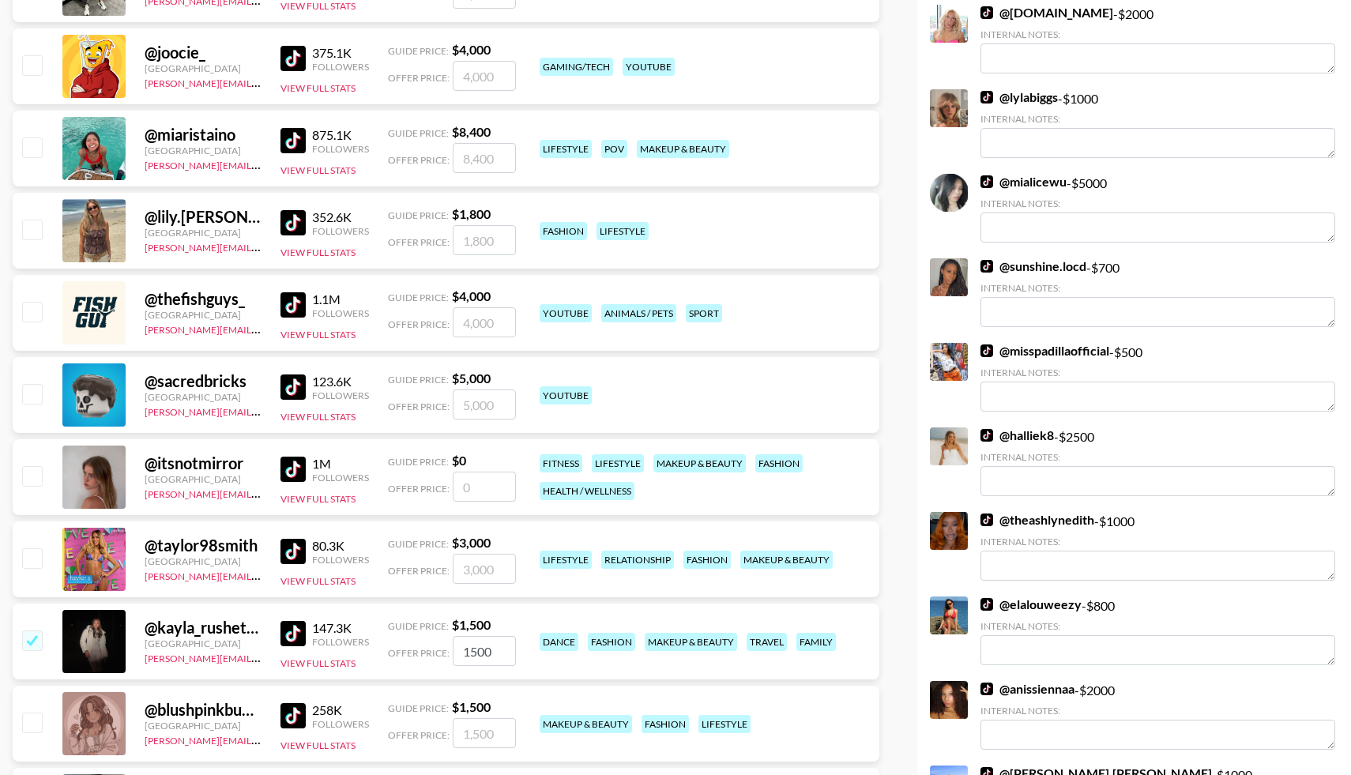
click at [32, 477] on input "checkbox" at bounding box center [31, 475] width 19 height 19
checkbox input "false"
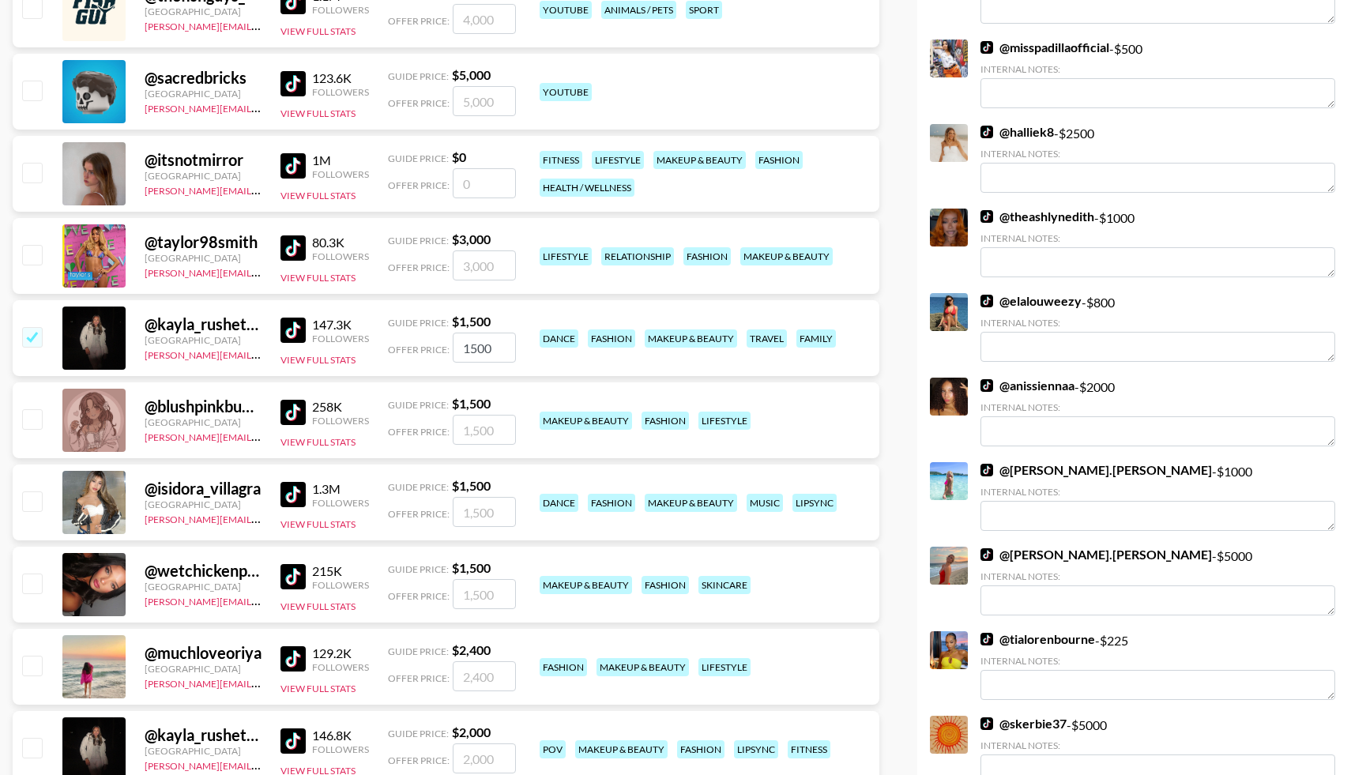
scroll to position [4627, 0]
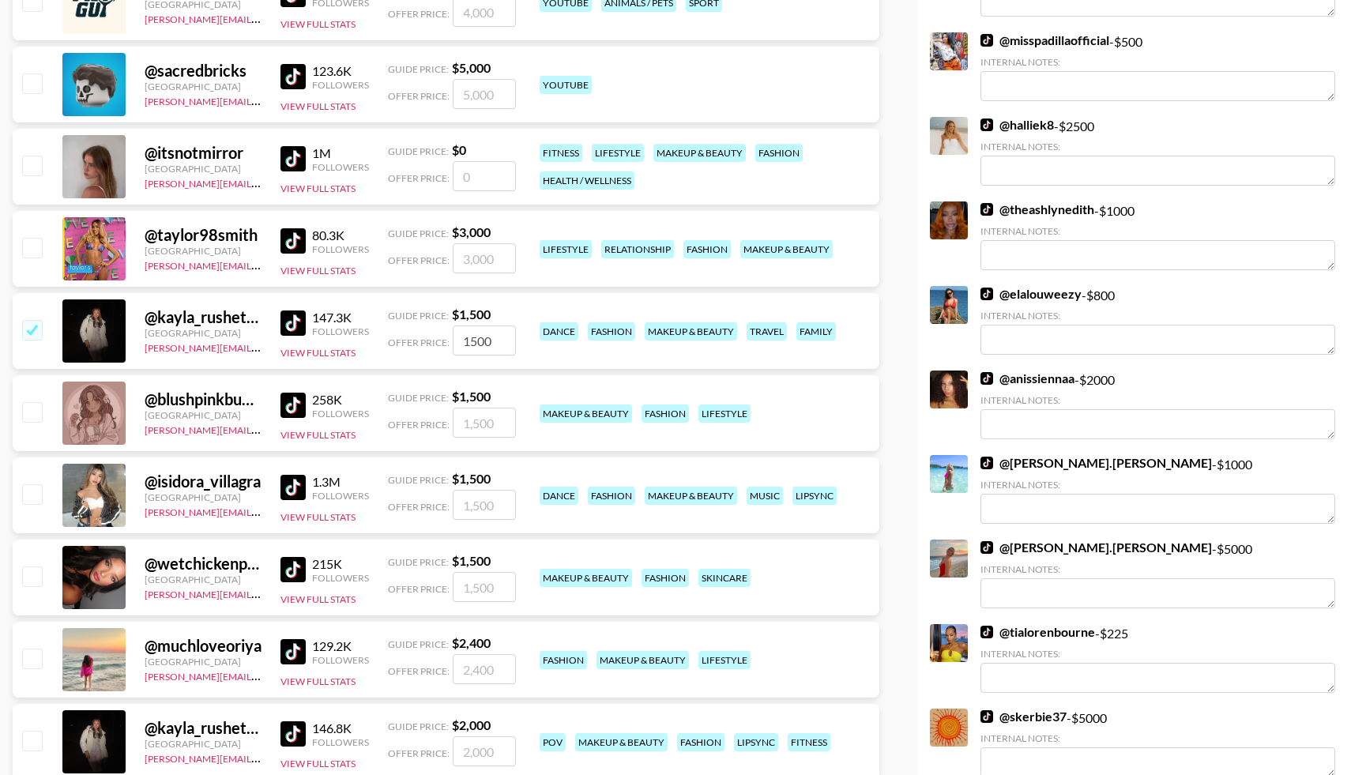
click at [31, 578] on input "checkbox" at bounding box center [31, 575] width 19 height 19
checkbox input "true"
type input "1500"
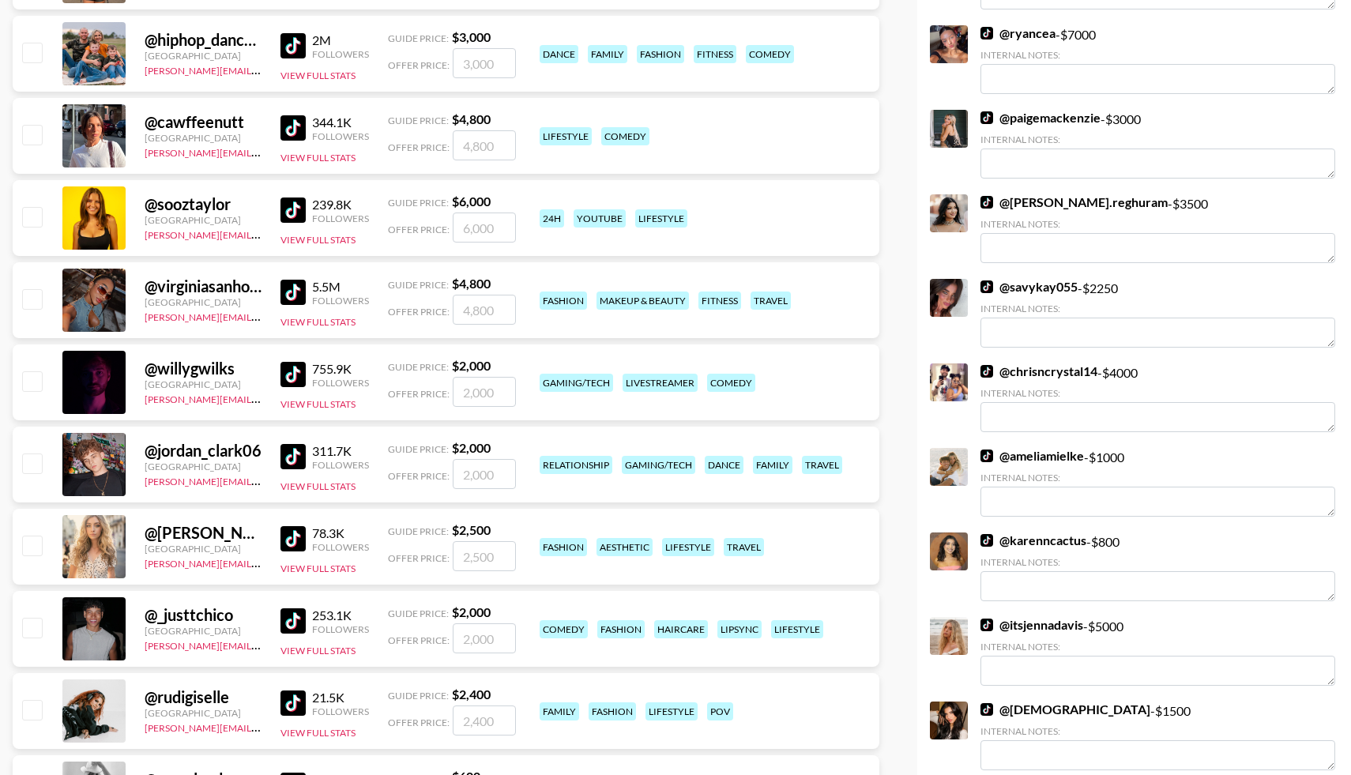
scroll to position [5491, 0]
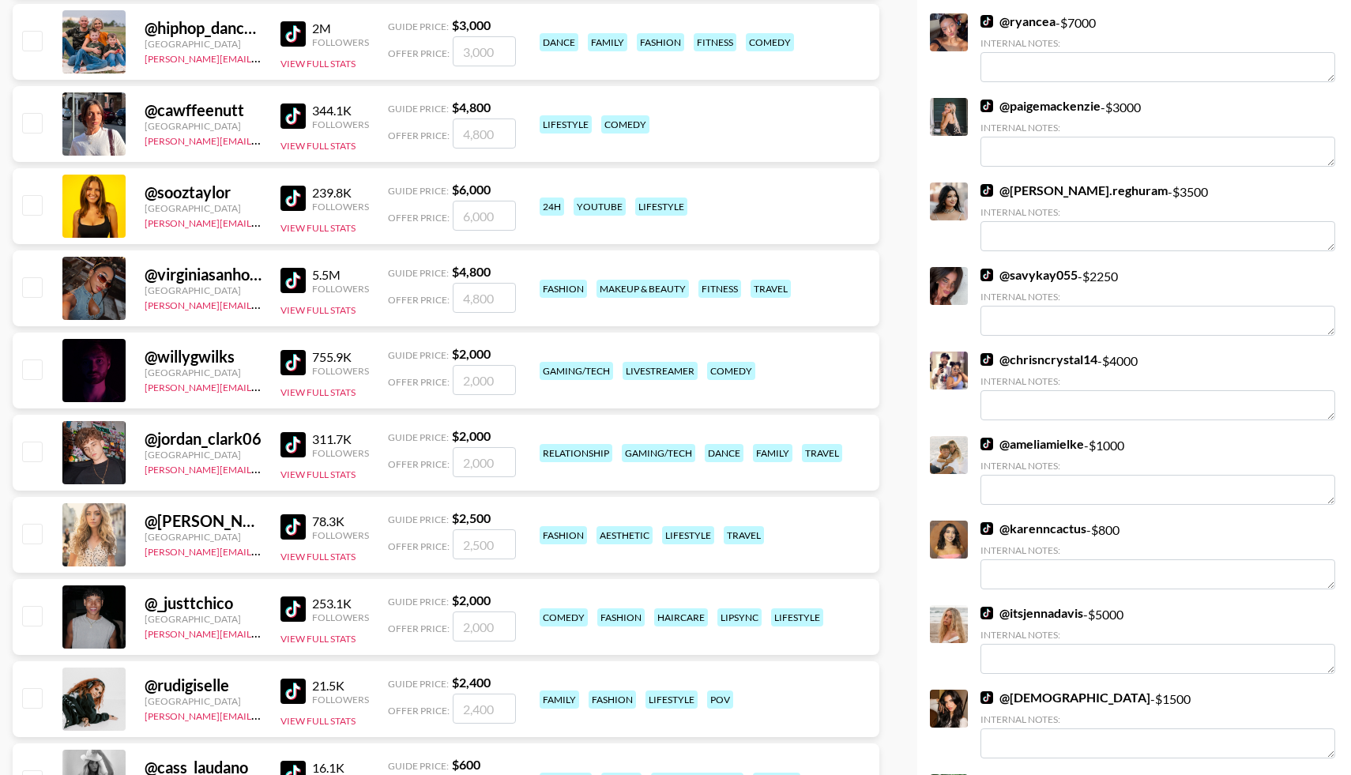
click at [32, 528] on input "checkbox" at bounding box center [31, 533] width 19 height 19
checkbox input "true"
type input "2500"
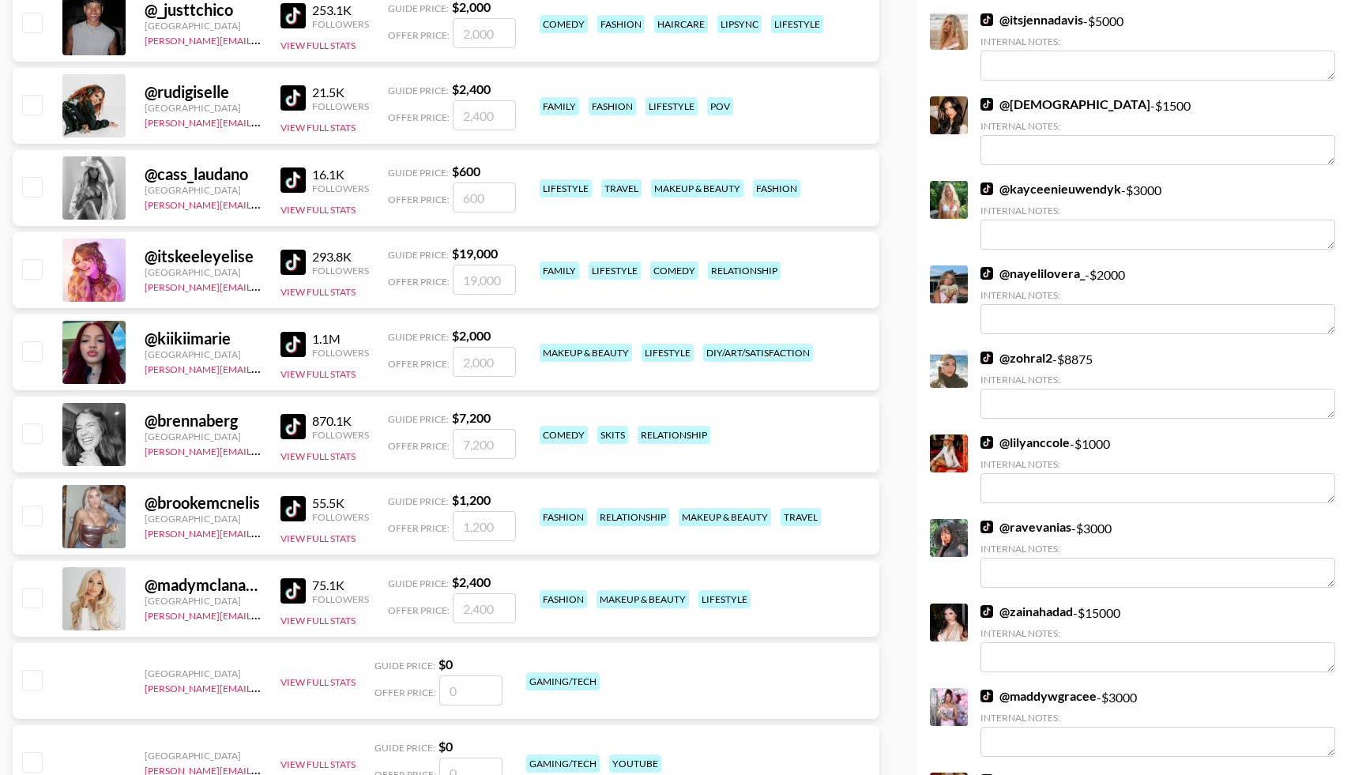
scroll to position [6088, 0]
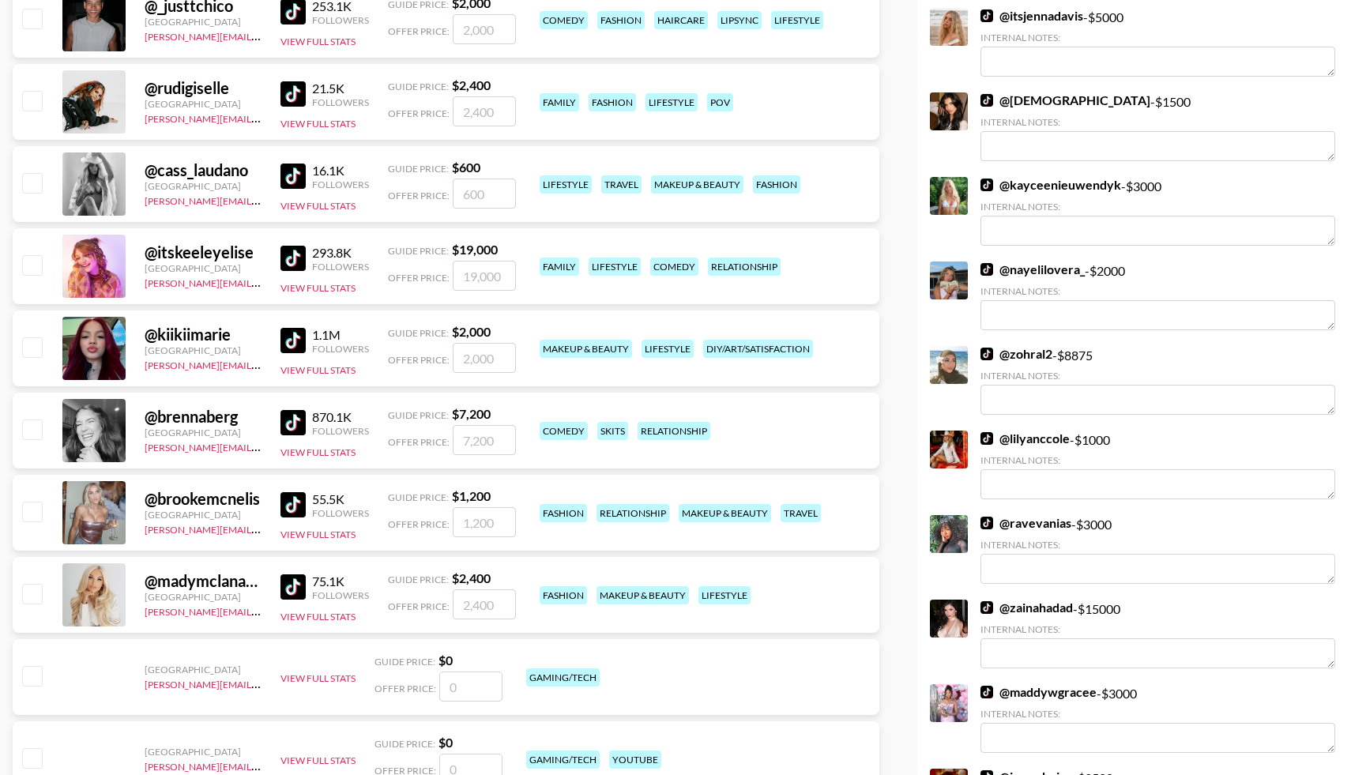
click at [33, 511] on input "checkbox" at bounding box center [31, 511] width 19 height 19
checkbox input "true"
type input "1200"
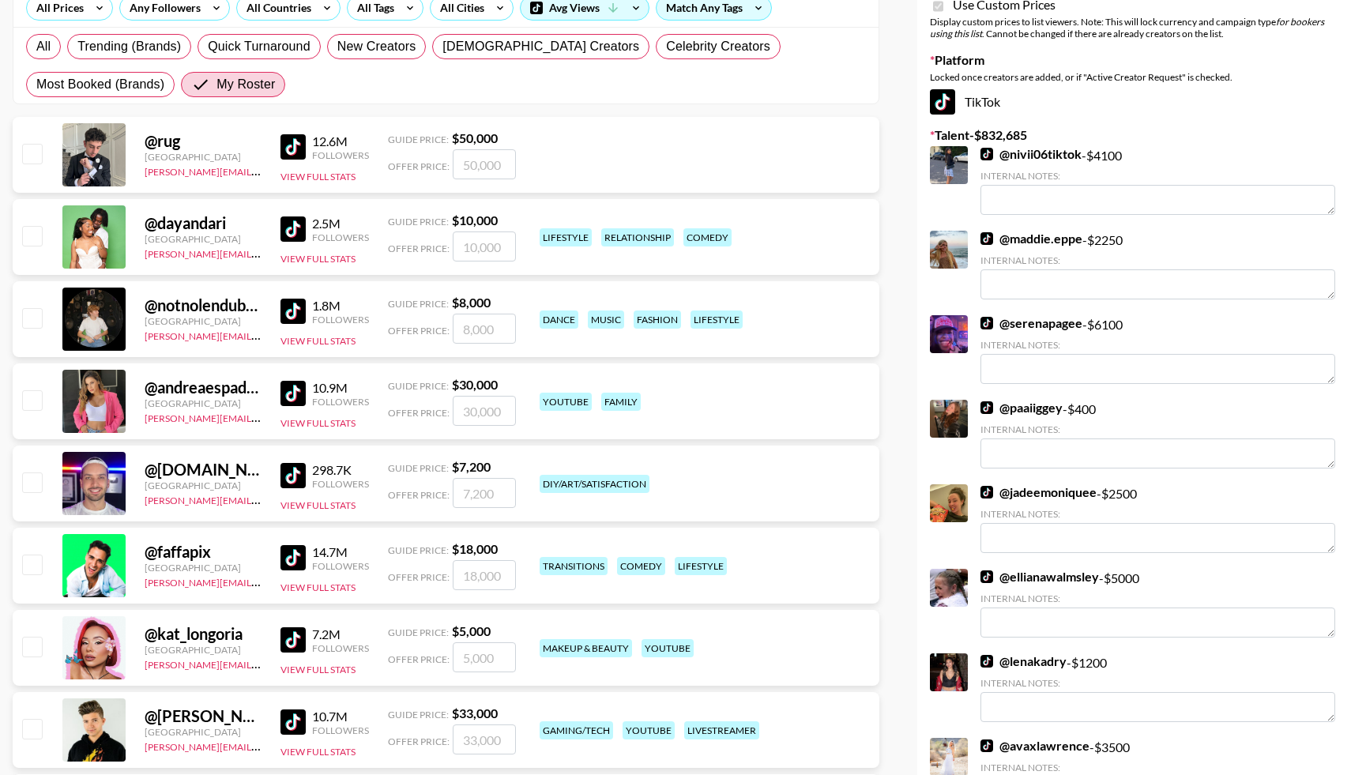
scroll to position [0, 0]
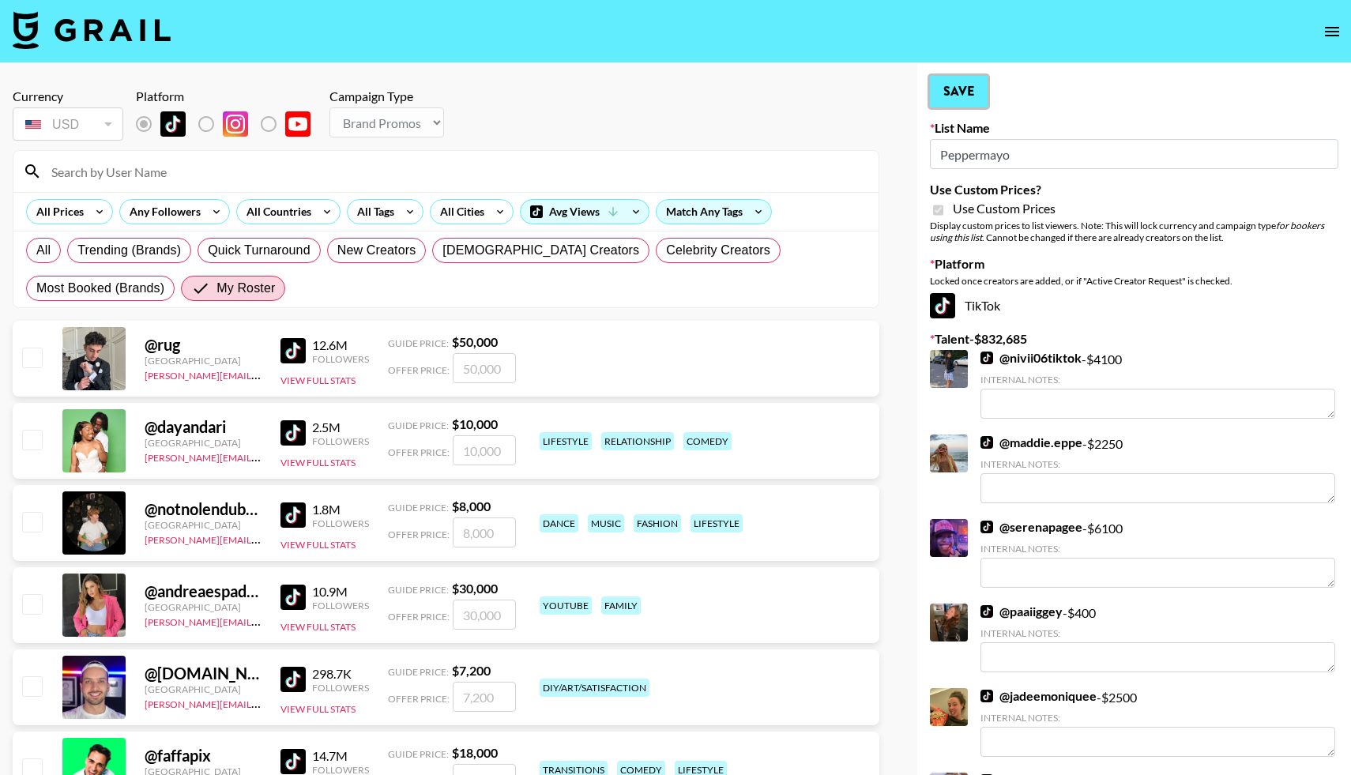
click at [951, 91] on button "Save" at bounding box center [959, 92] width 58 height 32
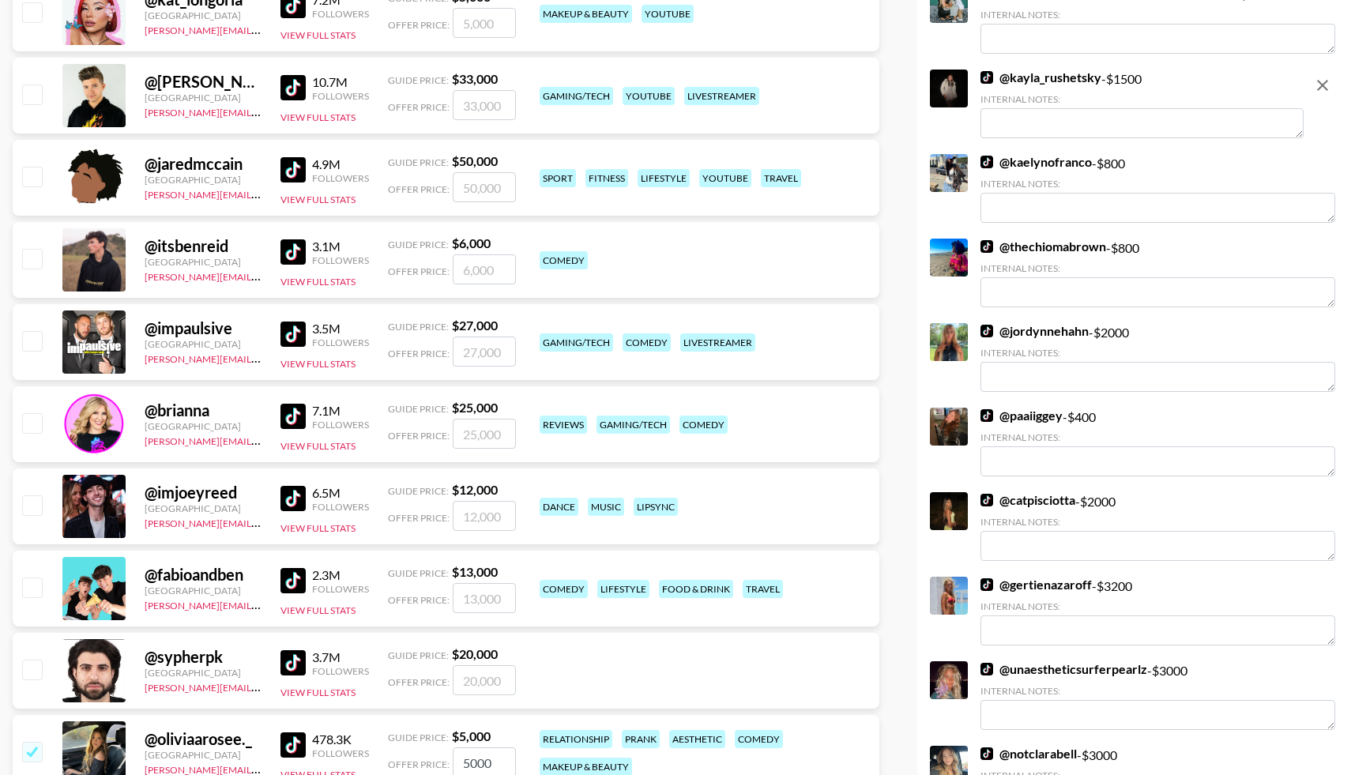
scroll to position [839, 0]
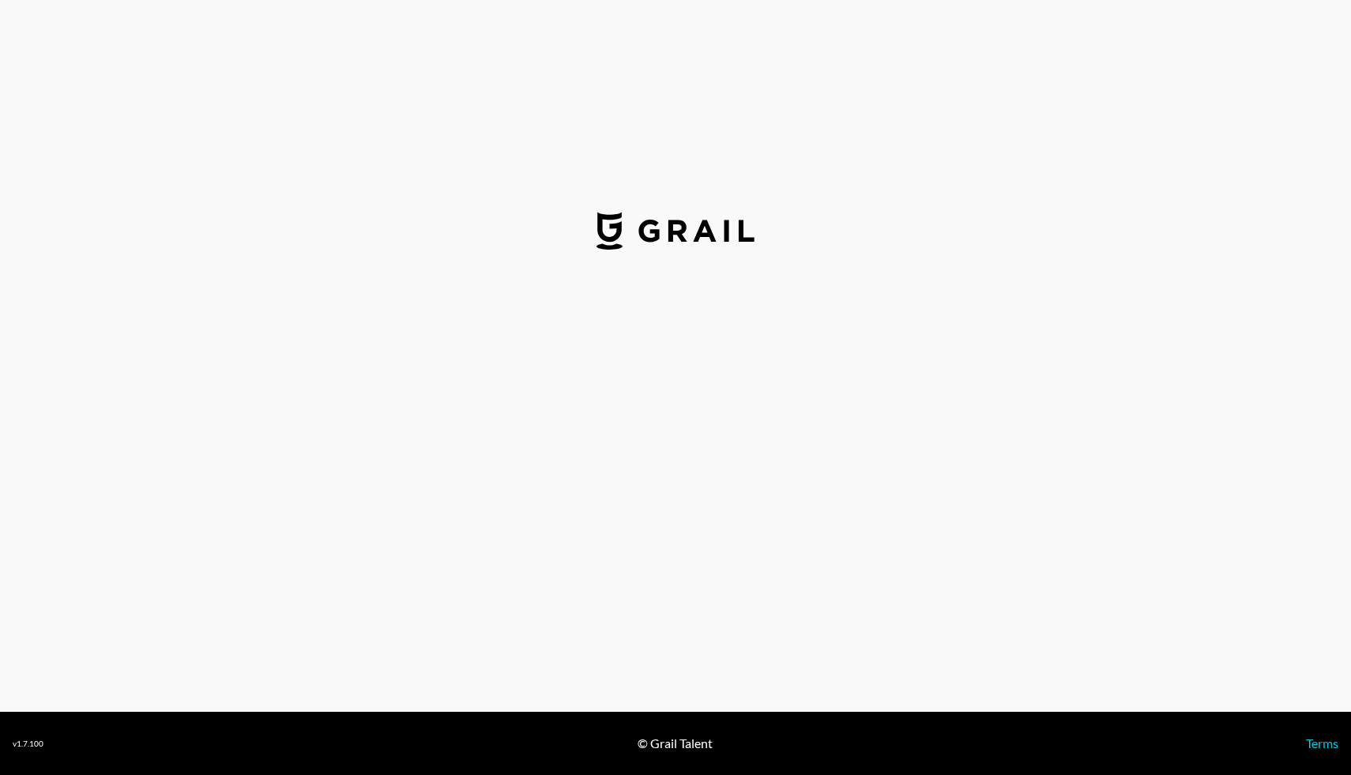
select select "USD"
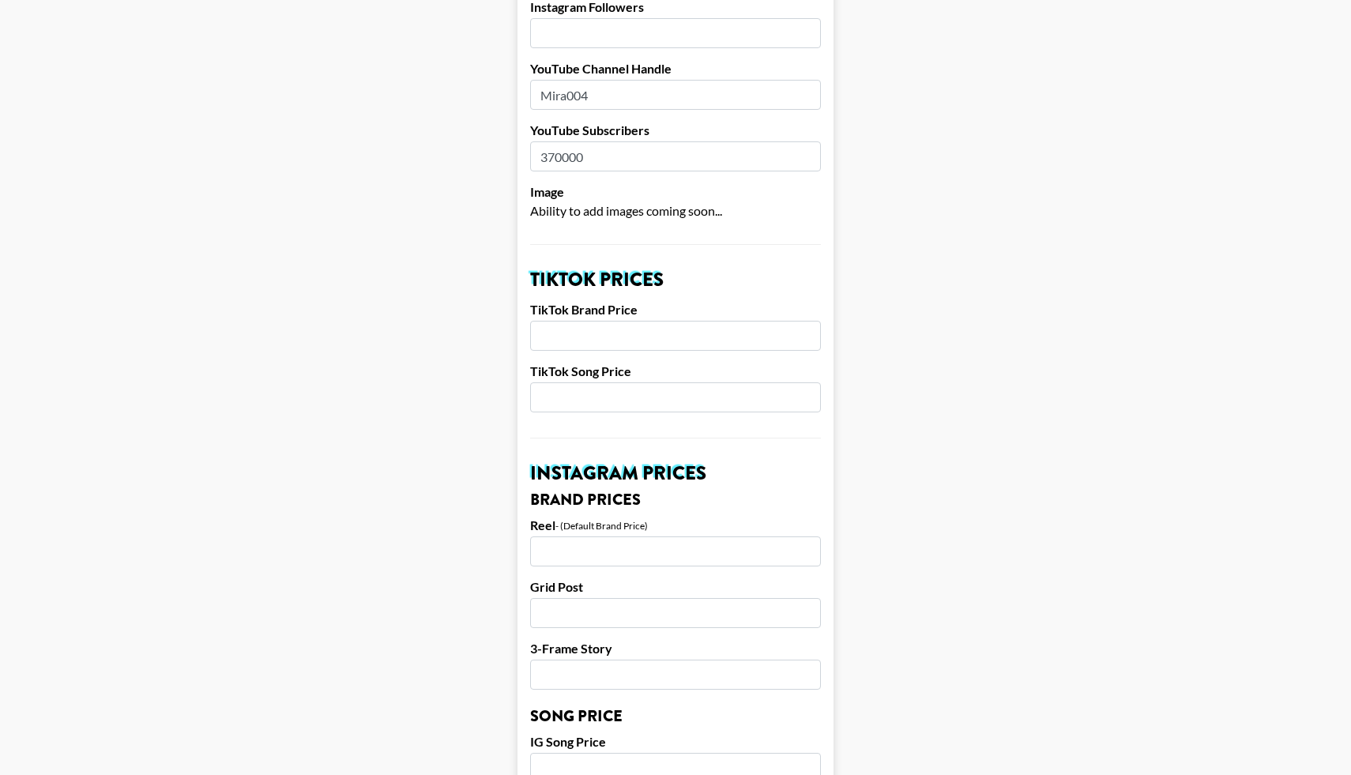
scroll to position [341, 0]
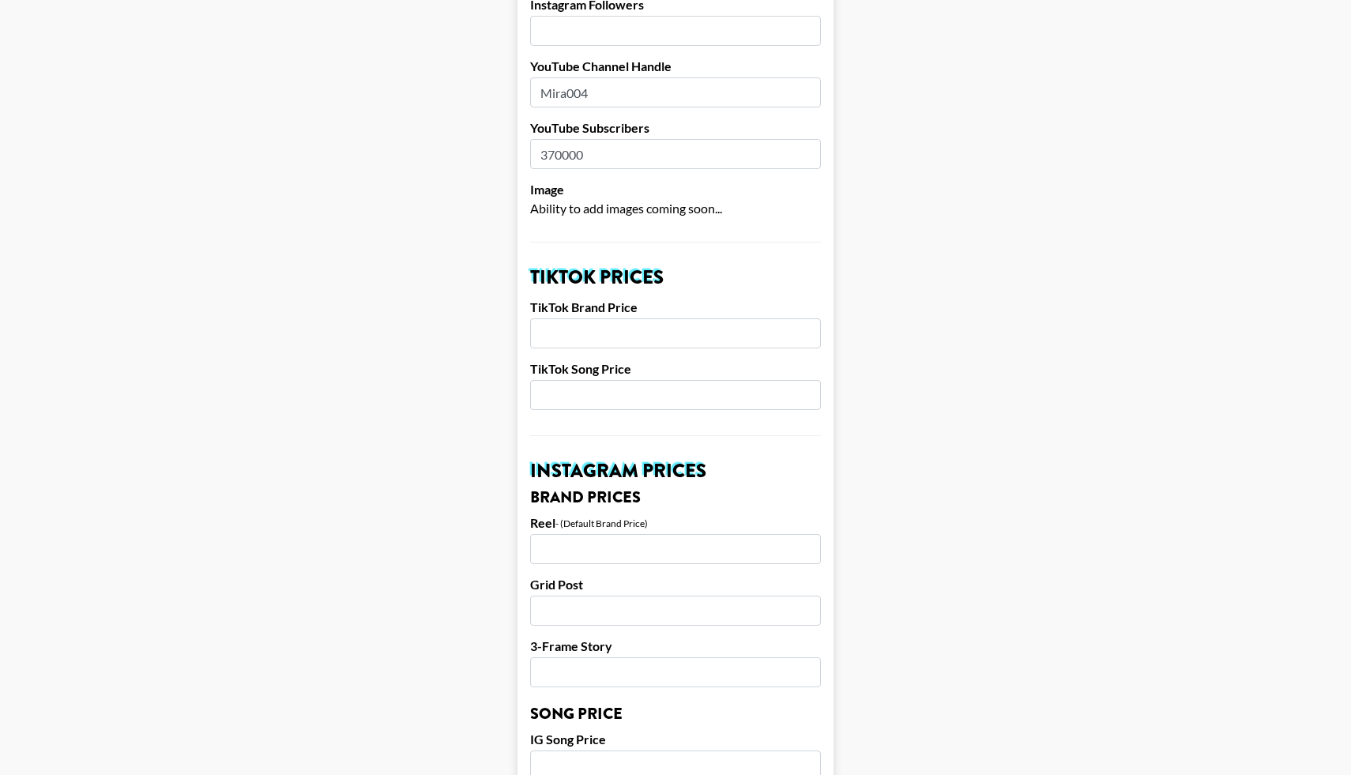
click at [571, 318] on input "number" at bounding box center [675, 333] width 291 height 30
type input "4500"
click at [568, 539] on input "number" at bounding box center [675, 549] width 291 height 30
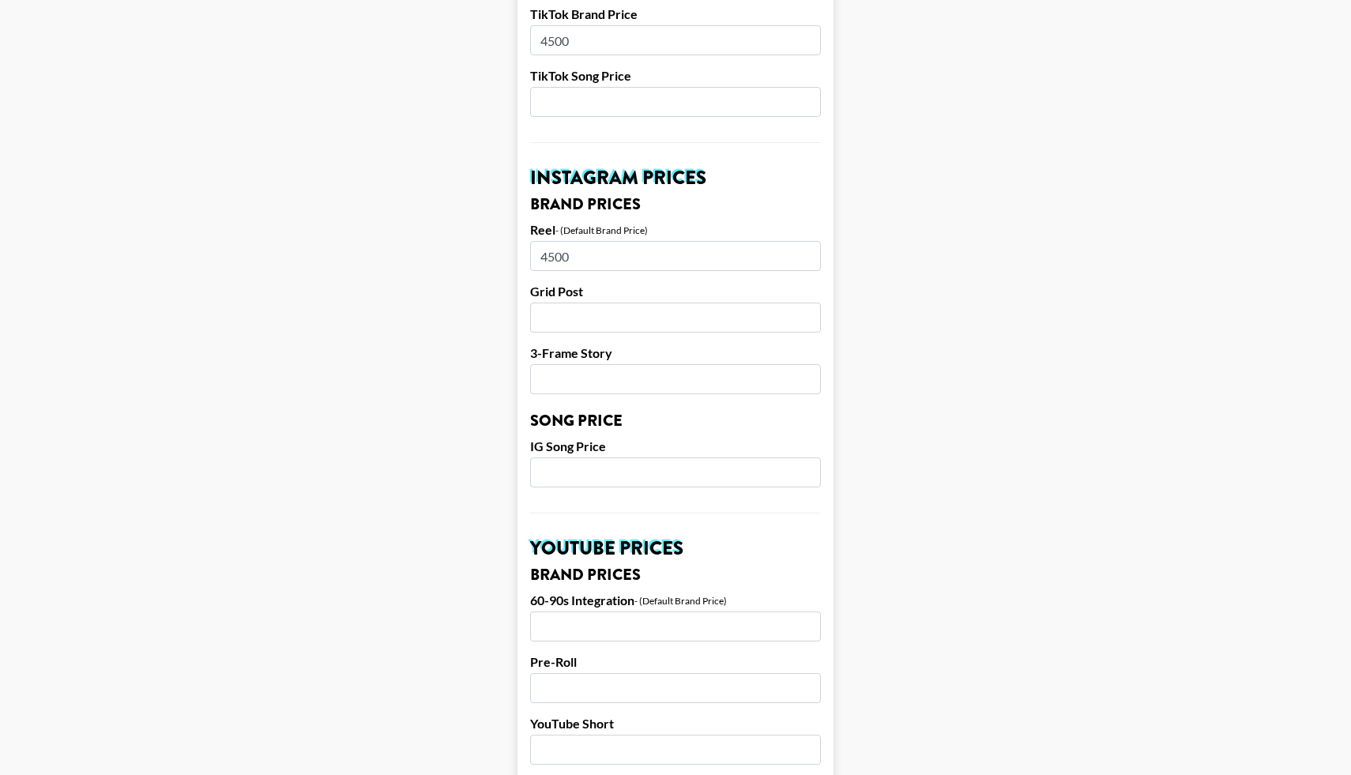
scroll to position [635, 0]
type input "4500"
click at [592, 611] on input "number" at bounding box center [675, 626] width 291 height 30
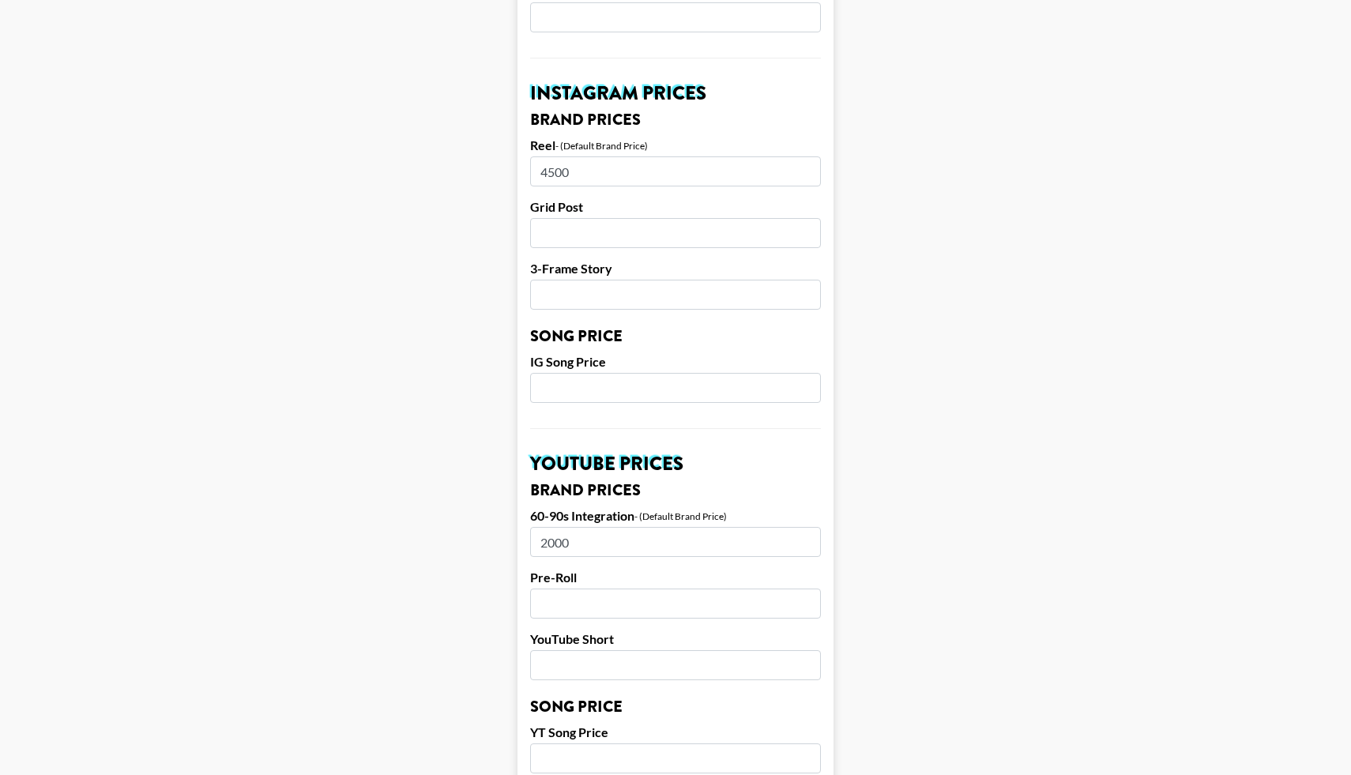
scroll to position [726, 0]
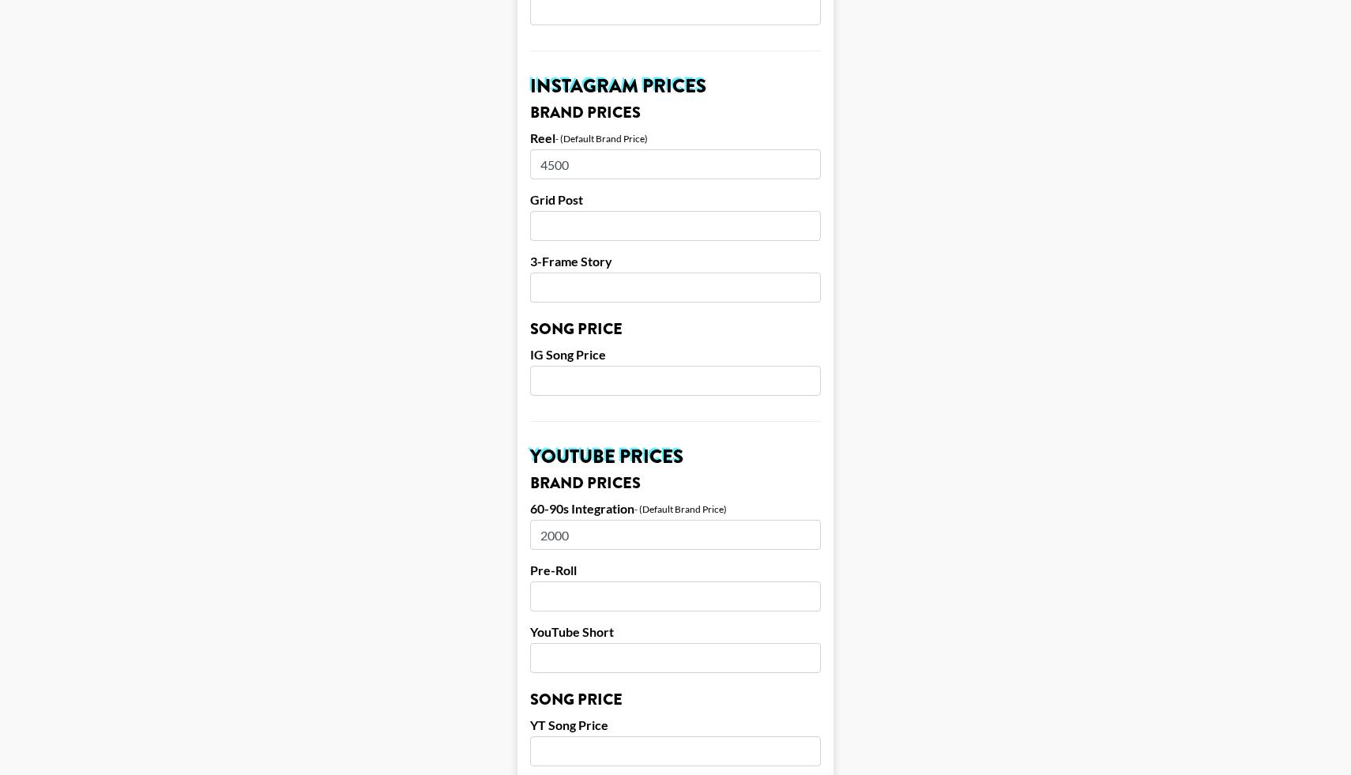
type input "2000"
click at [587, 643] on input "number" at bounding box center [675, 658] width 291 height 30
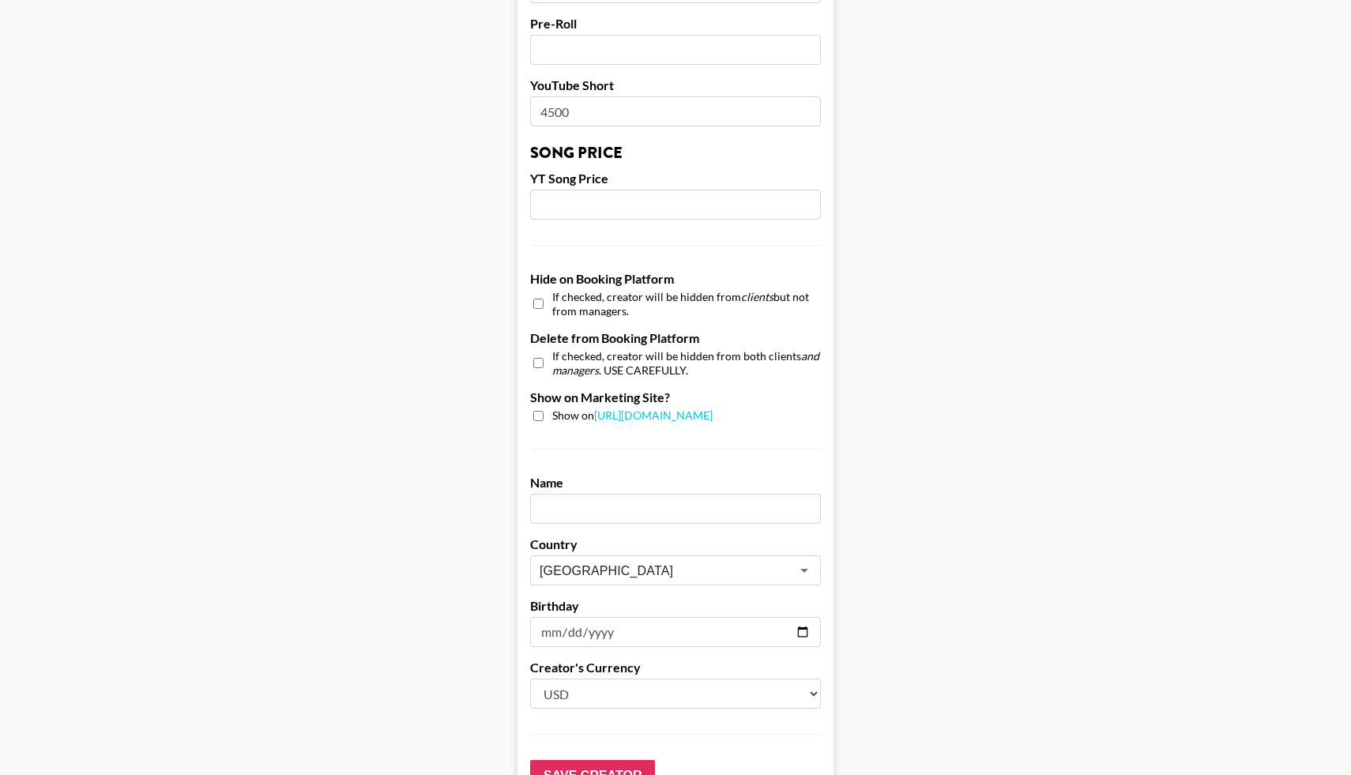
scroll to position [1368, 0]
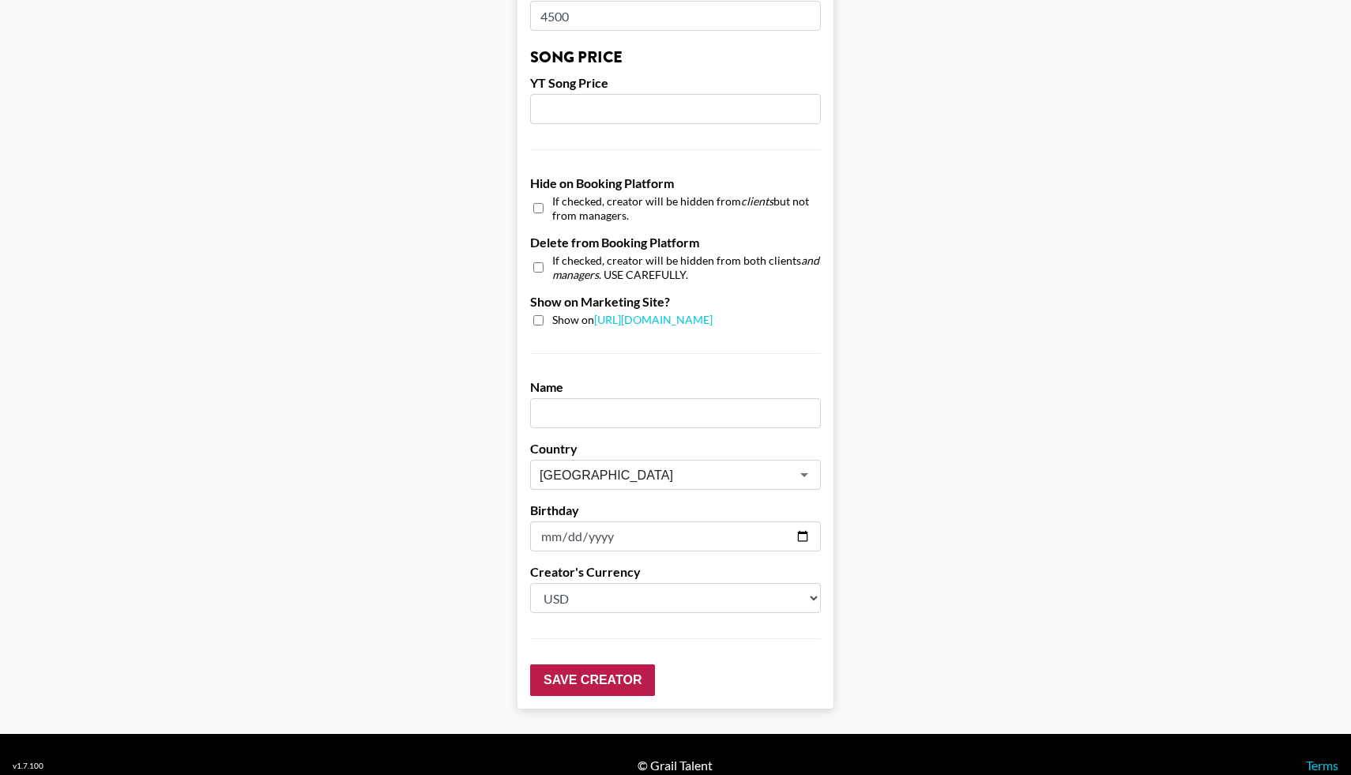
type input "4500"
click at [580, 664] on input "Save Creator" at bounding box center [592, 680] width 125 height 32
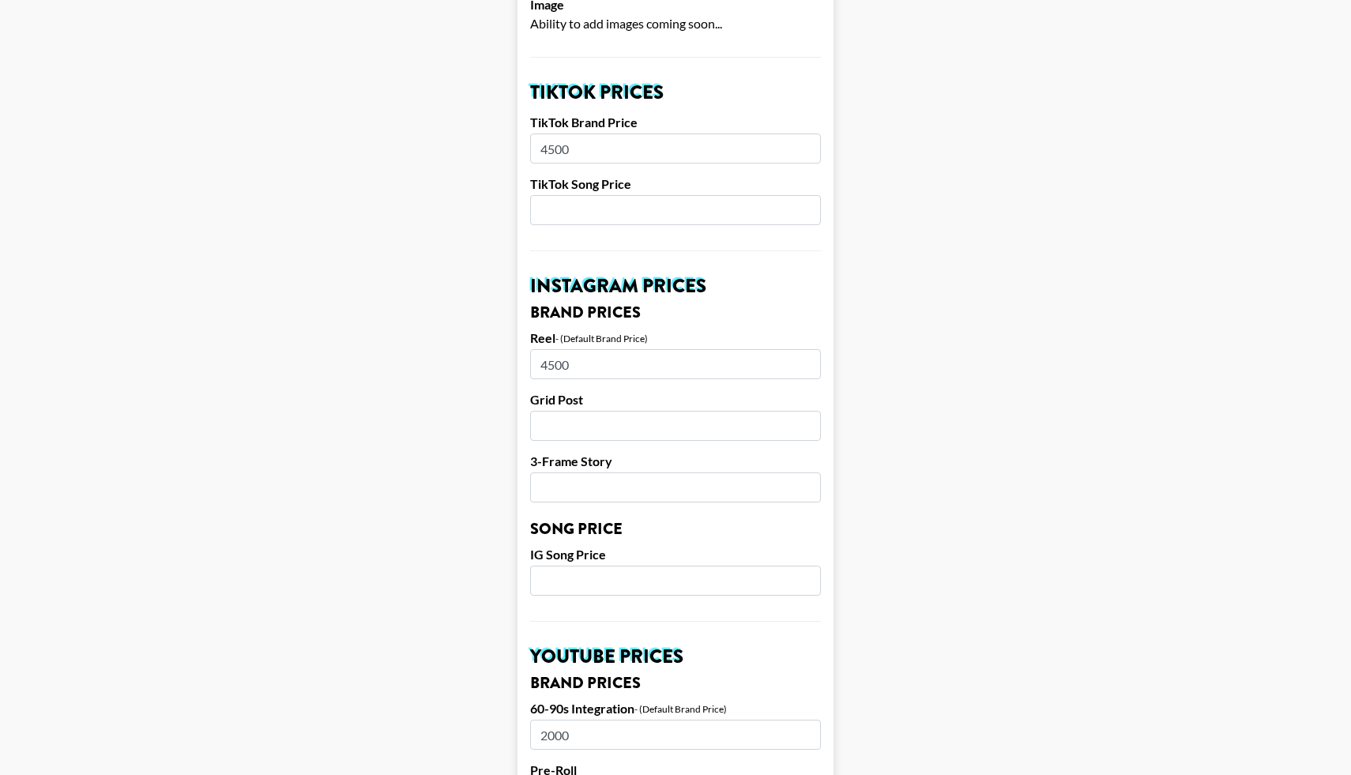
scroll to position [0, 0]
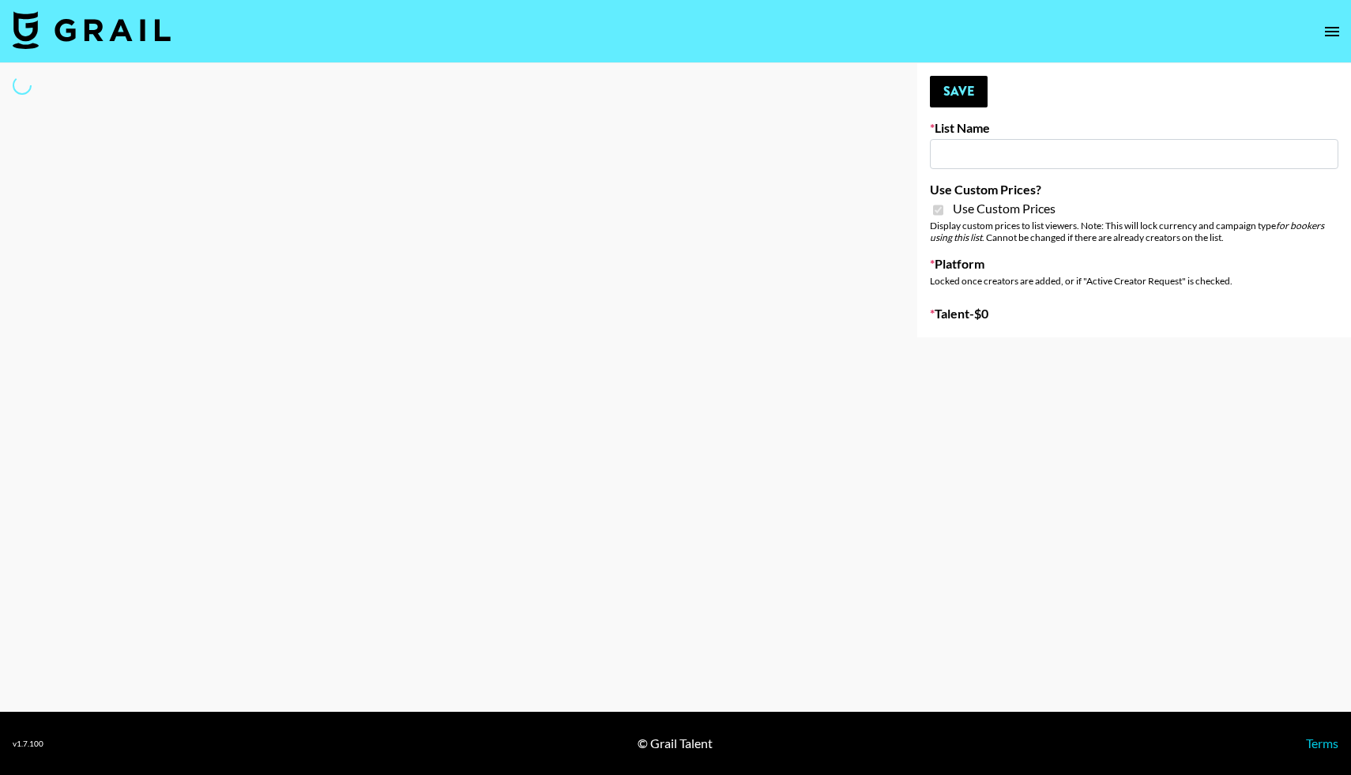
type input "Peppermayo"
checkbox input "true"
select select "Brand"
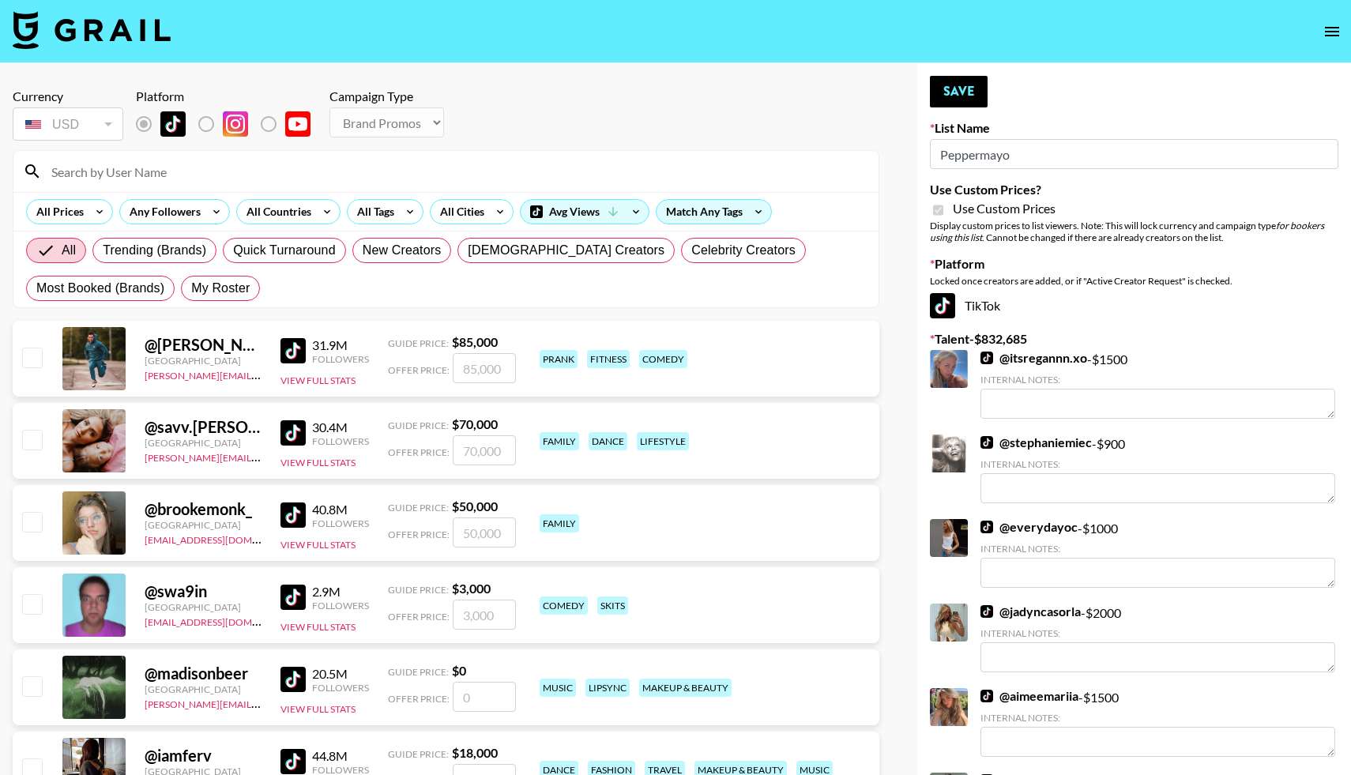
click at [248, 176] on input at bounding box center [455, 171] width 827 height 25
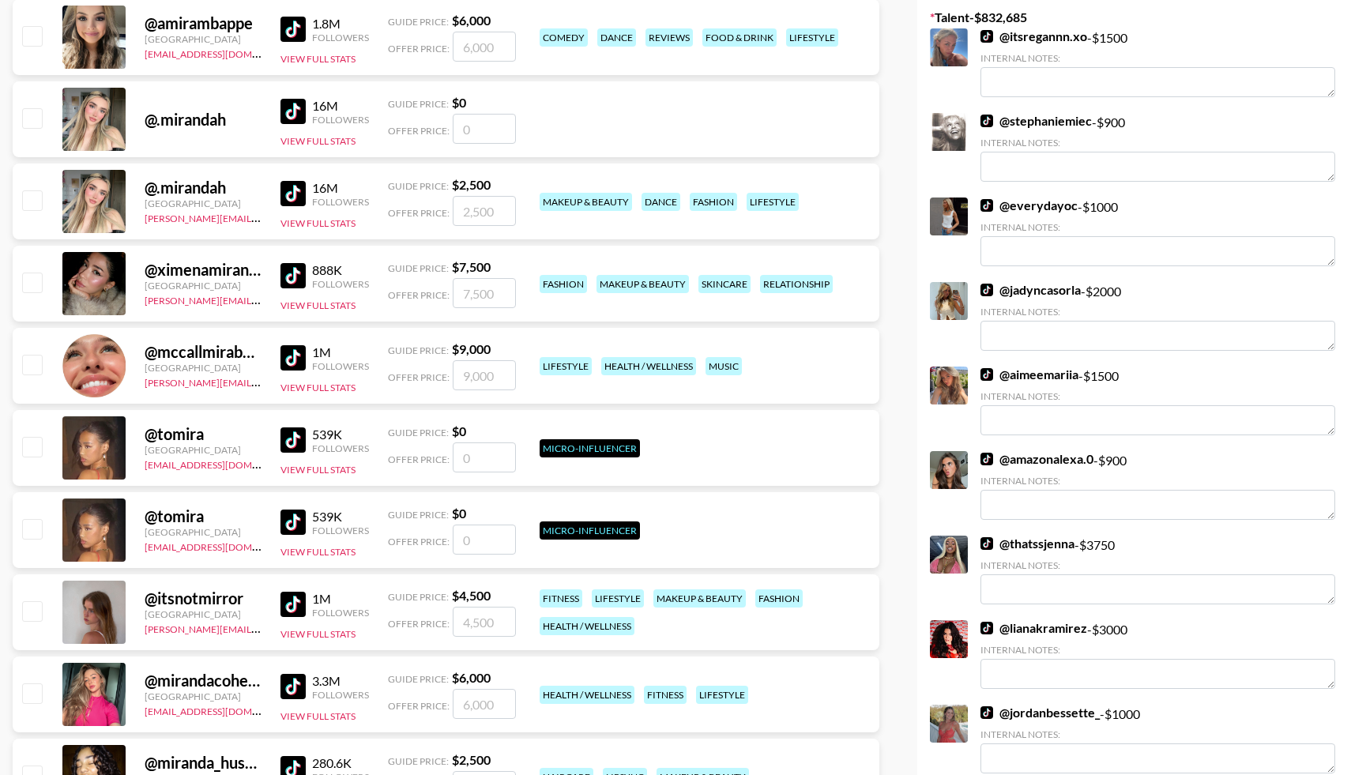
scroll to position [472, 0]
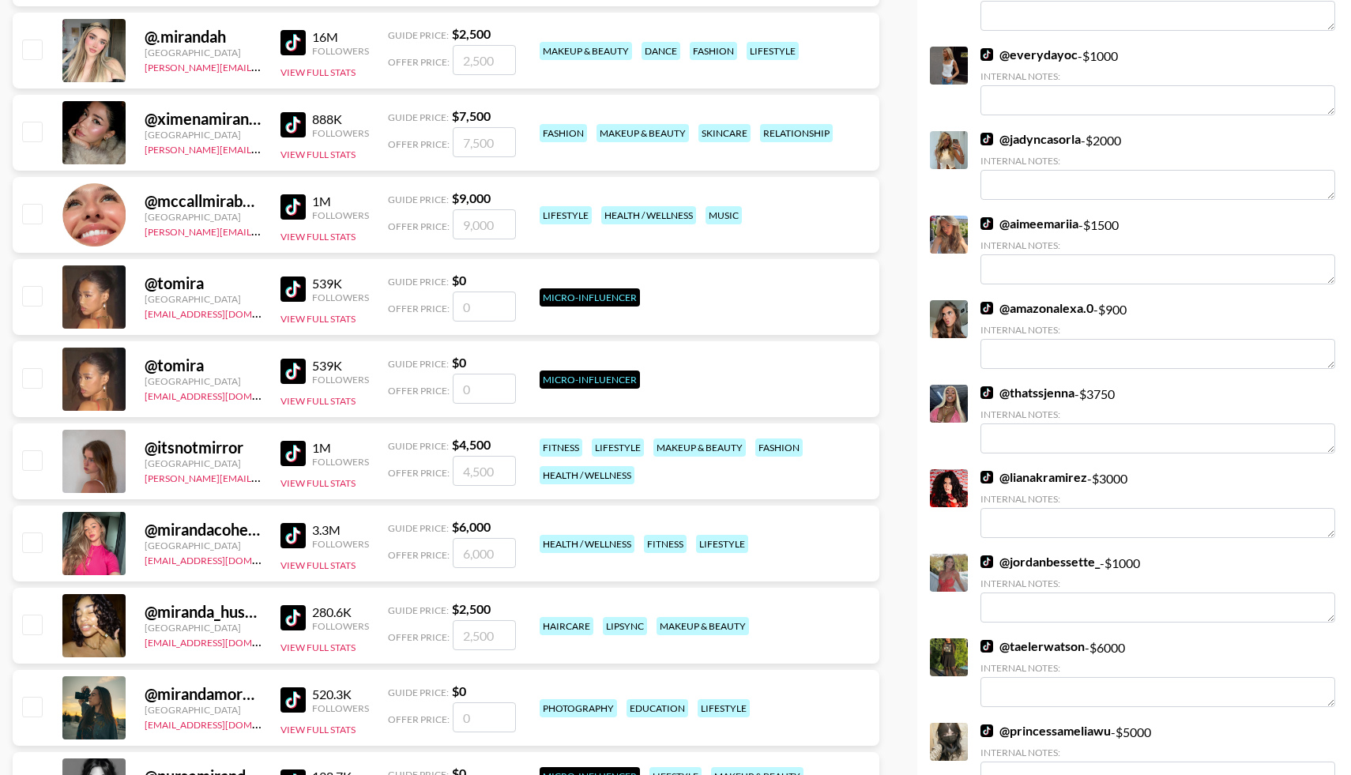
type input "mira"
click at [29, 462] on input "checkbox" at bounding box center [31, 459] width 19 height 19
checkbox input "true"
type input "4500"
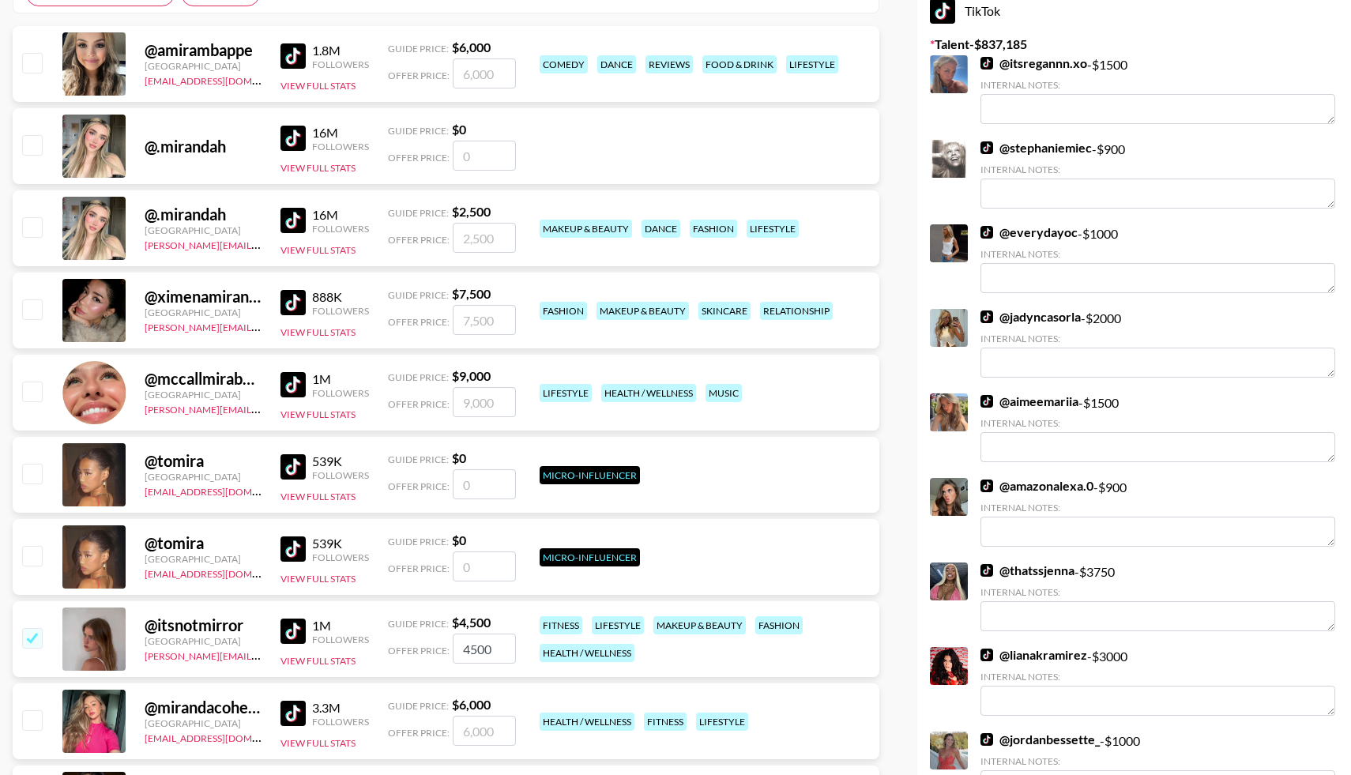
scroll to position [0, 0]
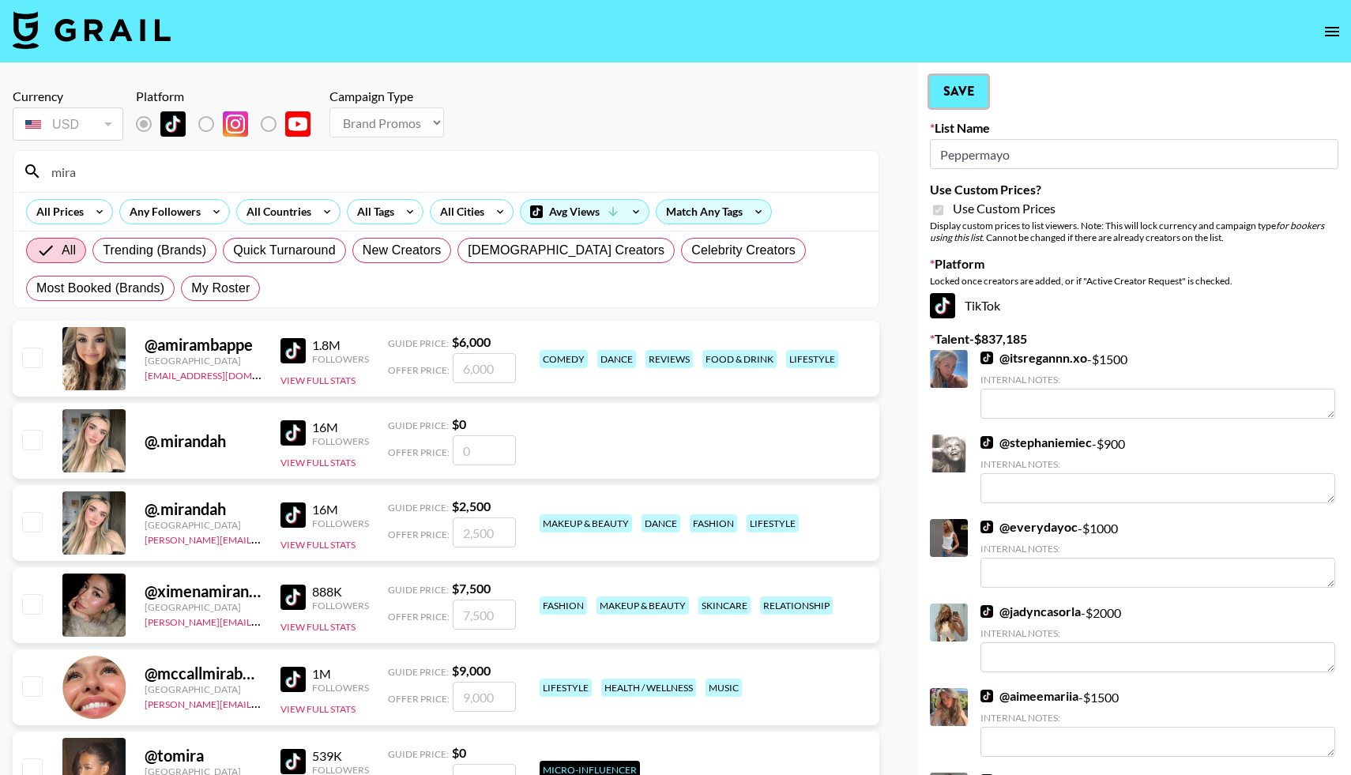
click at [961, 84] on button "Save" at bounding box center [959, 92] width 58 height 32
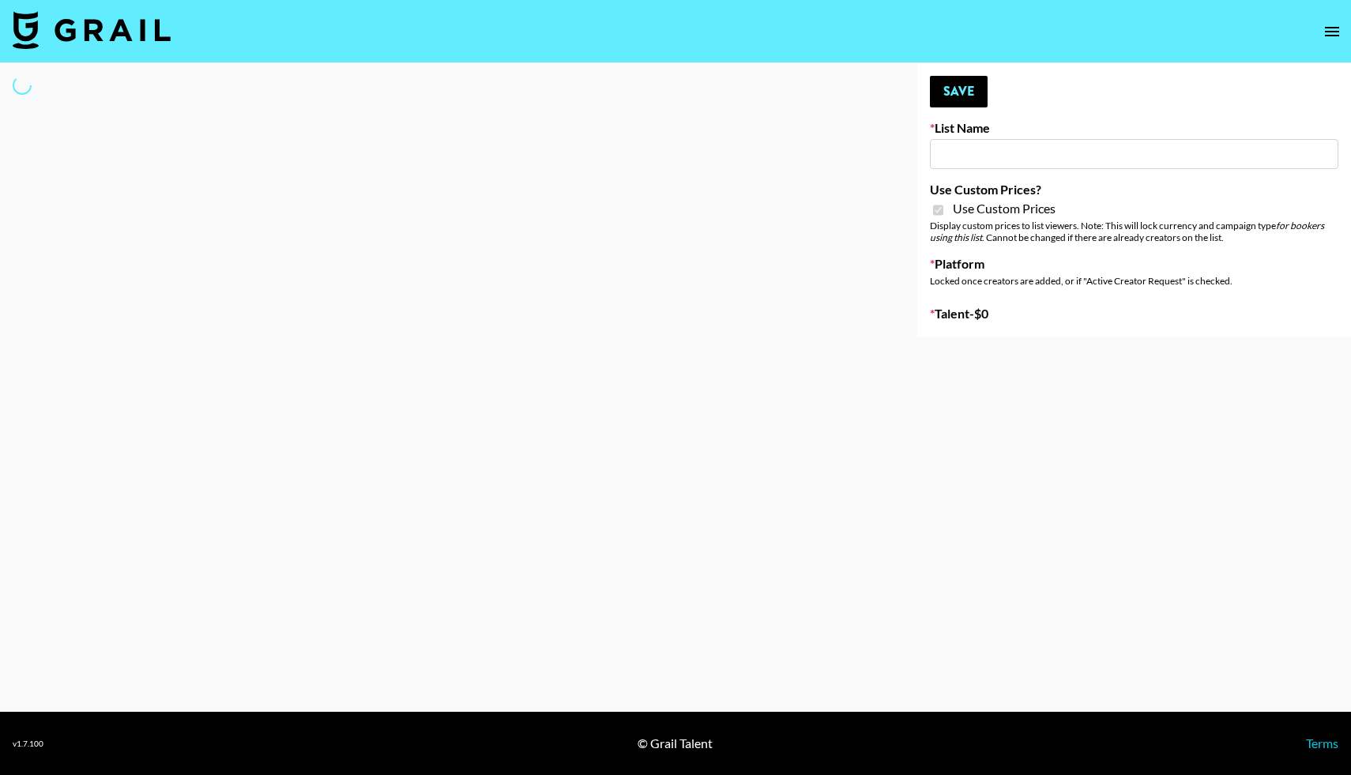
type input "Whipped US"
checkbox input "true"
select select "Brand"
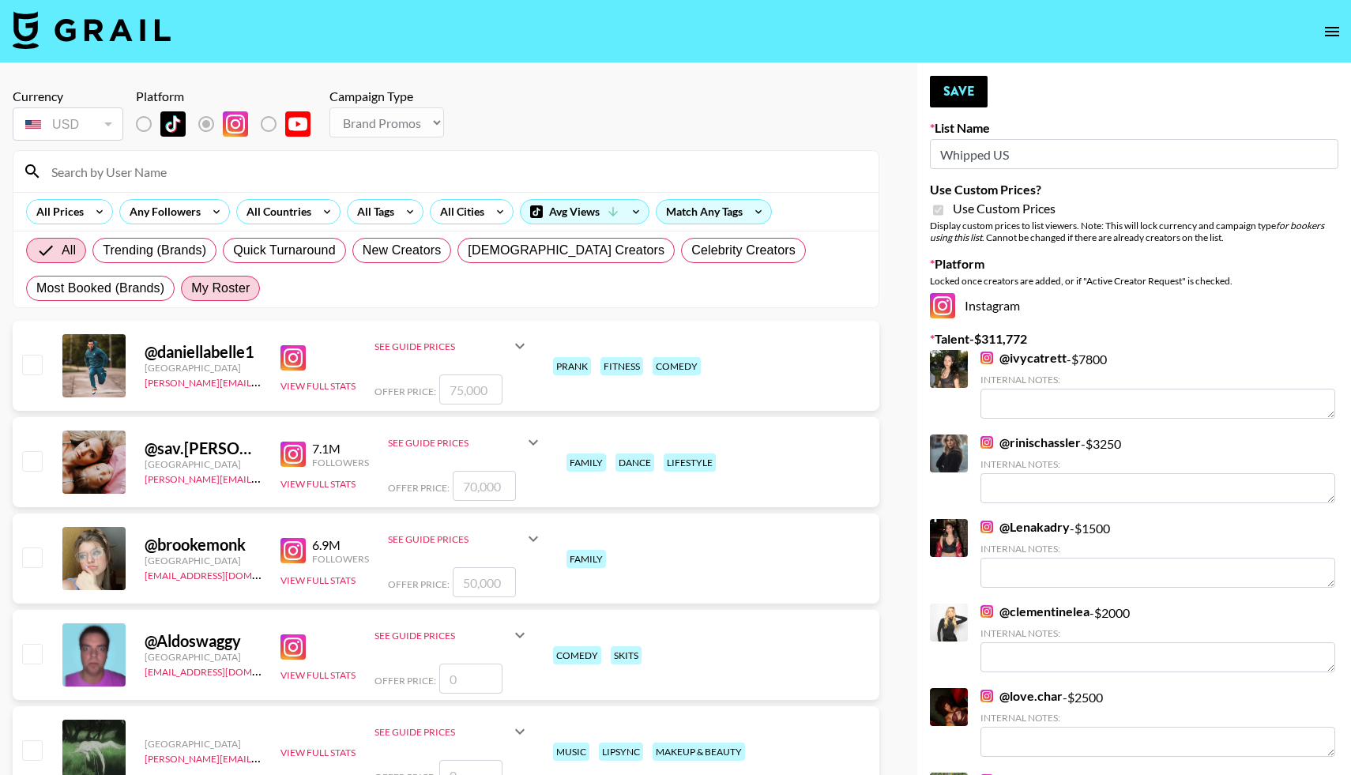
click at [205, 283] on span "My Roster" at bounding box center [220, 288] width 58 height 19
click at [191, 288] on input "My Roster" at bounding box center [191, 288] width 0 height 0
radio input "true"
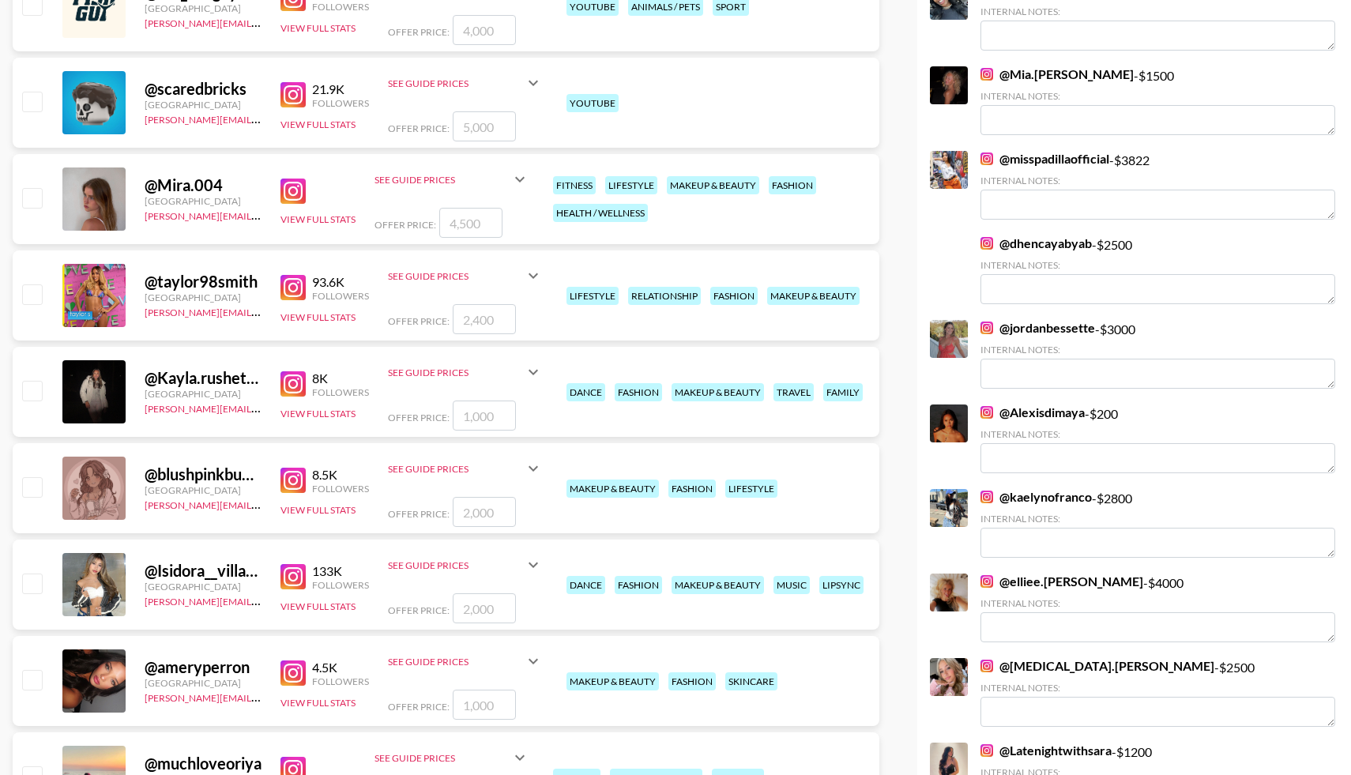
scroll to position [5389, 0]
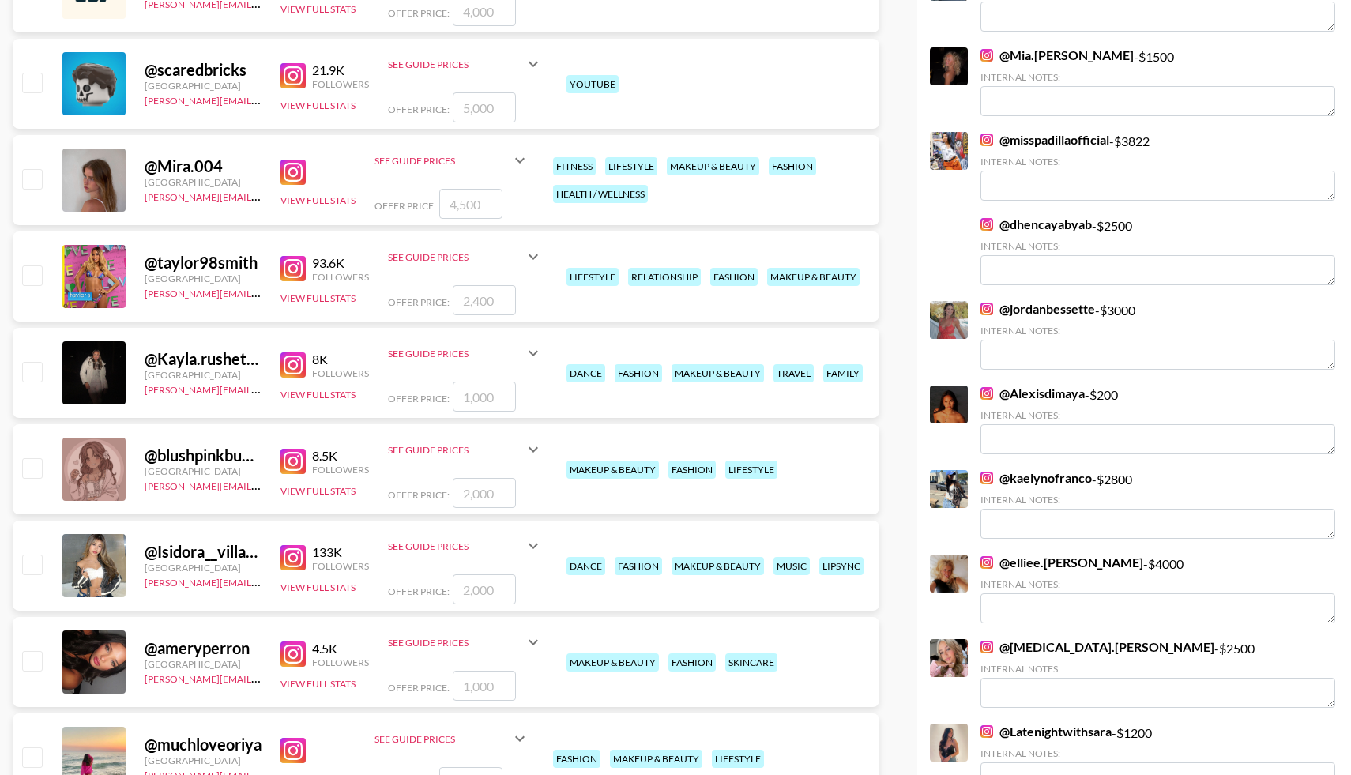
click at [27, 370] on input "checkbox" at bounding box center [31, 371] width 19 height 19
checkbox input "true"
type input "1000"
click at [32, 667] on input "checkbox" at bounding box center [31, 660] width 19 height 19
checkbox input "true"
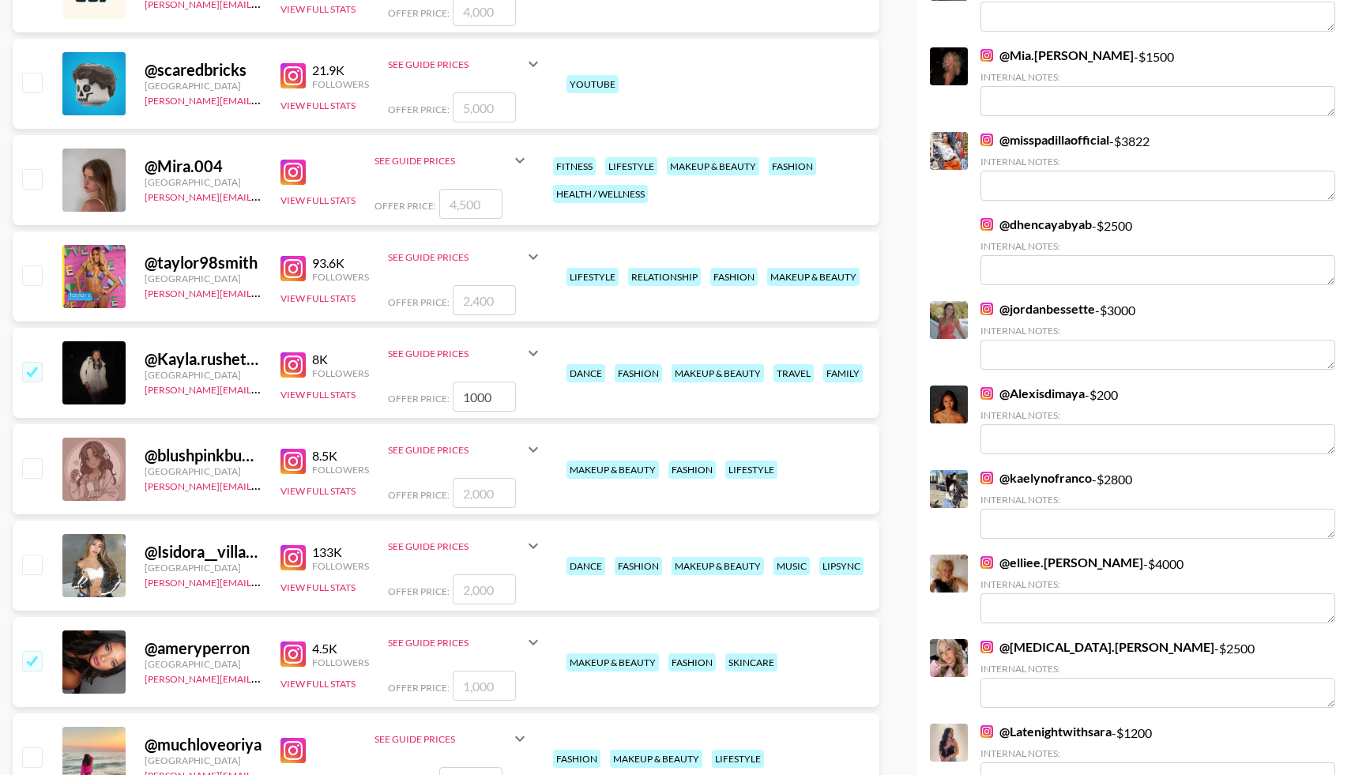
type input "1000"
click at [468, 392] on input "1000" at bounding box center [484, 396] width 63 height 30
checkbox input "true"
type input "4000"
click at [467, 685] on input "1000" at bounding box center [484, 686] width 63 height 30
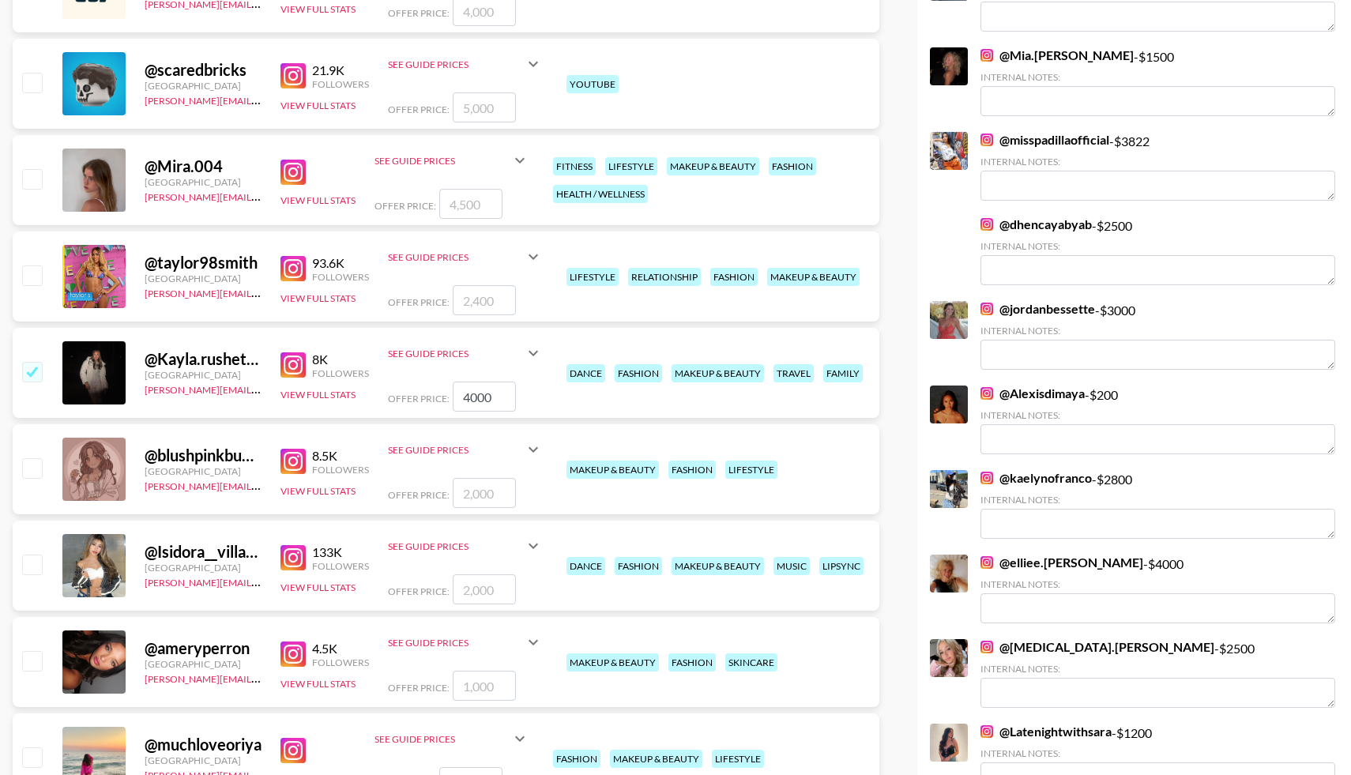
checkbox input "false"
type input "4"
checkbox input "true"
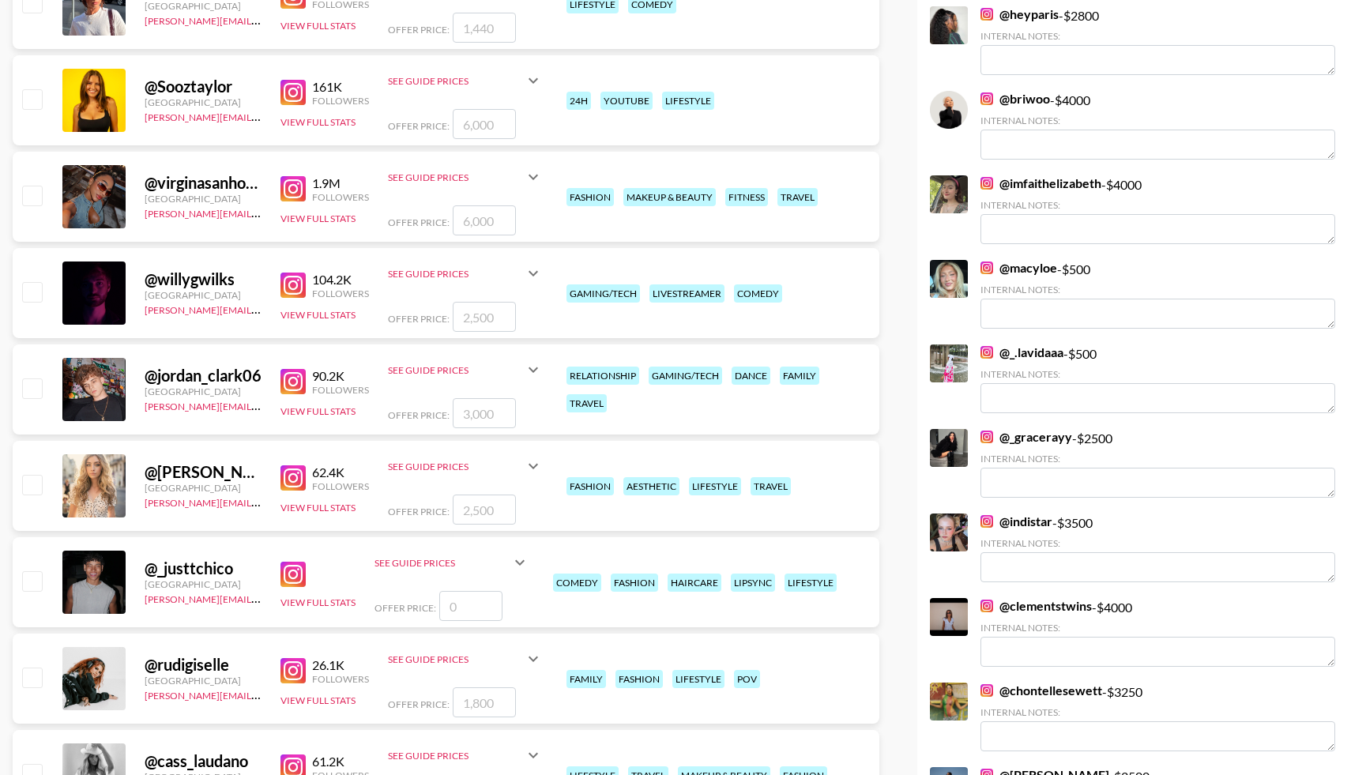
scroll to position [6536, 0]
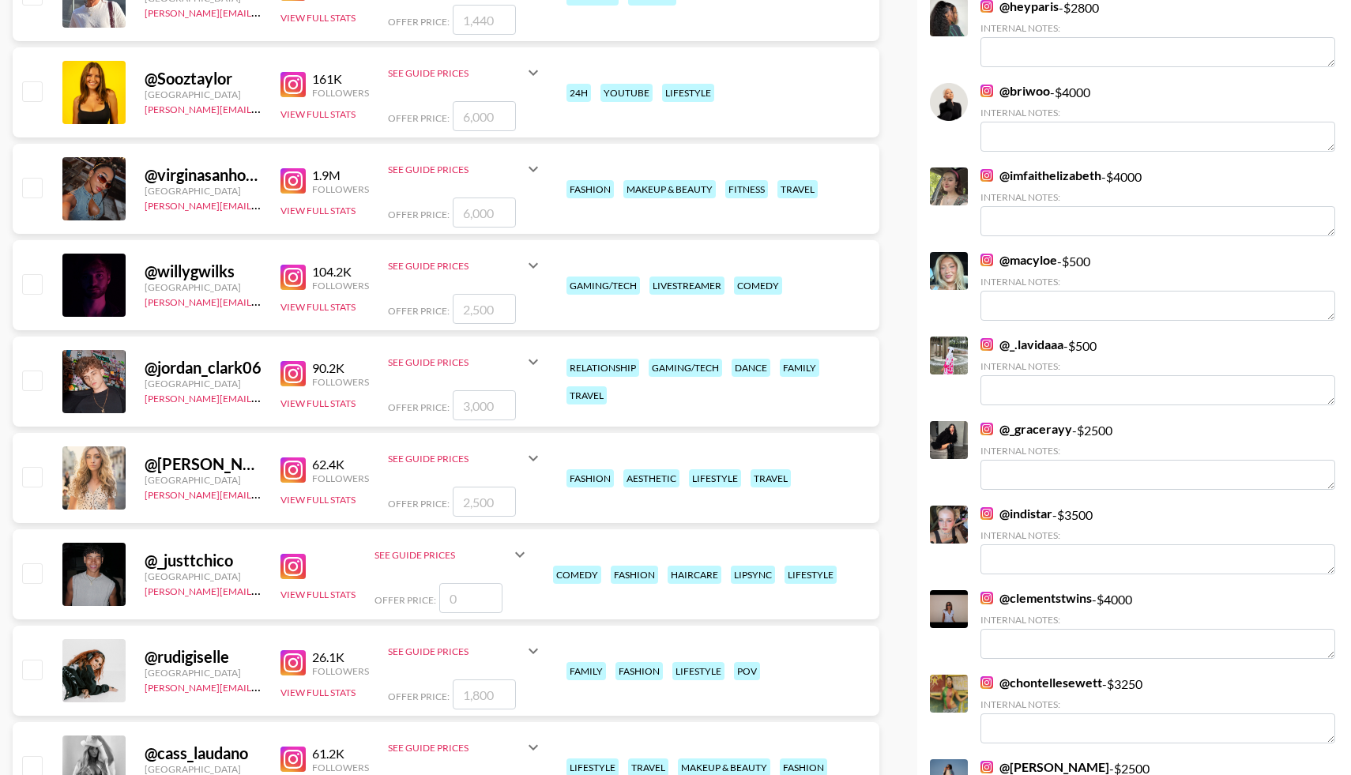
type input "4000"
click at [38, 474] on input "checkbox" at bounding box center [31, 476] width 19 height 19
checkbox input "true"
drag, startPoint x: 494, startPoint y: 503, endPoint x: 455, endPoint y: 487, distance: 41.8
click at [455, 489] on input "2500" at bounding box center [484, 502] width 63 height 30
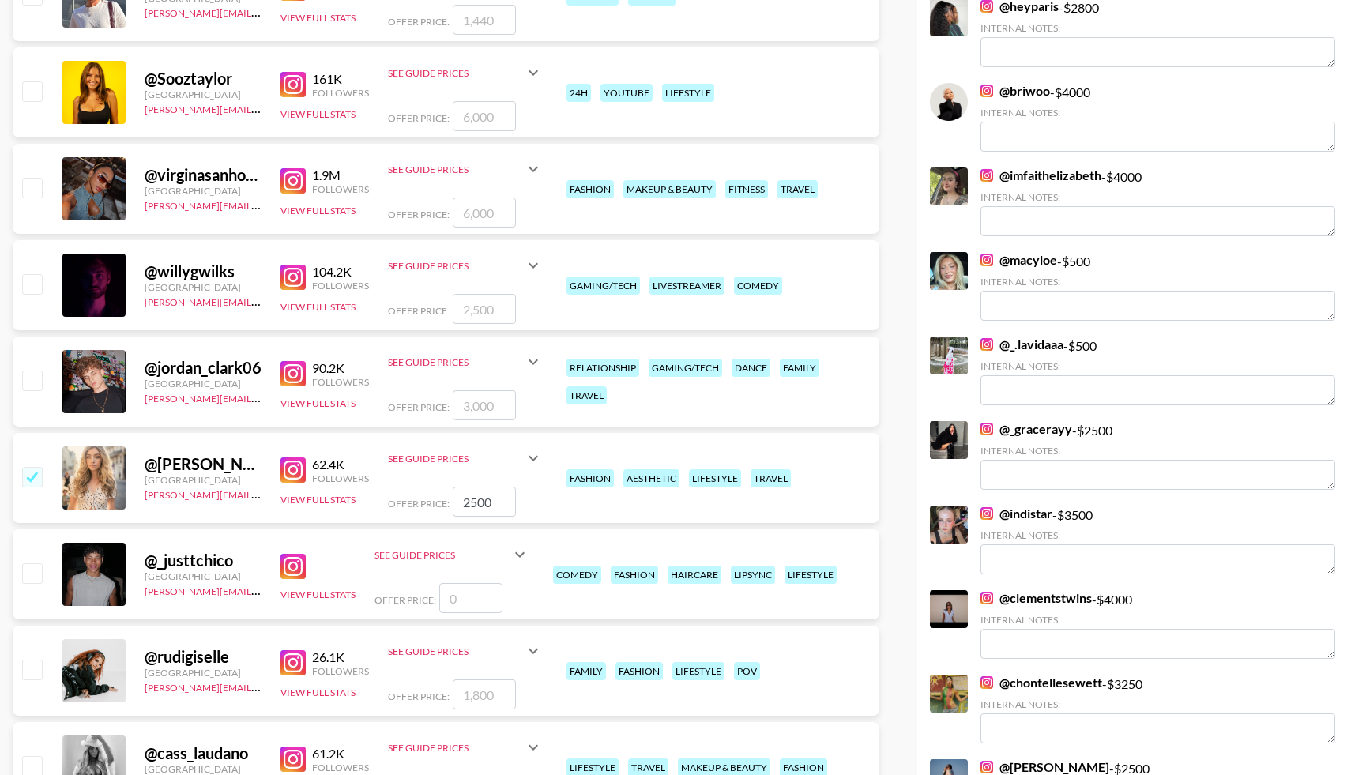
scroll to position [6537, 0]
type input "4000"
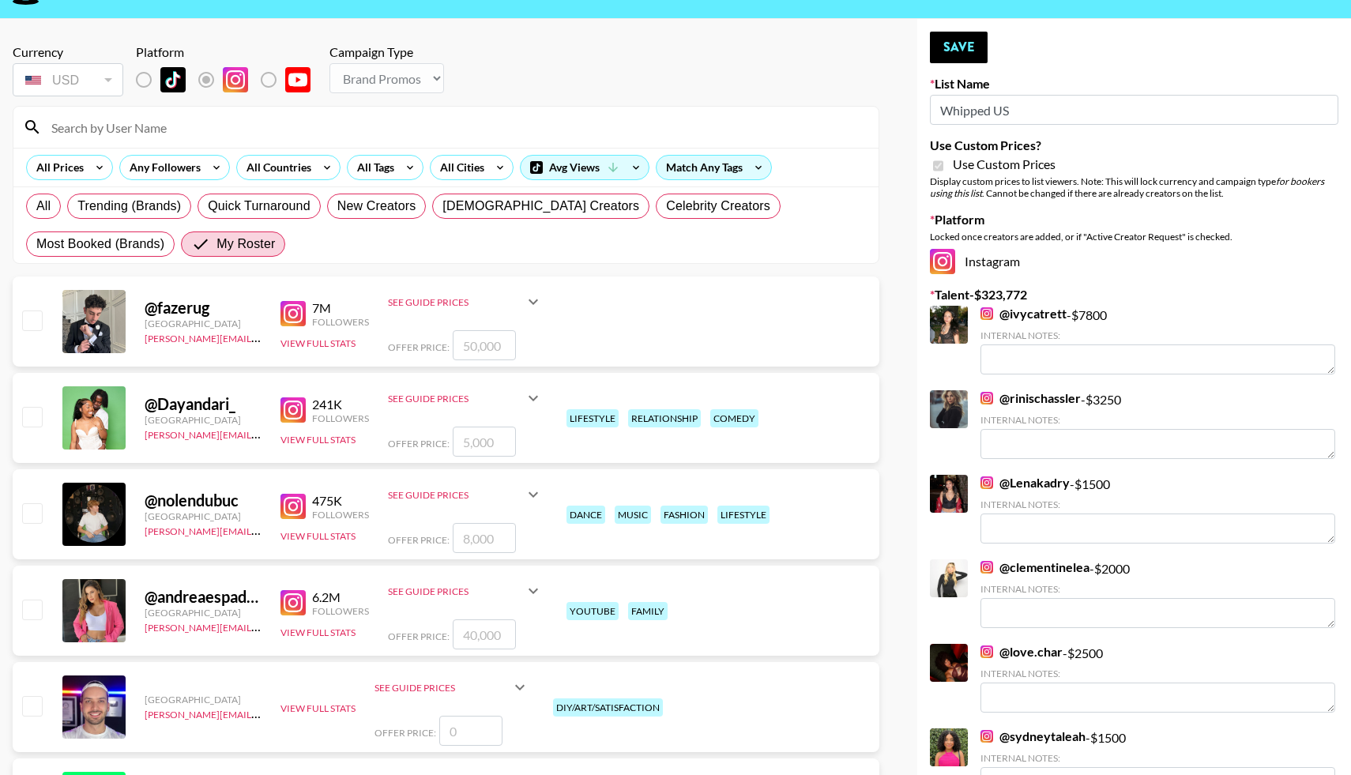
scroll to position [0, 0]
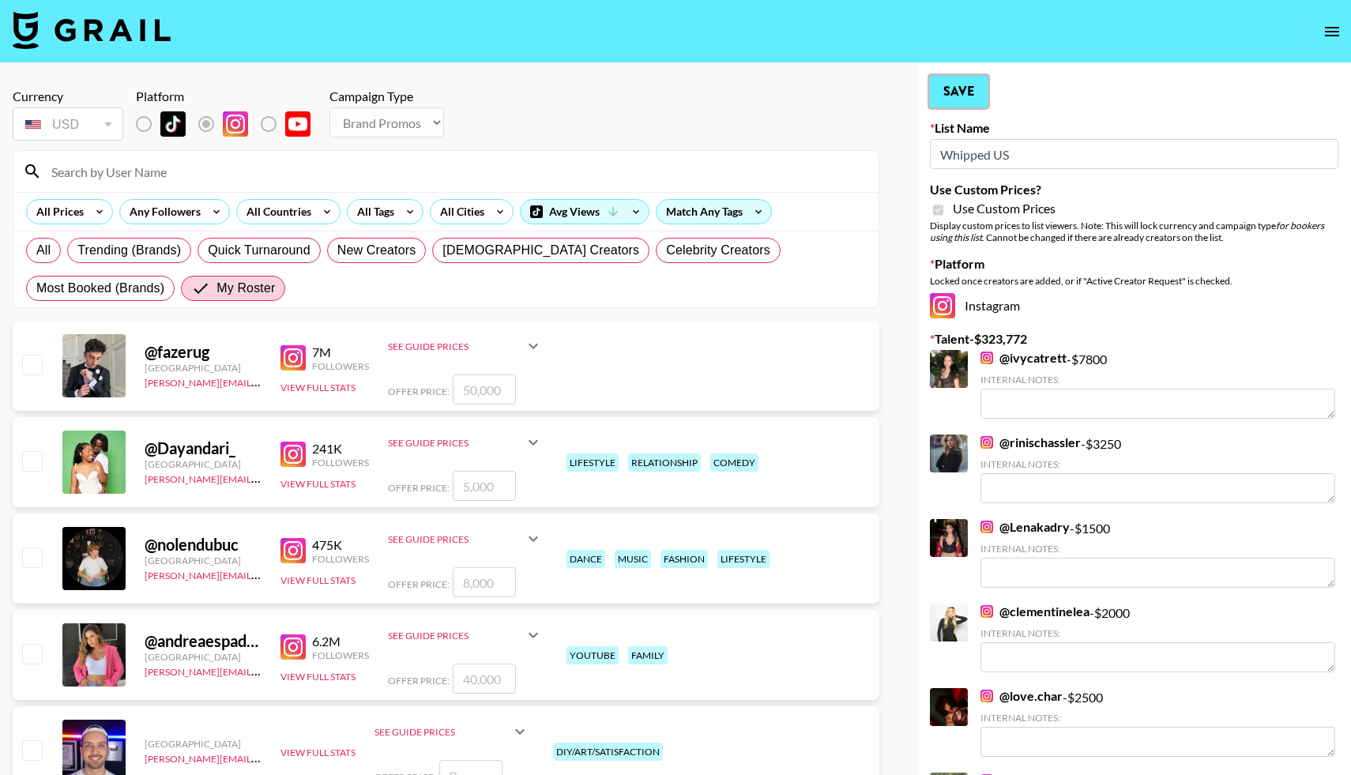
click at [964, 87] on button "Save" at bounding box center [959, 92] width 58 height 32
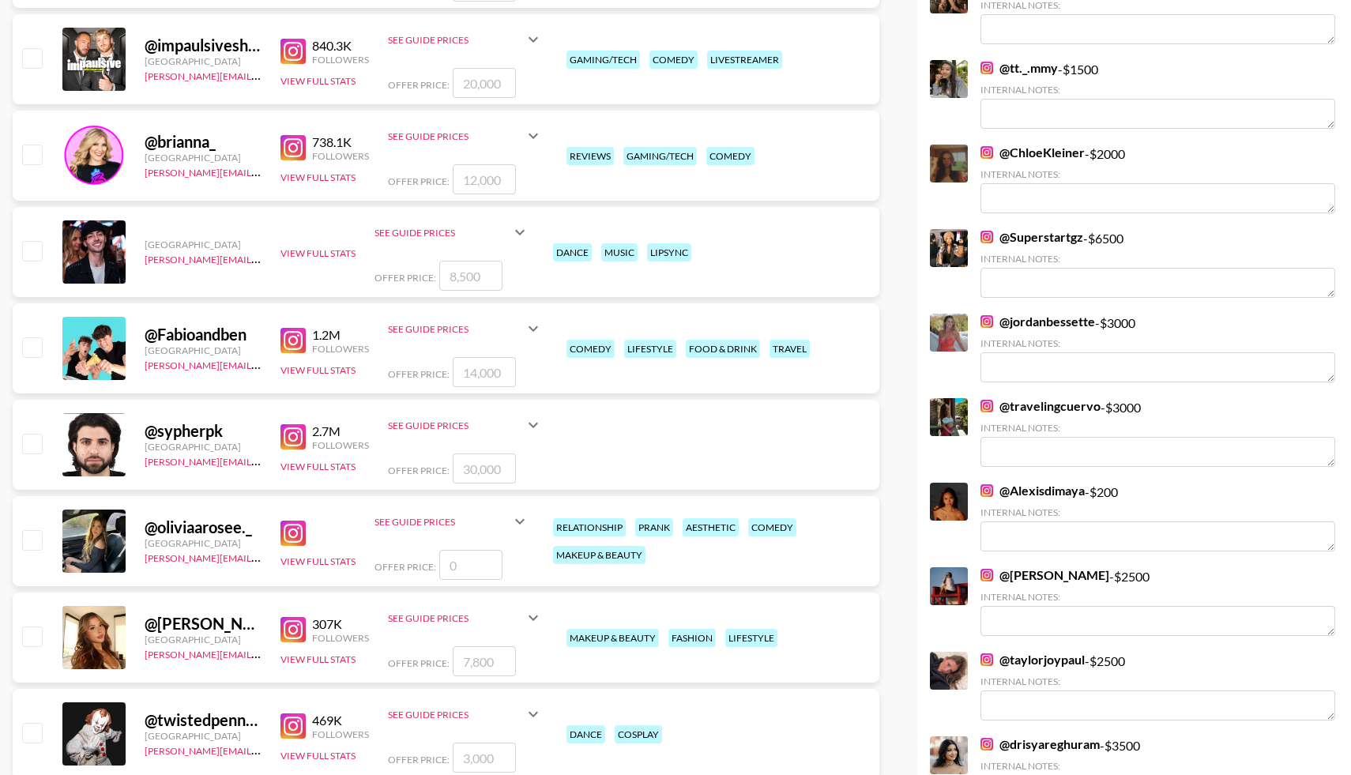
scroll to position [1321, 0]
